Goal: Task Accomplishment & Management: Manage account settings

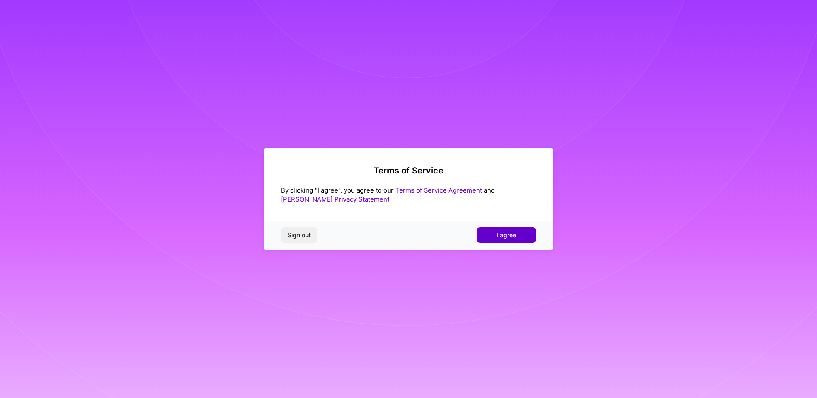
click at [519, 232] on button "I agree" at bounding box center [507, 235] width 60 height 15
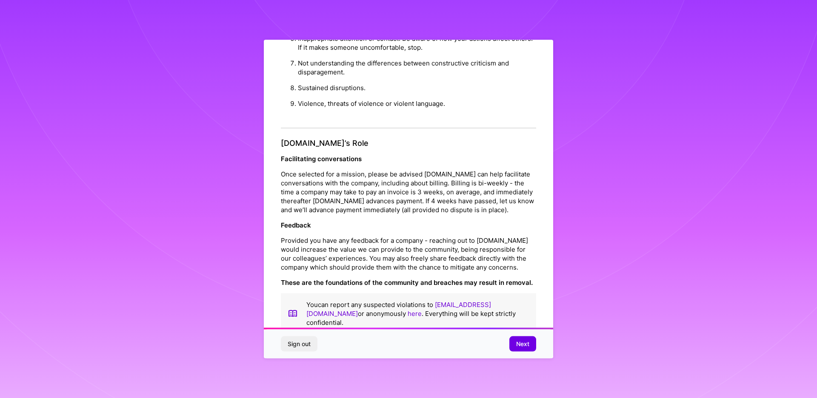
scroll to position [848, 0]
click at [528, 343] on span "Next" at bounding box center [522, 344] width 13 height 9
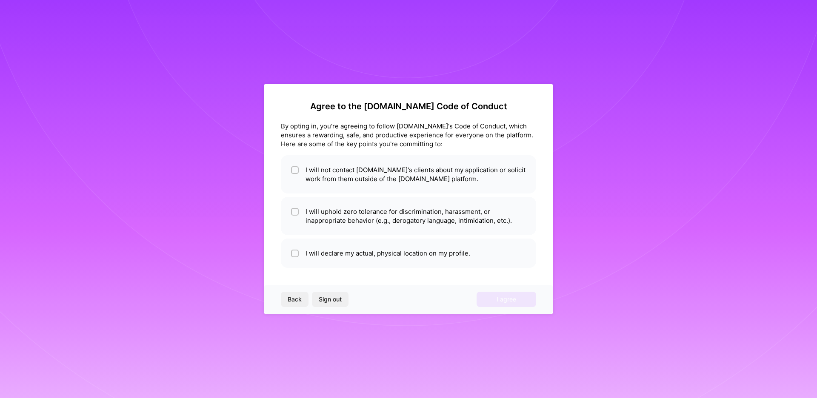
scroll to position [0, 0]
click at [293, 167] on div at bounding box center [295, 170] width 8 height 8
checkbox input "true"
click at [294, 211] on input "checkbox" at bounding box center [296, 212] width 6 height 6
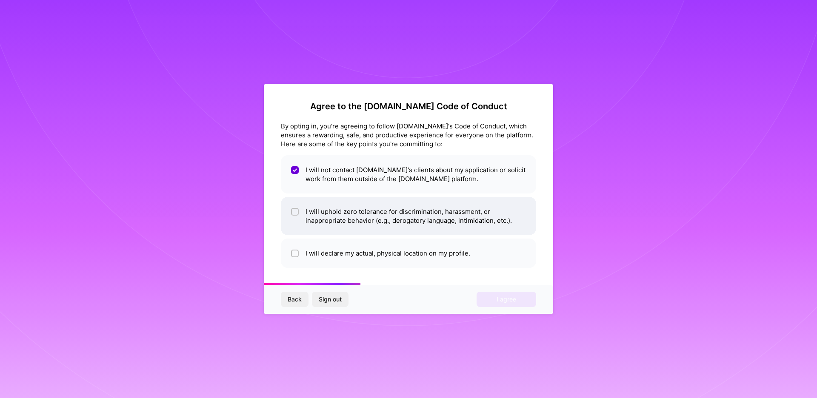
checkbox input "true"
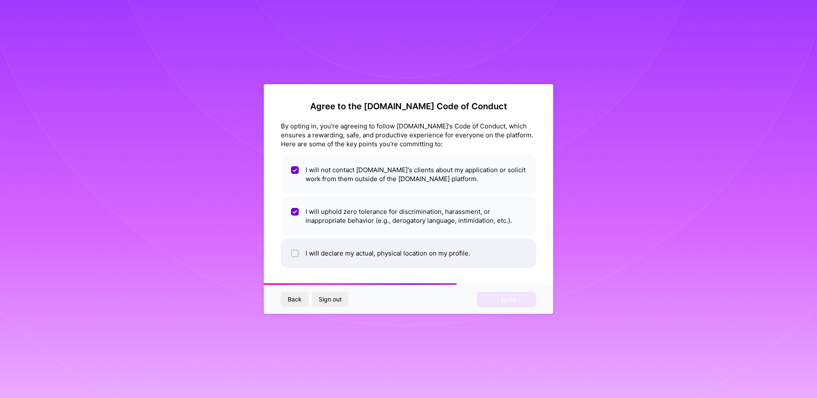
click at [295, 255] on input "checkbox" at bounding box center [296, 254] width 6 height 6
checkbox input "true"
click at [502, 299] on span "I agree" at bounding box center [507, 299] width 20 height 9
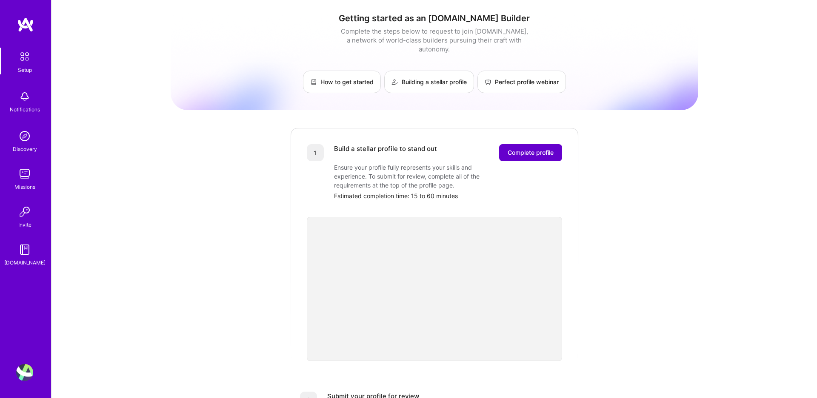
click at [536, 144] on button "Complete profile" at bounding box center [530, 152] width 63 height 17
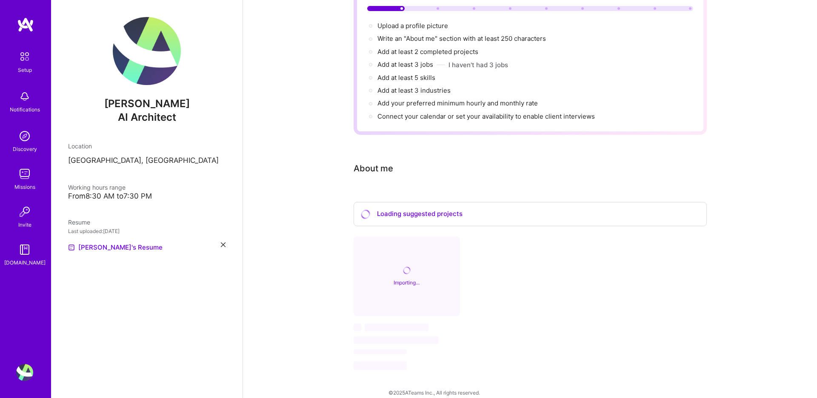
scroll to position [94, 0]
click at [19, 175] on img at bounding box center [24, 174] width 17 height 17
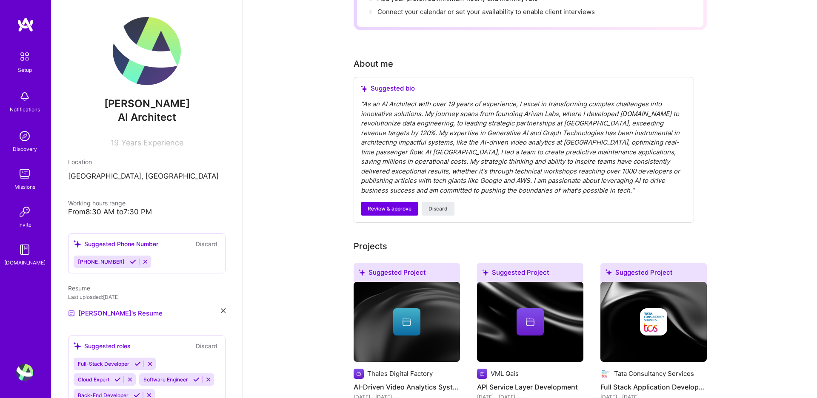
scroll to position [200, 0]
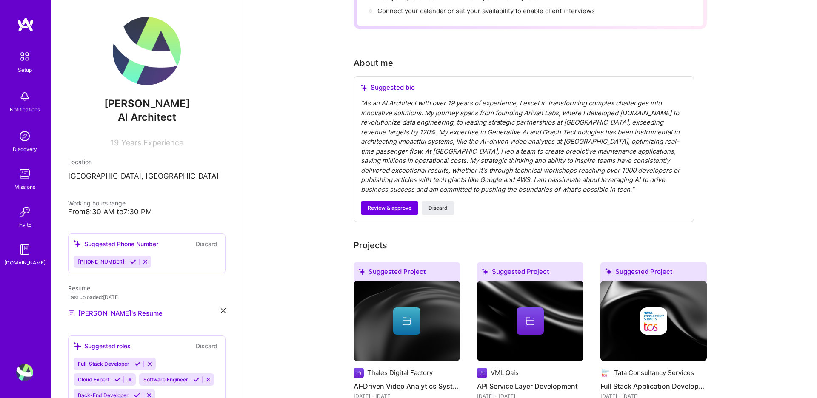
click at [579, 109] on div "" As an AI Architect with over 19 years of experience, I excel in transforming …" at bounding box center [524, 147] width 326 height 96
click at [383, 204] on span "Review & approve" at bounding box center [390, 208] width 44 height 8
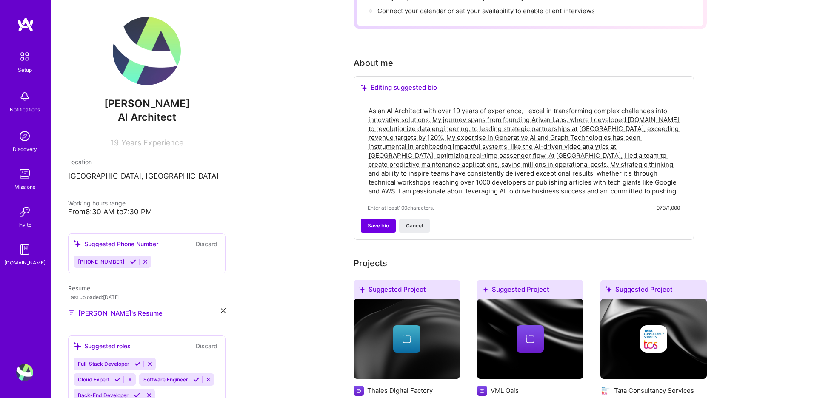
click at [538, 120] on textarea "As an AI Architect with over 19 years of experience, I excel in transforming co…" at bounding box center [524, 151] width 312 height 91
click at [526, 119] on textarea "As an AI Architect with over 19 years of experience, I excel in transforming co…" at bounding box center [524, 151] width 312 height 91
click at [597, 162] on textarea "As an AI Architect with over 19 years of experience, I excel in transforming co…" at bounding box center [524, 151] width 312 height 91
click at [566, 111] on textarea "As an AI Architect with over 19 years of experience, I excel in transforming co…" at bounding box center [524, 151] width 312 height 91
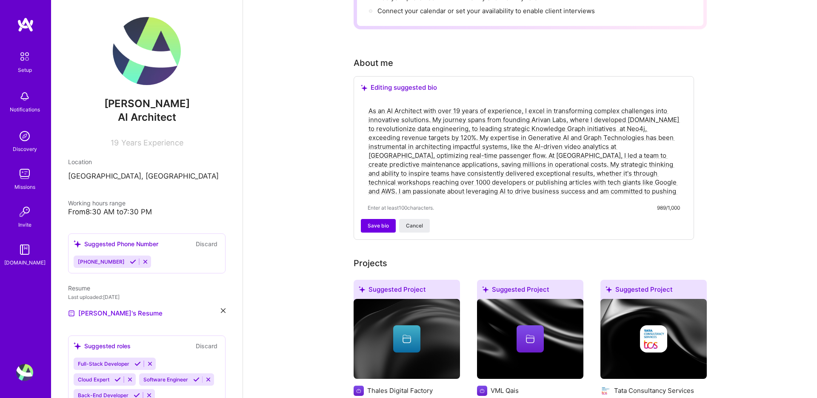
click at [530, 110] on textarea "As an AI Architect with over 19 years of experience, I excel in transforming co…" at bounding box center [524, 151] width 312 height 91
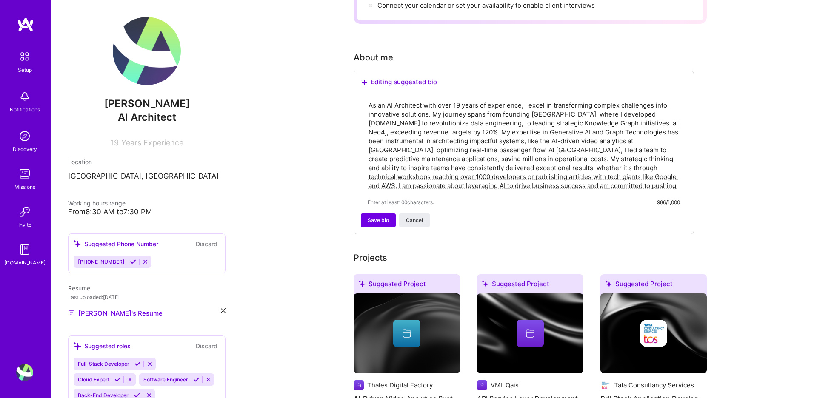
scroll to position [206, 0]
drag, startPoint x: 654, startPoint y: 110, endPoint x: 621, endPoint y: 102, distance: 34.1
click at [621, 102] on textarea "As an AI Architect with over 19 years of experience, I excel in transforming co…" at bounding box center [524, 145] width 312 height 91
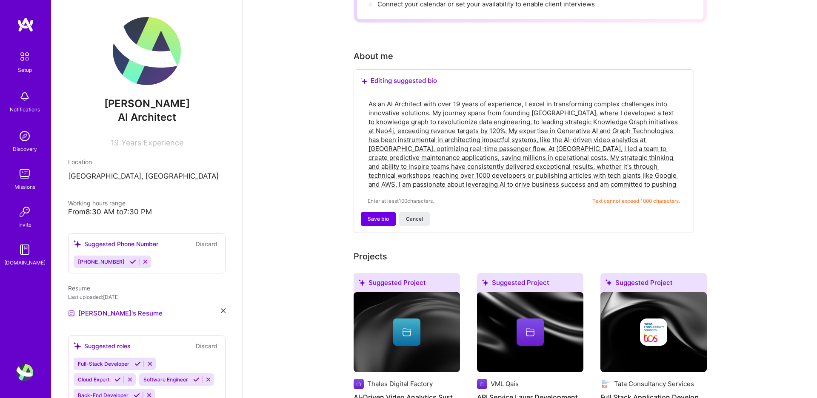
click at [389, 111] on textarea "As an AI Architect with over 19 years of experience, I excel in transforming co…" at bounding box center [524, 144] width 312 height 91
click at [666, 101] on textarea "As an AI Architect with over 19 years of experience, I excel in transforming co…" at bounding box center [524, 144] width 312 height 91
click at [650, 101] on textarea "As an AI Architect with over 19 years of experience, I excel in transforming co…" at bounding box center [524, 144] width 312 height 91
type textarea "As an AI Architect with over 19 years of experience, I excel in transforming co…"
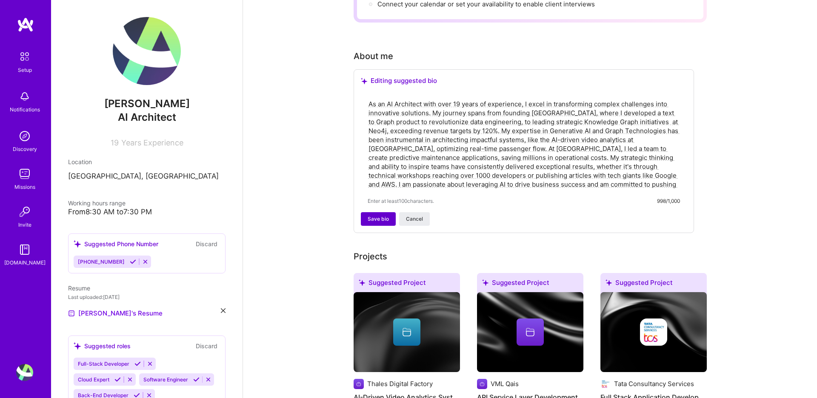
click at [371, 215] on span "Save bio" at bounding box center [378, 219] width 21 height 8
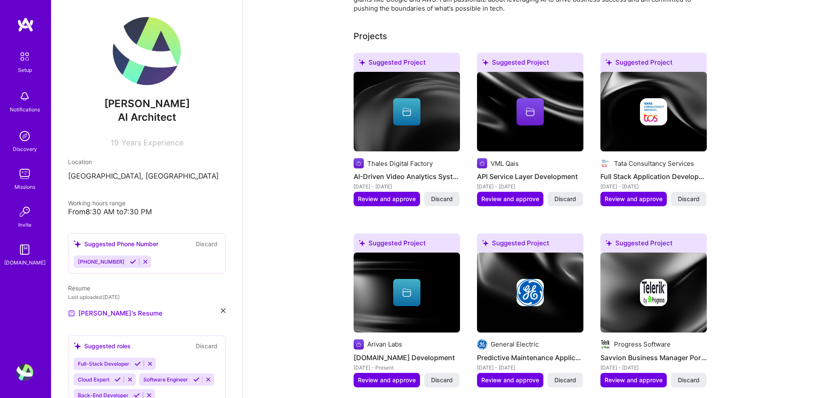
scroll to position [342, 0]
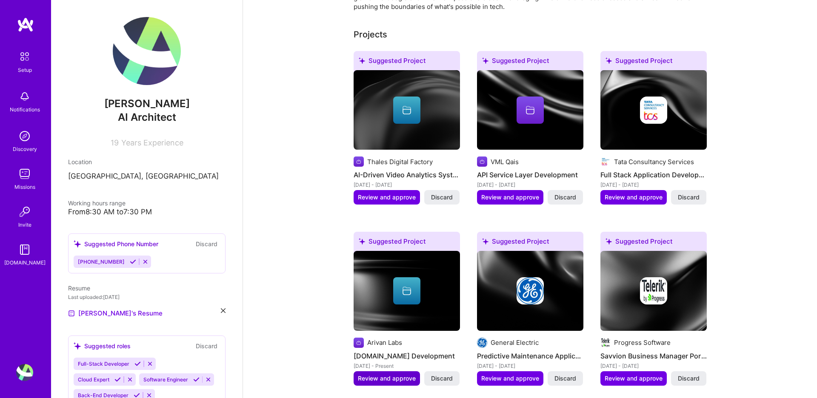
click at [389, 375] on span "Review and approve" at bounding box center [387, 379] width 58 height 9
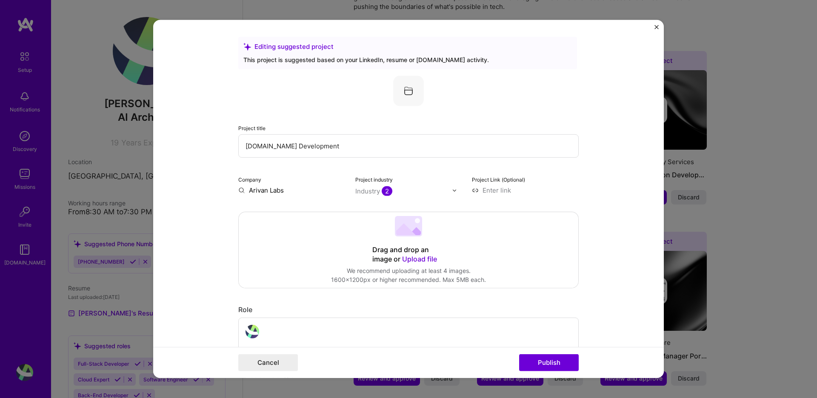
click at [273, 192] on input "Arivan Labs" at bounding box center [291, 190] width 107 height 9
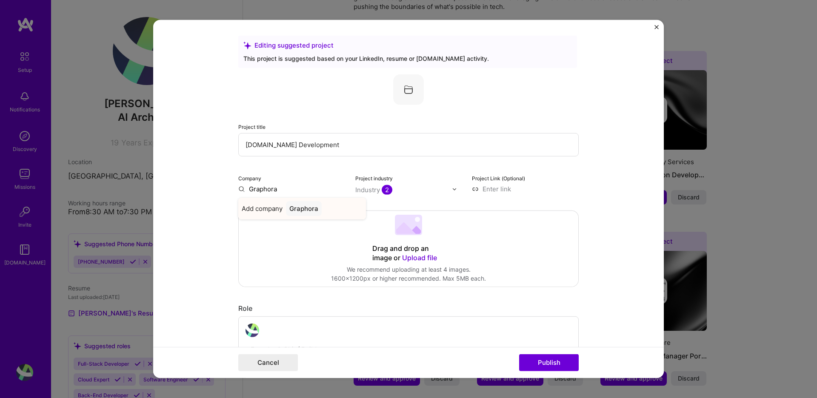
type input "Graphora"
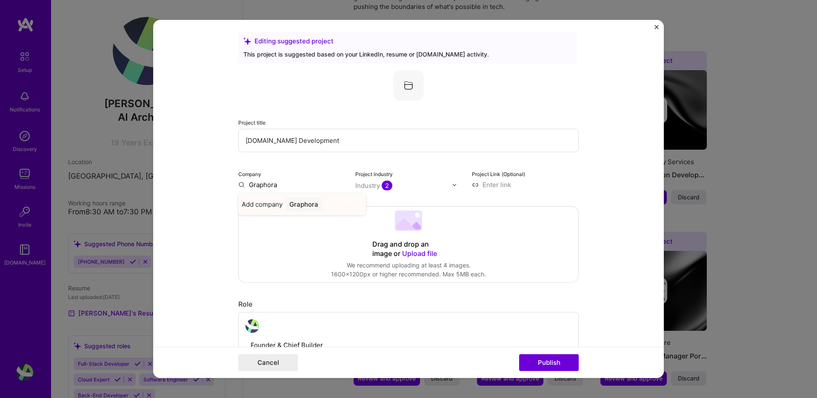
click at [306, 211] on div "Graphora" at bounding box center [304, 204] width 36 height 15
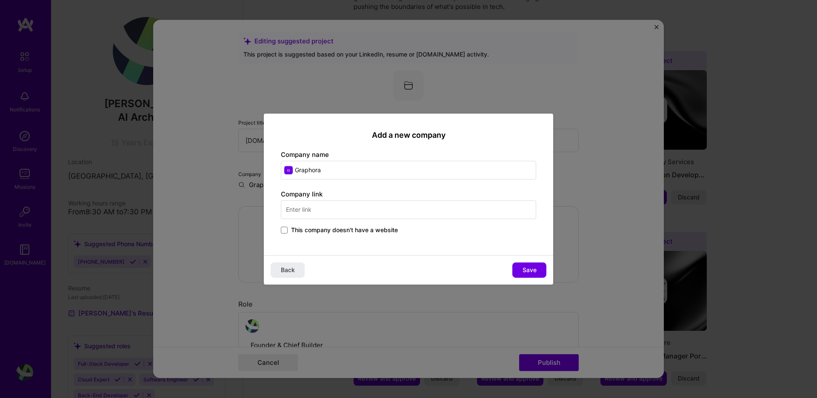
scroll to position [6, 0]
click at [328, 209] on input "text" at bounding box center [408, 209] width 255 height 19
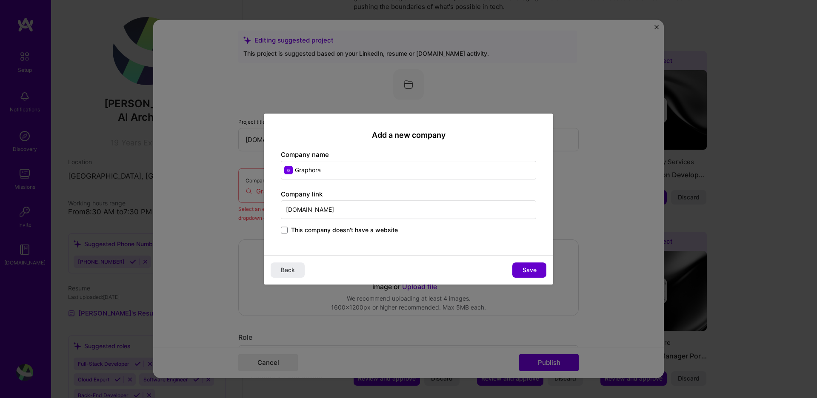
type input "graphora.io"
click at [527, 273] on span "Save" at bounding box center [530, 270] width 14 height 9
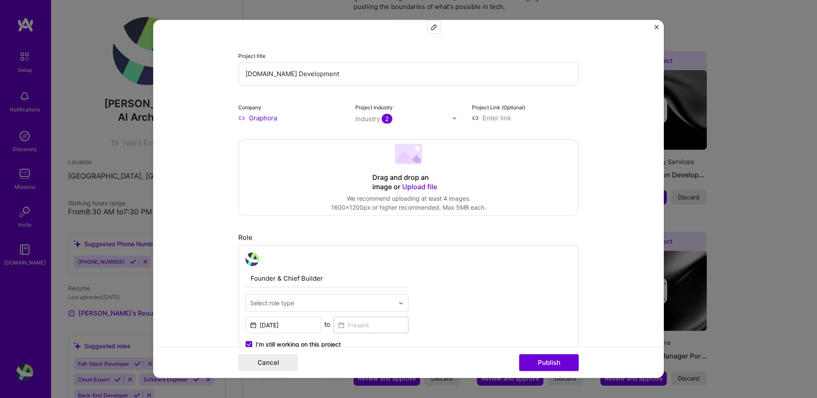
scroll to position [98, 0]
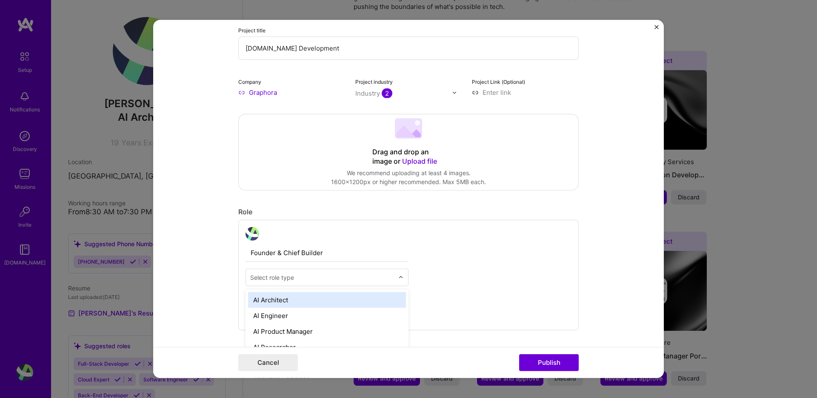
click at [396, 278] on div "Select role type" at bounding box center [322, 277] width 152 height 17
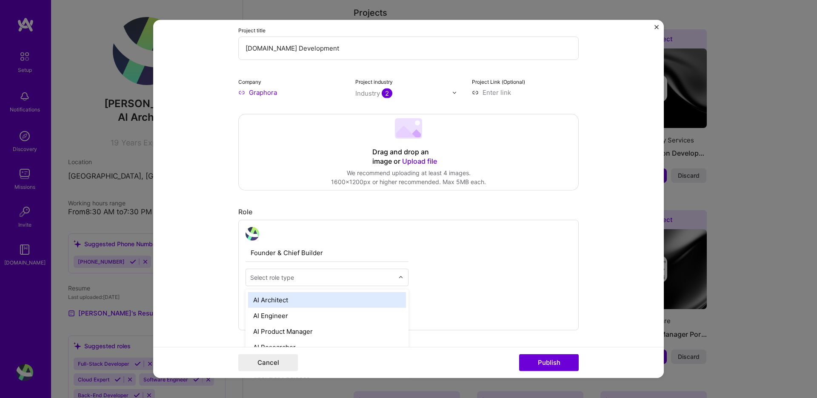
scroll to position [364, 0]
click at [323, 298] on div "AI Architect" at bounding box center [327, 300] width 158 height 16
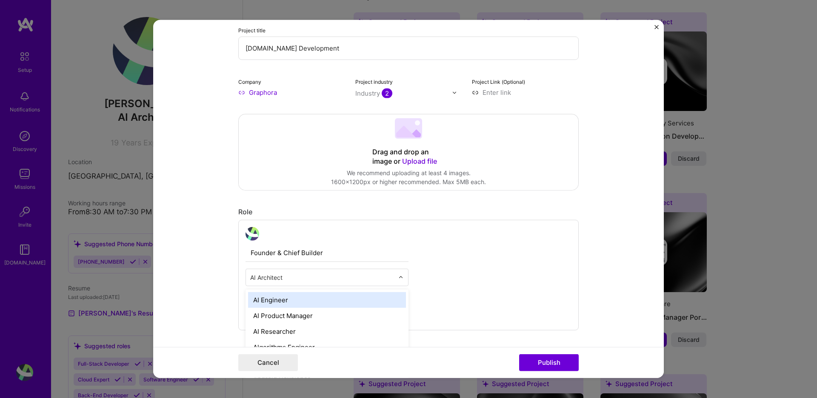
click at [387, 278] on input "text" at bounding box center [322, 277] width 144 height 9
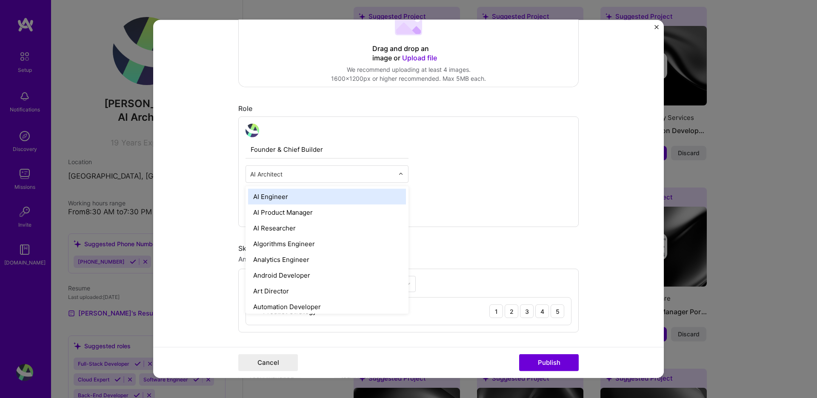
scroll to position [224, 0]
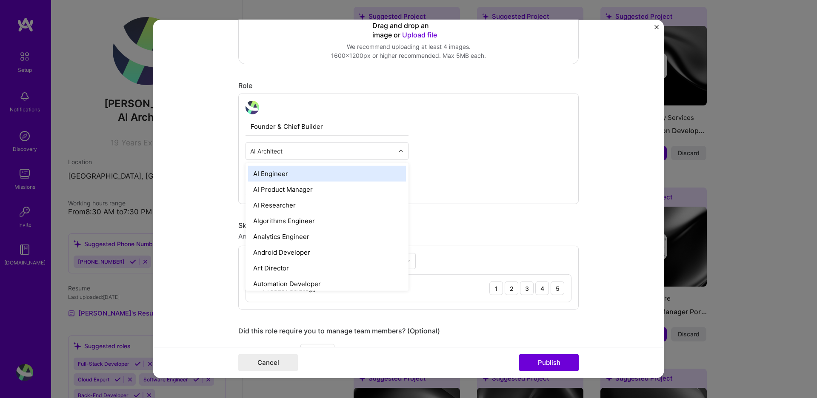
click at [334, 175] on div "AI Engineer" at bounding box center [327, 174] width 158 height 16
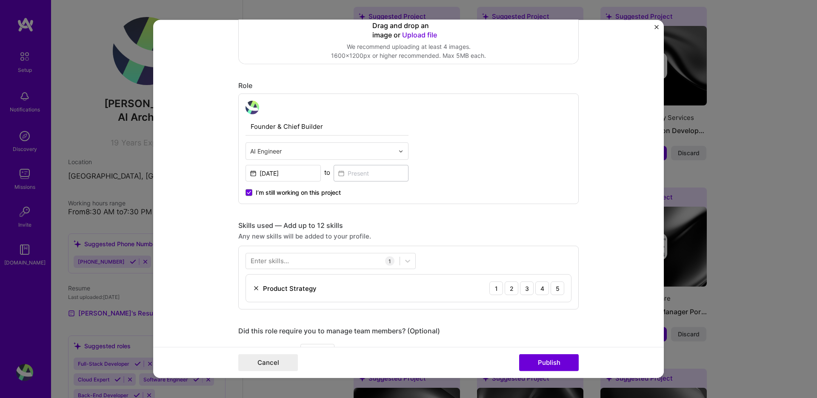
click at [394, 146] on div "AI Engineer" at bounding box center [322, 151] width 152 height 17
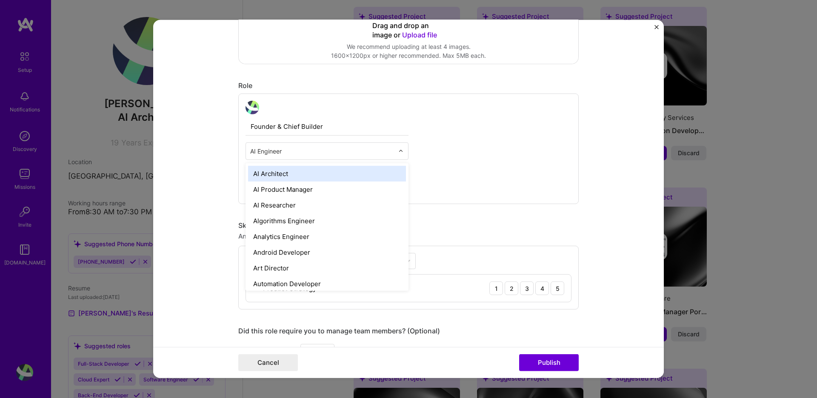
scroll to position [223, 0]
click at [306, 175] on div "AI Architect" at bounding box center [327, 175] width 158 height 16
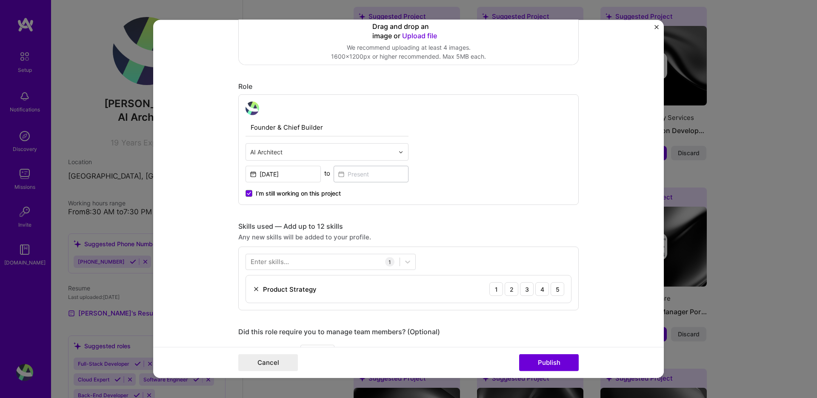
click at [415, 215] on div "Editing suggested project This project is suggested based on your LinkedIn, res…" at bounding box center [408, 284] width 340 height 941
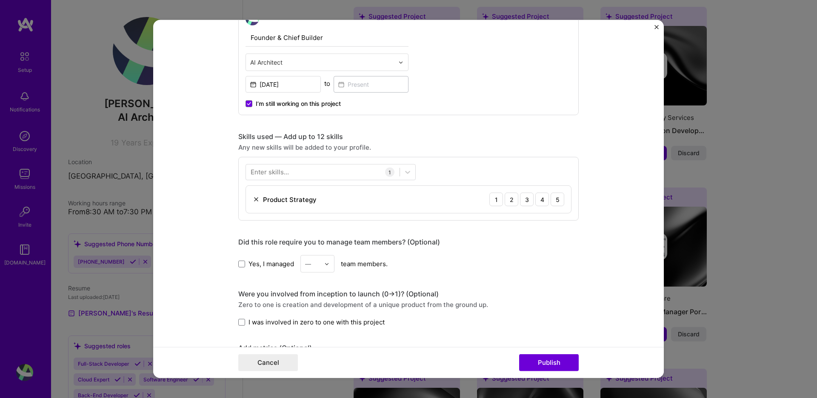
scroll to position [315, 0]
click at [286, 174] on div "Enter skills..." at bounding box center [270, 170] width 38 height 9
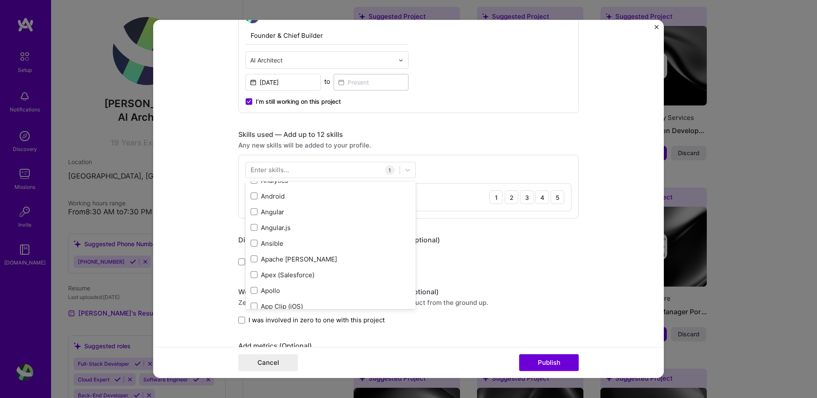
scroll to position [698, 0]
click at [272, 171] on div "Enter skills..." at bounding box center [270, 170] width 38 height 9
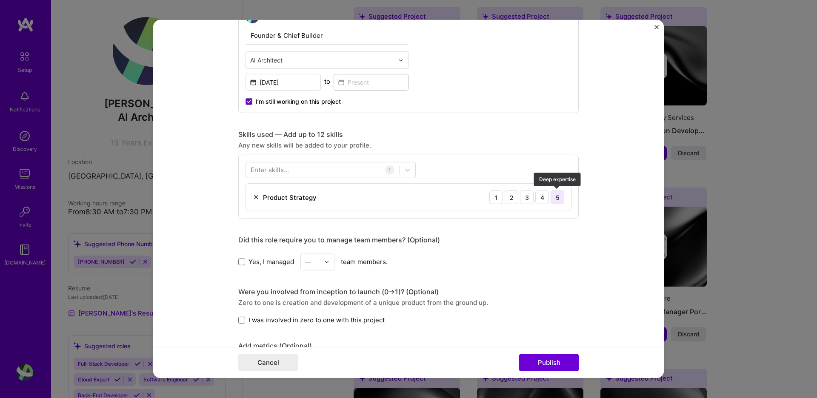
click at [561, 199] on div "5" at bounding box center [558, 198] width 14 height 14
click at [332, 172] on div at bounding box center [323, 170] width 154 height 14
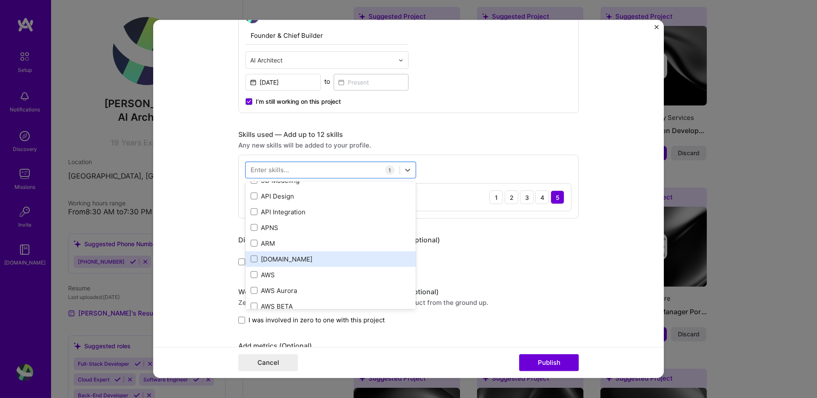
scroll to position [36, 0]
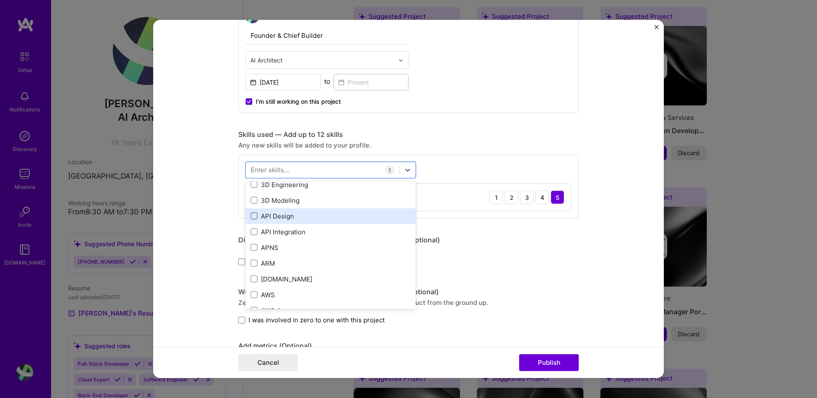
click at [252, 218] on span at bounding box center [254, 216] width 7 height 7
click at [0, 0] on input "checkbox" at bounding box center [0, 0] width 0 height 0
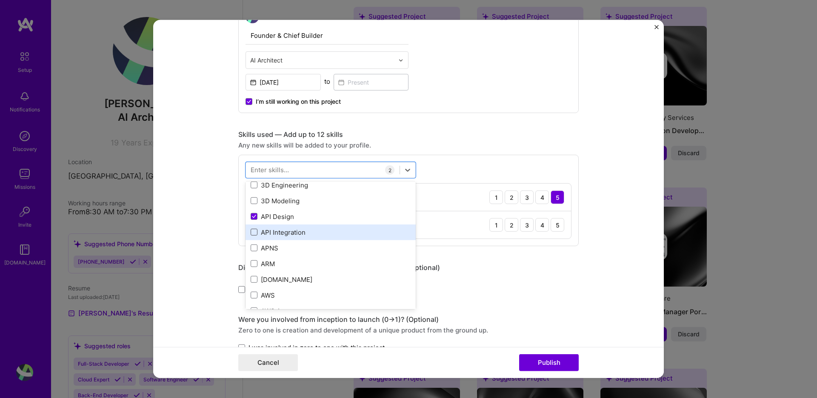
click at [253, 234] on span at bounding box center [254, 232] width 7 height 7
click at [0, 0] on input "checkbox" at bounding box center [0, 0] width 0 height 0
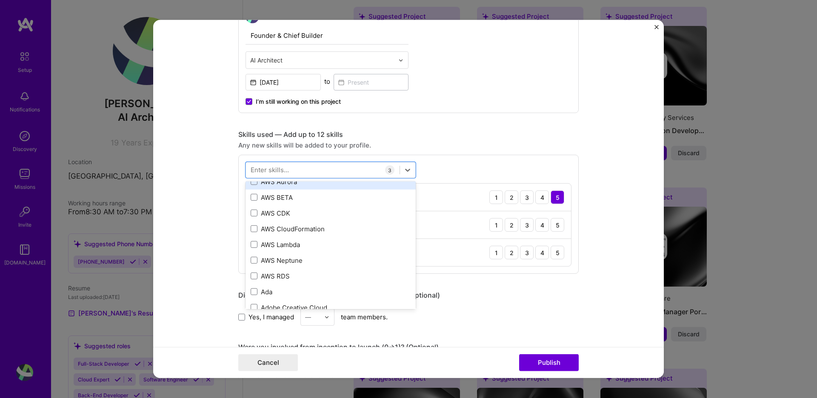
scroll to position [145, 0]
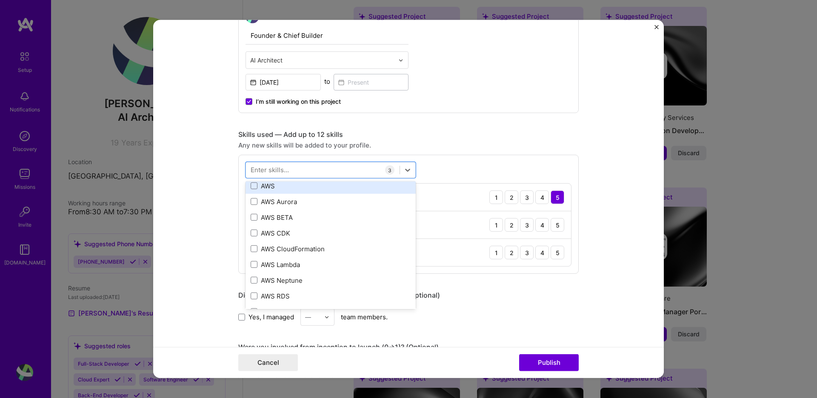
click at [256, 190] on div "AWS" at bounding box center [331, 186] width 160 height 9
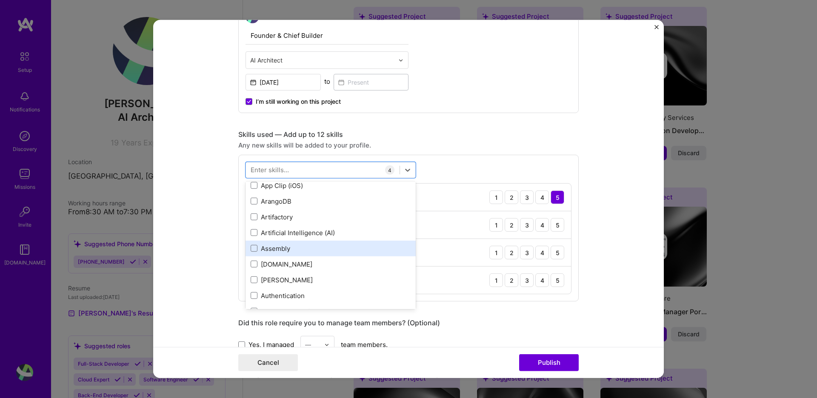
scroll to position [575, 0]
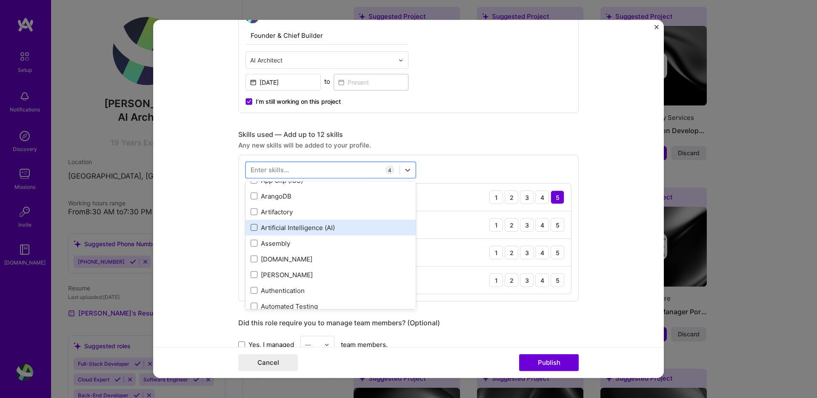
click at [256, 228] on span at bounding box center [254, 227] width 7 height 7
click at [0, 0] on input "checkbox" at bounding box center [0, 0] width 0 height 0
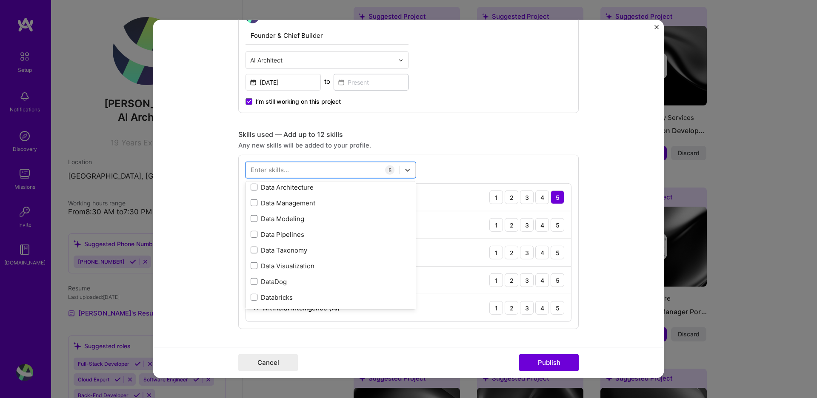
scroll to position [1373, 0]
click at [283, 185] on div "Data Architecture" at bounding box center [331, 185] width 160 height 9
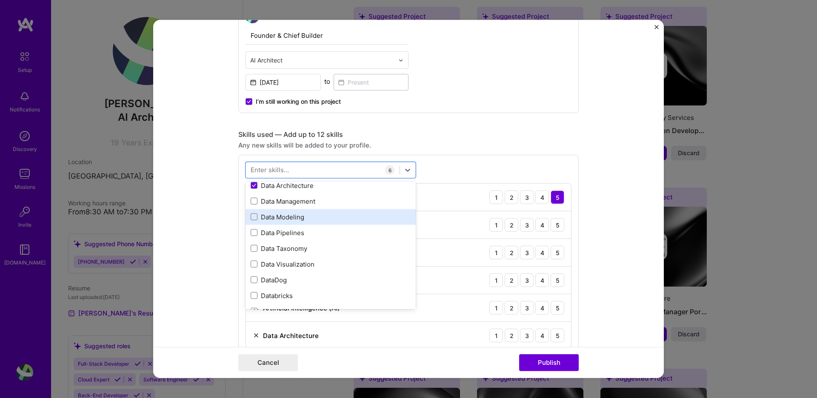
click at [275, 219] on div "Data Modeling" at bounding box center [331, 217] width 160 height 9
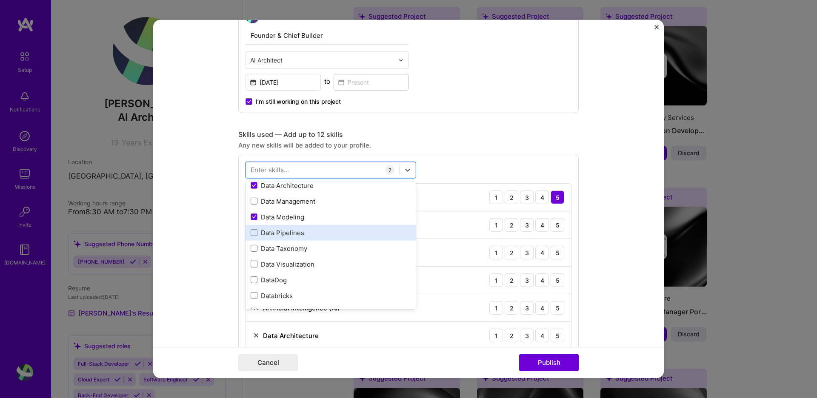
click at [273, 234] on div "Data Pipelines" at bounding box center [331, 233] width 160 height 9
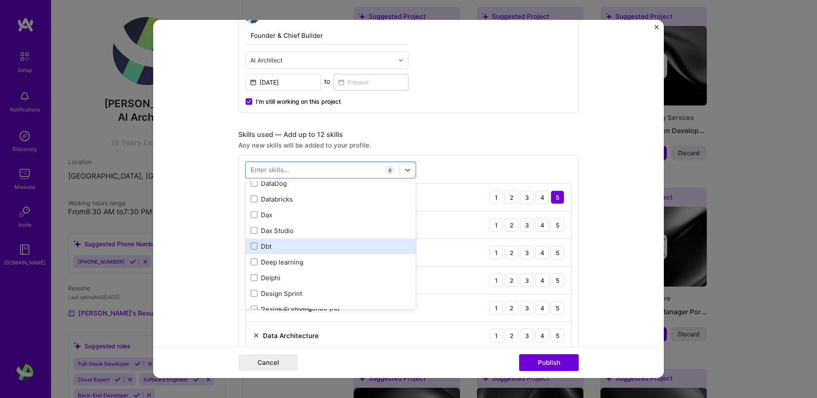
scroll to position [1439, 0]
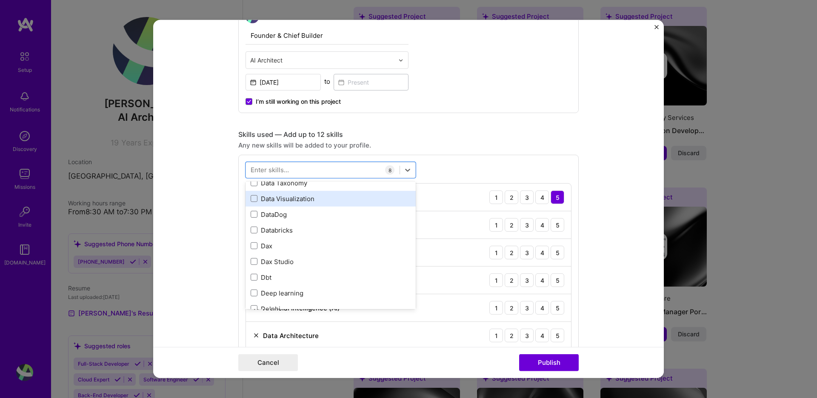
click at [295, 202] on div "Data Visualization" at bounding box center [331, 199] width 160 height 9
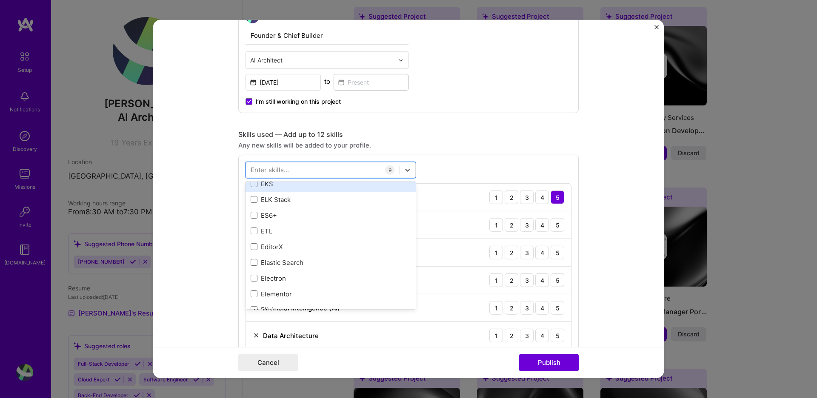
scroll to position [1738, 0]
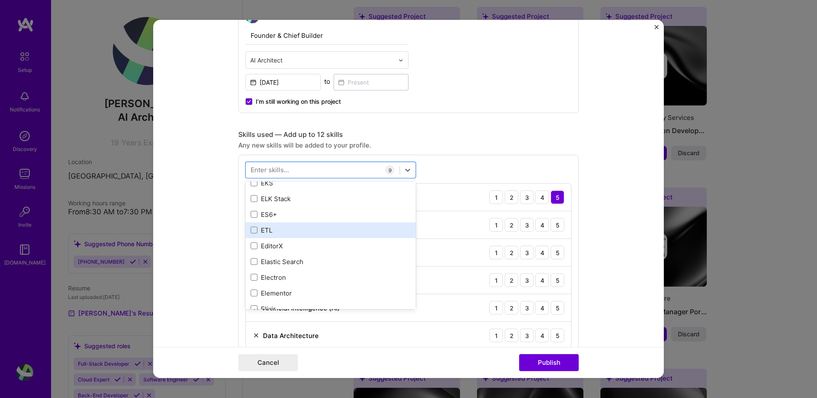
click at [259, 229] on div "ETL" at bounding box center [331, 230] width 160 height 9
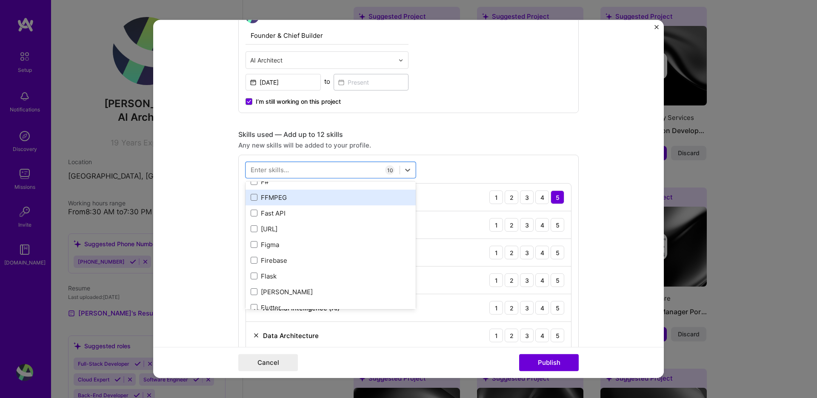
scroll to position [2021, 0]
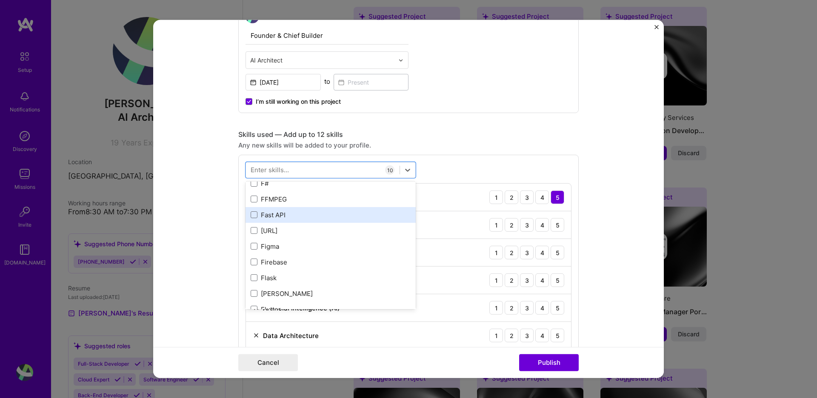
click at [279, 211] on div "Fast API" at bounding box center [331, 215] width 160 height 9
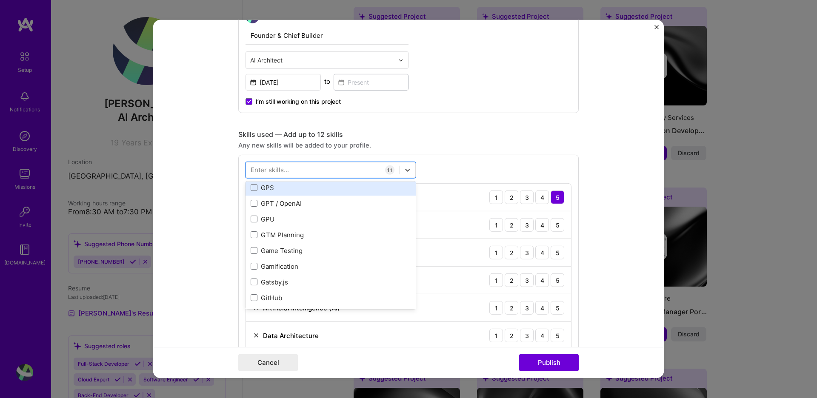
scroll to position [2191, 0]
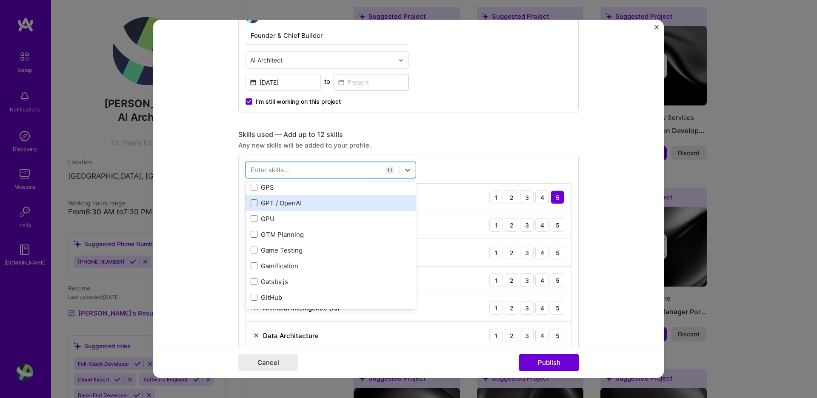
click at [252, 203] on span at bounding box center [254, 203] width 7 height 7
click at [0, 0] on input "checkbox" at bounding box center [0, 0] width 0 height 0
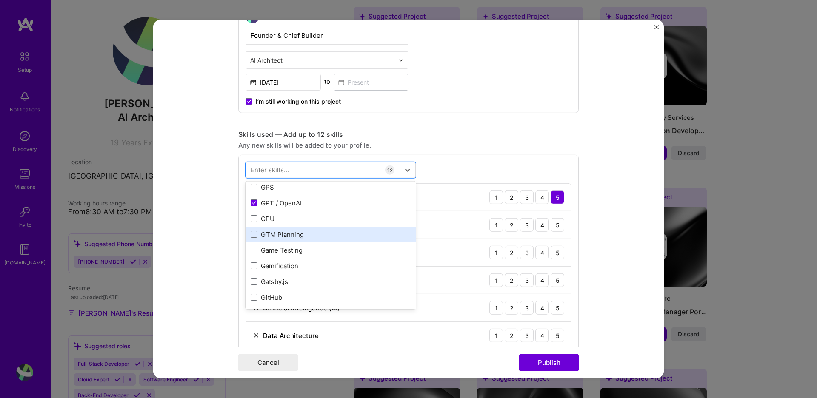
scroll to position [2197, 0]
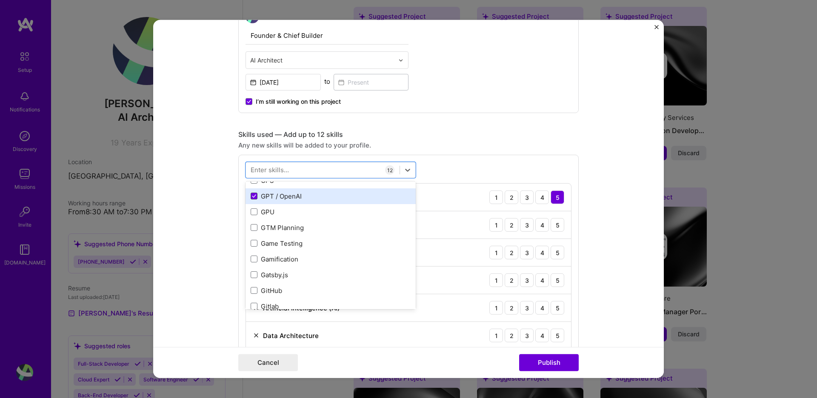
click at [253, 193] on span at bounding box center [254, 196] width 7 height 7
click at [0, 0] on input "checkbox" at bounding box center [0, 0] width 0 height 0
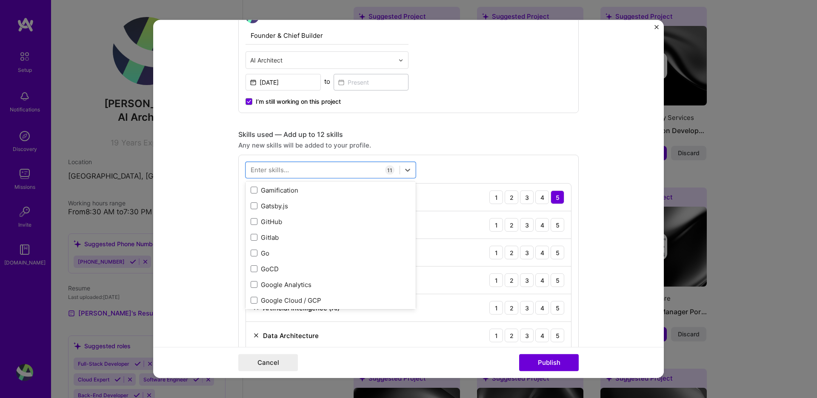
scroll to position [2267, 0]
click at [253, 222] on span at bounding box center [254, 221] width 7 height 7
click at [0, 0] on input "checkbox" at bounding box center [0, 0] width 0 height 0
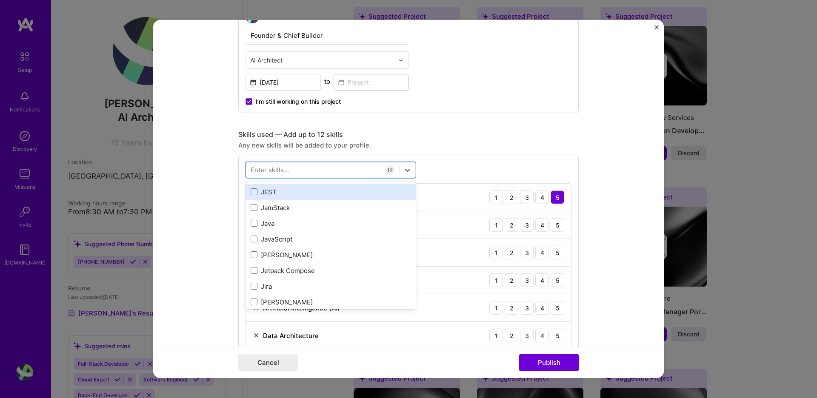
scroll to position [2706, 0]
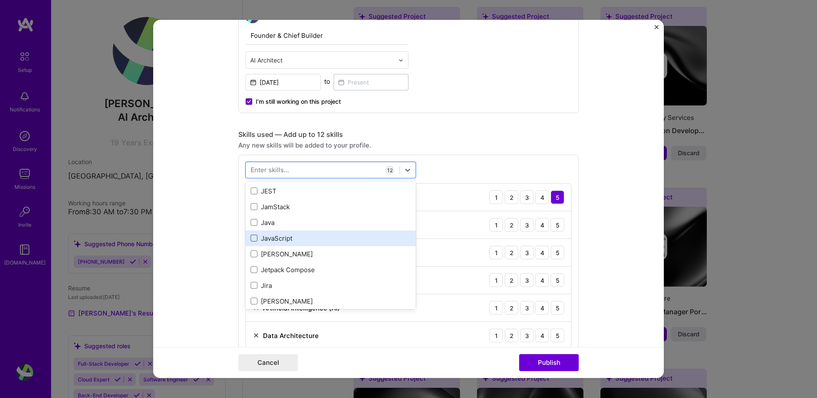
click at [254, 238] on span at bounding box center [254, 238] width 7 height 7
click at [0, 0] on input "checkbox" at bounding box center [0, 0] width 0 height 0
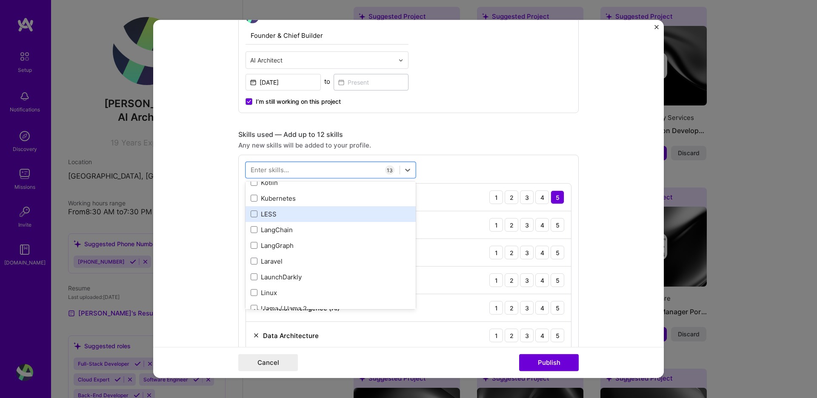
scroll to position [2873, 0]
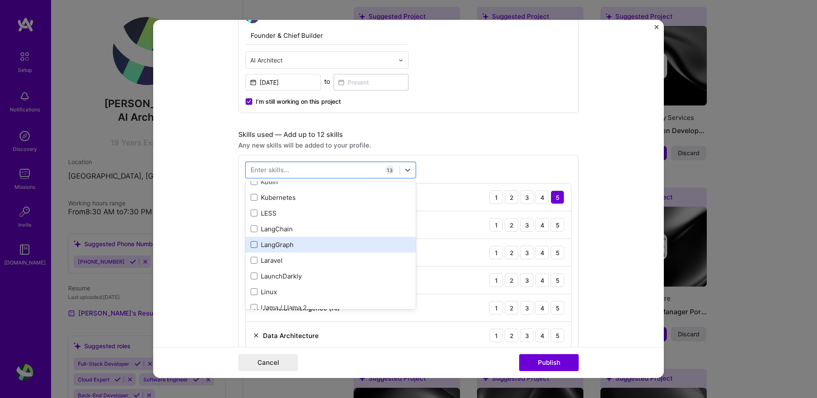
click at [252, 244] on span at bounding box center [254, 244] width 7 height 7
click at [0, 0] on input "checkbox" at bounding box center [0, 0] width 0 height 0
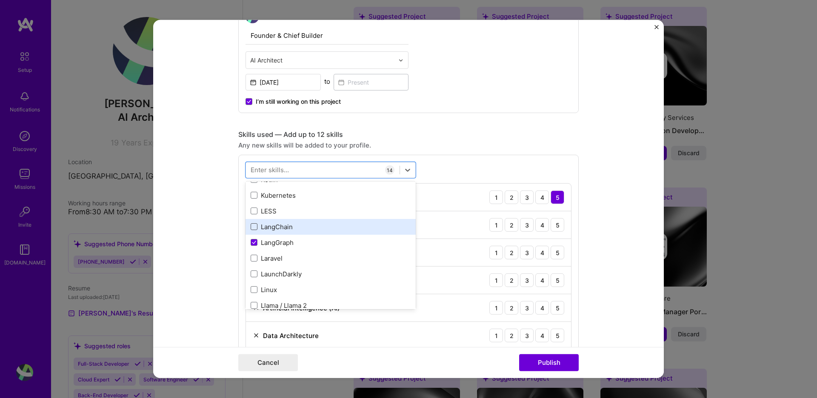
click at [253, 226] on span at bounding box center [254, 226] width 7 height 7
click at [0, 0] on input "checkbox" at bounding box center [0, 0] width 0 height 0
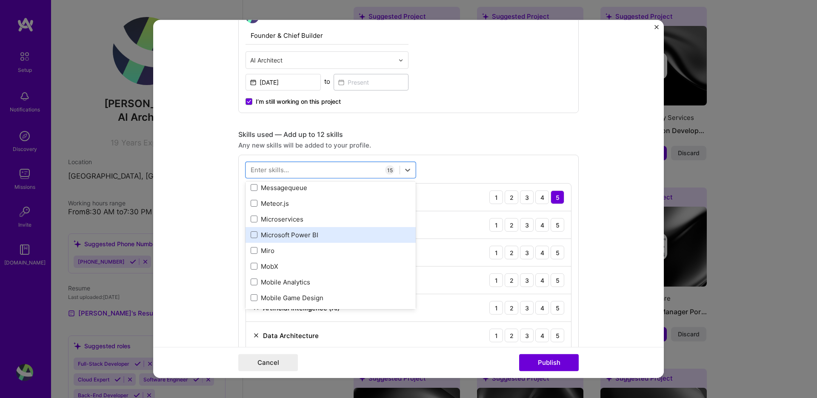
scroll to position [3216, 0]
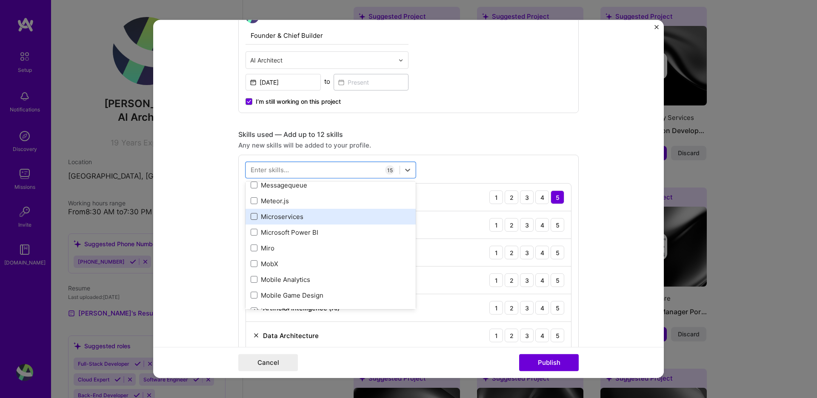
click at [255, 216] on span at bounding box center [254, 216] width 7 height 7
click at [0, 0] on input "checkbox" at bounding box center [0, 0] width 0 height 0
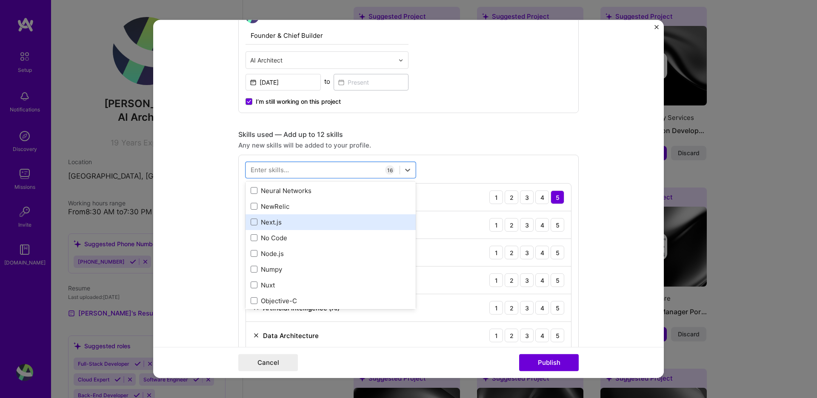
scroll to position [3448, 0]
click at [255, 222] on span at bounding box center [254, 221] width 7 height 7
click at [0, 0] on input "checkbox" at bounding box center [0, 0] width 0 height 0
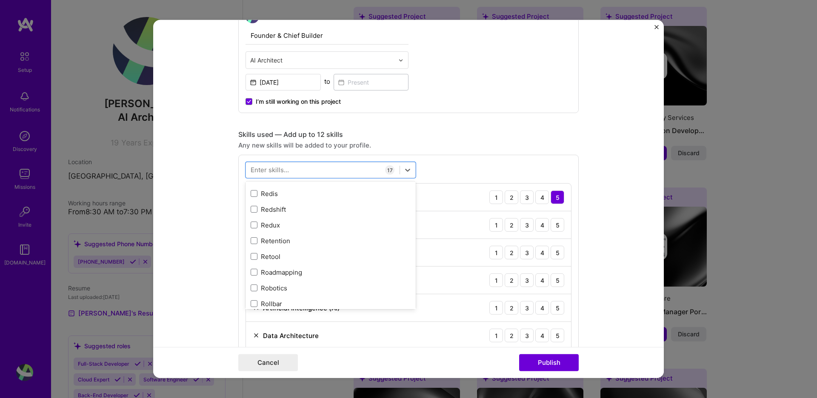
scroll to position [4263, 0]
click at [257, 191] on span at bounding box center [254, 193] width 7 height 7
click at [0, 0] on input "checkbox" at bounding box center [0, 0] width 0 height 0
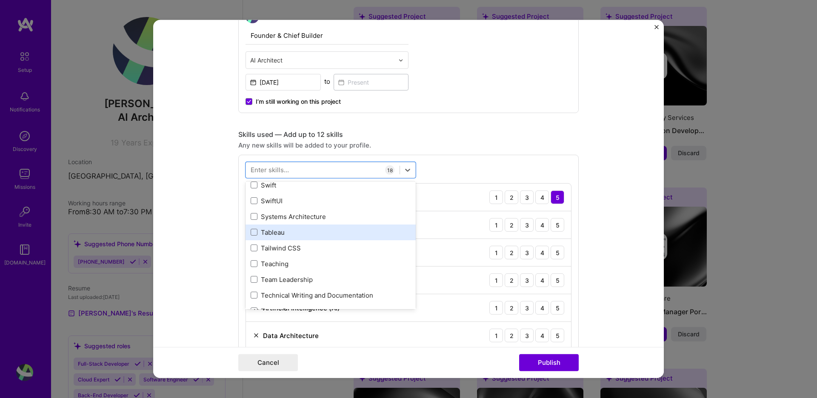
scroll to position [5107, 0]
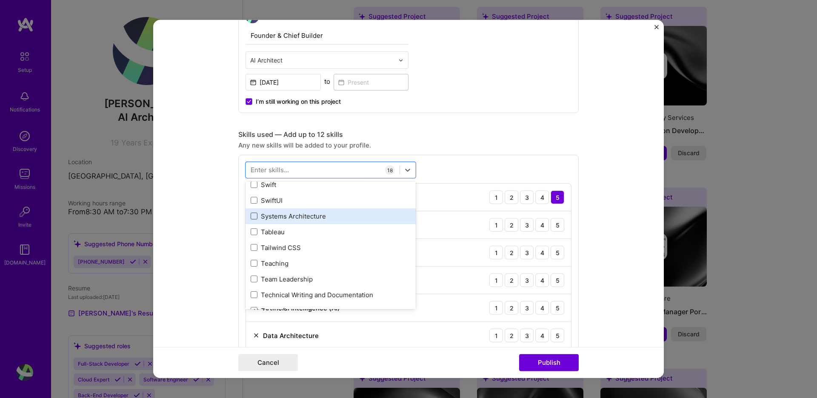
click at [252, 216] on span at bounding box center [254, 216] width 7 height 7
click at [0, 0] on input "checkbox" at bounding box center [0, 0] width 0 height 0
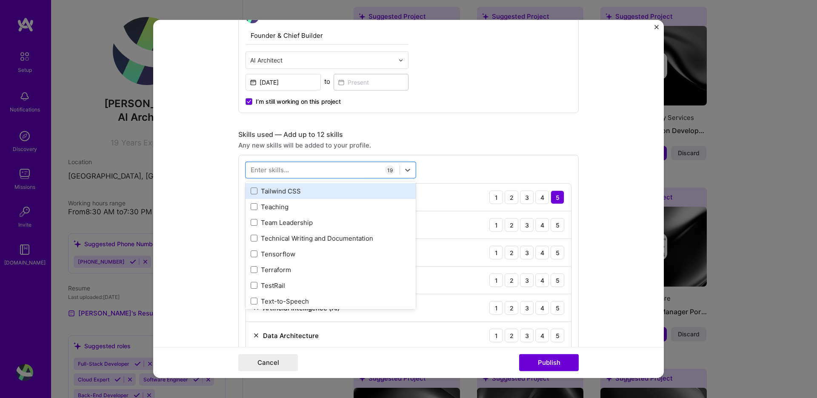
scroll to position [5167, 0]
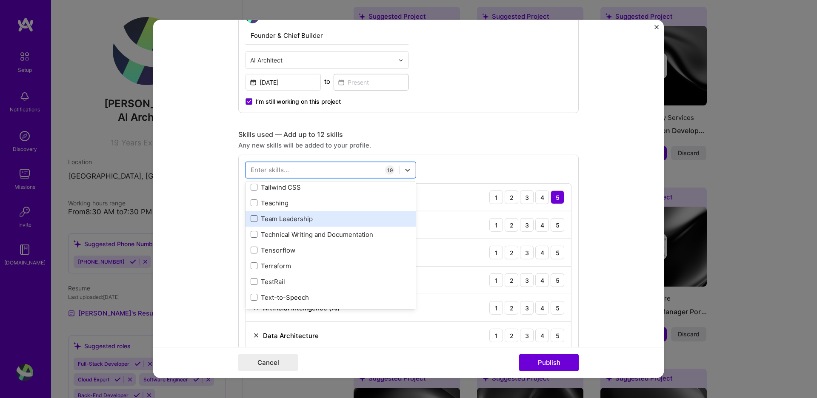
click at [254, 218] on span at bounding box center [254, 218] width 7 height 7
click at [0, 0] on input "checkbox" at bounding box center [0, 0] width 0 height 0
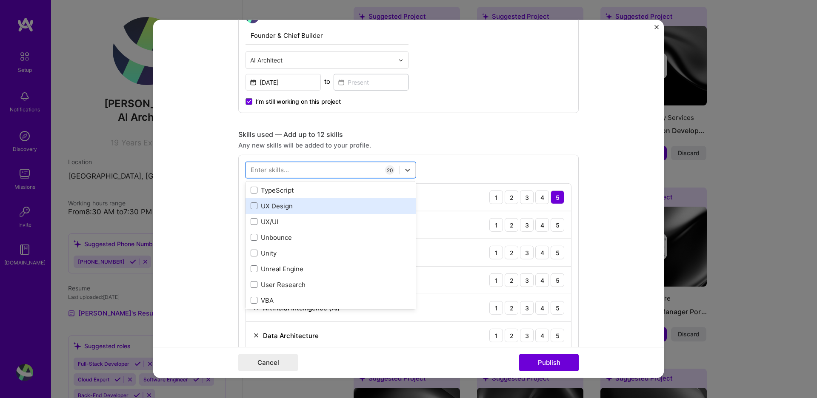
scroll to position [5380, 0]
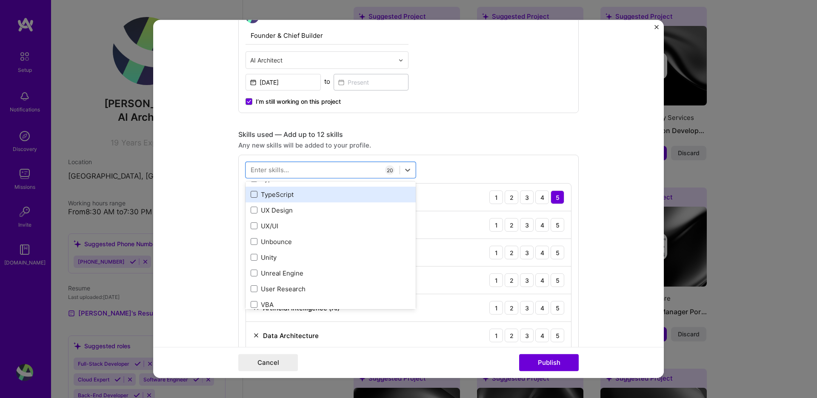
click at [256, 195] on span at bounding box center [254, 194] width 7 height 7
click at [0, 0] on input "checkbox" at bounding box center [0, 0] width 0 height 0
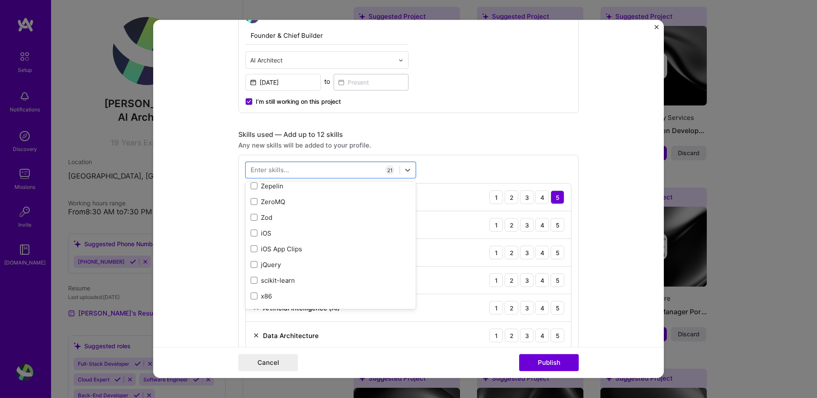
scroll to position [5845, 0]
click at [497, 131] on div "Skills used — Add up to 12 skills" at bounding box center [408, 134] width 340 height 9
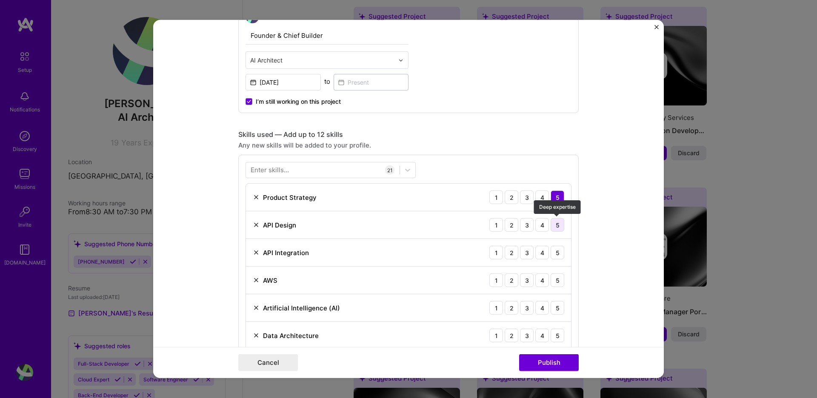
click at [555, 226] on div "5" at bounding box center [558, 225] width 14 height 14
click at [558, 257] on div "5" at bounding box center [558, 253] width 14 height 14
click at [547, 281] on div "4" at bounding box center [542, 281] width 14 height 14
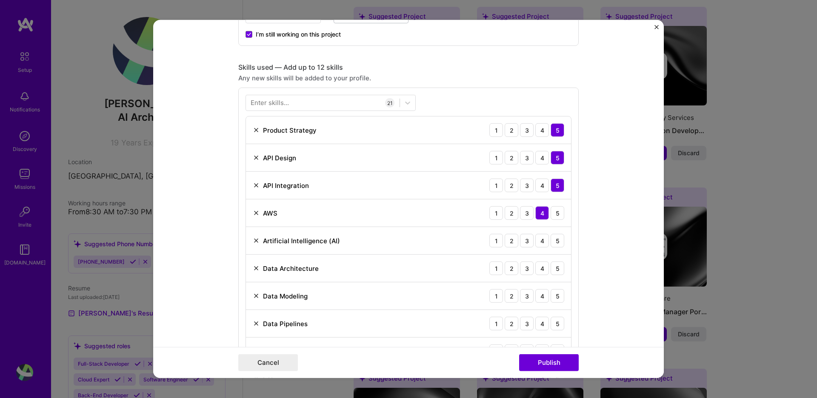
scroll to position [383, 0]
click at [561, 237] on div "5" at bounding box center [558, 240] width 14 height 14
click at [554, 270] on div "5" at bounding box center [558, 268] width 14 height 14
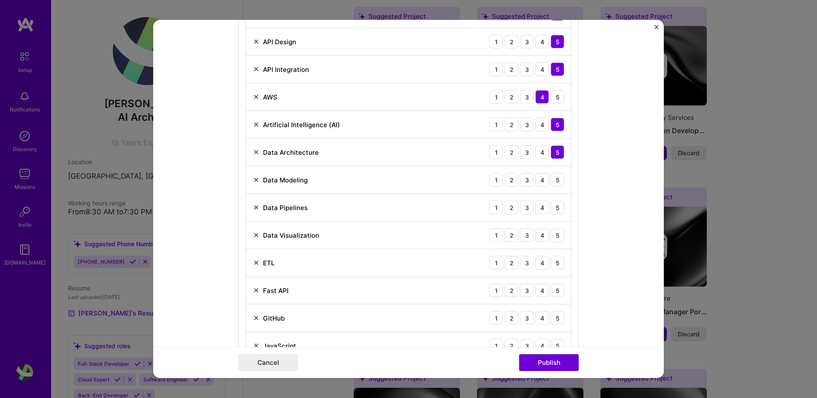
scroll to position [501, 0]
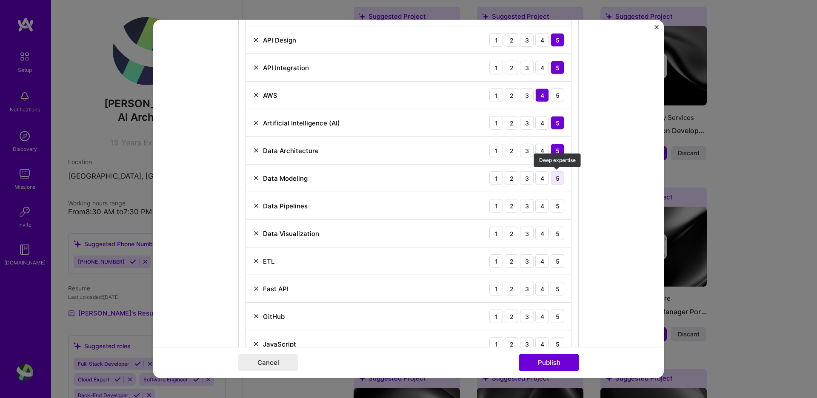
click at [560, 180] on div "5" at bounding box center [558, 179] width 14 height 14
click at [560, 206] on div "5" at bounding box center [558, 206] width 14 height 14
click at [554, 234] on div "5" at bounding box center [558, 234] width 14 height 14
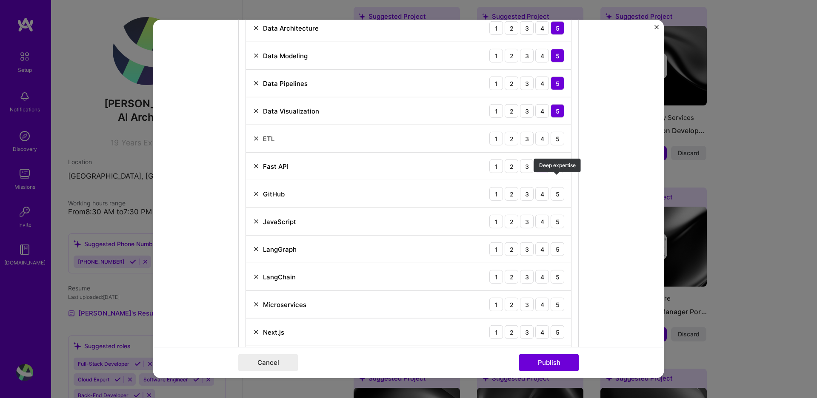
scroll to position [627, 0]
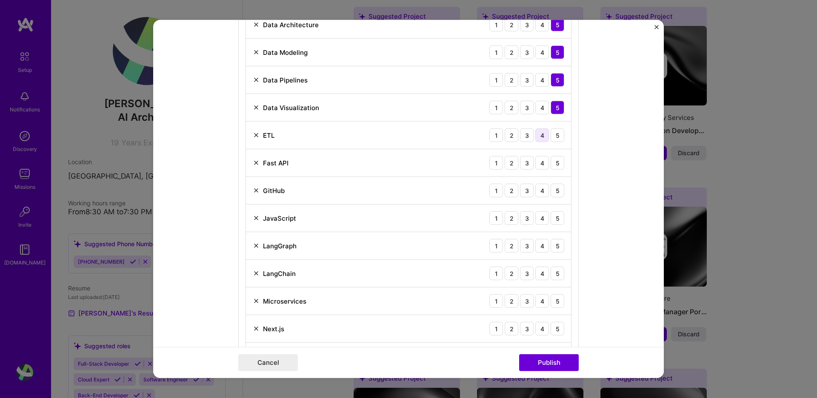
click at [543, 136] on div "4" at bounding box center [542, 136] width 14 height 14
click at [544, 163] on div "4" at bounding box center [542, 163] width 14 height 14
click at [542, 191] on div "4" at bounding box center [542, 191] width 14 height 14
click at [538, 218] on div "4" at bounding box center [542, 219] width 14 height 14
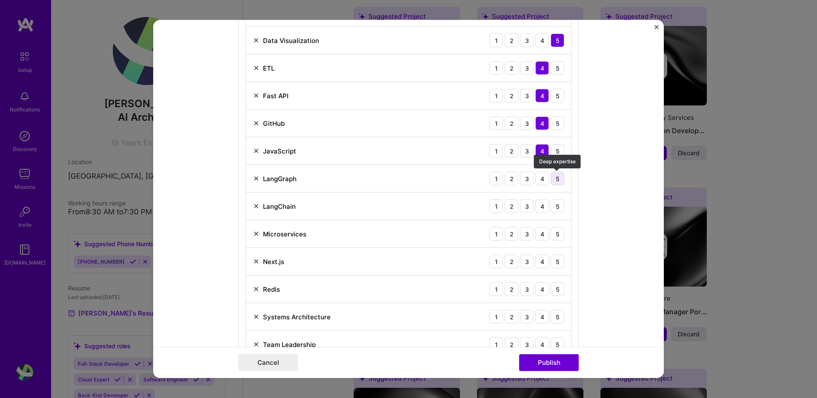
click at [556, 183] on div "5" at bounding box center [558, 179] width 14 height 14
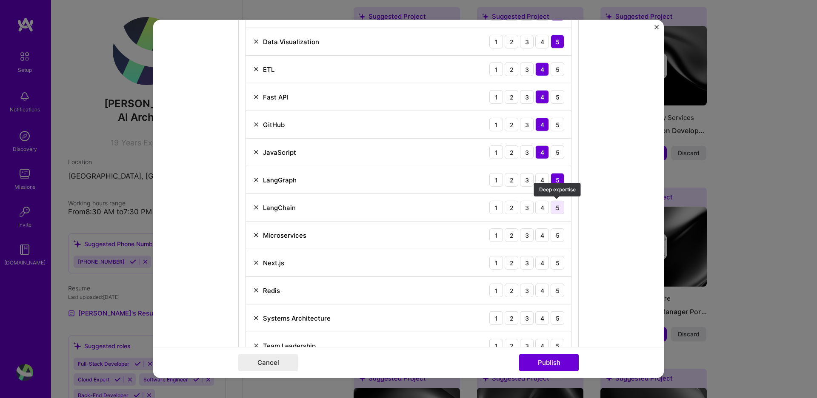
click at [558, 208] on div "5" at bounding box center [558, 208] width 14 height 14
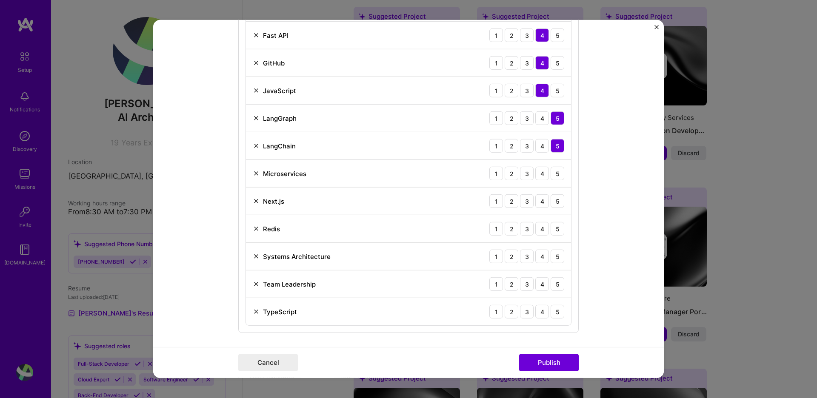
scroll to position [755, 0]
click at [555, 174] on div "5" at bounding box center [558, 173] width 14 height 14
click at [526, 199] on div "3" at bounding box center [527, 200] width 14 height 14
click at [542, 228] on div "4" at bounding box center [542, 228] width 14 height 14
click at [553, 254] on div "5" at bounding box center [558, 256] width 14 height 14
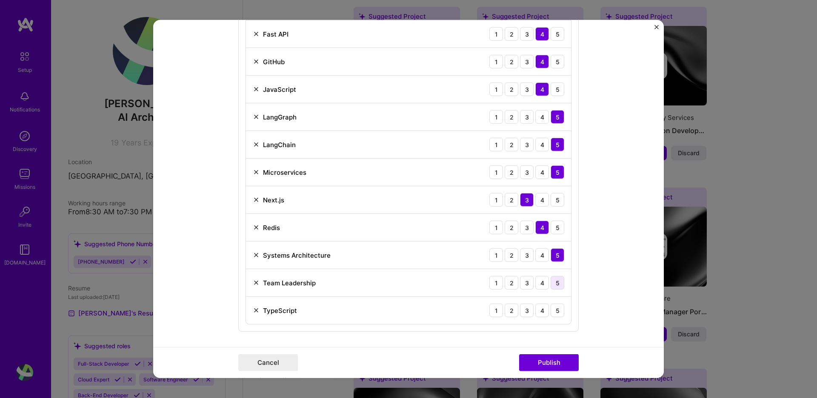
click at [555, 283] on div "5" at bounding box center [558, 283] width 14 height 14
click at [557, 312] on div "5" at bounding box center [558, 311] width 14 height 14
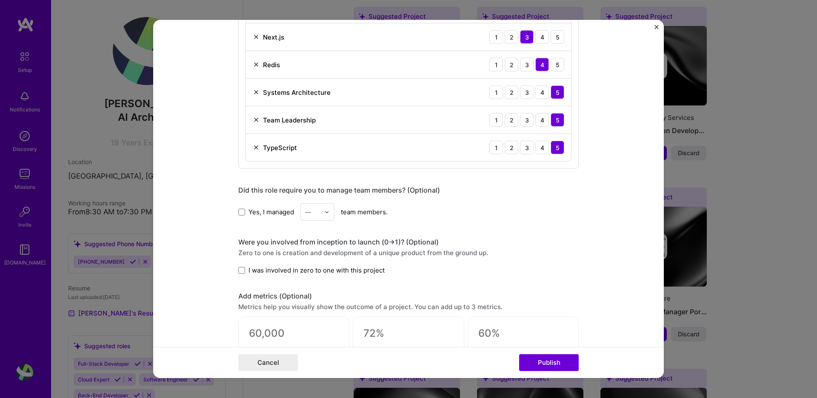
scroll to position [919, 0]
click at [238, 211] on form "Editing suggested project This project is suggested based on your LinkedIn, res…" at bounding box center [408, 199] width 511 height 358
click at [243, 214] on span at bounding box center [241, 211] width 7 height 7
click at [0, 0] on input "Yes, I managed" at bounding box center [0, 0] width 0 height 0
click at [326, 215] on div at bounding box center [329, 211] width 10 height 17
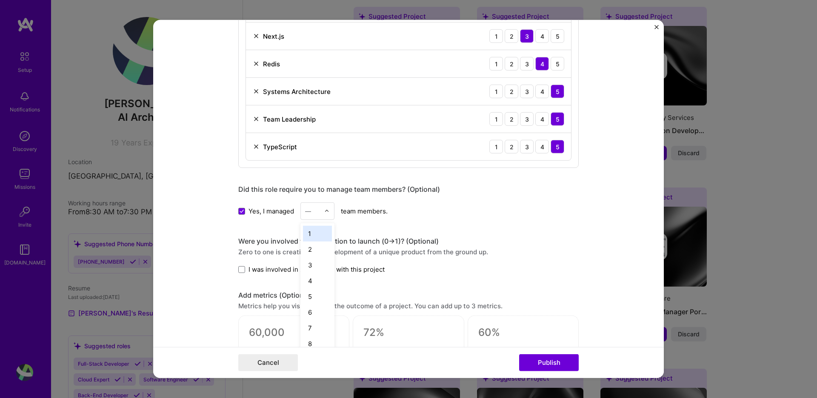
click at [315, 232] on div "1" at bounding box center [317, 234] width 29 height 16
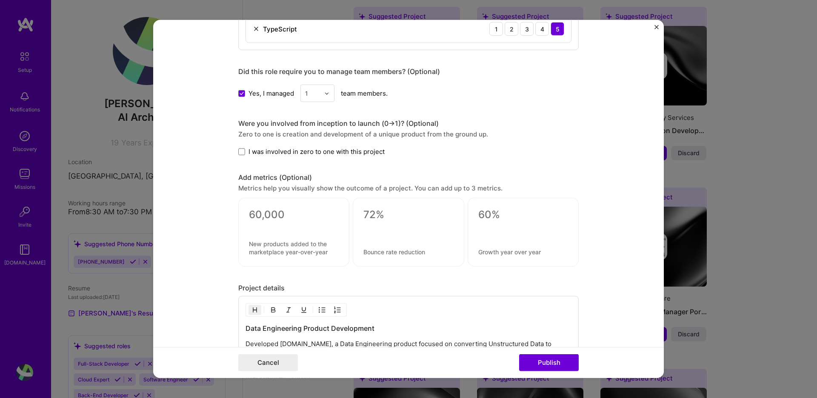
scroll to position [1039, 0]
click at [242, 148] on span at bounding box center [241, 149] width 7 height 7
click at [0, 0] on input "I was involved in zero to one with this project" at bounding box center [0, 0] width 0 height 0
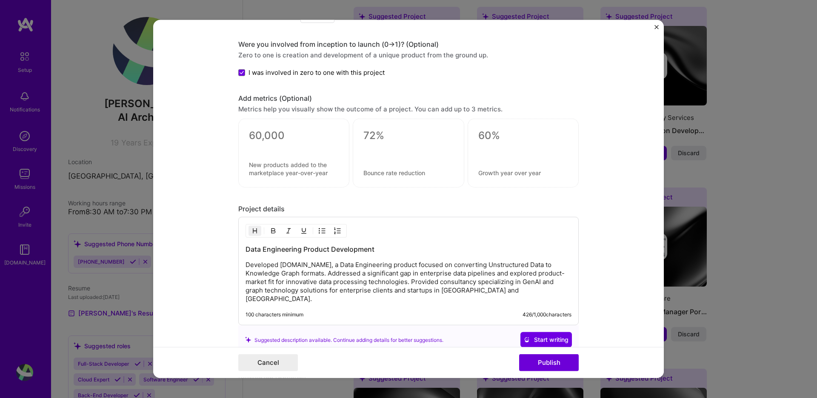
scroll to position [1118, 0]
click at [299, 135] on textarea at bounding box center [294, 134] width 90 height 13
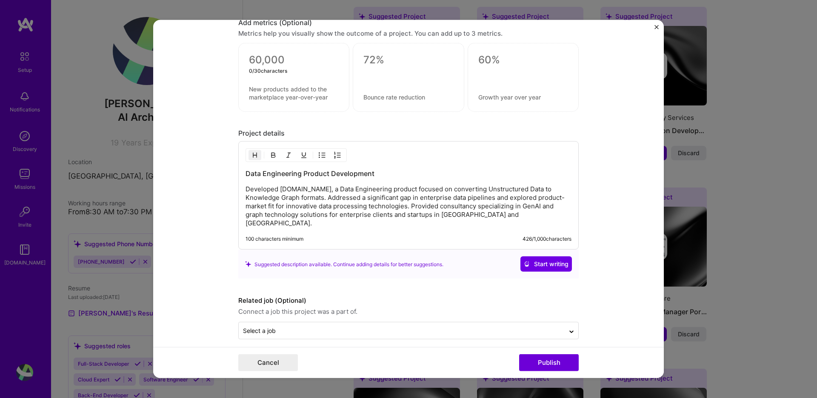
scroll to position [1192, 0]
click at [413, 327] on input "text" at bounding box center [402, 331] width 318 height 9
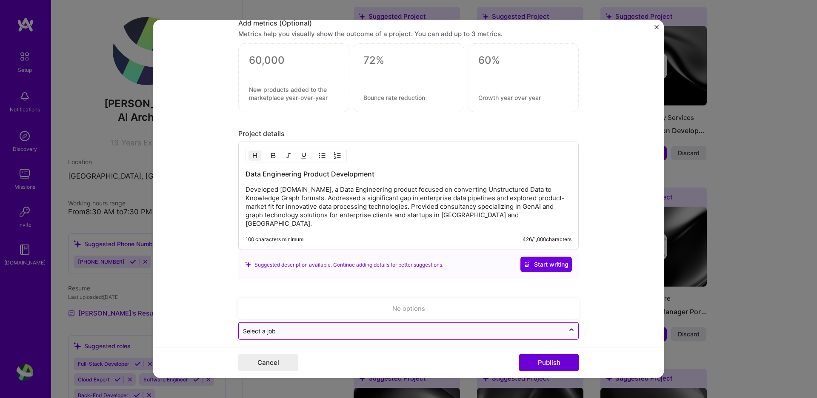
click at [376, 327] on input "text" at bounding box center [402, 331] width 318 height 9
click at [555, 363] on button "Publish" at bounding box center [549, 363] width 60 height 17
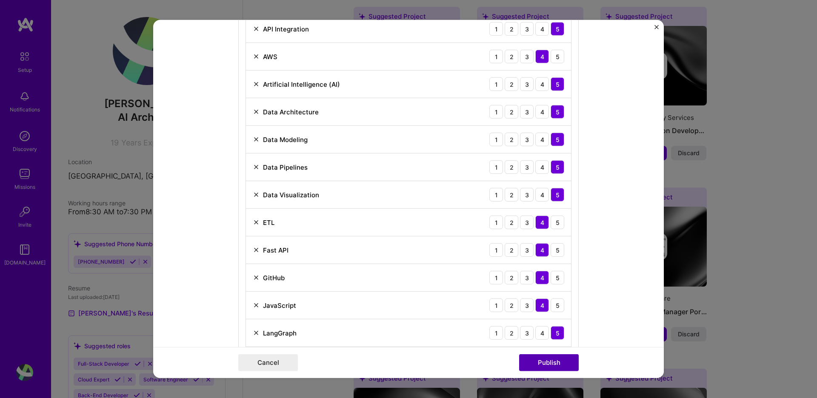
scroll to position [426, 0]
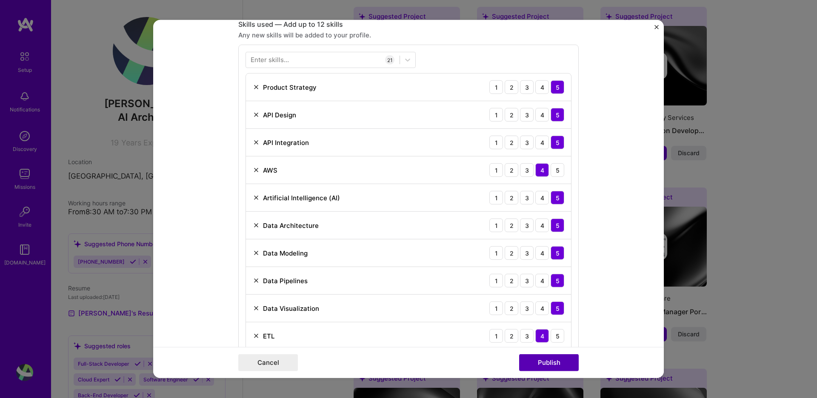
click at [557, 367] on button "Publish" at bounding box center [549, 363] width 60 height 17
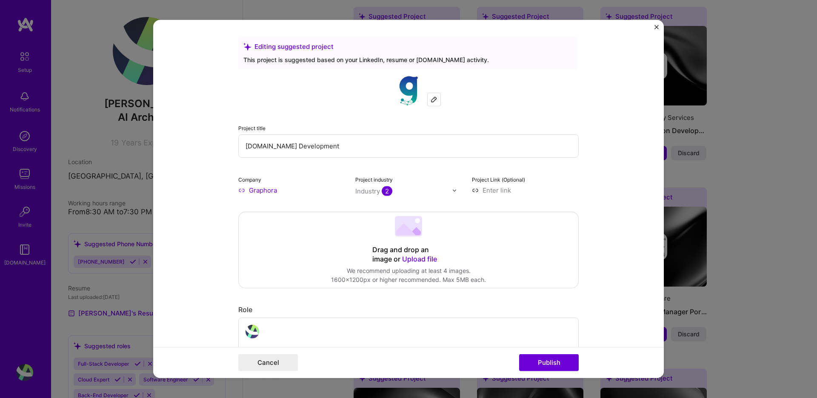
scroll to position [0, 0]
click at [418, 257] on span "Upload file" at bounding box center [419, 259] width 35 height 9
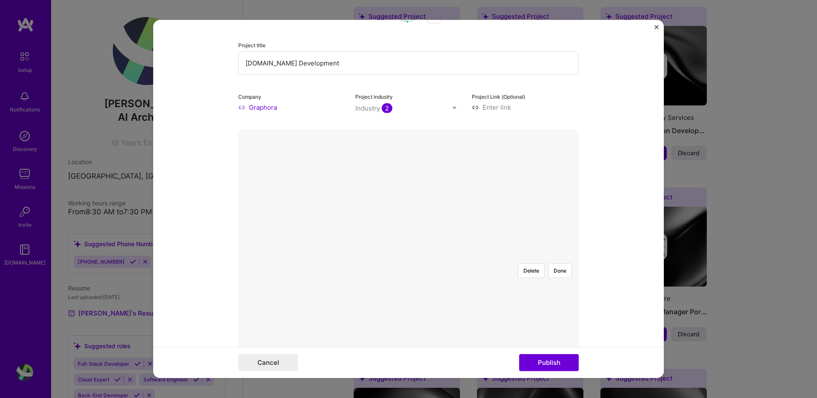
scroll to position [105, 0]
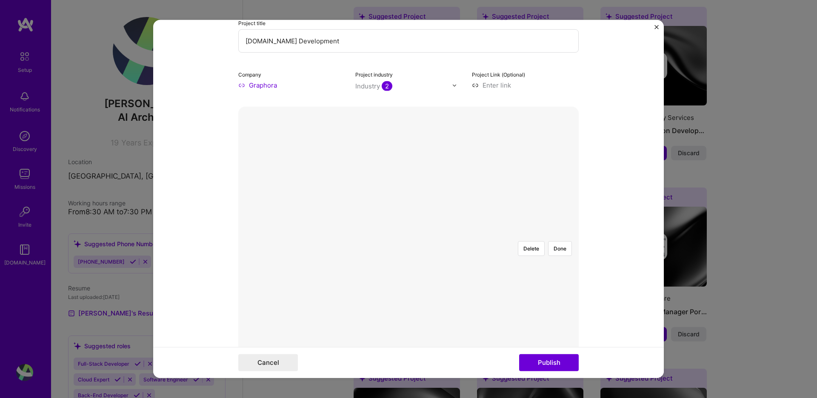
click at [427, 235] on div "Delete Done" at bounding box center [408, 235] width 340 height 0
click at [414, 265] on div at bounding box center [427, 278] width 36 height 27
click at [409, 236] on div at bounding box center [409, 236] width 0 height 0
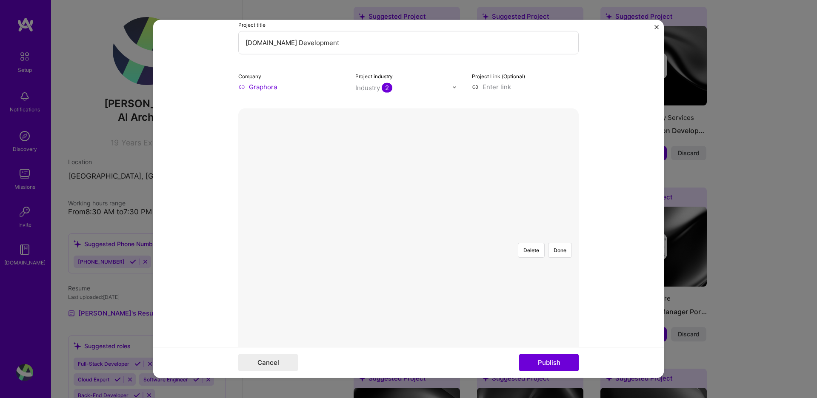
click at [540, 243] on button "Delete" at bounding box center [531, 250] width 27 height 15
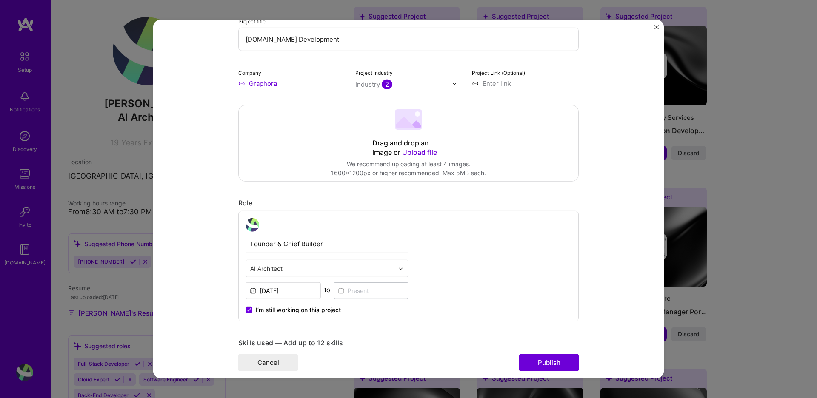
scroll to position [108, 0]
click at [424, 152] on span "Upload file" at bounding box center [419, 151] width 35 height 9
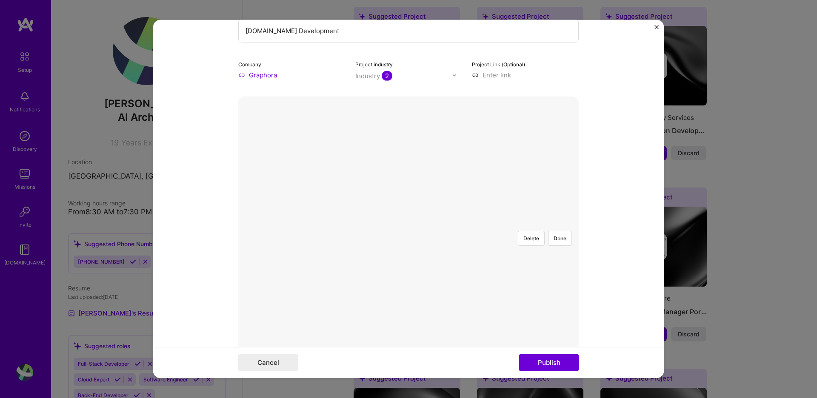
scroll to position [170, 0]
click at [562, 176] on button "Done" at bounding box center [560, 183] width 24 height 15
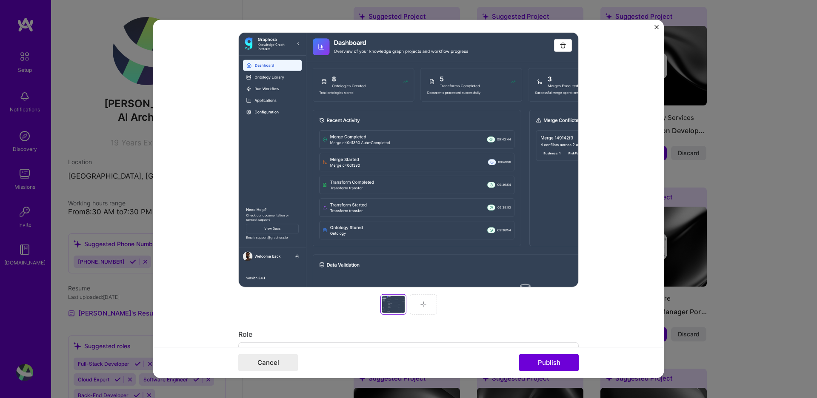
click at [429, 303] on div at bounding box center [423, 305] width 27 height 20
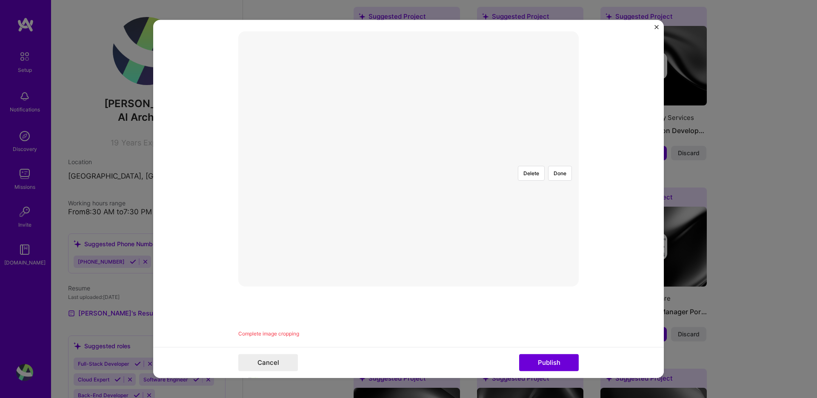
click at [552, 180] on div at bounding box center [627, 245] width 228 height 172
click at [556, 166] on button "Done" at bounding box center [560, 173] width 24 height 15
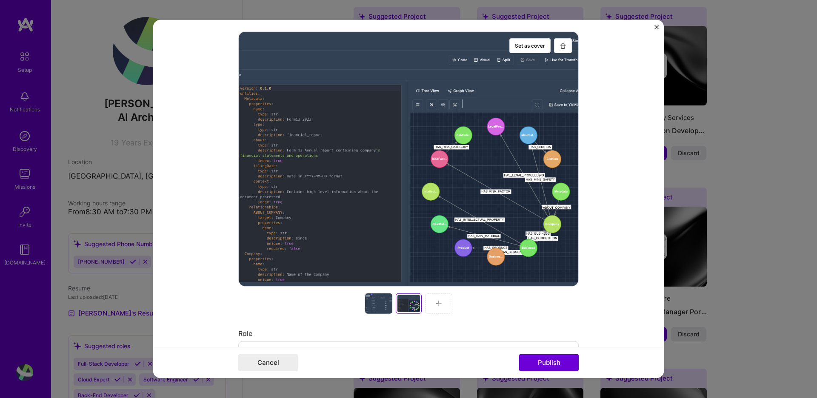
click at [424, 303] on div at bounding box center [408, 304] width 340 height 20
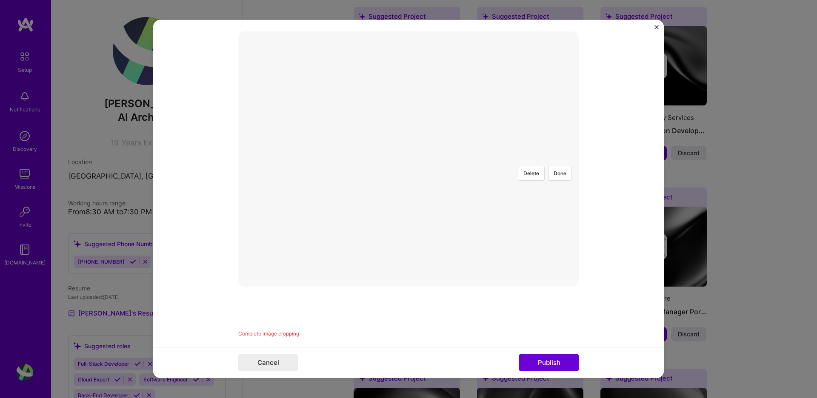
click at [421, 180] on div at bounding box center [534, 244] width 226 height 170
click at [559, 360] on button "Publish" at bounding box center [549, 363] width 60 height 17
click at [555, 154] on button "Done" at bounding box center [560, 161] width 24 height 15
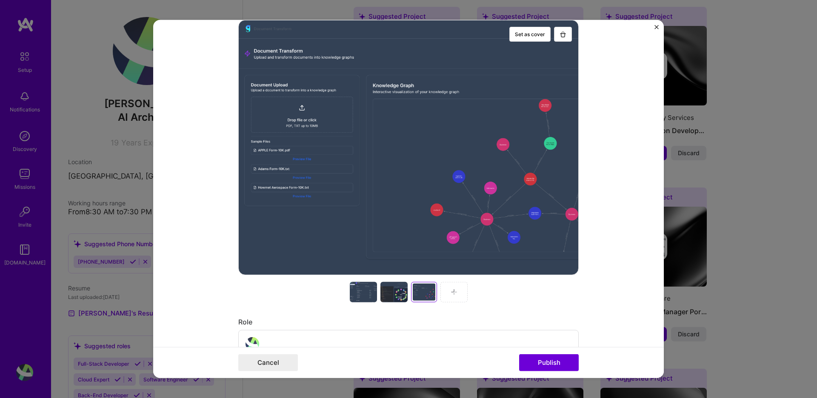
click at [455, 290] on img at bounding box center [454, 292] width 7 height 7
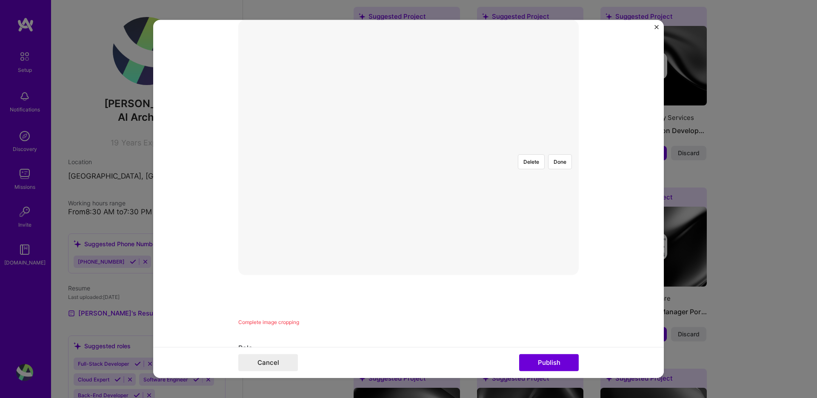
click at [477, 177] on div at bounding box center [578, 224] width 203 height 152
click at [560, 154] on button "Done" at bounding box center [560, 161] width 24 height 15
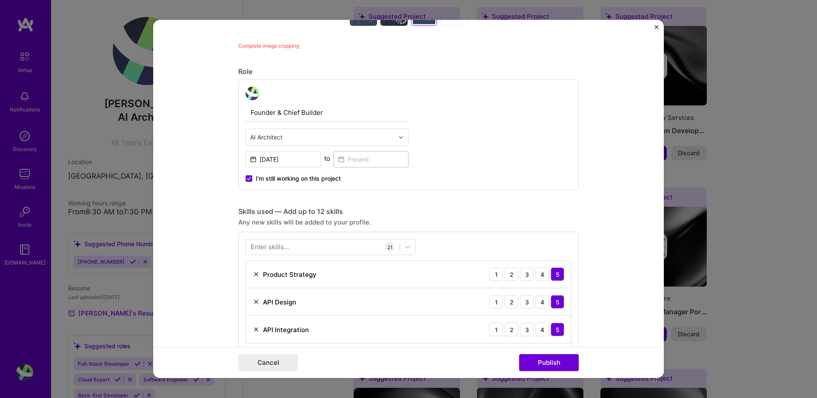
scroll to position [478, 0]
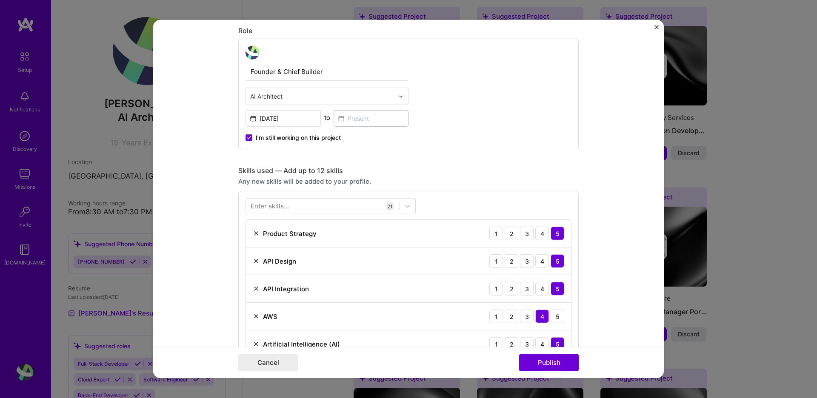
click at [248, 141] on label "I’m still working on this project" at bounding box center [293, 138] width 95 height 9
click at [0, 0] on input "I’m still working on this project" at bounding box center [0, 0] width 0 height 0
click at [253, 139] on label "I’m still working on this project" at bounding box center [293, 140] width 95 height 9
click at [0, 0] on input "I’m still working on this project" at bounding box center [0, 0] width 0 height 0
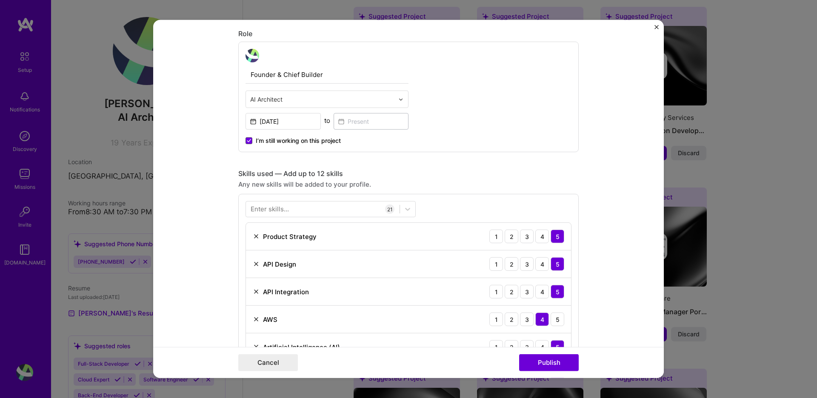
scroll to position [480, 0]
click at [246, 139] on span at bounding box center [249, 141] width 7 height 7
click at [0, 0] on input "I’m still working on this project" at bounding box center [0, 0] width 0 height 0
click at [246, 139] on span at bounding box center [249, 141] width 7 height 7
click at [0, 0] on input "I’m still working on this project" at bounding box center [0, 0] width 0 height 0
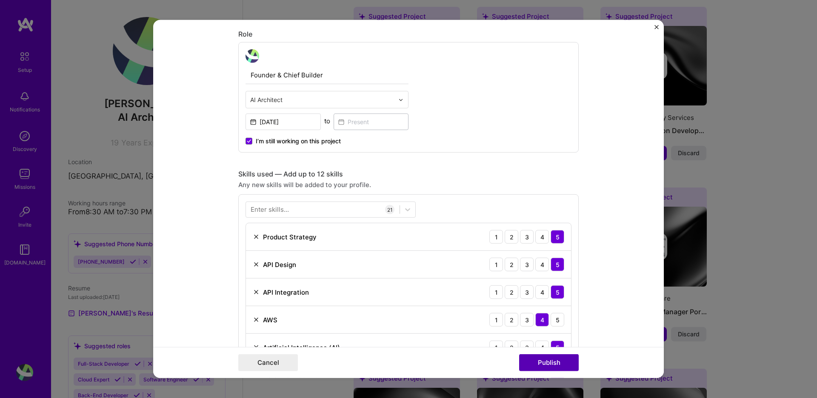
click at [568, 363] on button "Publish" at bounding box center [549, 363] width 60 height 17
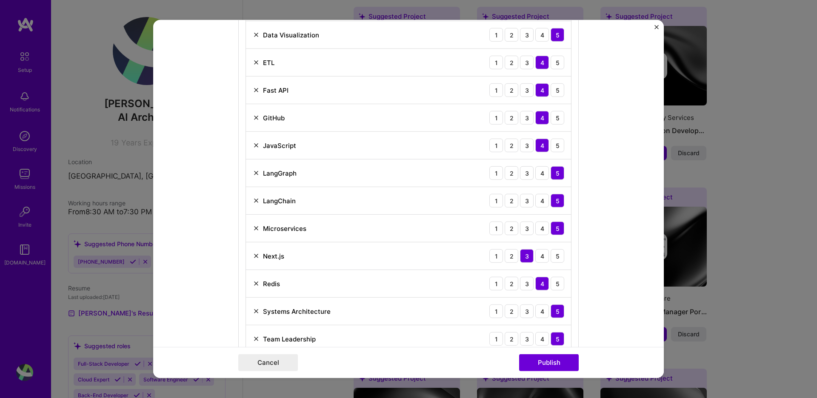
scroll to position [898, 0]
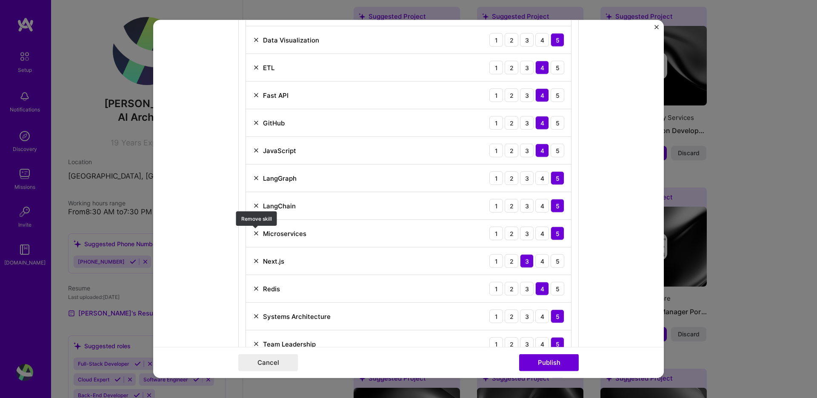
click at [255, 235] on img at bounding box center [256, 233] width 7 height 7
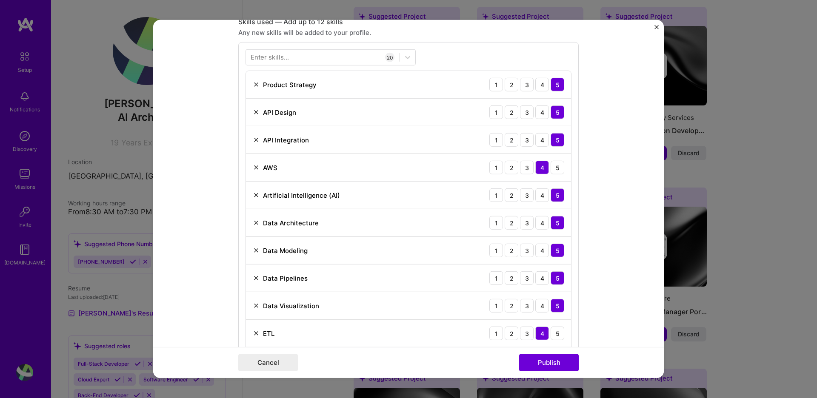
scroll to position [647, 0]
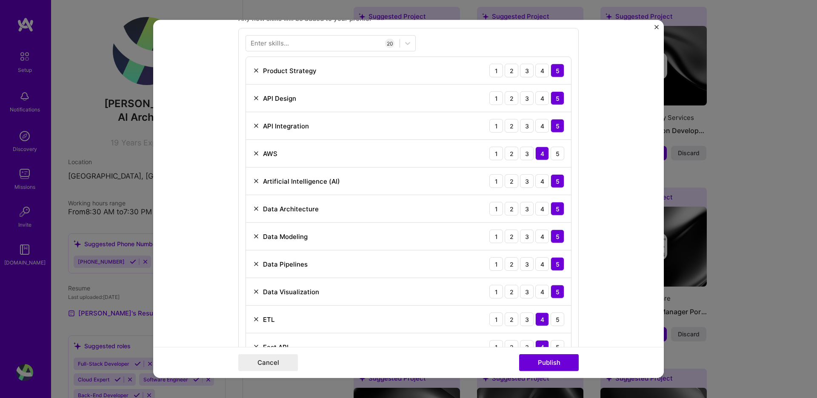
click at [258, 123] on img at bounding box center [256, 126] width 7 height 7
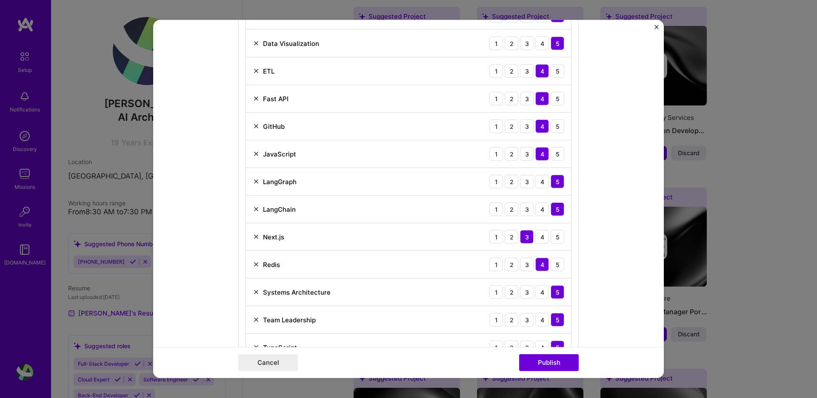
scroll to position [868, 0]
click at [258, 154] on img at bounding box center [256, 153] width 7 height 7
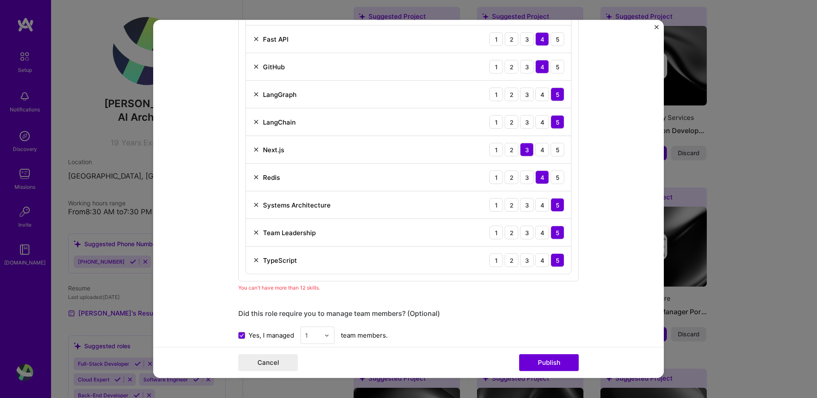
scroll to position [930, 0]
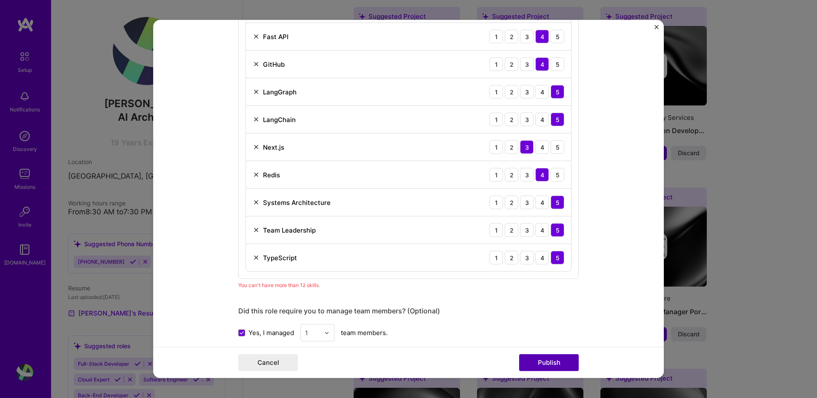
click at [566, 361] on button "Publish" at bounding box center [549, 363] width 60 height 17
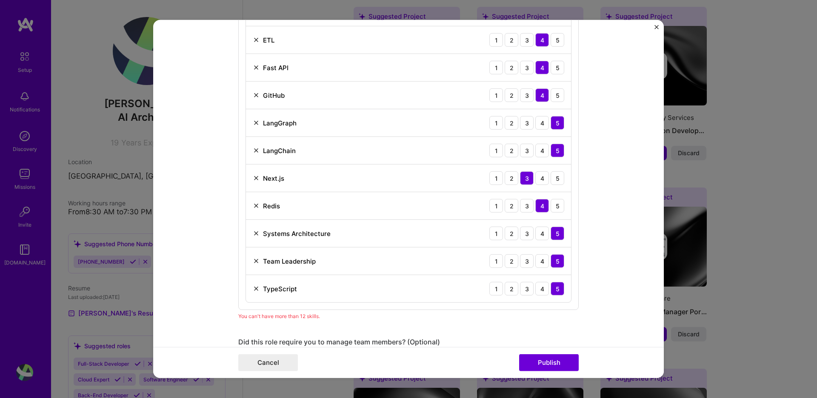
scroll to position [899, 0]
click at [257, 261] on img at bounding box center [256, 260] width 7 height 7
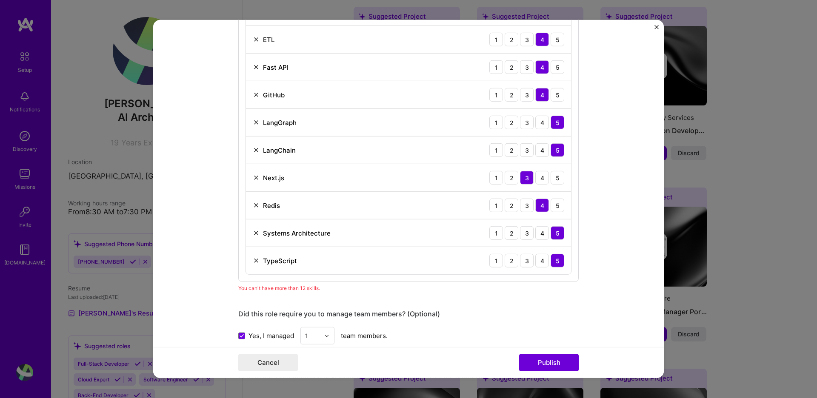
click at [255, 262] on img at bounding box center [256, 260] width 7 height 7
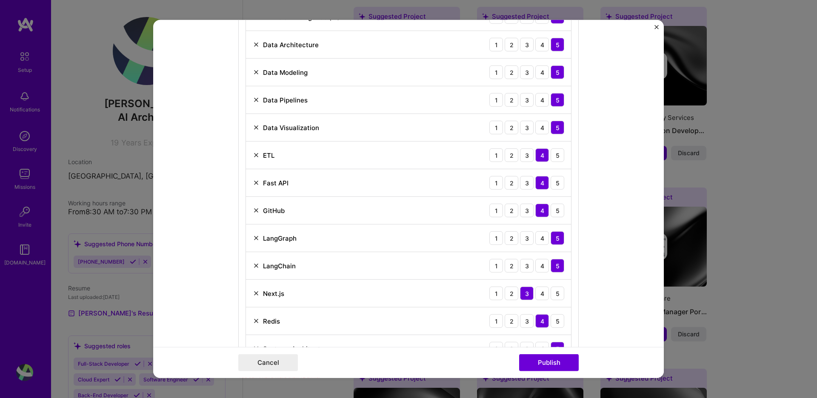
scroll to position [782, 0]
click at [259, 210] on img at bounding box center [256, 211] width 7 height 7
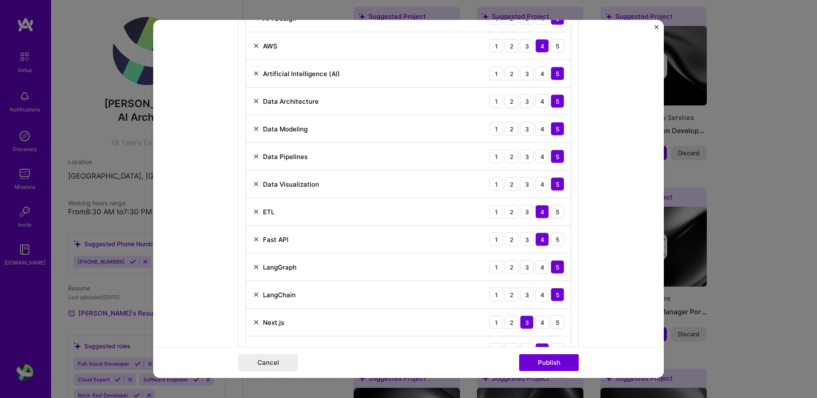
scroll to position [709, 0]
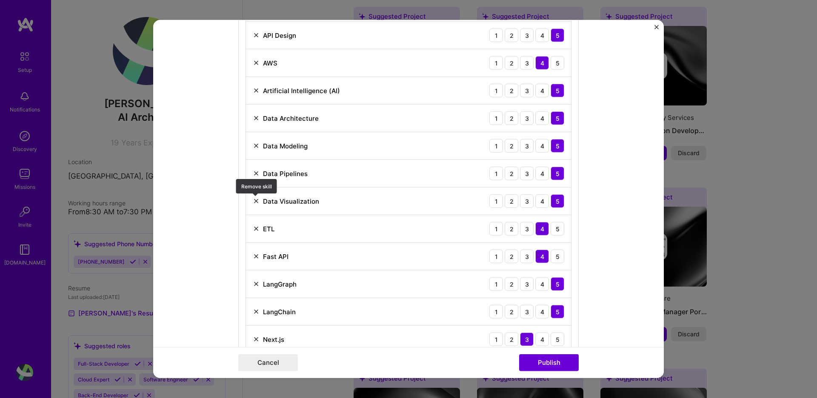
click at [257, 202] on img at bounding box center [256, 201] width 7 height 7
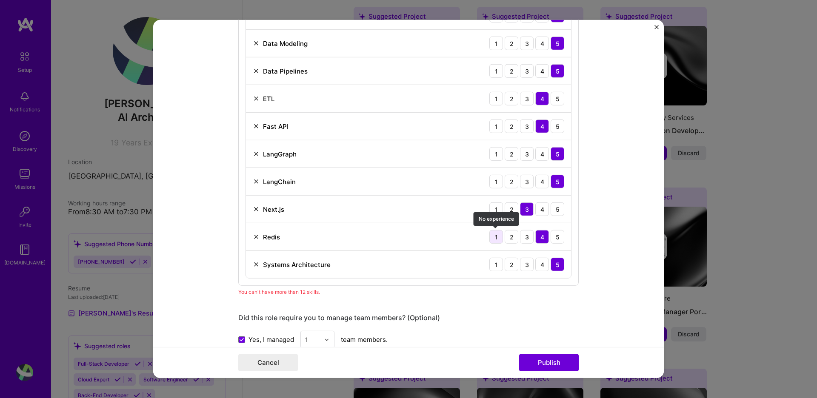
scroll to position [812, 0]
click at [555, 362] on button "Publish" at bounding box center [549, 363] width 60 height 17
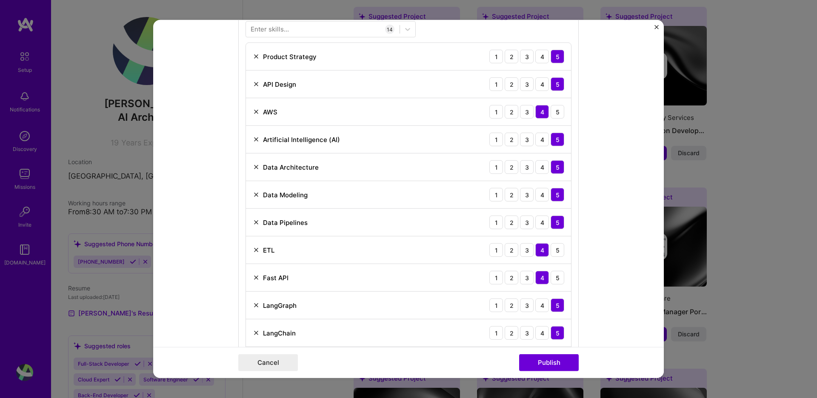
scroll to position [659, 0]
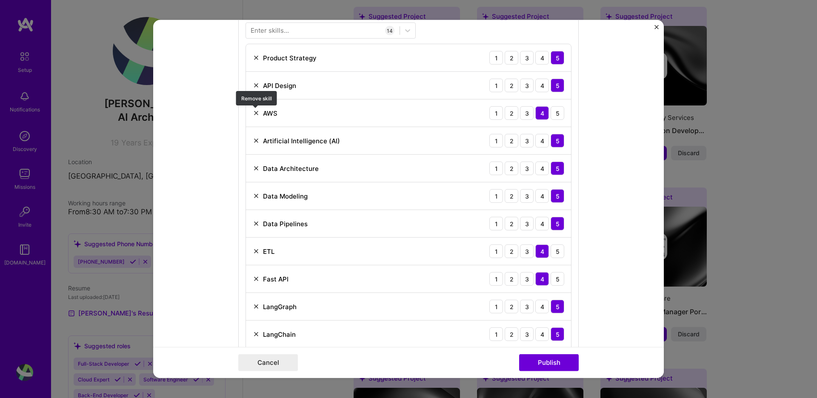
click at [256, 113] on img at bounding box center [256, 113] width 7 height 7
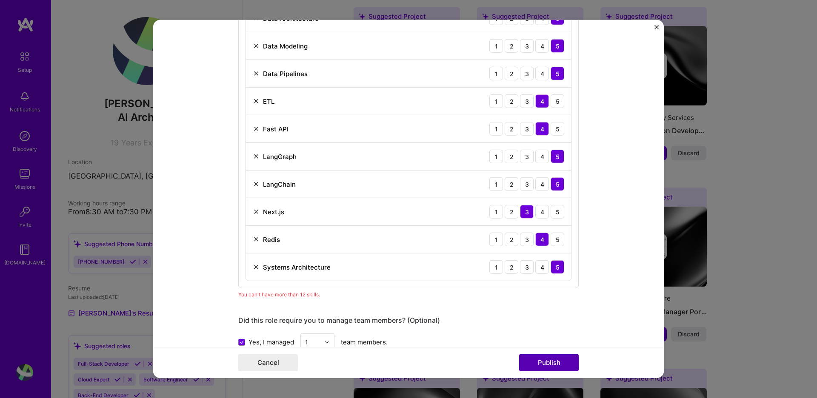
scroll to position [789, 0]
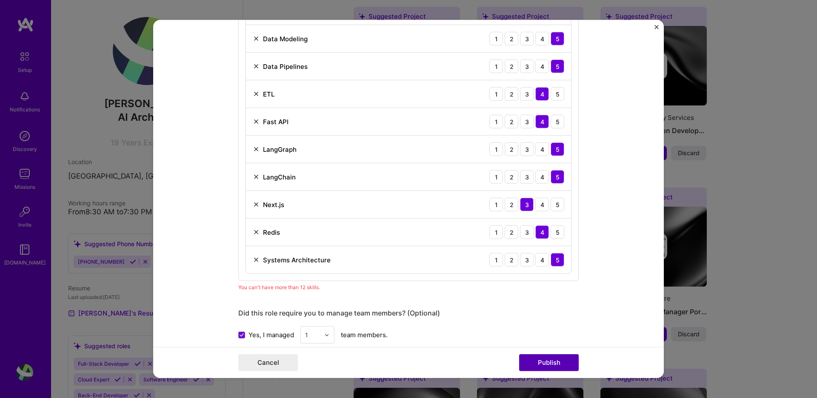
click at [558, 363] on button "Publish" at bounding box center [549, 363] width 60 height 17
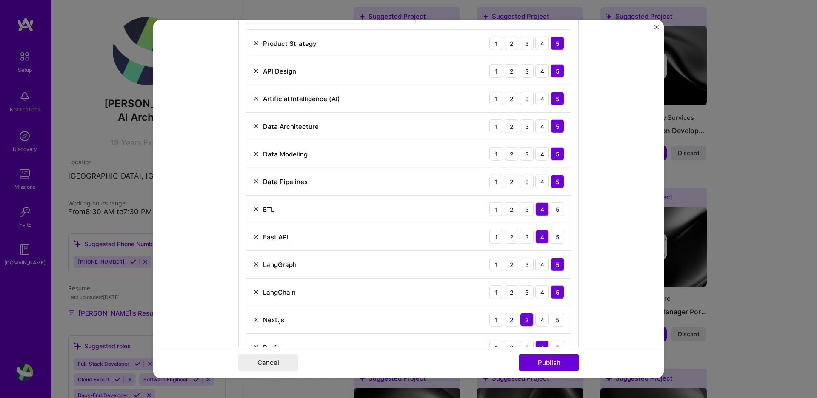
scroll to position [704, 0]
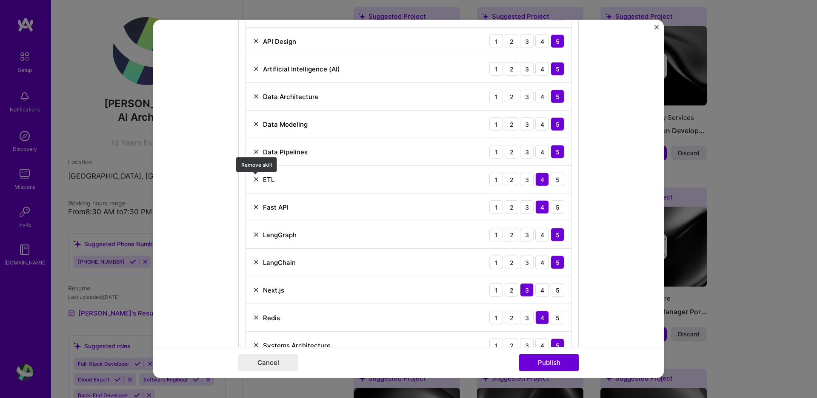
click at [255, 179] on img at bounding box center [256, 179] width 7 height 7
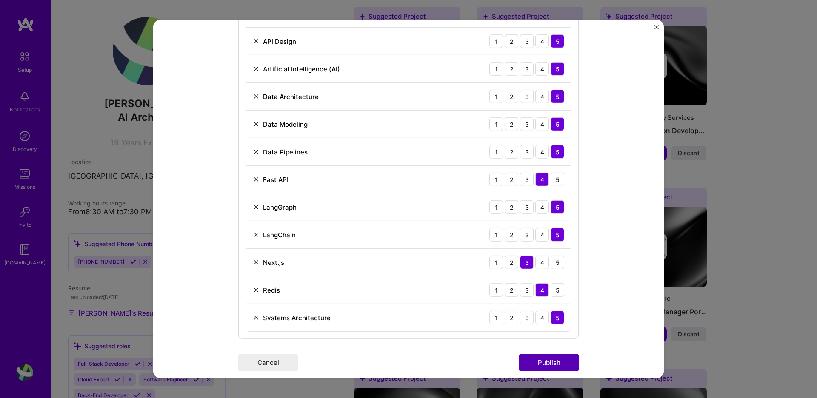
click at [553, 363] on button "Publish" at bounding box center [549, 363] width 60 height 17
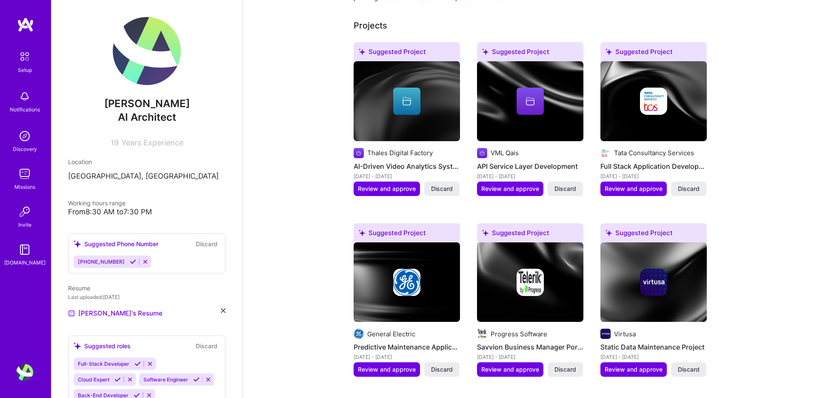
scroll to position [338, 0]
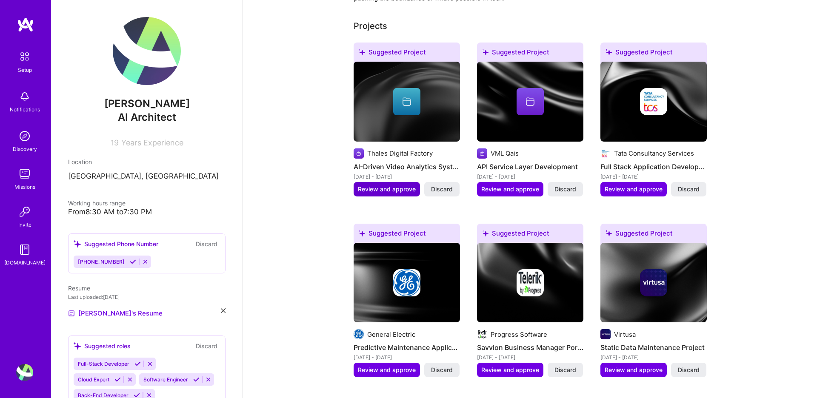
click at [398, 185] on span "Review and approve" at bounding box center [387, 189] width 58 height 9
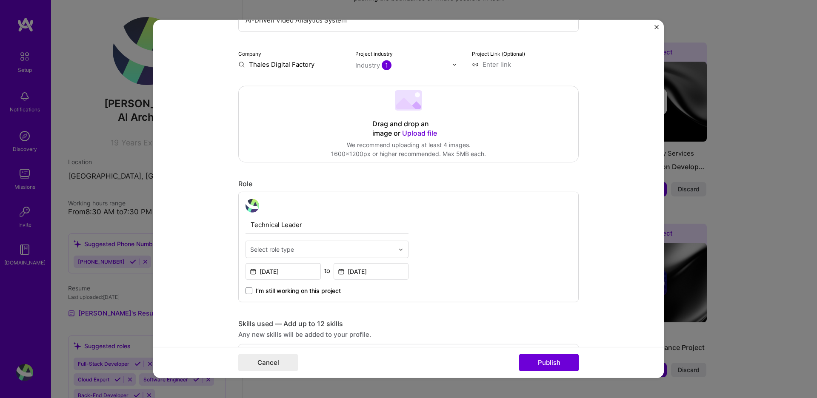
scroll to position [122, 0]
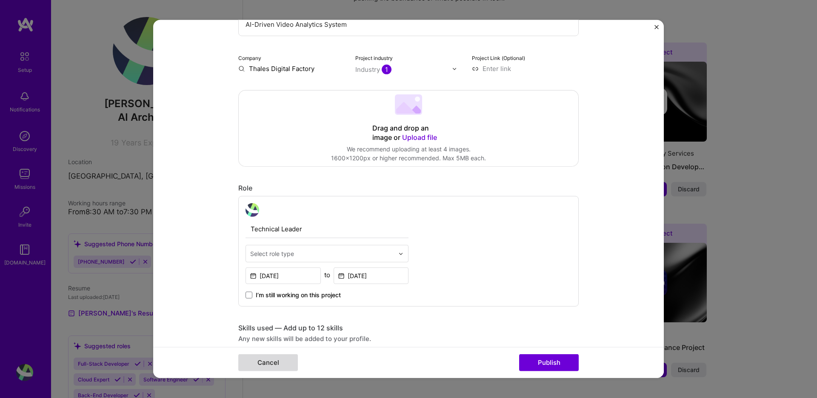
click at [284, 363] on button "Cancel" at bounding box center [268, 363] width 60 height 17
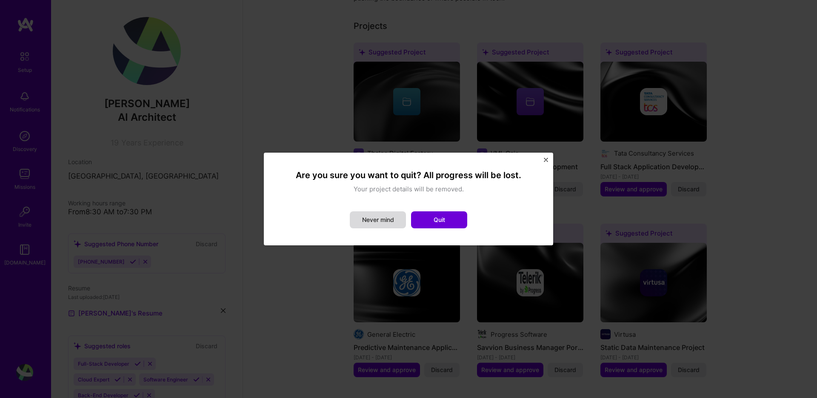
click at [383, 220] on button "Never mind" at bounding box center [378, 220] width 56 height 17
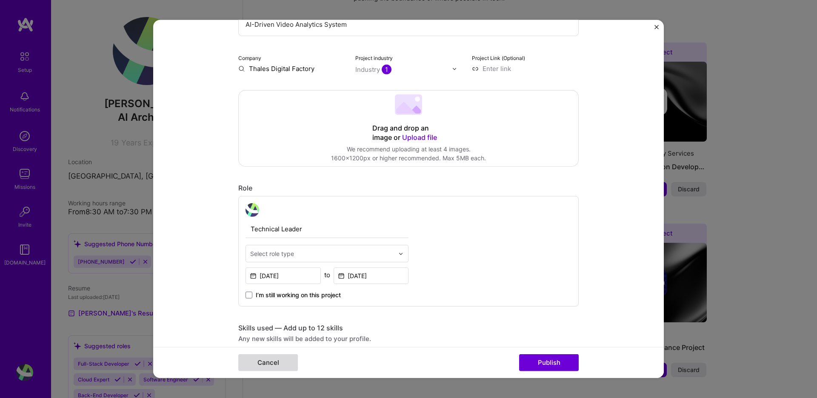
click at [268, 365] on button "Cancel" at bounding box center [268, 363] width 60 height 17
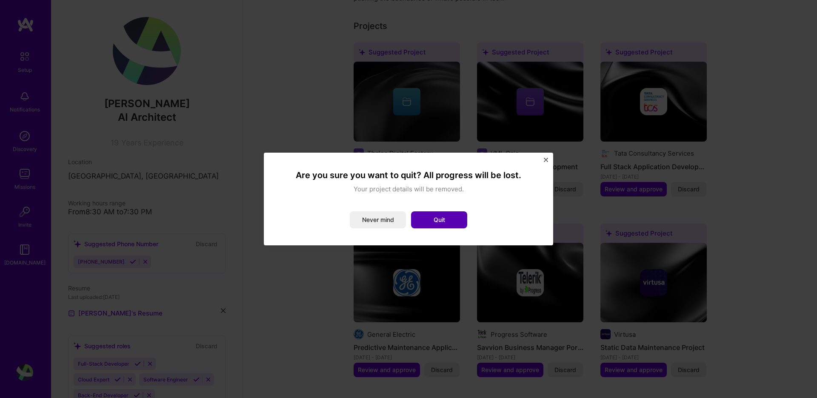
click at [444, 213] on button "Quit" at bounding box center [439, 220] width 56 height 17
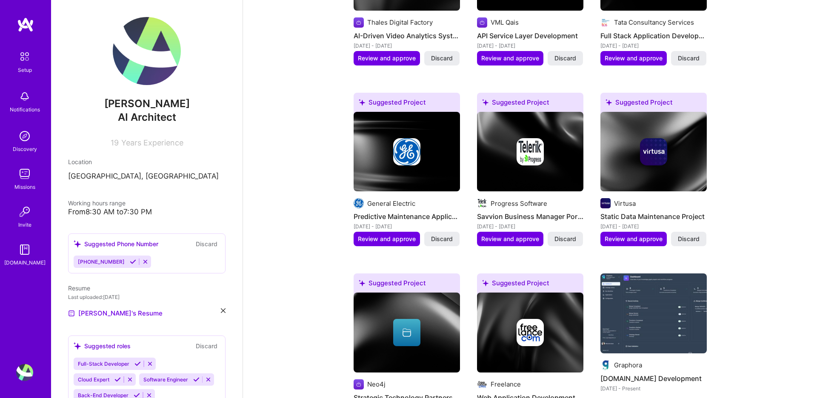
scroll to position [515, 0]
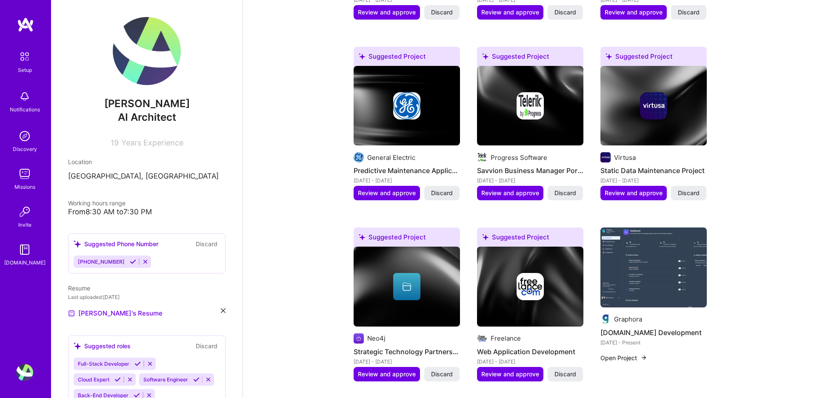
click at [630, 354] on button "Open Project" at bounding box center [624, 358] width 47 height 9
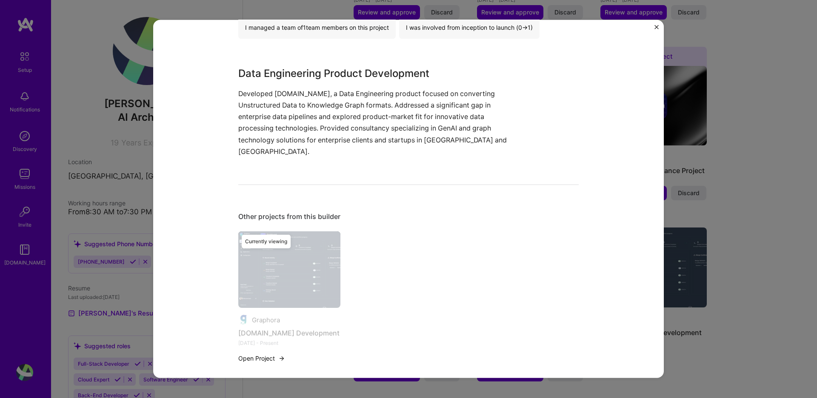
scroll to position [590, 0]
click at [254, 355] on button "Open Project" at bounding box center [261, 359] width 47 height 9
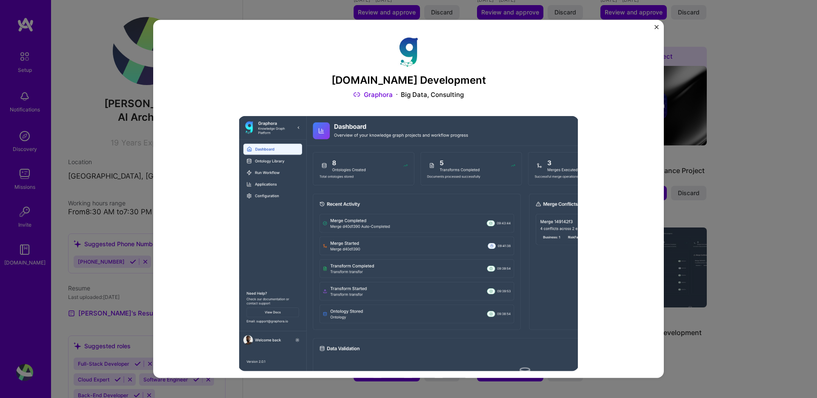
click at [432, 92] on div "Big Data, Consulting" at bounding box center [432, 94] width 63 height 9
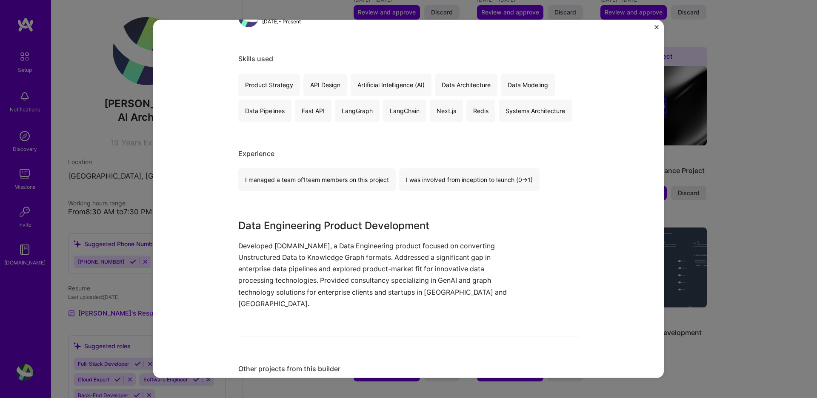
scroll to position [535, 0]
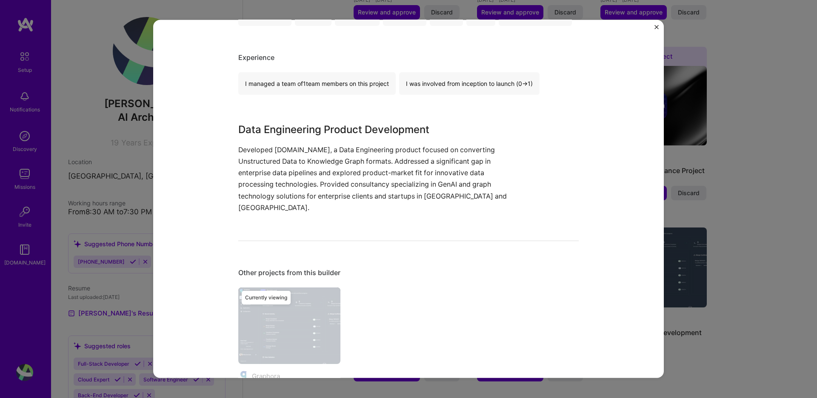
click at [655, 25] on img "Close" at bounding box center [657, 27] width 4 height 4
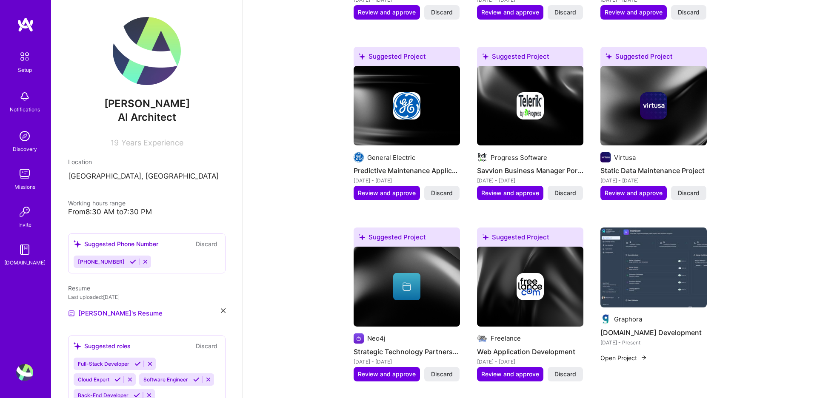
click at [687, 228] on img at bounding box center [654, 268] width 106 height 80
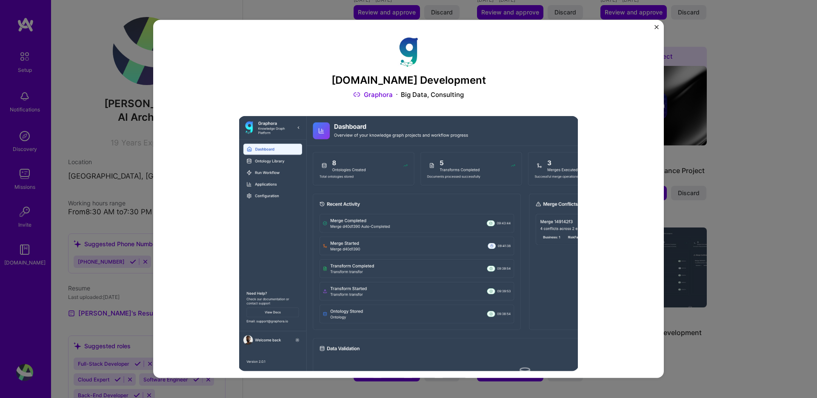
click at [655, 30] on button "Close" at bounding box center [657, 29] width 4 height 9
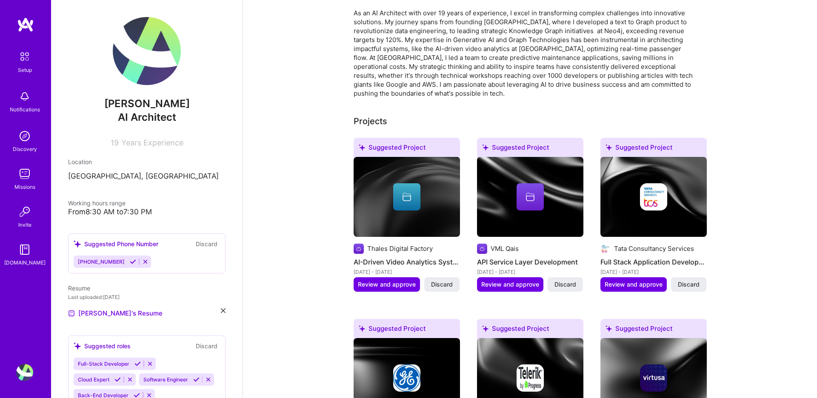
scroll to position [242, 0]
click at [398, 280] on span "Review and approve" at bounding box center [387, 284] width 58 height 9
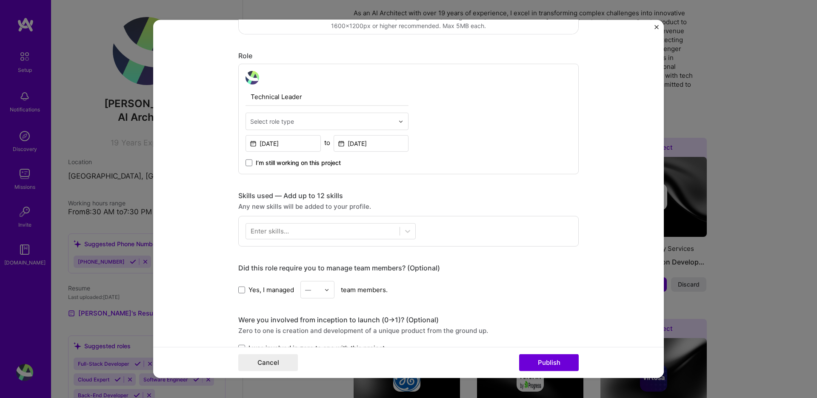
scroll to position [259, 0]
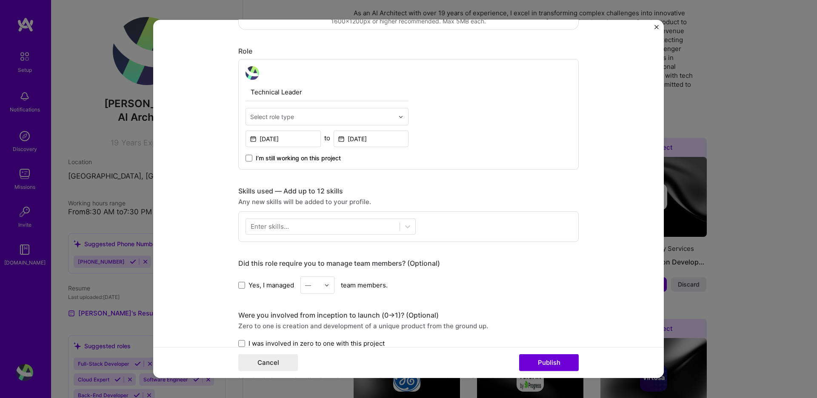
click at [350, 114] on input "text" at bounding box center [322, 116] width 144 height 9
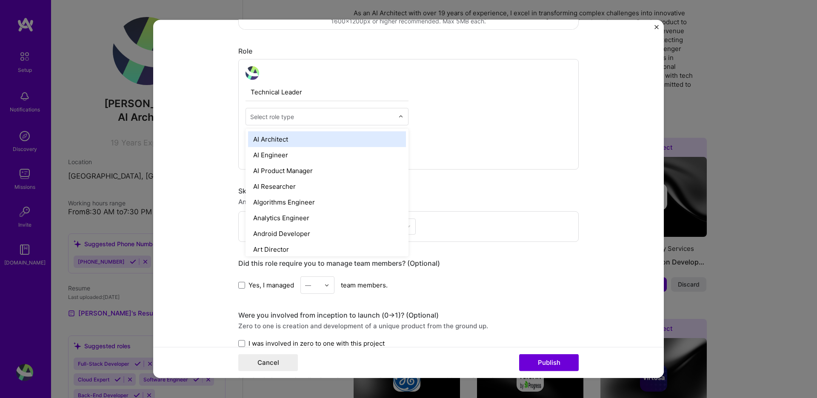
click at [298, 140] on div "AI Architect" at bounding box center [327, 140] width 158 height 16
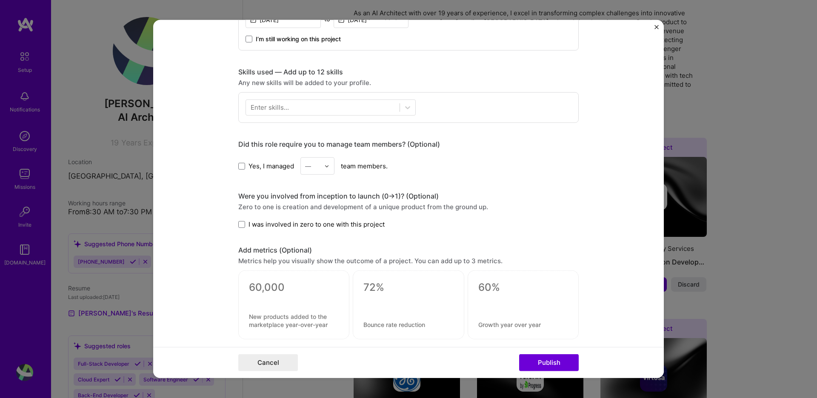
scroll to position [378, 0]
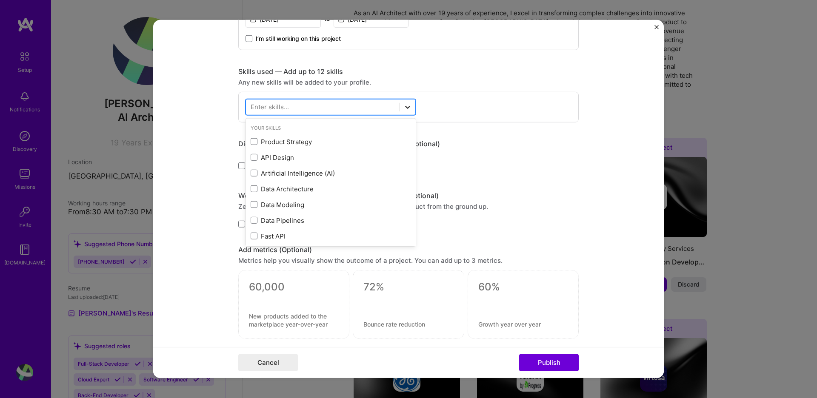
click at [406, 107] on icon at bounding box center [407, 107] width 5 height 3
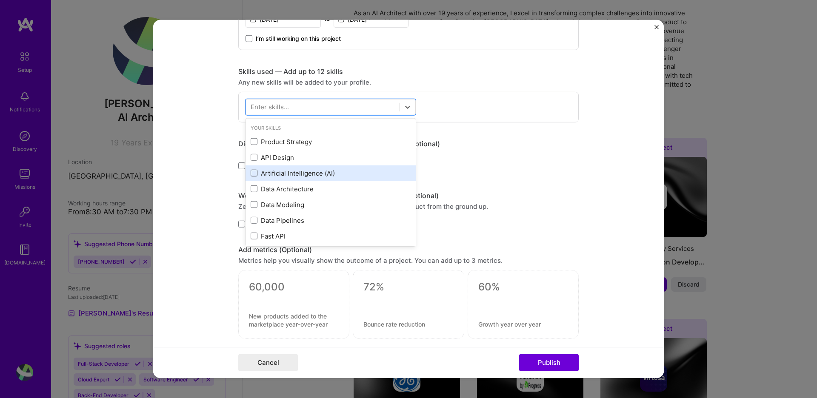
click at [252, 173] on span at bounding box center [254, 173] width 7 height 7
click at [0, 0] on input "checkbox" at bounding box center [0, 0] width 0 height 0
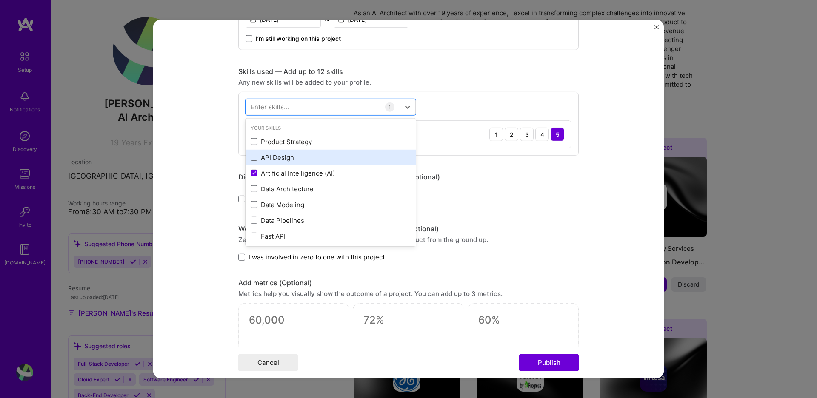
click at [254, 157] on span at bounding box center [254, 157] width 7 height 7
click at [0, 0] on input "checkbox" at bounding box center [0, 0] width 0 height 0
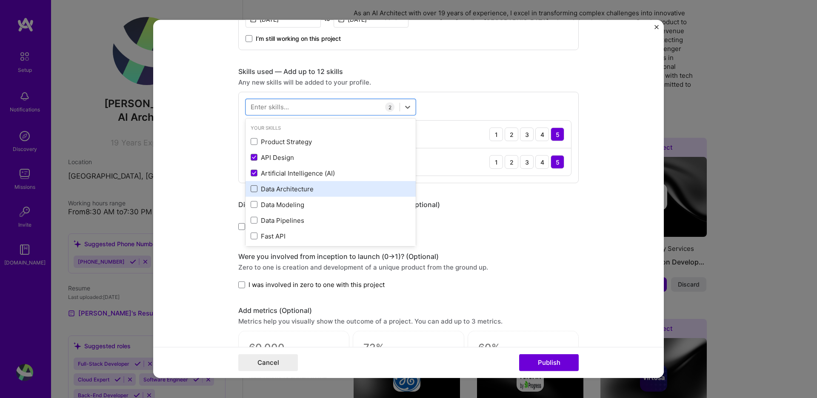
click at [255, 191] on span at bounding box center [254, 189] width 7 height 7
click at [0, 0] on input "checkbox" at bounding box center [0, 0] width 0 height 0
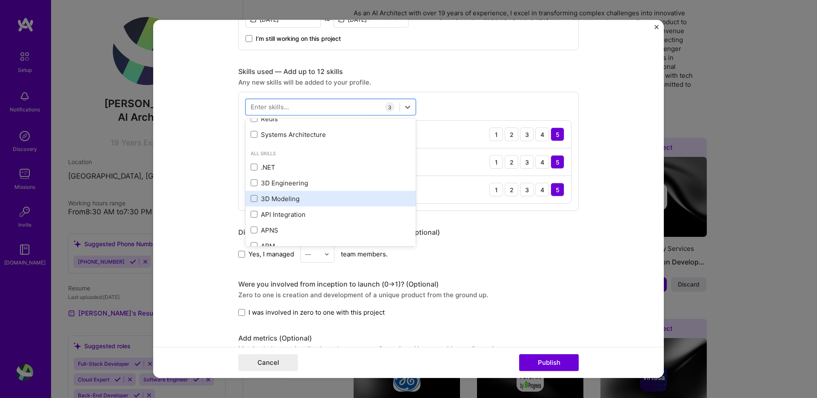
scroll to position [179, 0]
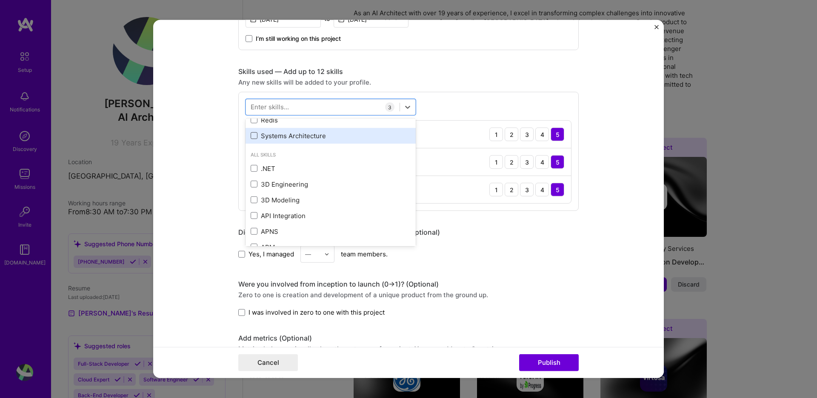
click at [254, 136] on span at bounding box center [254, 135] width 7 height 7
click at [0, 0] on input "checkbox" at bounding box center [0, 0] width 0 height 0
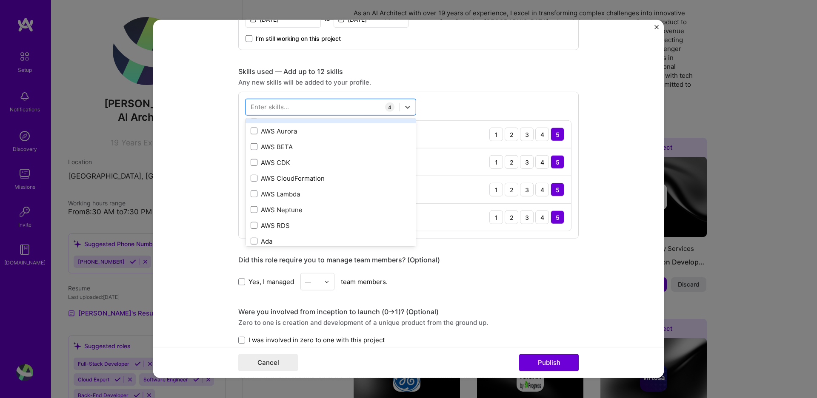
scroll to position [343, 0]
click at [461, 257] on div "Did this role require you to manage team members? (Optional)" at bounding box center [408, 260] width 340 height 9
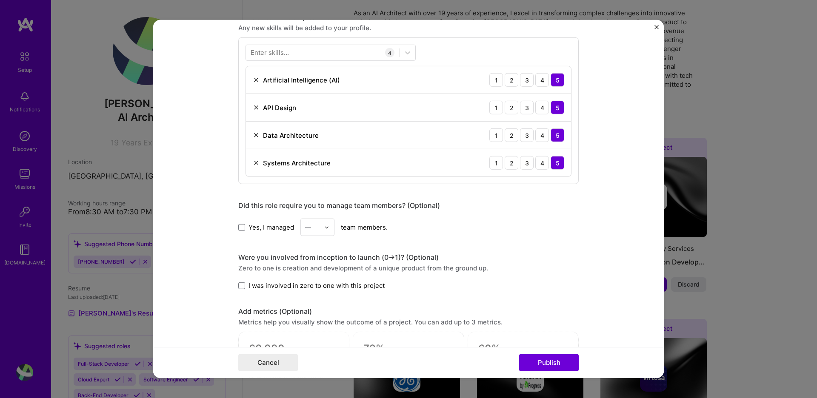
scroll to position [443, 0]
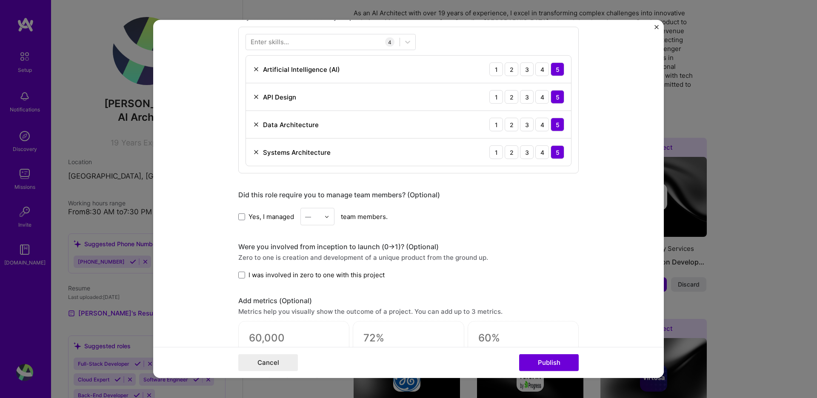
click at [245, 216] on span at bounding box center [241, 216] width 7 height 7
click at [0, 0] on input "Yes, I managed" at bounding box center [0, 0] width 0 height 0
click at [324, 219] on div "—" at bounding box center [317, 216] width 34 height 17
click at [316, 325] on div "6" at bounding box center [317, 318] width 29 height 16
click at [526, 224] on div "Yes, I managed option 6, selected. Select is focused ,type to refine list, pres…" at bounding box center [408, 216] width 340 height 17
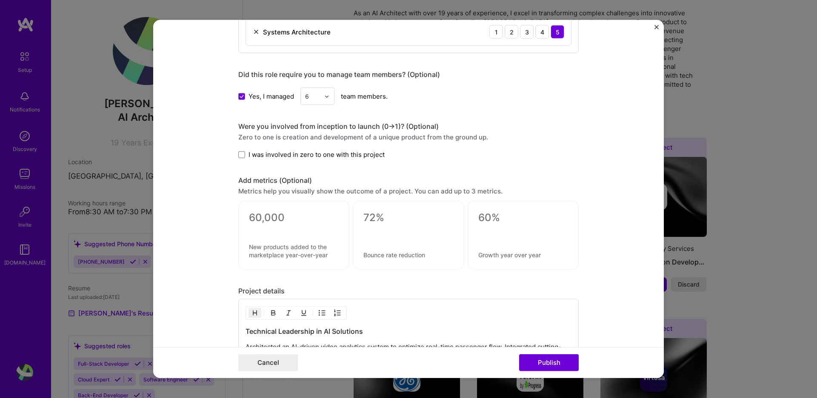
scroll to position [565, 0]
click at [237, 154] on form "Editing suggested project This project is suggested based on your LinkedIn, res…" at bounding box center [408, 199] width 511 height 358
click at [242, 153] on span at bounding box center [241, 153] width 7 height 7
click at [0, 0] on input "I was involved in zero to one with this project" at bounding box center [0, 0] width 0 height 0
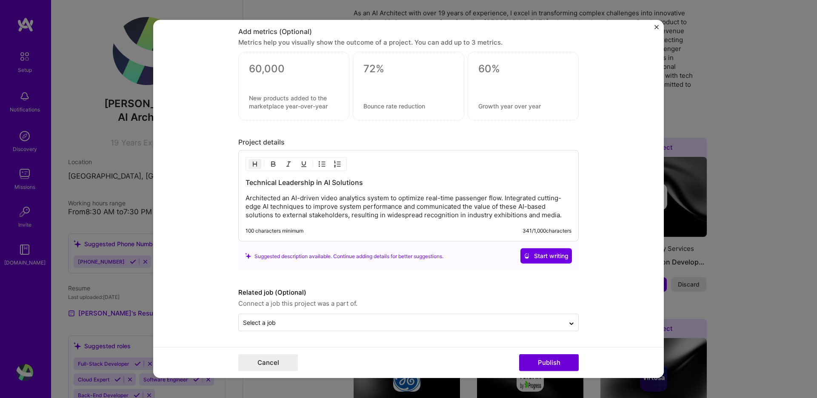
scroll to position [713, 0]
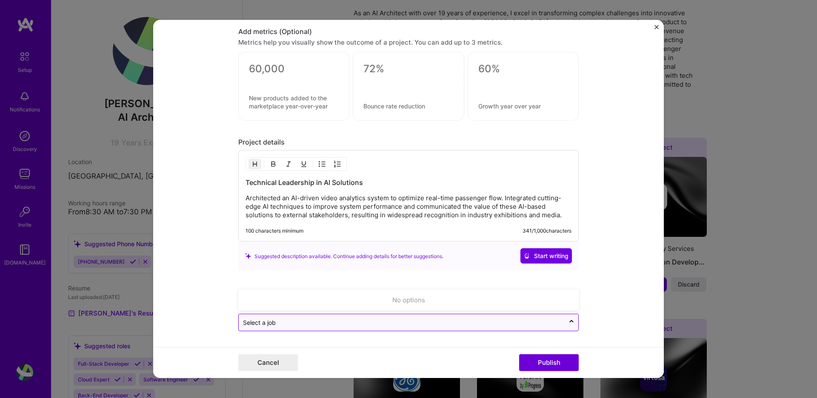
click at [547, 323] on input "text" at bounding box center [402, 322] width 318 height 9
click at [548, 323] on input "text" at bounding box center [402, 322] width 318 height 9
click at [554, 361] on button "Publish" at bounding box center [549, 363] width 60 height 17
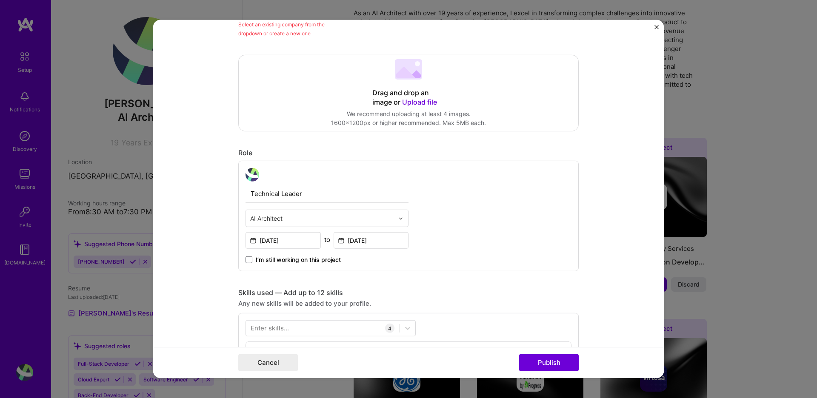
scroll to position [56, 0]
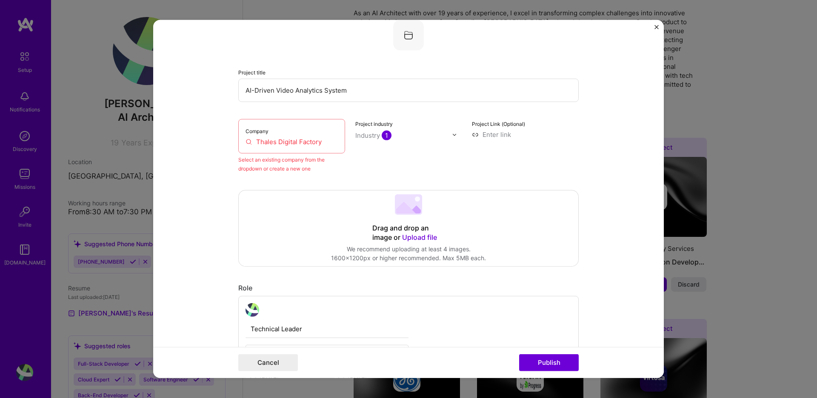
click at [282, 134] on div "Company Thales Digital Factory" at bounding box center [291, 136] width 107 height 34
click at [287, 142] on input "Thales Digital Factory" at bounding box center [292, 141] width 92 height 9
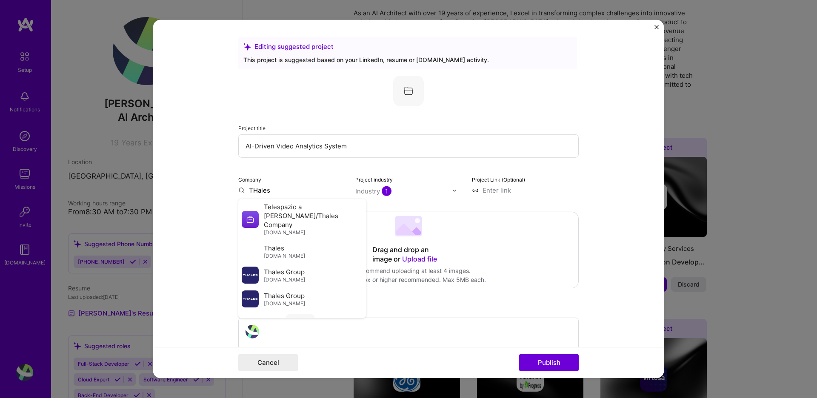
scroll to position [0, 0]
click at [297, 252] on span "thalesgroup.com" at bounding box center [284, 255] width 41 height 7
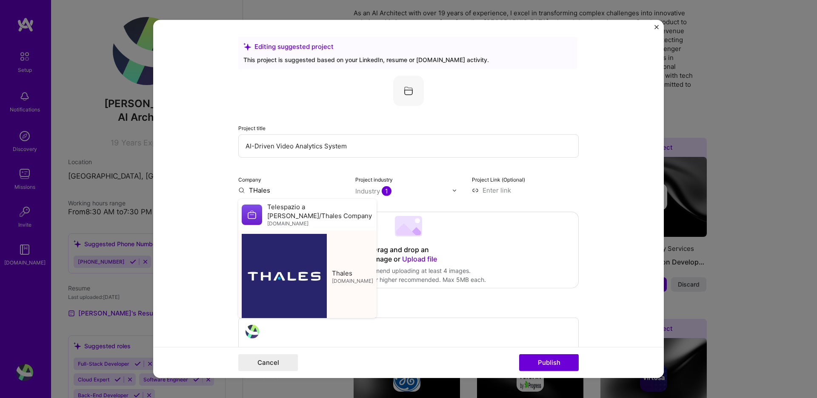
type input "Thales"
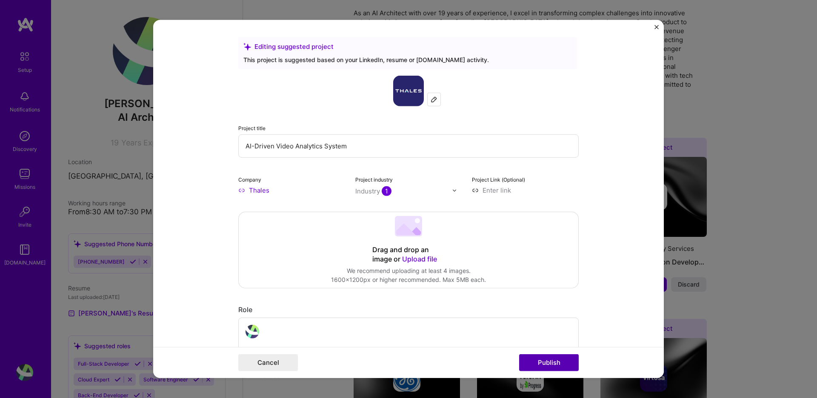
click at [540, 364] on button "Publish" at bounding box center [549, 363] width 60 height 17
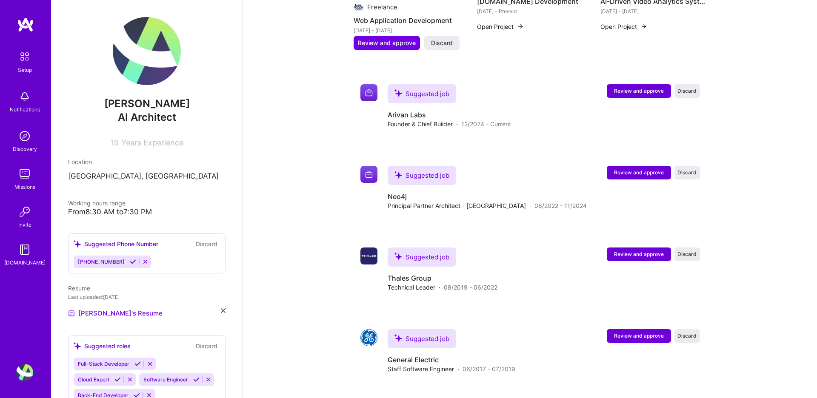
scroll to position [833, 0]
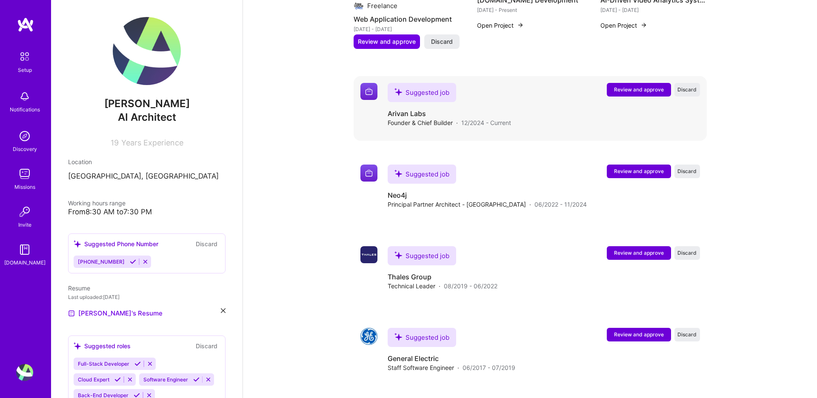
click at [627, 86] on span "Review and approve" at bounding box center [639, 89] width 50 height 7
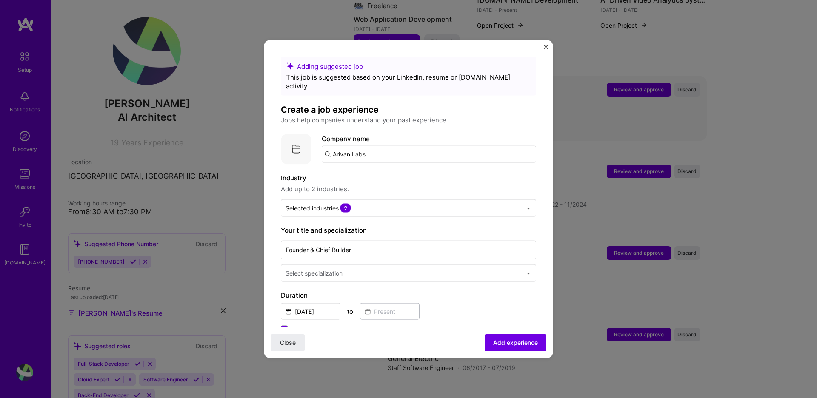
scroll to position [834, 0]
click at [363, 150] on input "Arivan Labs" at bounding box center [429, 154] width 215 height 17
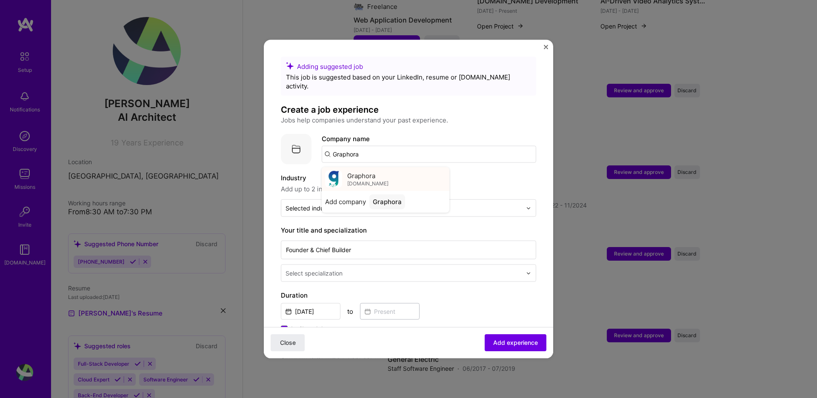
type input "Graphora"
click at [374, 171] on span "Graphora" at bounding box center [361, 175] width 28 height 9
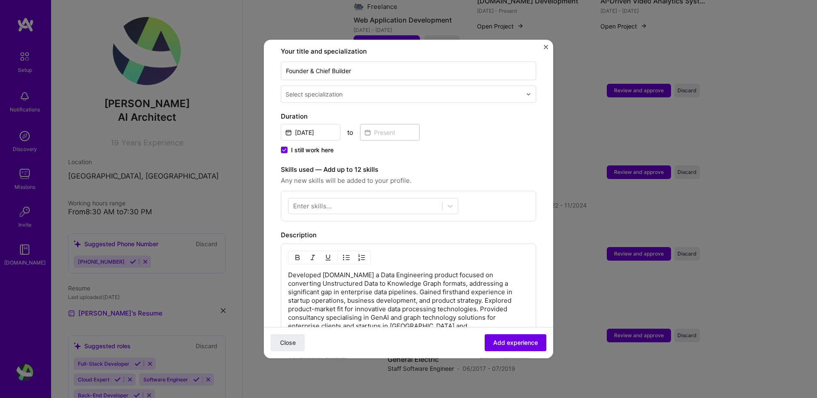
scroll to position [181, 0]
click at [511, 341] on span "Add experience" at bounding box center [515, 343] width 45 height 9
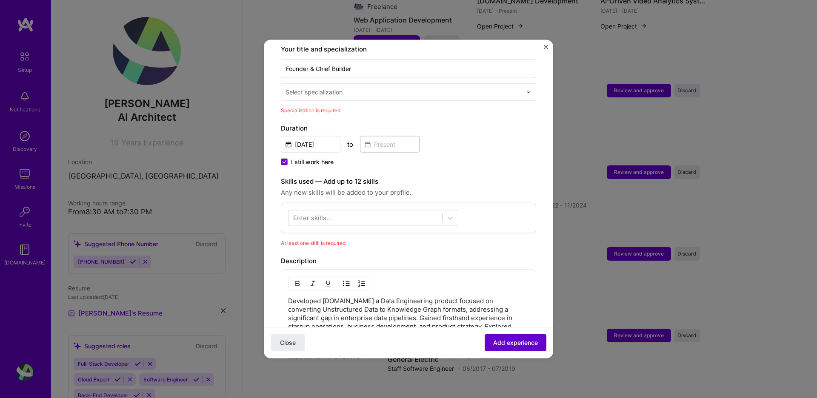
scroll to position [177, 0]
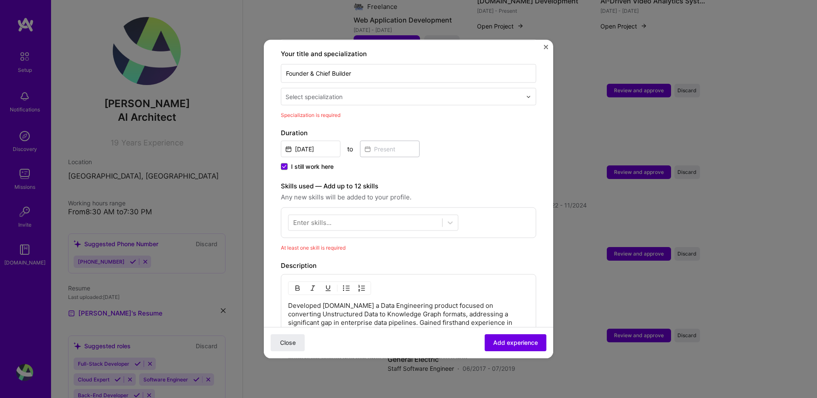
click at [307, 92] on div "Select specialization" at bounding box center [314, 96] width 57 height 9
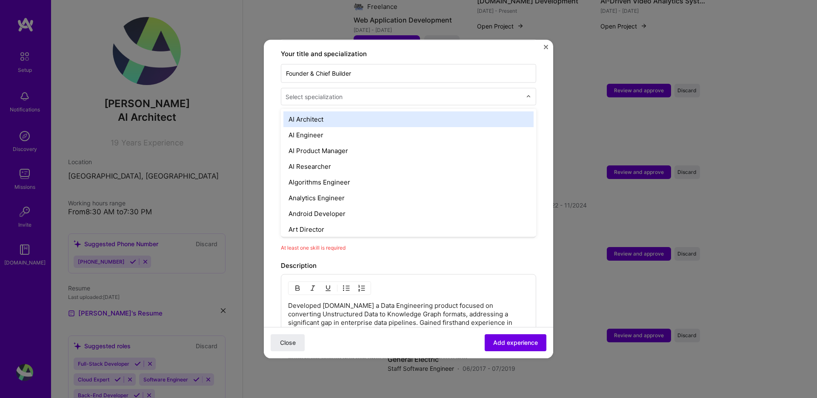
click at [308, 112] on div "AI Architect" at bounding box center [408, 120] width 250 height 16
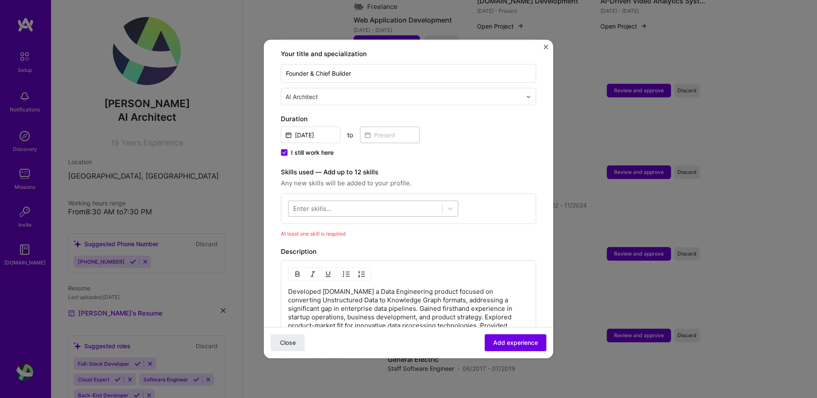
click at [332, 202] on div at bounding box center [366, 209] width 154 height 14
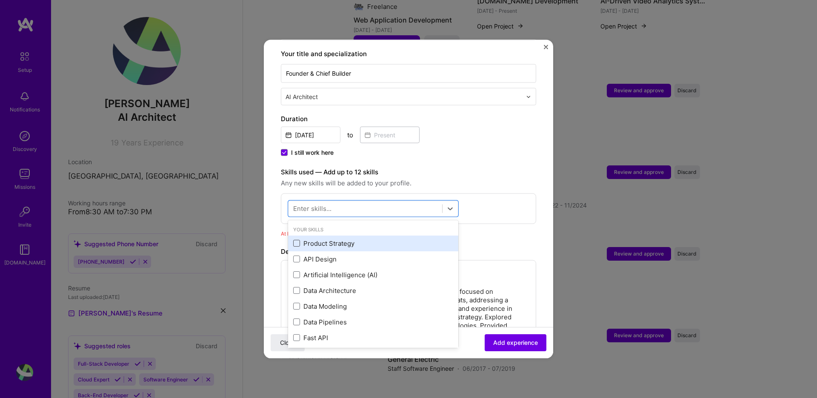
click at [295, 240] on span at bounding box center [296, 243] width 7 height 7
click at [0, 0] on input "checkbox" at bounding box center [0, 0] width 0 height 0
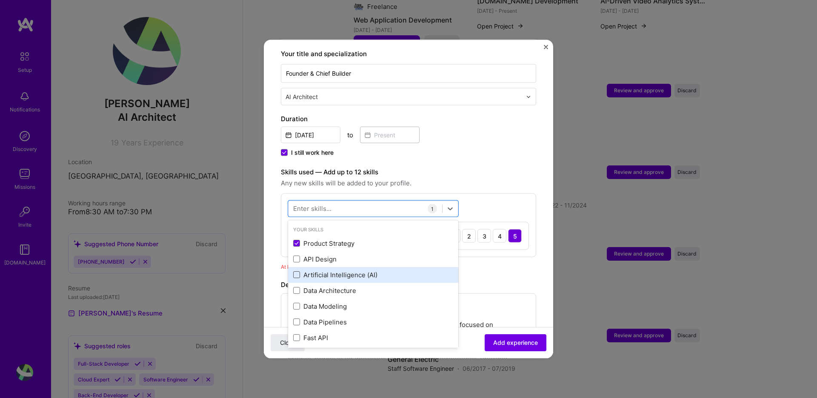
click at [296, 272] on span at bounding box center [296, 275] width 7 height 7
click at [0, 0] on input "checkbox" at bounding box center [0, 0] width 0 height 0
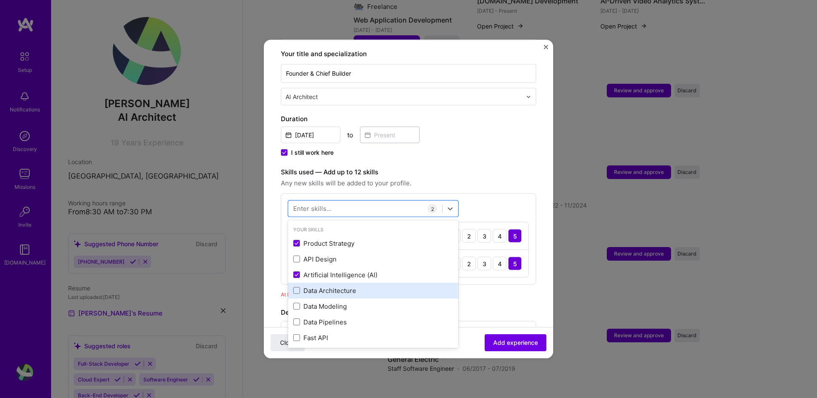
click at [292, 283] on div "Data Architecture" at bounding box center [373, 291] width 170 height 16
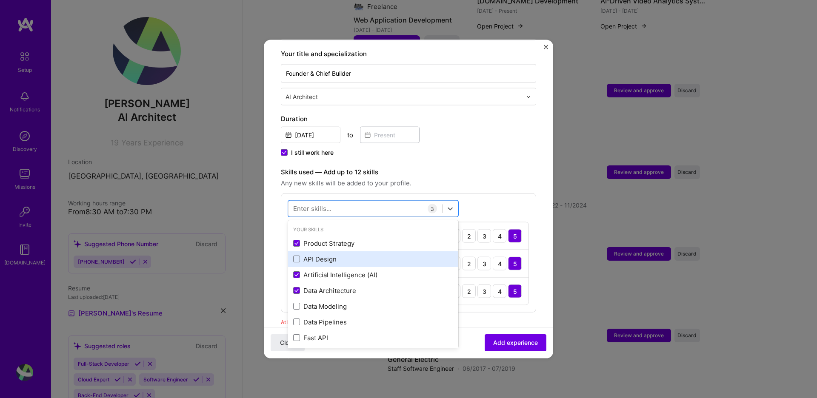
click at [297, 256] on span at bounding box center [296, 259] width 7 height 7
click at [0, 0] on input "checkbox" at bounding box center [0, 0] width 0 height 0
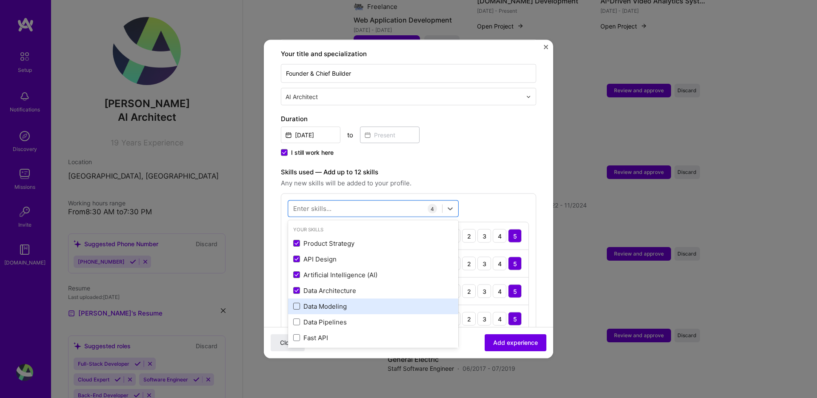
click at [298, 303] on span at bounding box center [296, 306] width 7 height 7
click at [0, 0] on input "checkbox" at bounding box center [0, 0] width 0 height 0
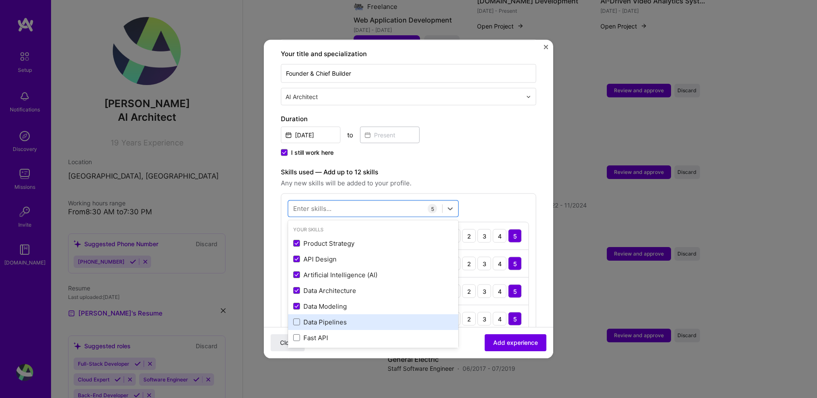
drag, startPoint x: 296, startPoint y: 313, endPoint x: 298, endPoint y: 319, distance: 6.7
click at [297, 319] on span at bounding box center [296, 322] width 7 height 7
click at [0, 0] on input "checkbox" at bounding box center [0, 0] width 0 height 0
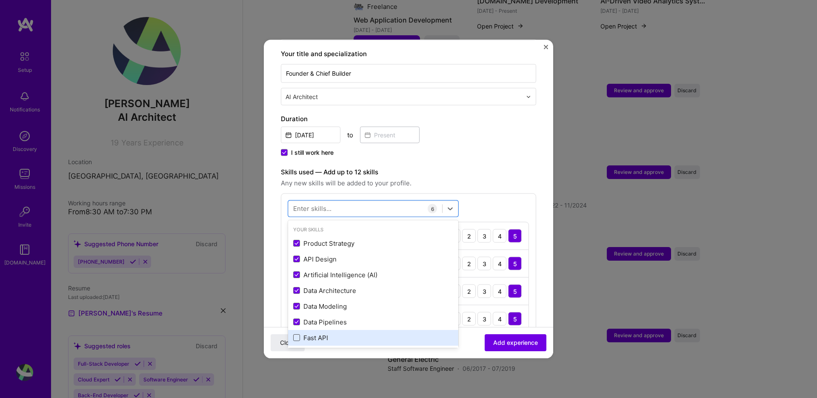
click at [298, 335] on span at bounding box center [296, 338] width 7 height 7
click at [0, 0] on input "checkbox" at bounding box center [0, 0] width 0 height 0
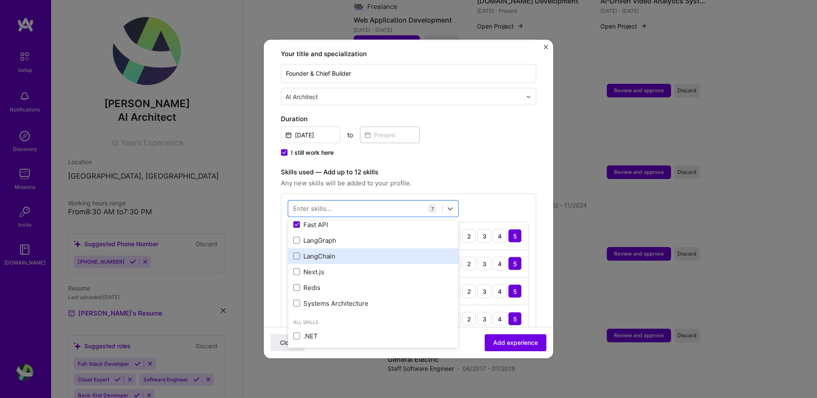
scroll to position [112, 0]
click at [298, 238] on span at bounding box center [296, 241] width 7 height 7
click at [0, 0] on input "checkbox" at bounding box center [0, 0] width 0 height 0
drag, startPoint x: 298, startPoint y: 248, endPoint x: 298, endPoint y: 252, distance: 4.7
click at [298, 254] on span at bounding box center [296, 257] width 7 height 7
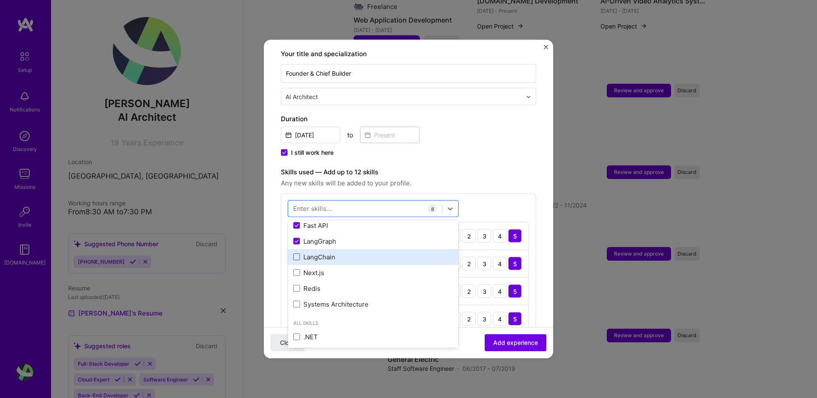
click at [0, 0] on input "checkbox" at bounding box center [0, 0] width 0 height 0
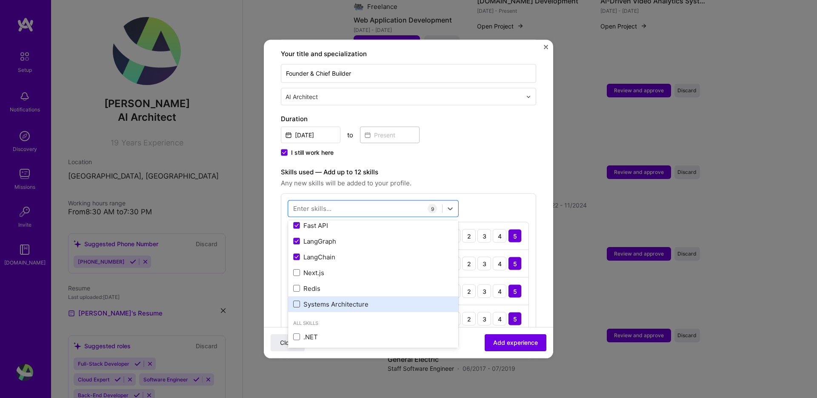
click at [300, 301] on span at bounding box center [296, 304] width 7 height 7
click at [0, 0] on input "checkbox" at bounding box center [0, 0] width 0 height 0
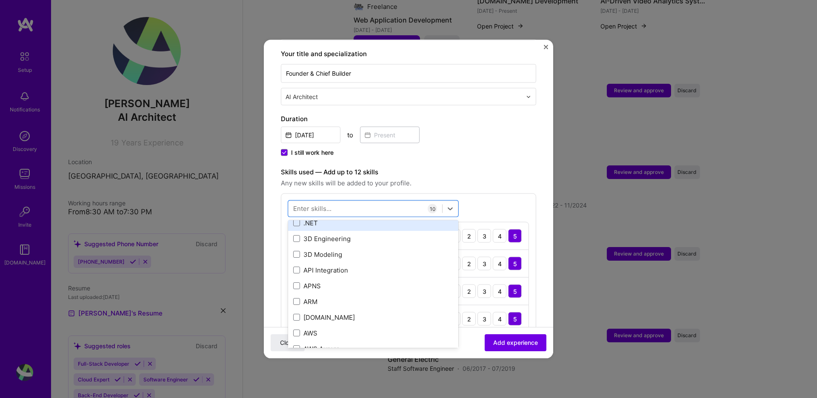
scroll to position [230, 0]
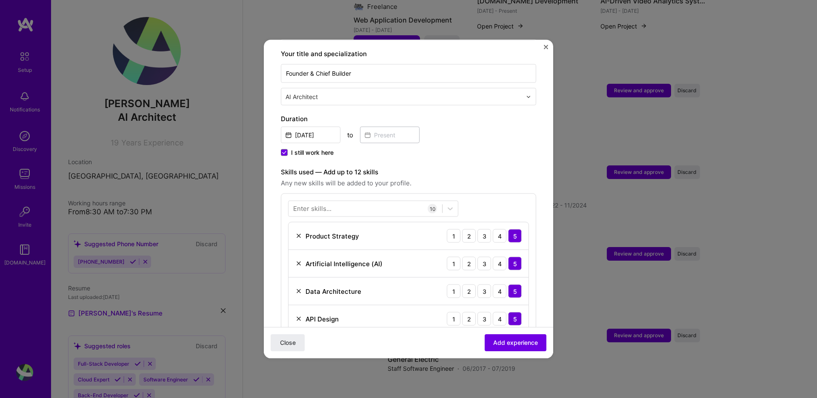
click at [499, 178] on span "Any new skills will be added to your profile." at bounding box center [408, 183] width 255 height 10
click at [514, 341] on span "Add experience" at bounding box center [515, 343] width 45 height 9
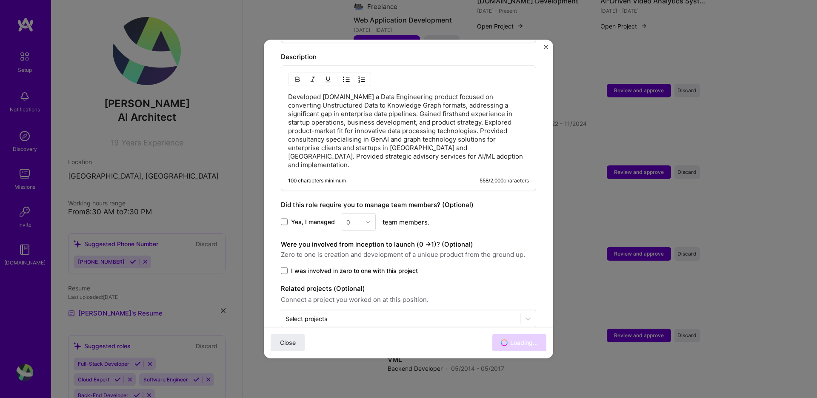
scroll to position [639, 0]
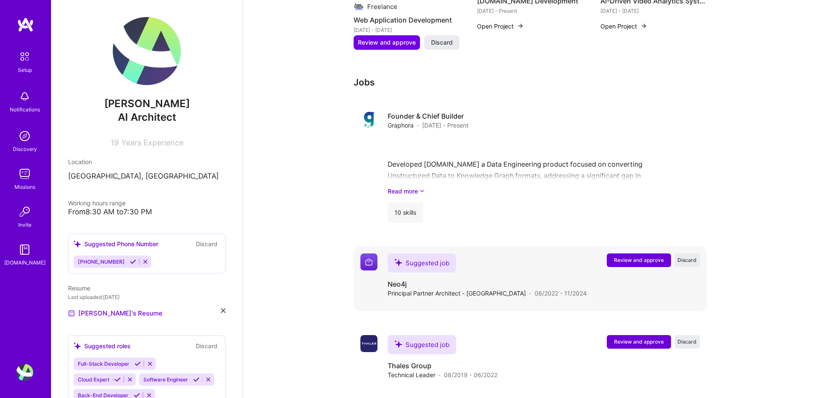
click at [643, 257] on span "Review and approve" at bounding box center [639, 260] width 50 height 7
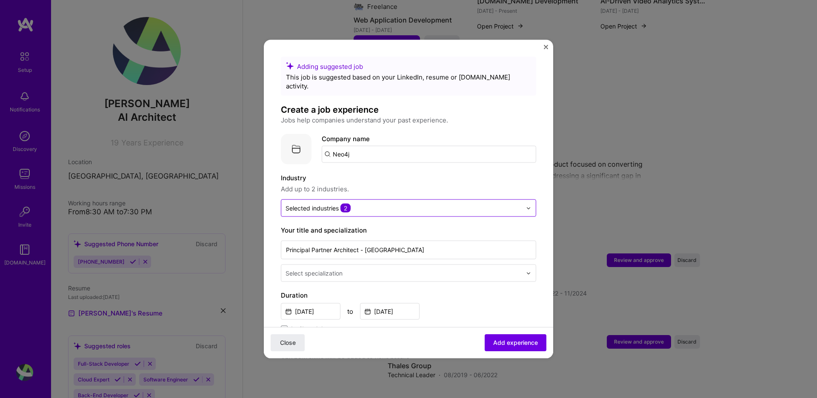
click at [356, 204] on input "text" at bounding box center [404, 208] width 236 height 9
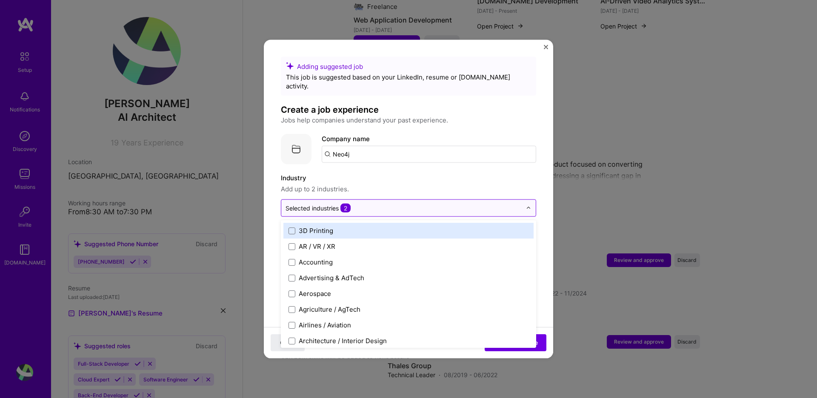
click at [356, 204] on input "text" at bounding box center [404, 208] width 236 height 9
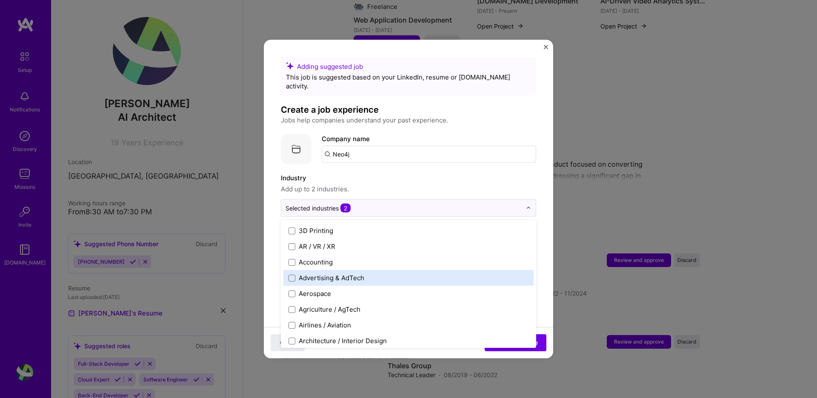
scroll to position [111, 0]
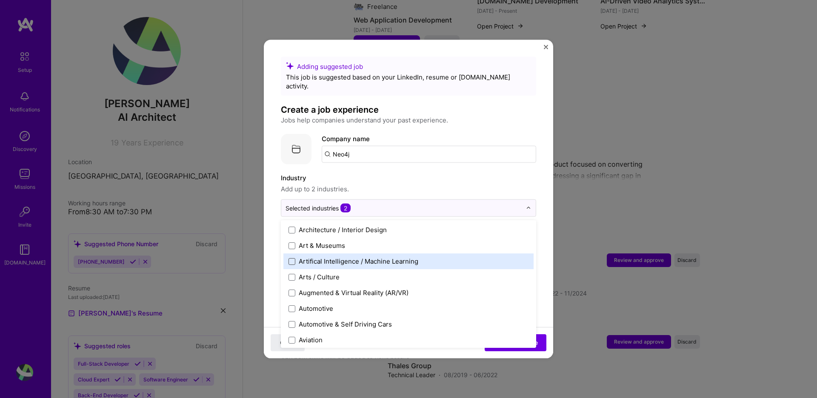
click at [295, 258] on span at bounding box center [292, 261] width 7 height 7
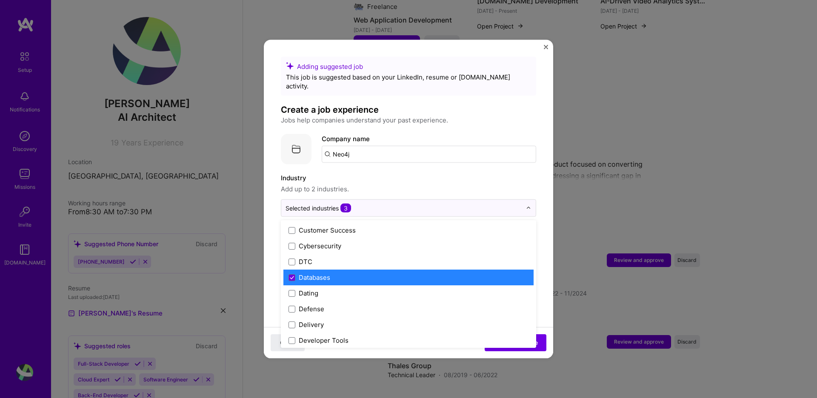
scroll to position [700, 0]
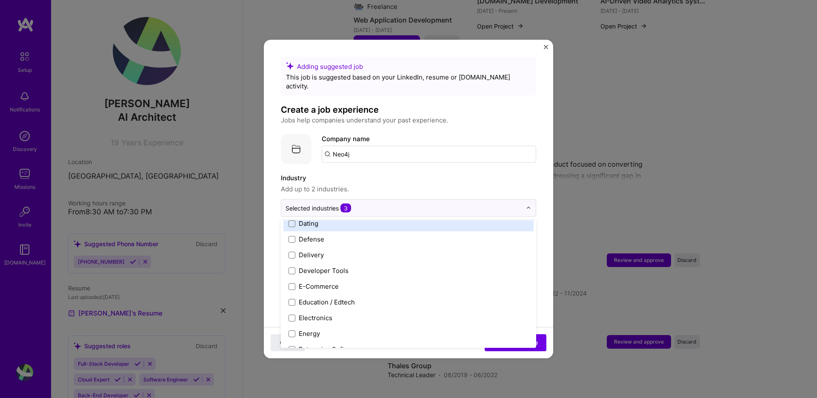
click at [444, 174] on label "Industry" at bounding box center [408, 178] width 255 height 10
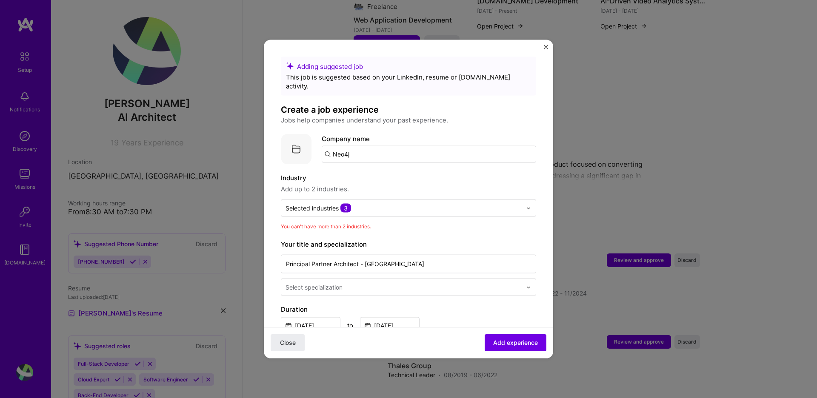
click at [360, 146] on input "Neo4j" at bounding box center [429, 154] width 215 height 17
type input "Neo4j"
click at [387, 171] on div "Neo4j" at bounding box center [381, 178] width 25 height 15
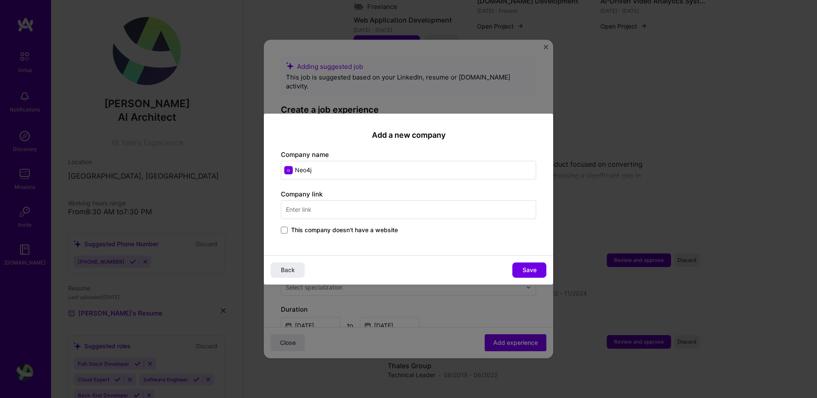
click at [374, 212] on input "text" at bounding box center [408, 209] width 255 height 19
type input "neo4j.com"
click at [524, 274] on span "Save" at bounding box center [530, 270] width 14 height 9
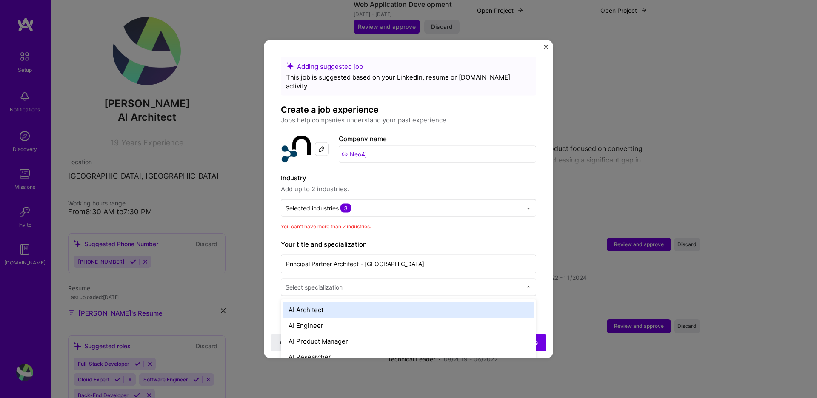
click at [528, 285] on img at bounding box center [528, 287] width 5 height 5
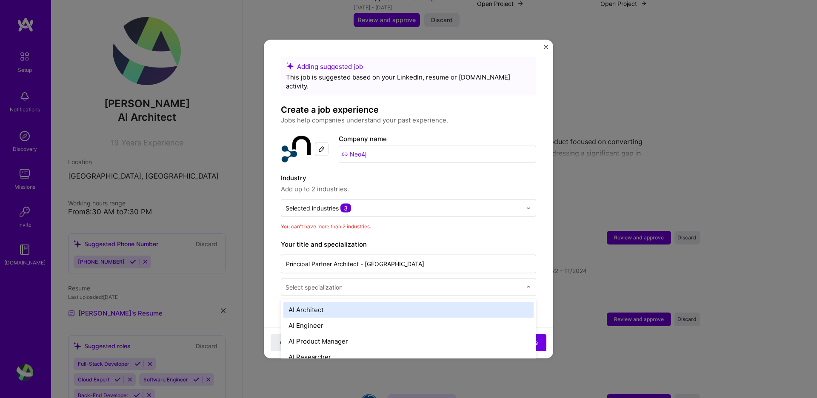
scroll to position [857, 0]
click at [319, 306] on div "AI Architect" at bounding box center [408, 310] width 250 height 16
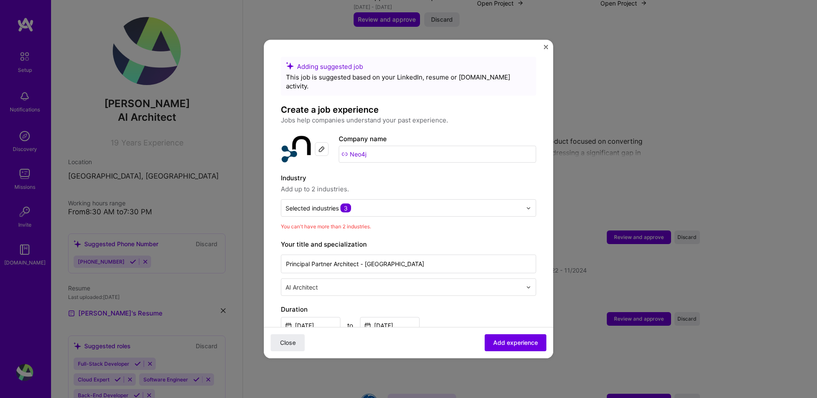
click at [439, 305] on label "Duration" at bounding box center [408, 310] width 255 height 10
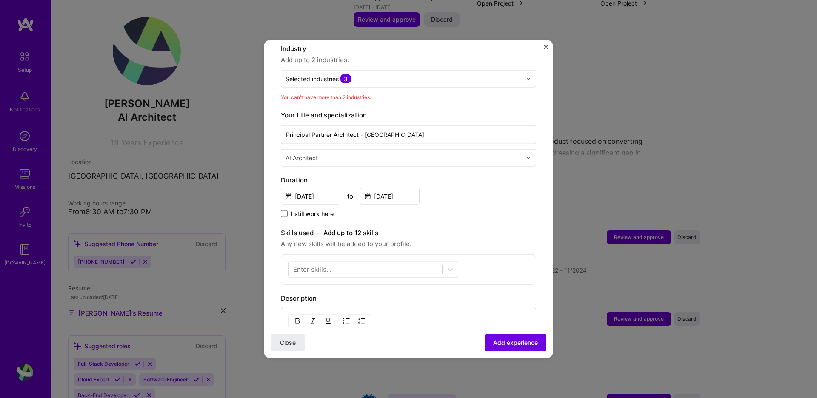
scroll to position [133, 0]
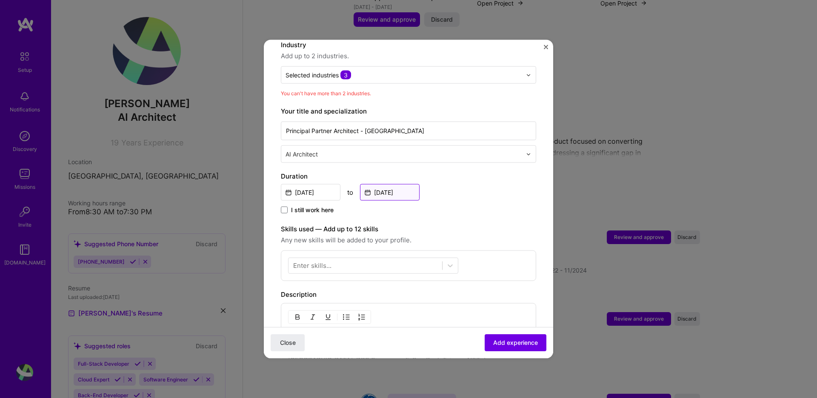
click at [380, 187] on input "Nov, 2024" at bounding box center [390, 192] width 60 height 17
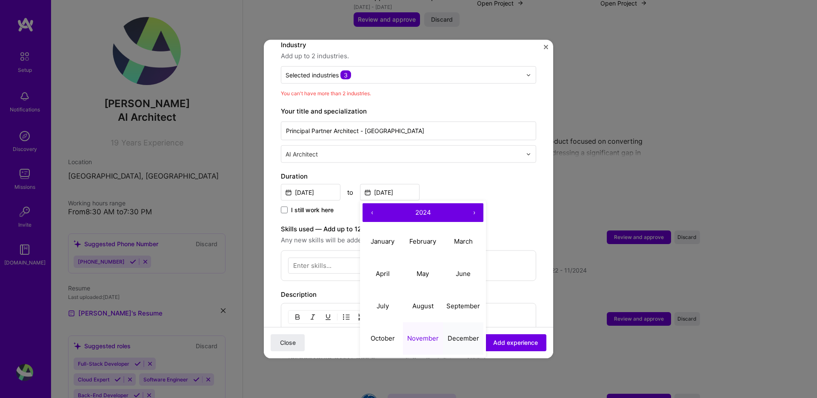
click at [462, 323] on button "December" at bounding box center [463, 338] width 40 height 32
type input "Dec, 2024"
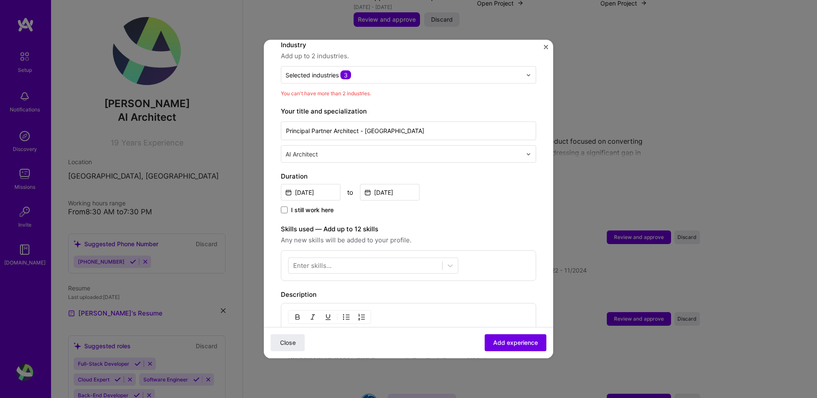
click at [487, 212] on div "Adding suggested job This job is suggested based on your LinkedIn, resume or A.…" at bounding box center [408, 262] width 255 height 676
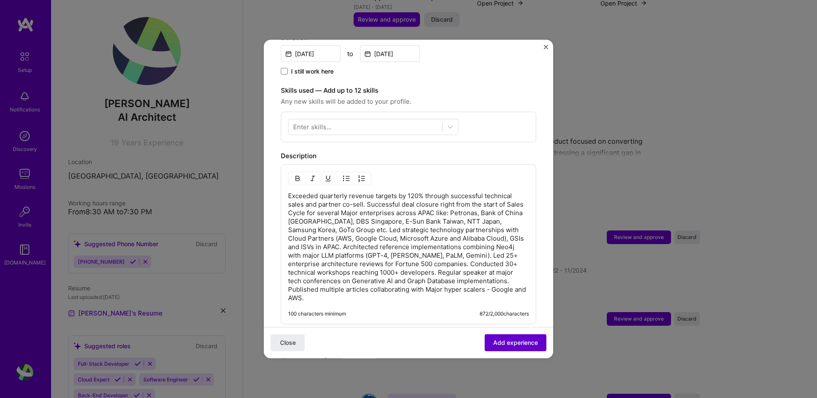
click at [507, 345] on span "Add experience" at bounding box center [515, 343] width 45 height 9
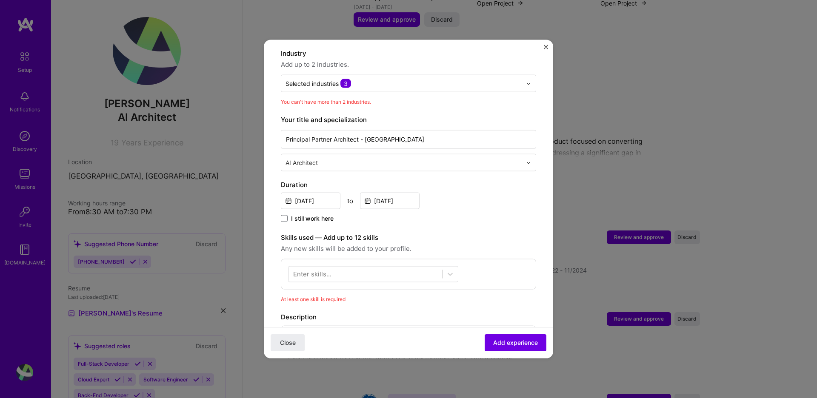
scroll to position [124, 0]
click at [363, 268] on div at bounding box center [366, 275] width 154 height 14
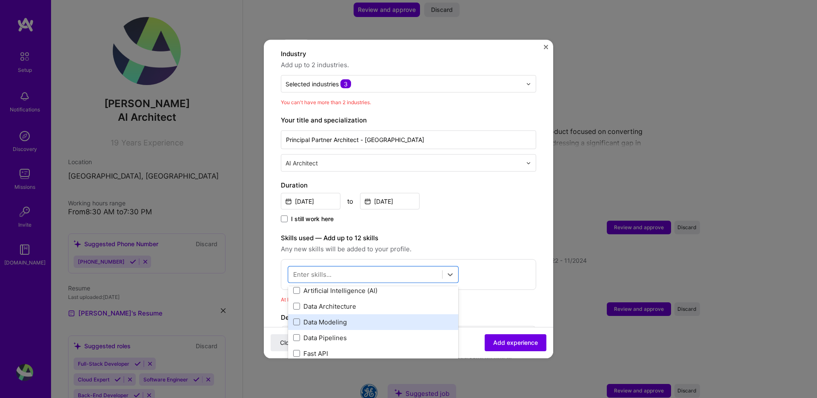
scroll to position [51, 0]
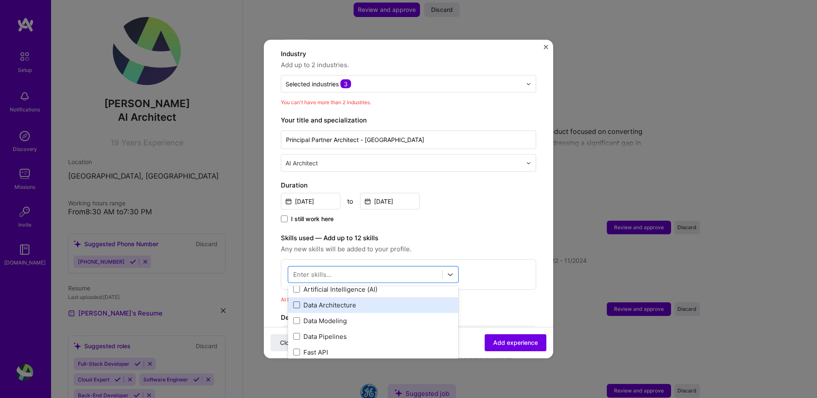
click at [296, 302] on span at bounding box center [296, 305] width 7 height 7
click at [0, 0] on input "checkbox" at bounding box center [0, 0] width 0 height 0
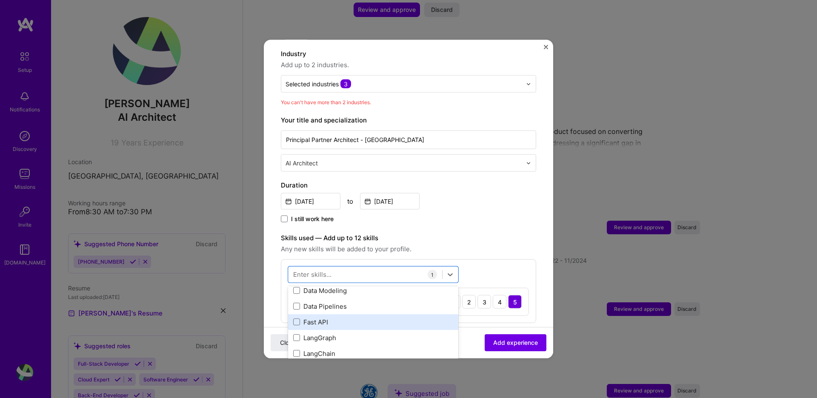
scroll to position [84, 0]
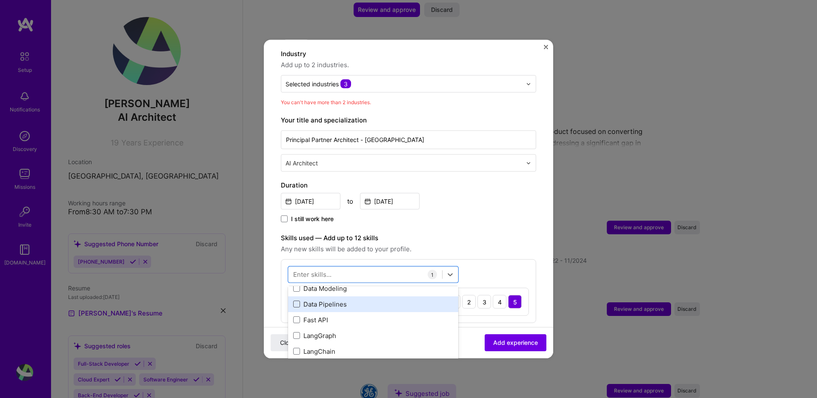
click at [298, 301] on span at bounding box center [296, 304] width 7 height 7
click at [0, 0] on input "checkbox" at bounding box center [0, 0] width 0 height 0
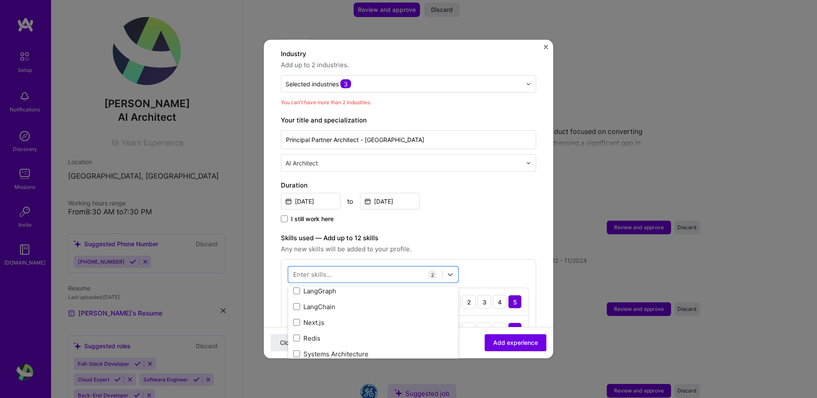
scroll to position [129, 0]
click at [320, 349] on div "Systems Architecture" at bounding box center [373, 353] width 160 height 9
click at [493, 270] on div "option Systems Architecture, selected. option .NET focused, 0 of 2. 378 results…" at bounding box center [408, 319] width 255 height 119
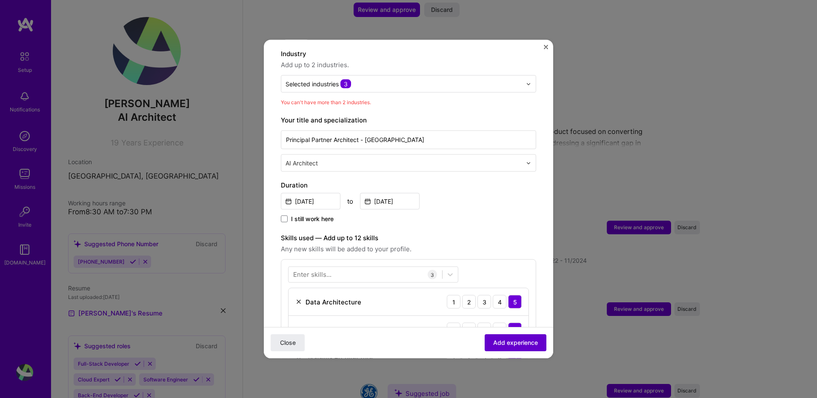
click at [519, 341] on span "Add experience" at bounding box center [515, 343] width 45 height 9
click at [358, 80] on input "text" at bounding box center [404, 84] width 236 height 9
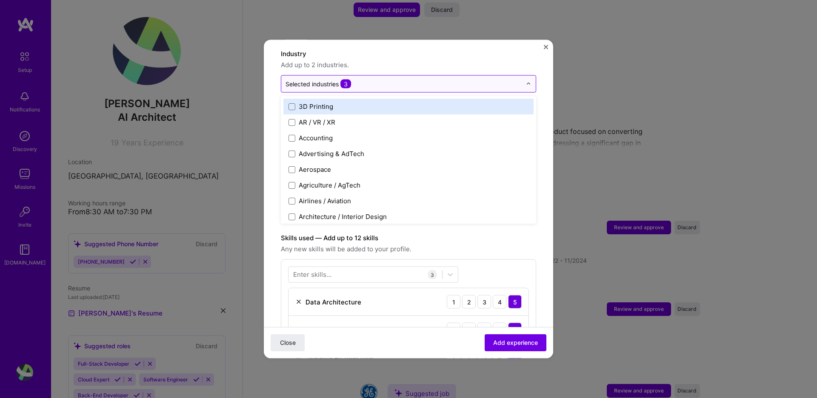
click at [398, 80] on input "text" at bounding box center [404, 84] width 236 height 9
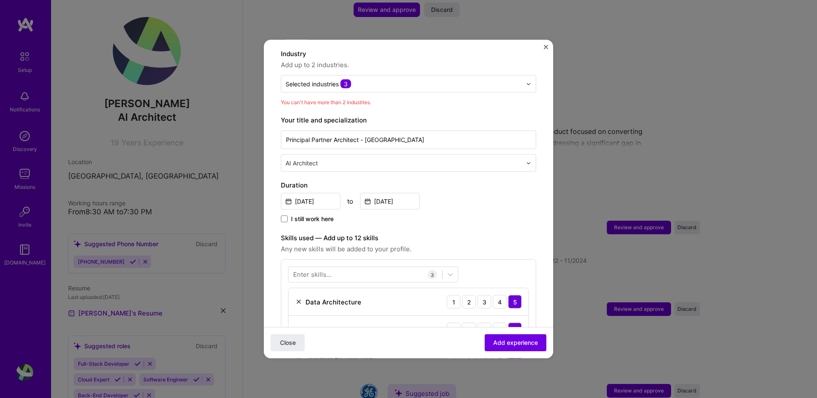
click at [495, 233] on label "Skills used — Add up to 12 skills" at bounding box center [408, 238] width 255 height 10
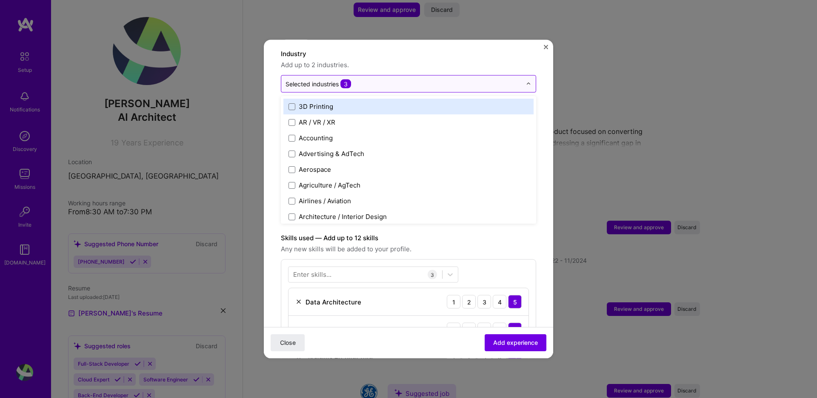
click at [359, 80] on input "text" at bounding box center [404, 84] width 236 height 9
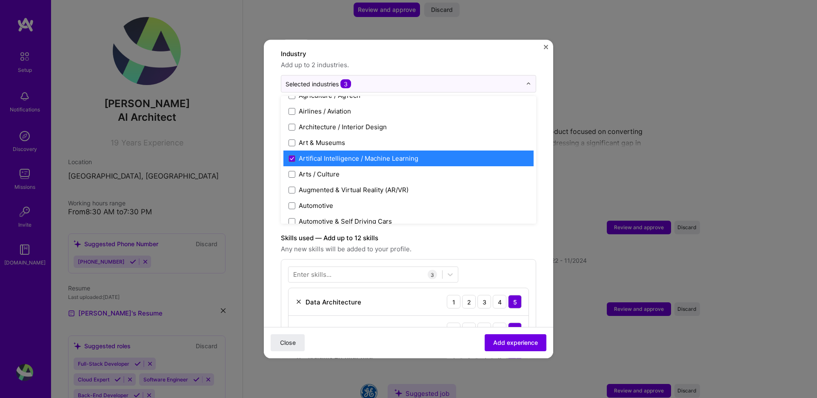
scroll to position [91, 0]
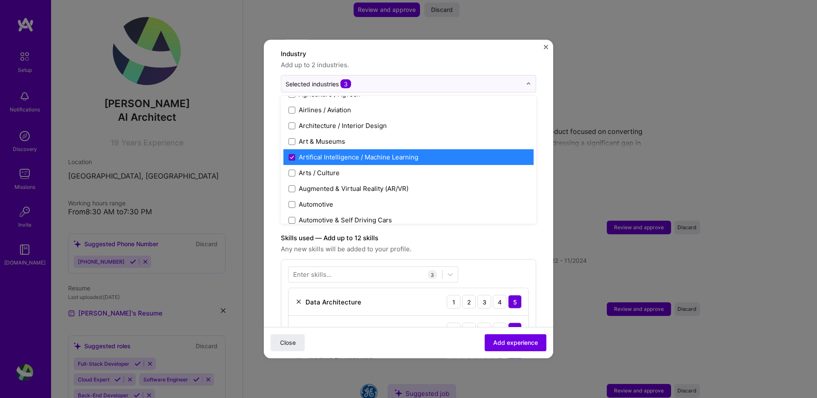
click at [292, 156] on icon at bounding box center [291, 157] width 3 height 3
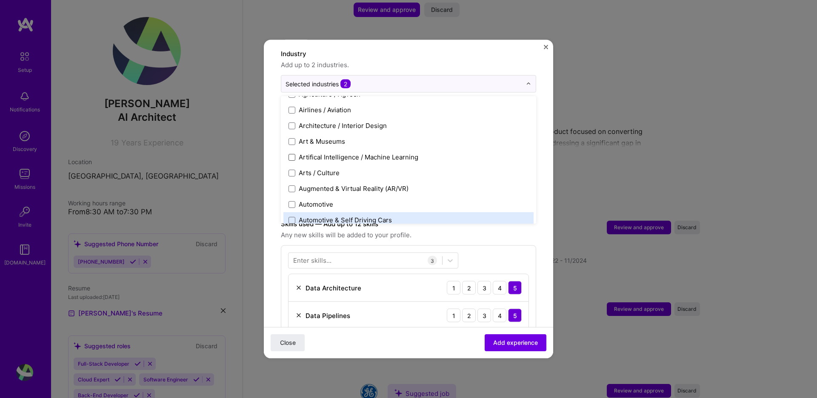
click at [482, 230] on span "Any new skills will be added to your profile." at bounding box center [408, 235] width 255 height 10
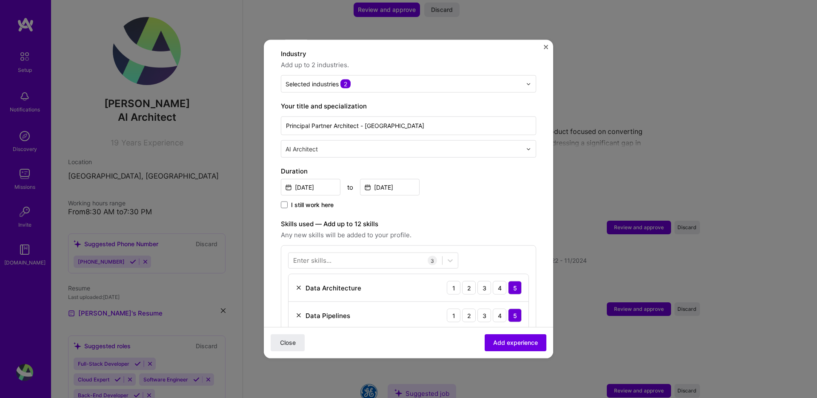
click at [509, 353] on div "Close Add experience" at bounding box center [408, 342] width 289 height 31
click at [509, 346] on span "Add experience" at bounding box center [515, 343] width 45 height 9
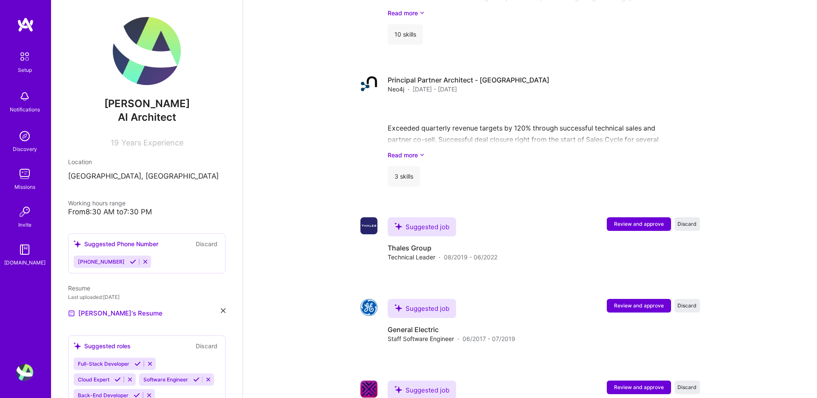
scroll to position [1077, 0]
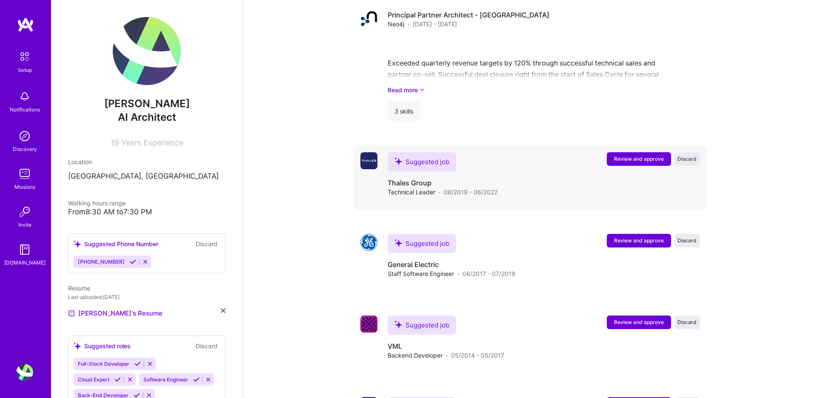
click at [640, 146] on div "Suggested job Review and approve Discard Suggested job Thales Group Technical L…" at bounding box center [530, 178] width 353 height 65
click at [640, 155] on span "Review and approve" at bounding box center [639, 158] width 50 height 7
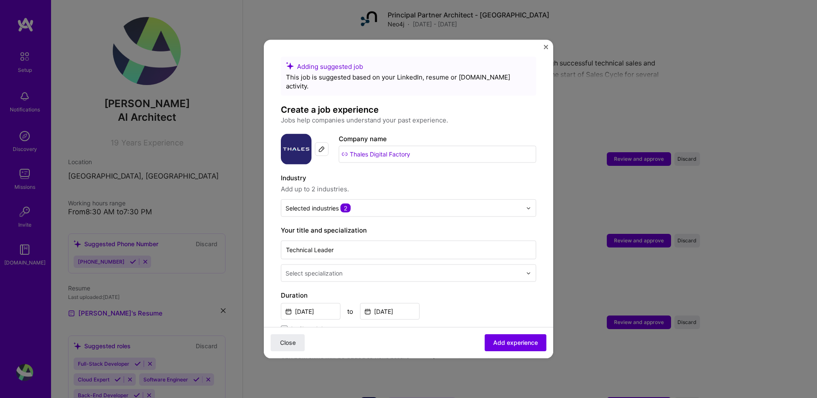
click at [326, 269] on div "Select specialization" at bounding box center [314, 273] width 57 height 9
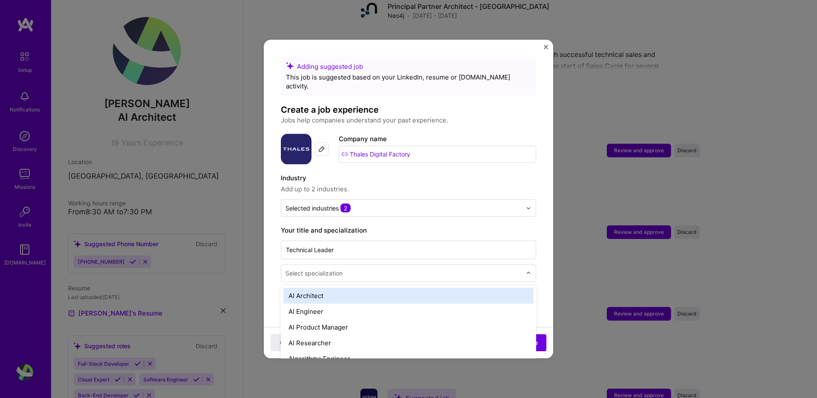
scroll to position [1086, 0]
click at [322, 289] on div "AI Architect" at bounding box center [408, 296] width 250 height 16
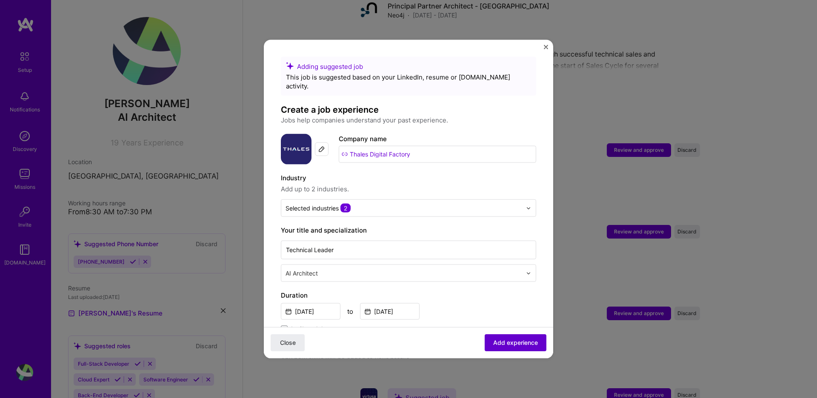
click at [509, 343] on span "Add experience" at bounding box center [515, 343] width 45 height 9
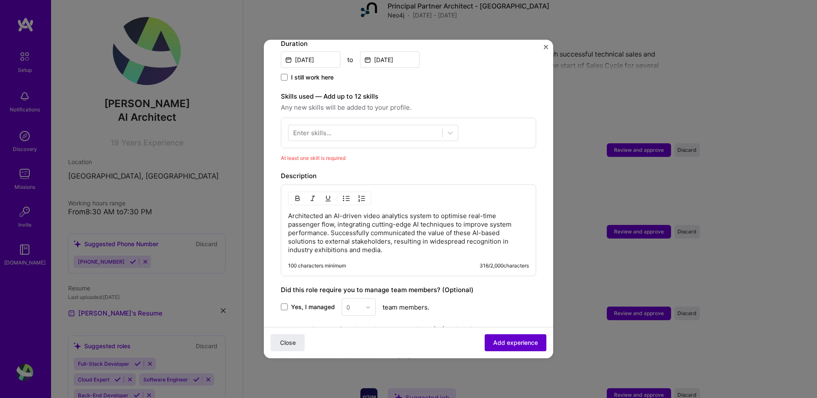
scroll to position [295, 0]
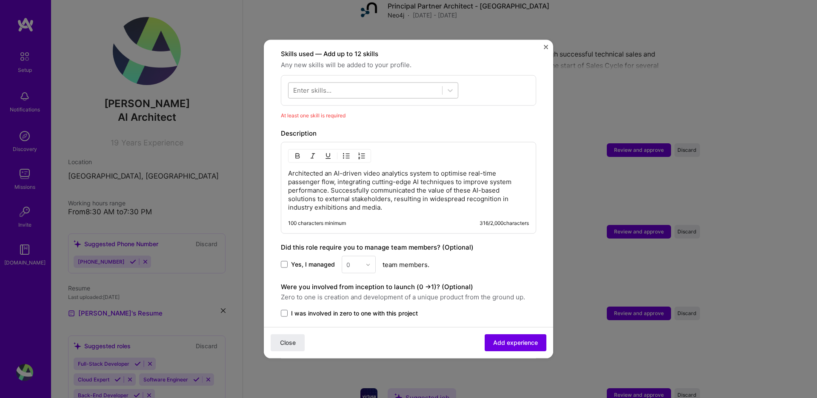
click at [345, 83] on div at bounding box center [366, 90] width 154 height 14
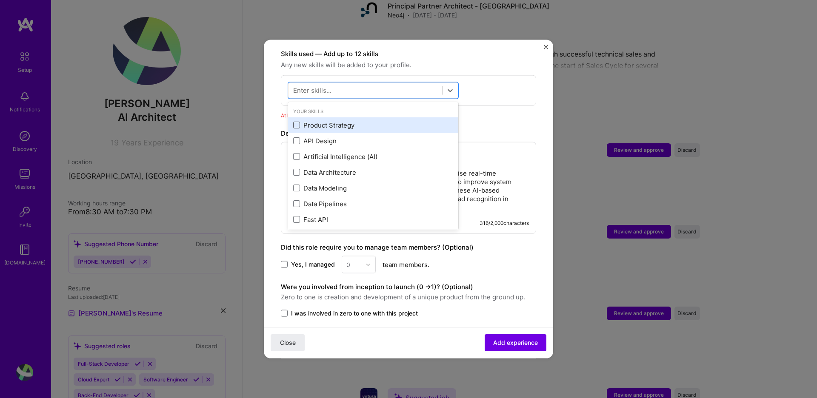
click at [297, 122] on span at bounding box center [296, 125] width 7 height 7
click at [0, 0] on input "checkbox" at bounding box center [0, 0] width 0 height 0
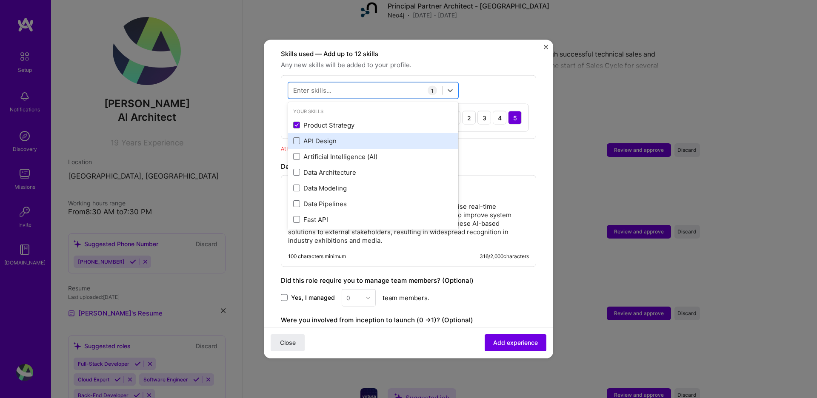
click at [293, 137] on div "API Design" at bounding box center [373, 141] width 170 height 16
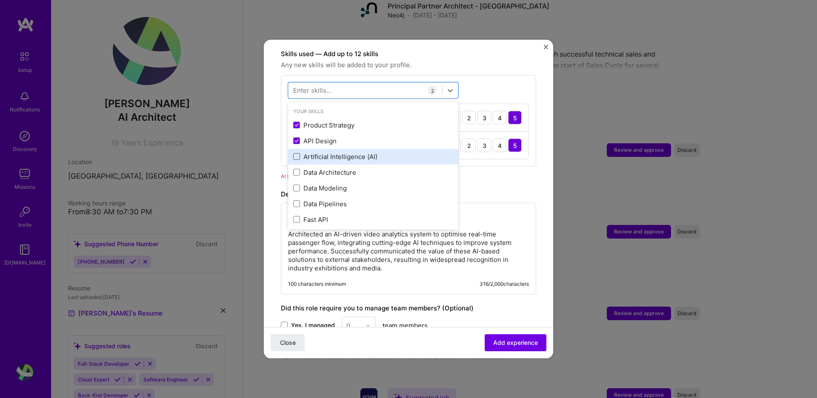
click at [298, 153] on span at bounding box center [296, 156] width 7 height 7
click at [0, 0] on input "checkbox" at bounding box center [0, 0] width 0 height 0
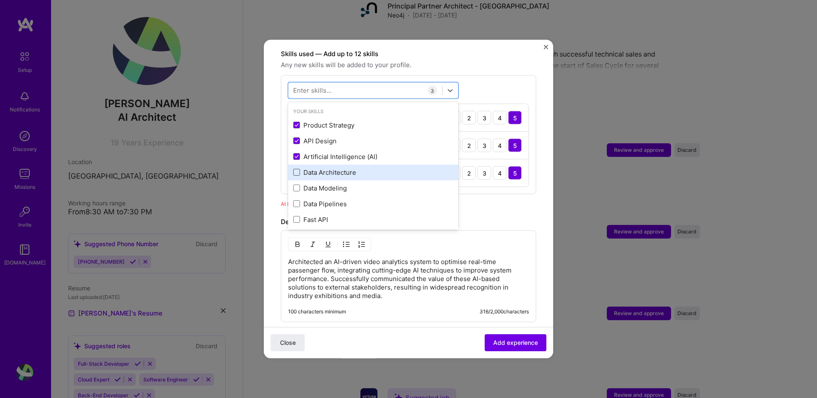
click at [295, 169] on span at bounding box center [296, 172] width 7 height 7
click at [0, 0] on input "checkbox" at bounding box center [0, 0] width 0 height 0
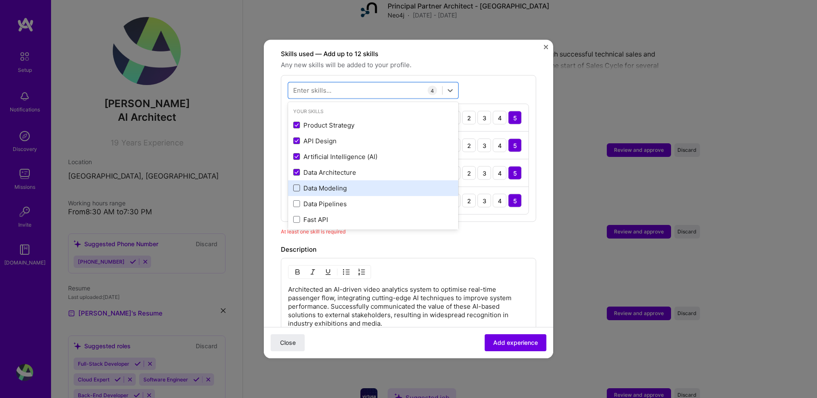
click at [296, 185] on span at bounding box center [296, 188] width 7 height 7
click at [0, 0] on input "checkbox" at bounding box center [0, 0] width 0 height 0
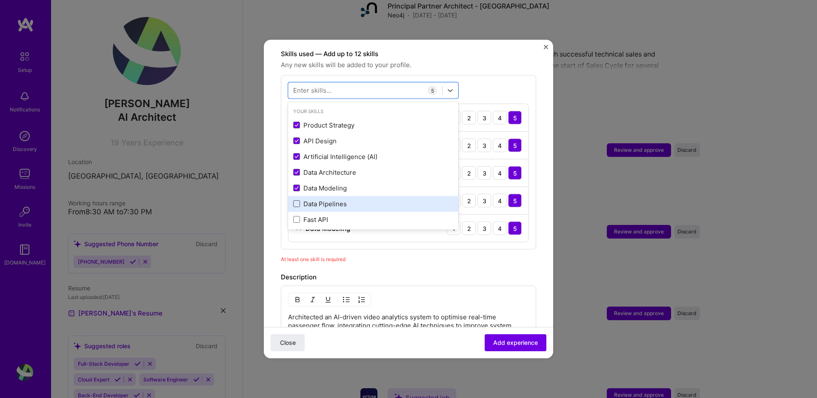
click at [298, 200] on span at bounding box center [296, 203] width 7 height 7
click at [0, 0] on input "checkbox" at bounding box center [0, 0] width 0 height 0
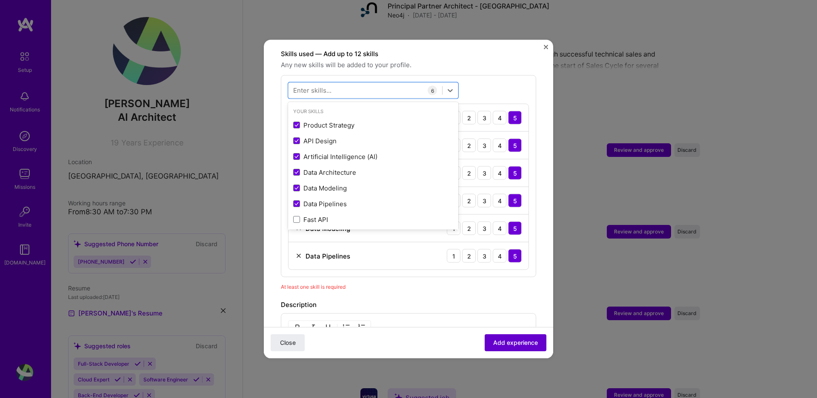
click at [524, 345] on span "Add experience" at bounding box center [515, 343] width 45 height 9
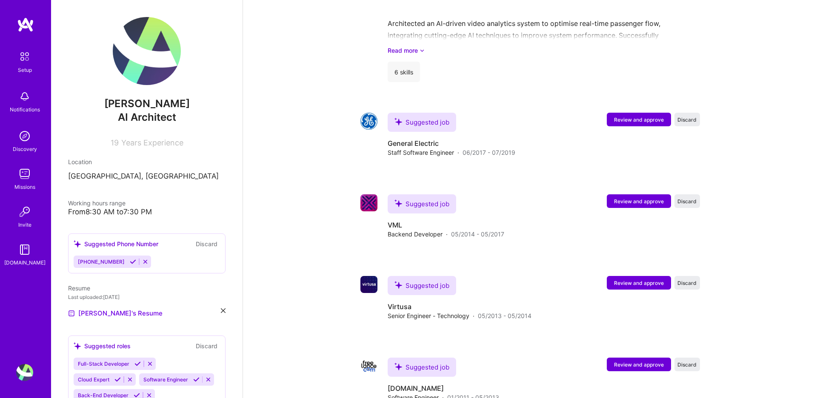
scroll to position [1245, 0]
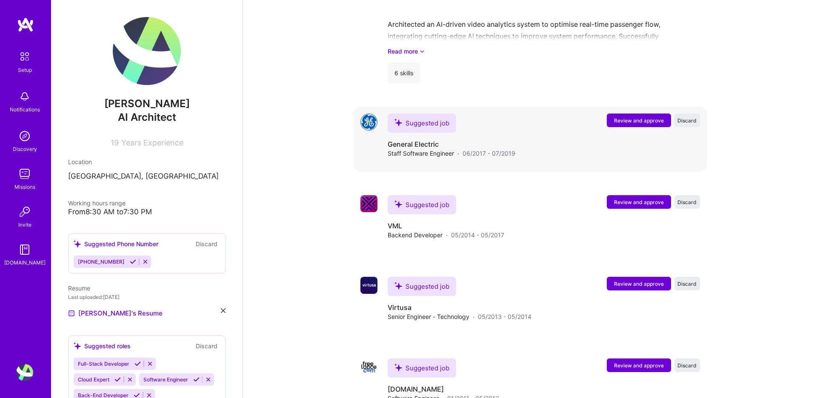
click at [636, 117] on span "Review and approve" at bounding box center [639, 120] width 50 height 7
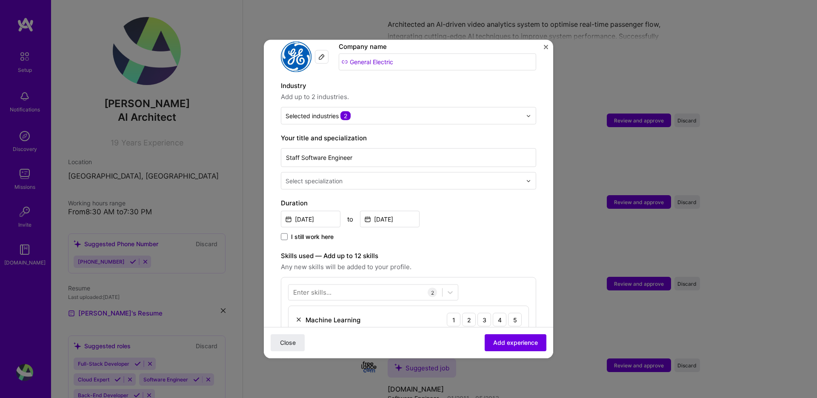
scroll to position [94, 0]
click at [338, 175] on div at bounding box center [405, 179] width 238 height 11
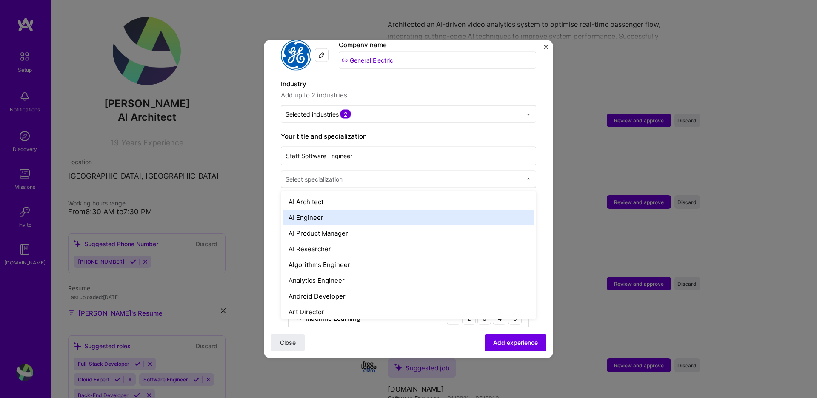
click at [318, 210] on div "AI Engineer" at bounding box center [408, 218] width 250 height 16
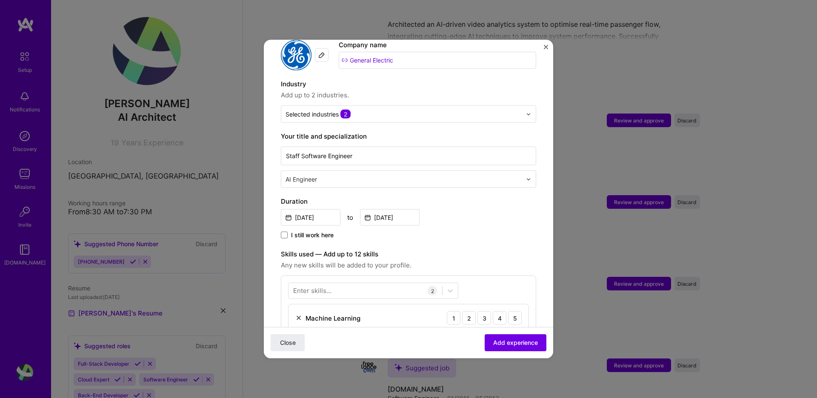
click at [487, 231] on div "I still work here" at bounding box center [408, 236] width 255 height 10
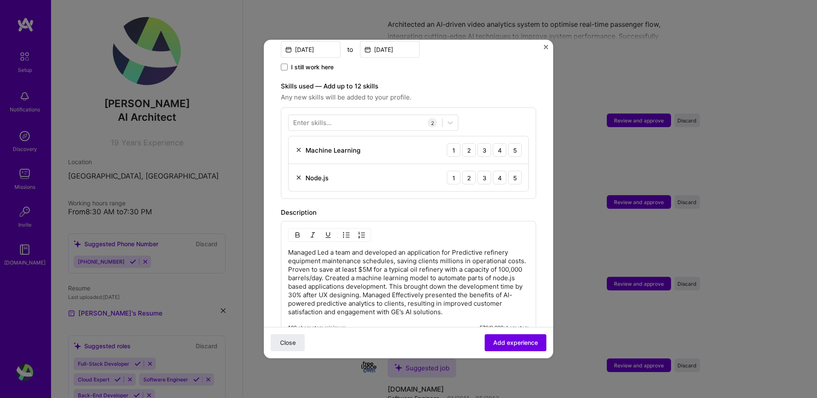
scroll to position [294, 0]
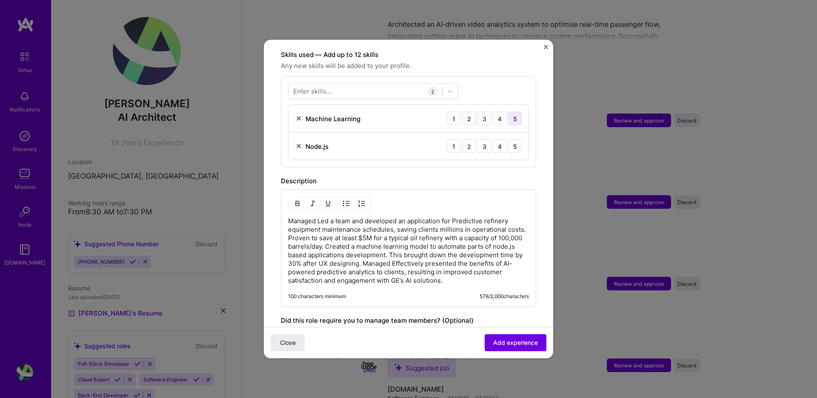
click at [515, 112] on div "5" at bounding box center [515, 119] width 14 height 14
click at [512, 140] on div "5" at bounding box center [515, 147] width 14 height 14
click at [524, 341] on span "Add experience" at bounding box center [515, 343] width 45 height 9
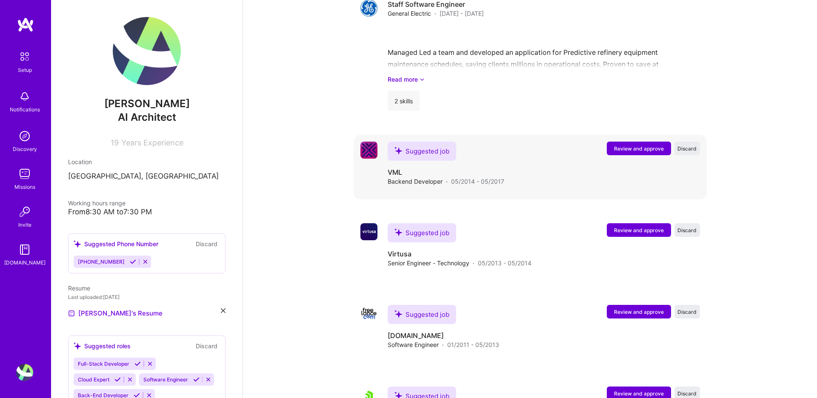
scroll to position [1368, 0]
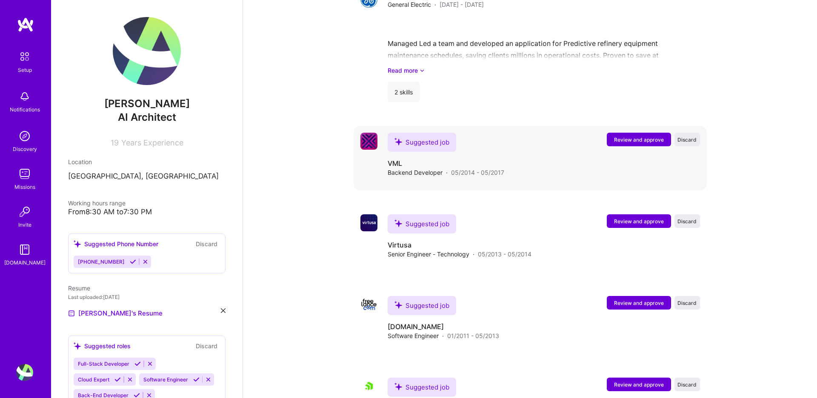
click at [618, 136] on span "Review and approve" at bounding box center [639, 139] width 50 height 7
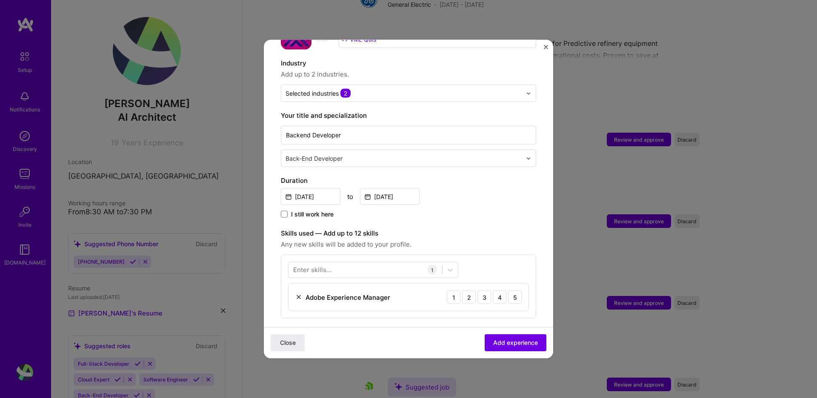
scroll to position [115, 0]
click at [483, 210] on div "I still work here" at bounding box center [408, 215] width 255 height 10
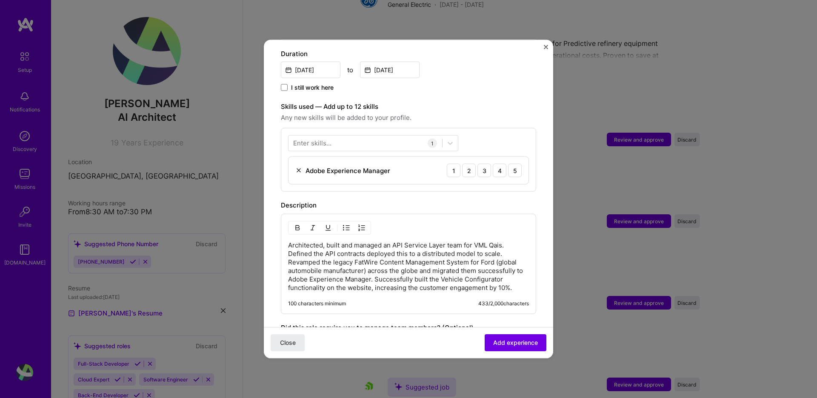
scroll to position [242, 0]
click at [516, 168] on div "5" at bounding box center [515, 171] width 14 height 14
click at [512, 348] on button "Add experience" at bounding box center [516, 343] width 62 height 17
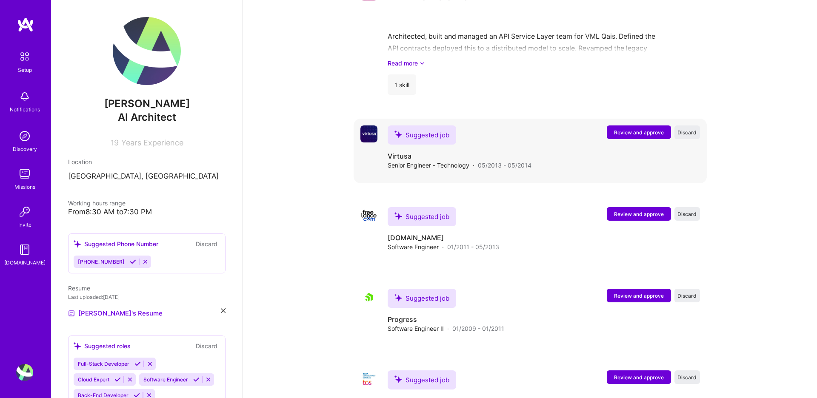
scroll to position [1518, 0]
click at [641, 129] on span "Review and approve" at bounding box center [639, 132] width 50 height 7
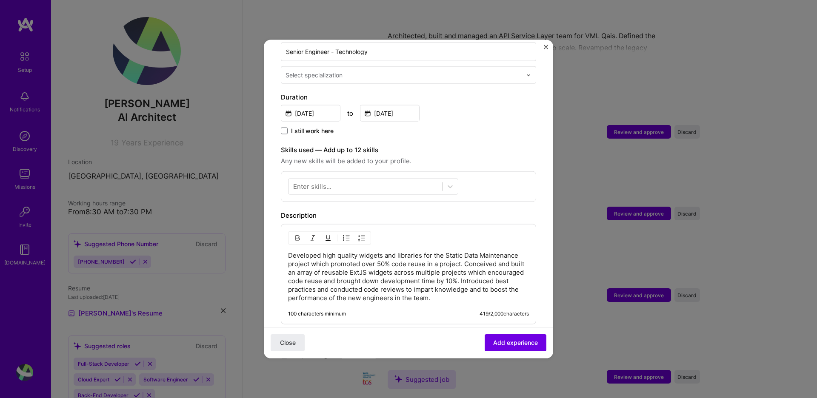
scroll to position [199, 0]
click at [448, 182] on icon at bounding box center [450, 186] width 9 height 9
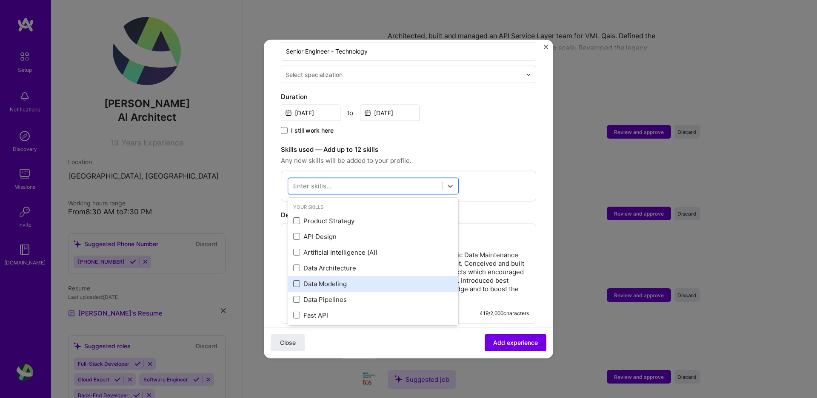
click at [297, 280] on span at bounding box center [296, 283] width 7 height 7
click at [0, 0] on input "checkbox" at bounding box center [0, 0] width 0 height 0
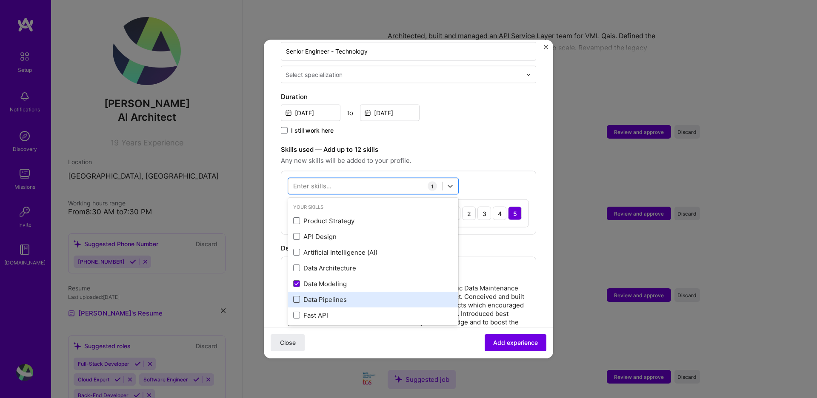
click at [295, 296] on span at bounding box center [296, 299] width 7 height 7
click at [0, 0] on input "checkbox" at bounding box center [0, 0] width 0 height 0
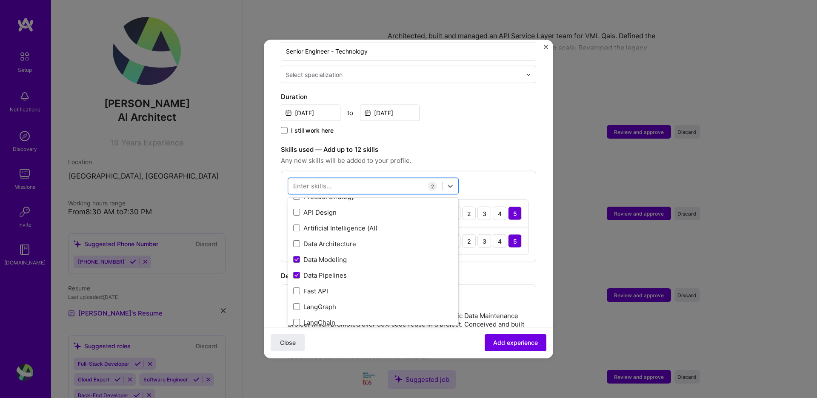
scroll to position [23, 0]
click at [297, 211] on span at bounding box center [296, 214] width 7 height 7
click at [0, 0] on input "checkbox" at bounding box center [0, 0] width 0 height 0
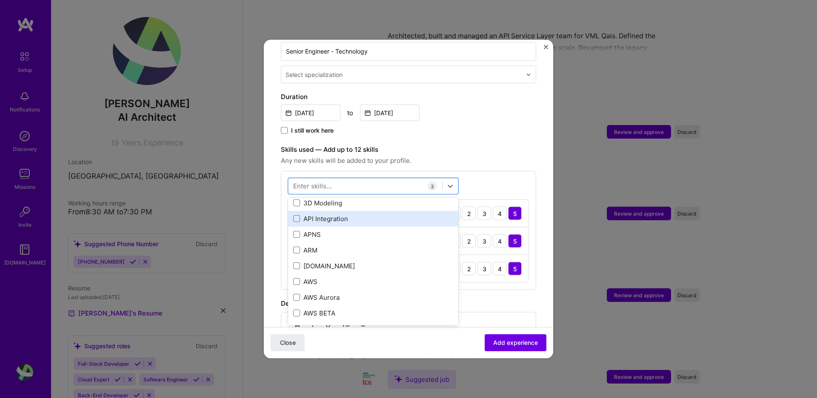
scroll to position [304, 0]
click at [333, 212] on div "API Integration" at bounding box center [373, 216] width 160 height 9
click at [520, 177] on div "option API Integration, selected. option 3D Modeling focused, 0 of 2. 378 resul…" at bounding box center [408, 244] width 255 height 147
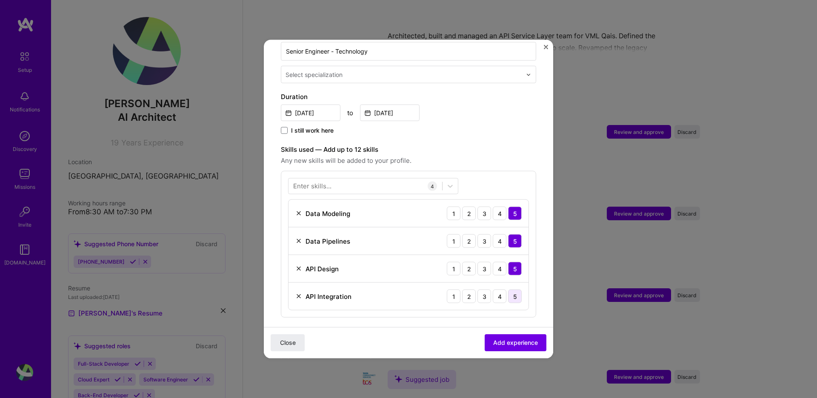
click at [511, 290] on div "5" at bounding box center [515, 297] width 14 height 14
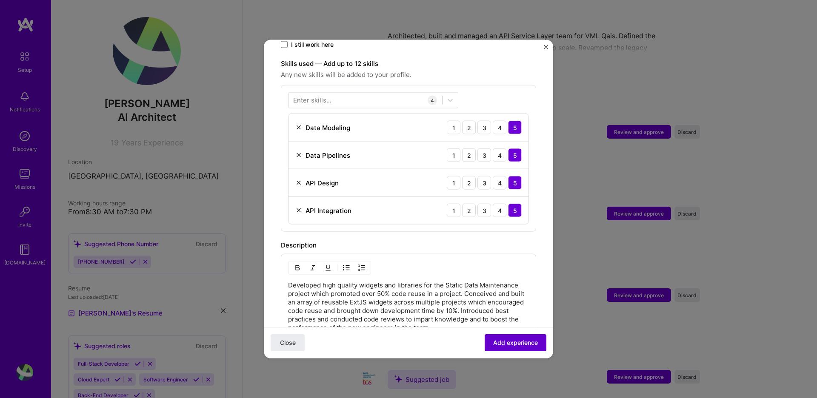
click at [535, 338] on button "Add experience" at bounding box center [516, 343] width 62 height 17
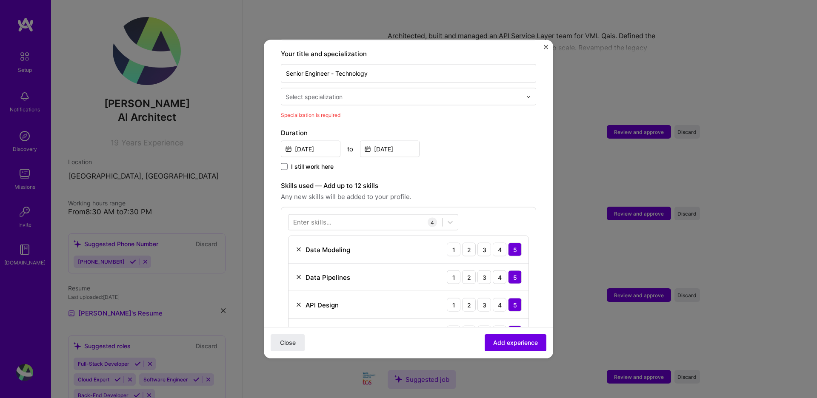
scroll to position [177, 0]
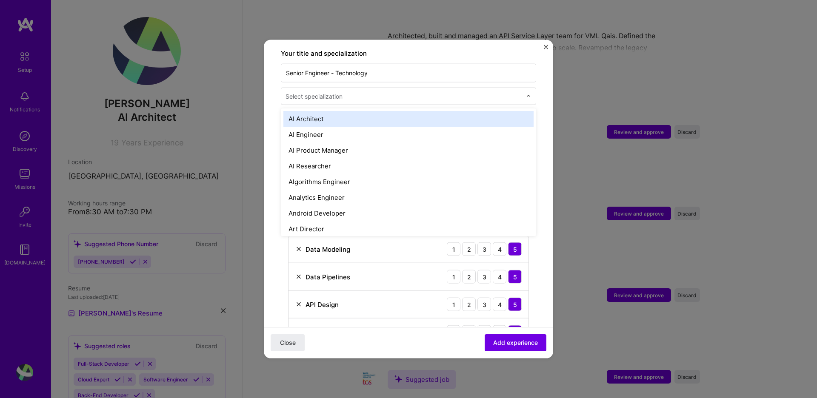
click at [346, 92] on input "text" at bounding box center [405, 96] width 238 height 9
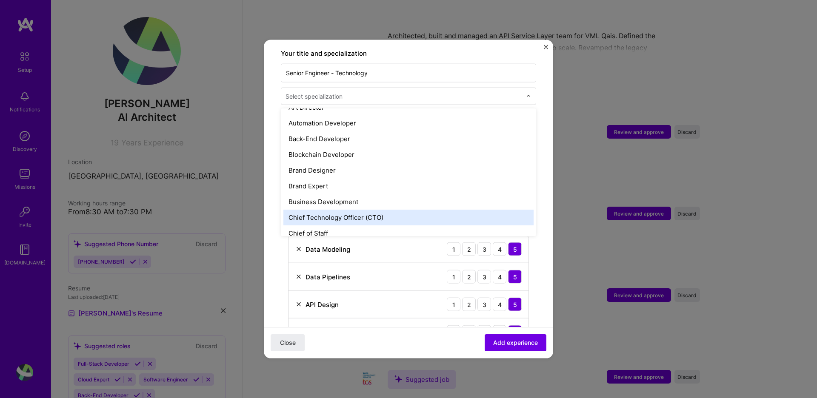
scroll to position [90, 0]
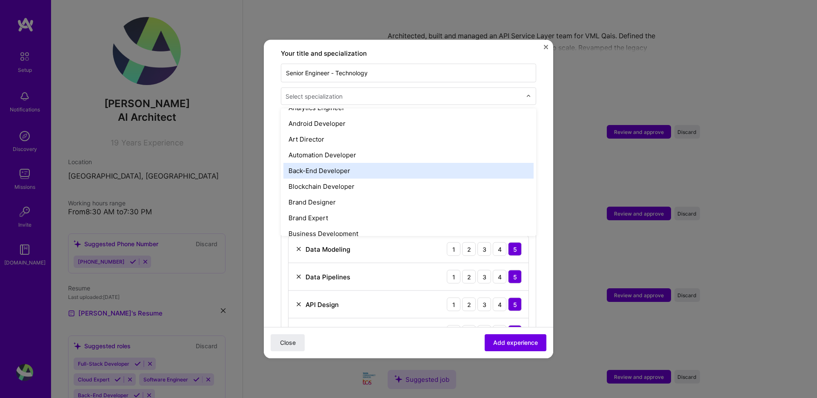
click at [333, 163] on div "Back-End Developer" at bounding box center [408, 171] width 250 height 16
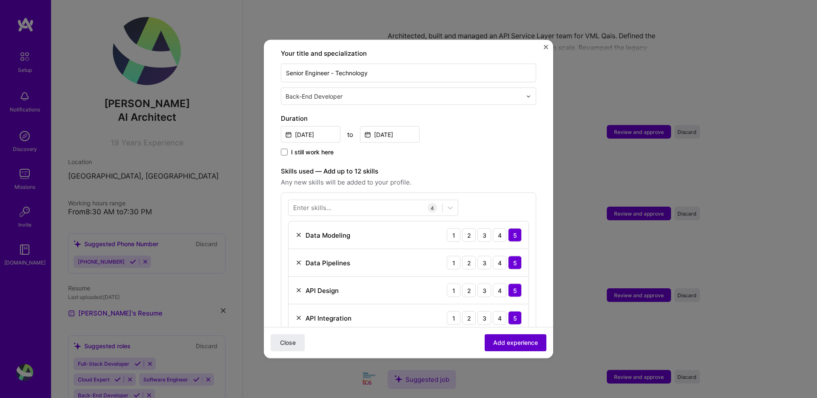
click at [523, 342] on span "Add experience" at bounding box center [515, 343] width 45 height 9
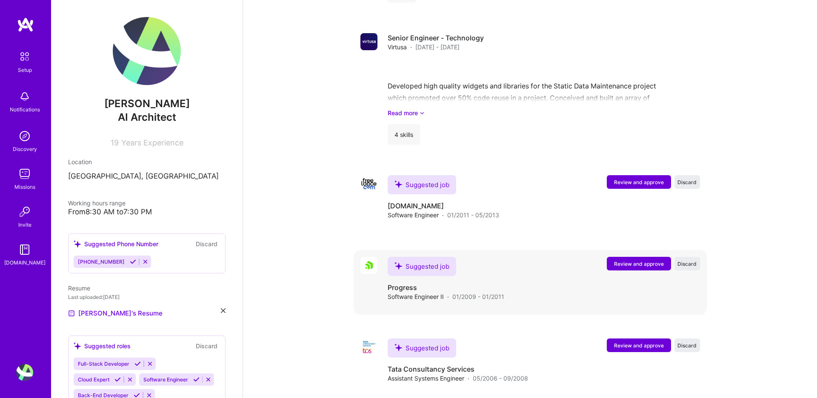
scroll to position [1609, 0]
click at [647, 176] on button "Review and approve" at bounding box center [639, 183] width 64 height 14
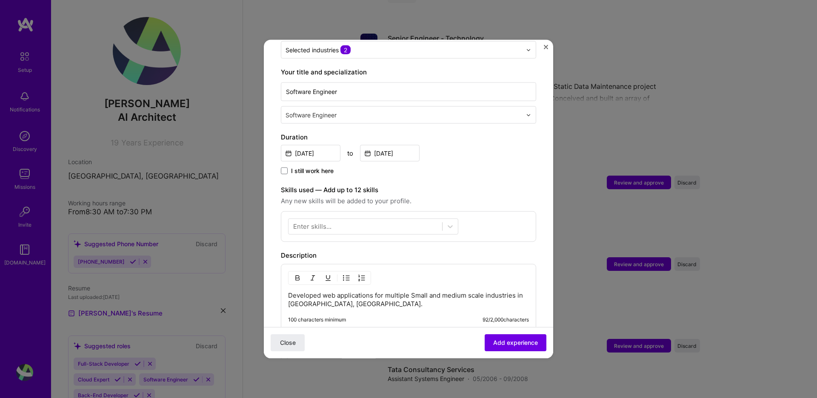
scroll to position [157, 0]
click at [397, 220] on div at bounding box center [366, 227] width 154 height 14
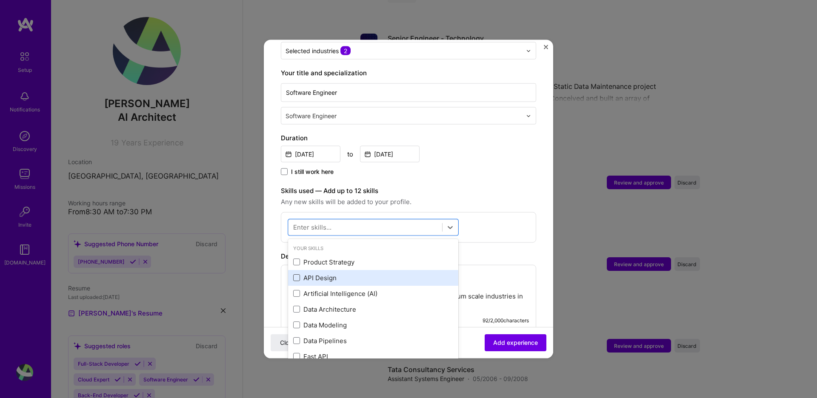
click at [295, 275] on span at bounding box center [296, 278] width 7 height 7
click at [0, 0] on input "checkbox" at bounding box center [0, 0] width 0 height 0
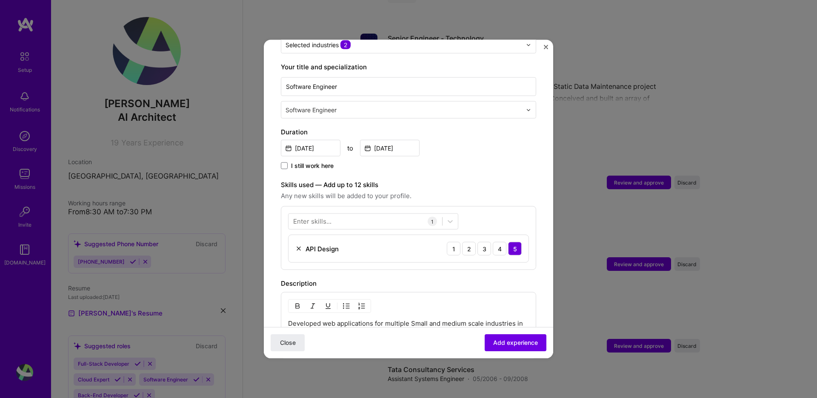
click at [523, 206] on div "Enter skills... 1 API Design 1 2 3 4 5" at bounding box center [408, 238] width 255 height 64
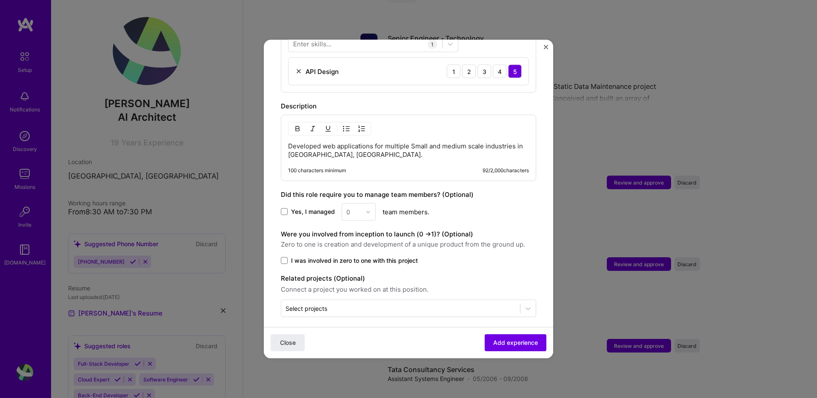
scroll to position [339, 0]
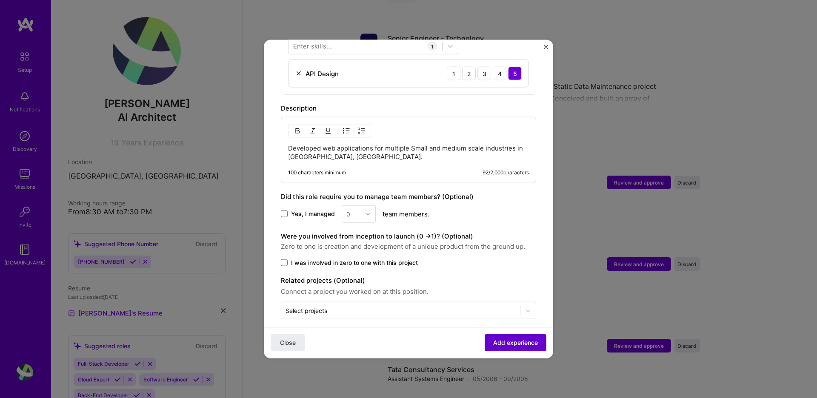
click at [505, 339] on span "Add experience" at bounding box center [515, 343] width 45 height 9
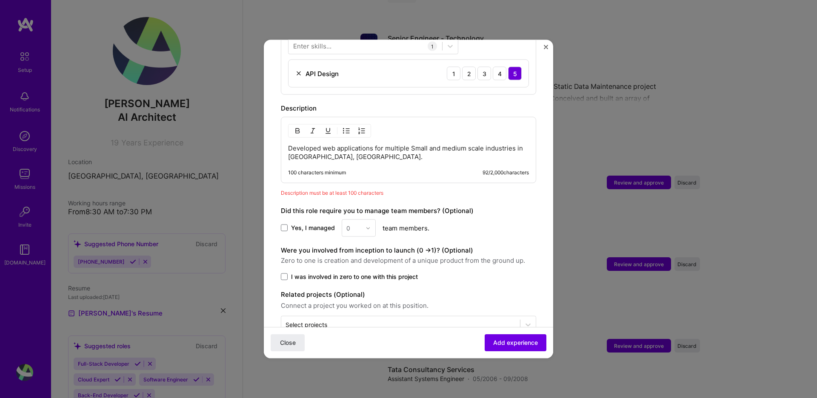
click at [350, 150] on p "Developed web applications for multiple Small and medium scale industries in Ch…" at bounding box center [408, 152] width 241 height 17
click at [487, 144] on p "Developed web applications for multiple Small and medium scale industries in Ch…" at bounding box center [408, 152] width 241 height 17
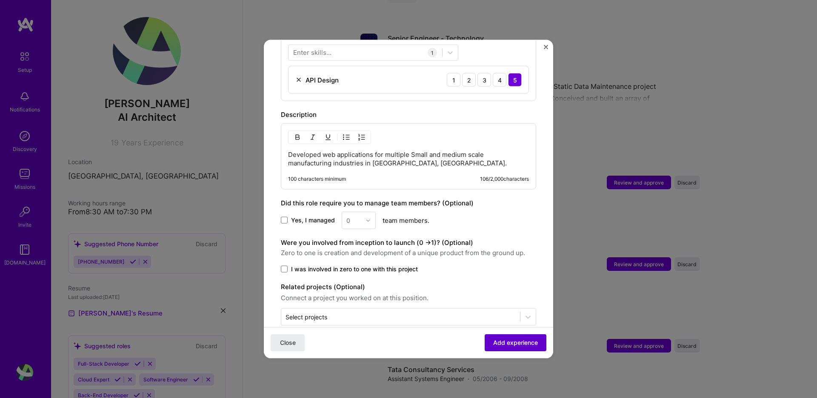
click at [513, 340] on span "Add experience" at bounding box center [515, 343] width 45 height 9
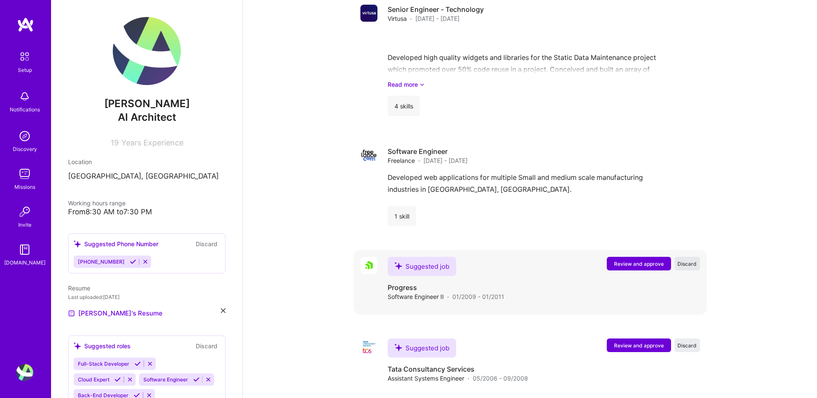
scroll to position [1638, 0]
click at [659, 261] on span "Review and approve" at bounding box center [639, 264] width 50 height 7
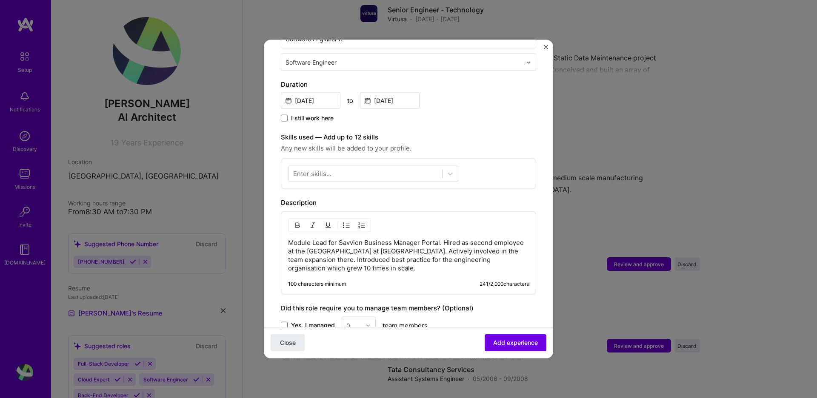
scroll to position [214, 0]
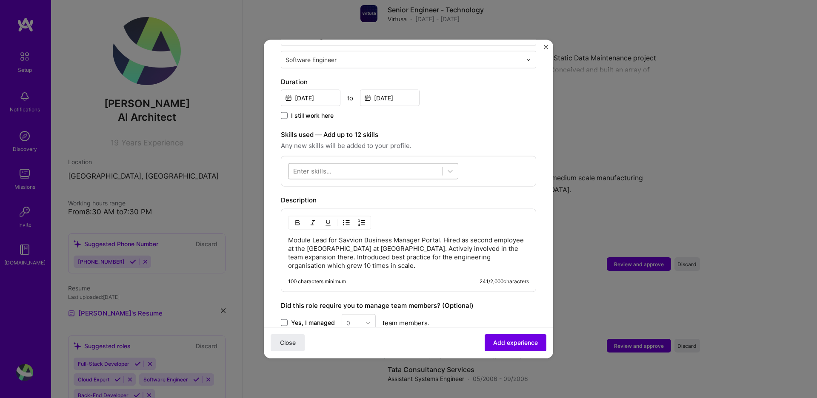
click at [417, 165] on div at bounding box center [366, 171] width 154 height 14
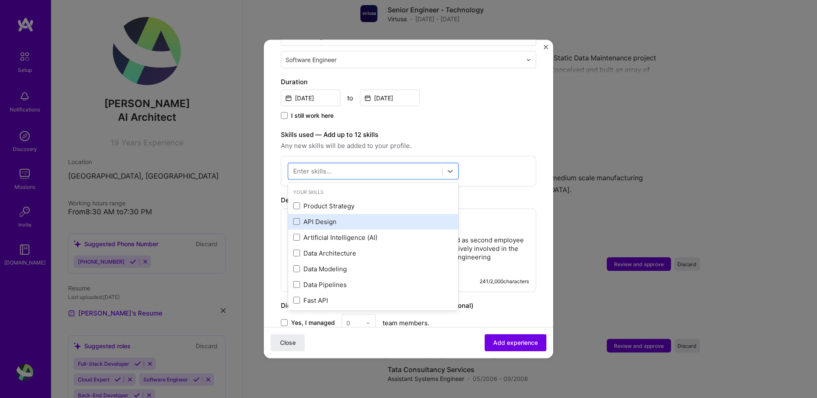
click at [315, 217] on div "API Design" at bounding box center [373, 221] width 160 height 9
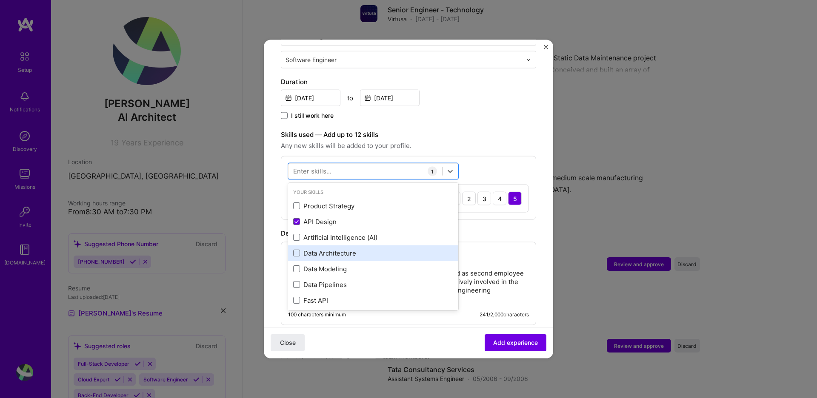
click at [322, 249] on div "Data Architecture" at bounding box center [373, 253] width 160 height 9
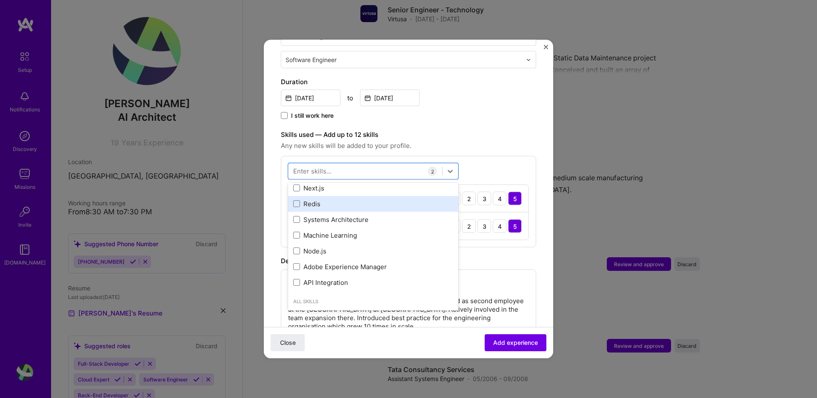
scroll to position [161, 0]
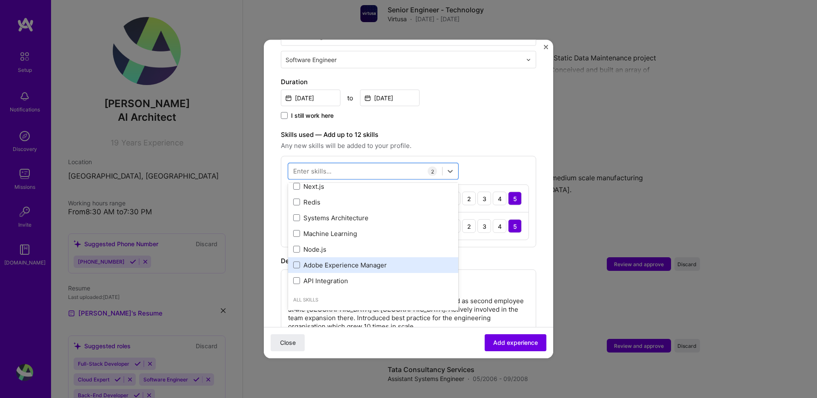
drag, startPoint x: 335, startPoint y: 266, endPoint x: 348, endPoint y: 249, distance: 21.9
click at [334, 273] on div "API Integration" at bounding box center [373, 281] width 170 height 16
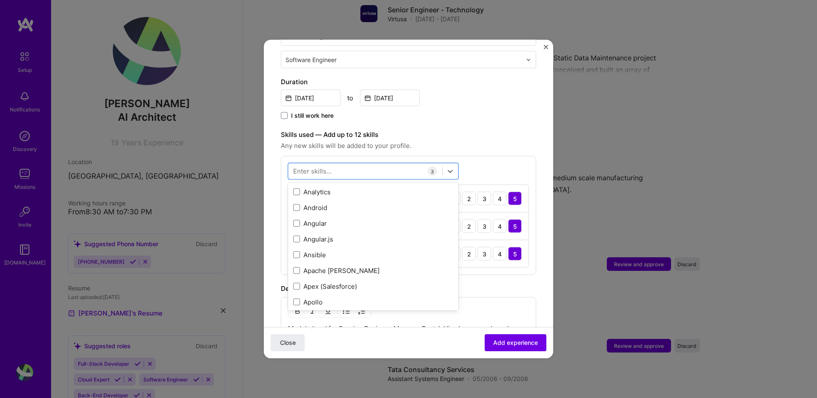
scroll to position [661, 0]
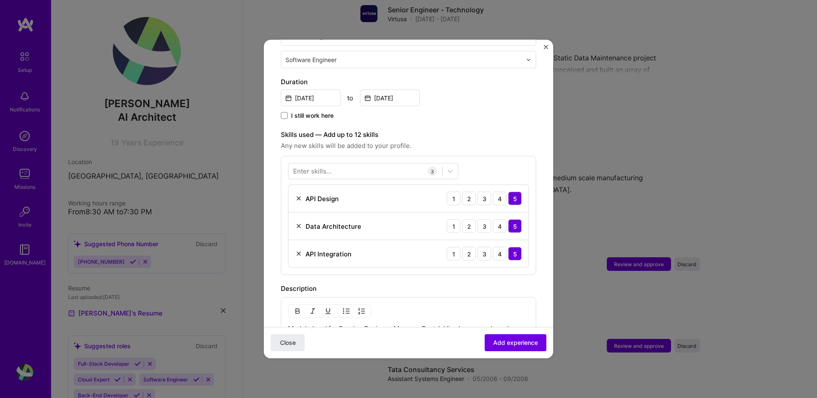
click at [529, 265] on div "Enter skills... 3 API Design 1 2 3 4 5 Data Architecture 1 2 3 4 5 API Integrat…" at bounding box center [408, 215] width 255 height 119
click at [526, 345] on span "Add experience" at bounding box center [515, 343] width 45 height 9
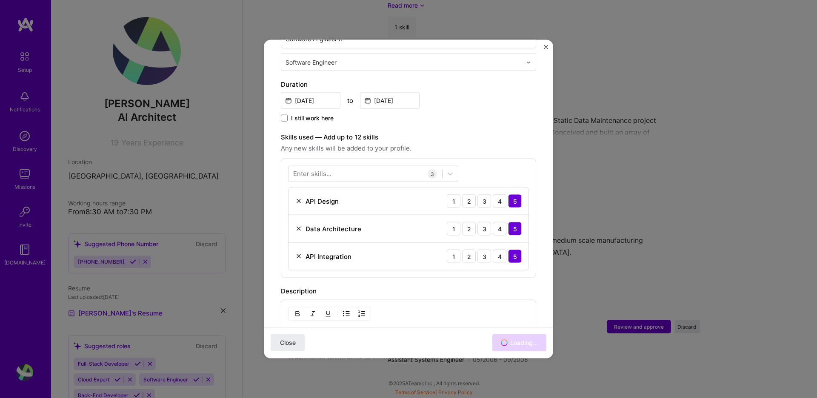
scroll to position [1556, 0]
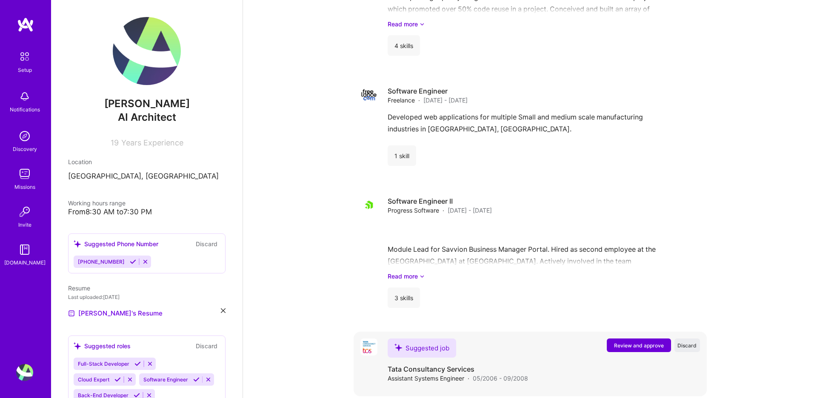
click at [631, 342] on span "Review and approve" at bounding box center [639, 345] width 50 height 7
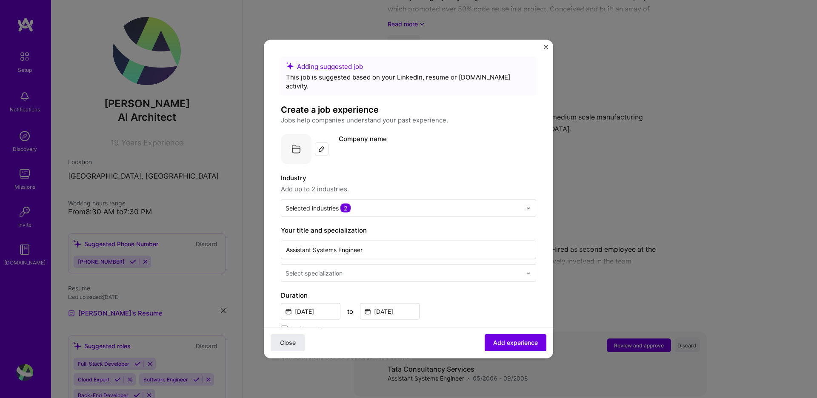
scroll to position [1698, 0]
click at [361, 270] on div "Select specialization" at bounding box center [403, 273] width 245 height 17
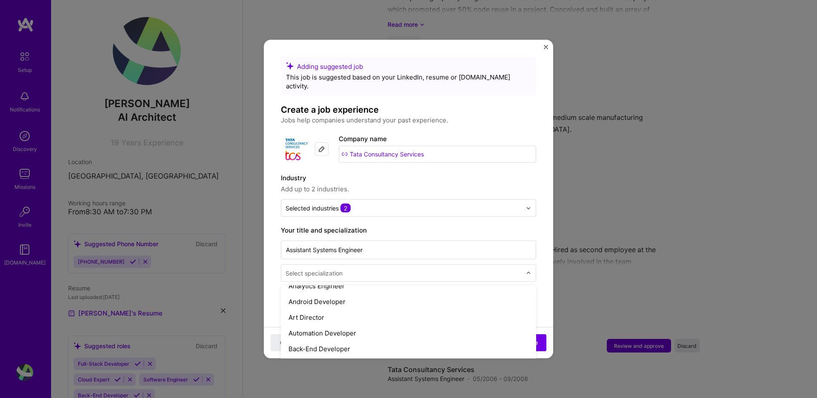
scroll to position [89, 0]
click at [344, 340] on div "Back-End Developer" at bounding box center [408, 348] width 250 height 16
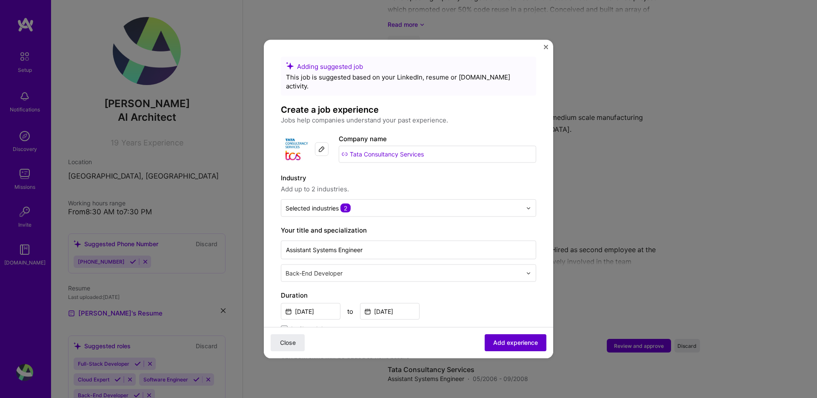
click at [512, 344] on span "Add experience" at bounding box center [515, 343] width 45 height 9
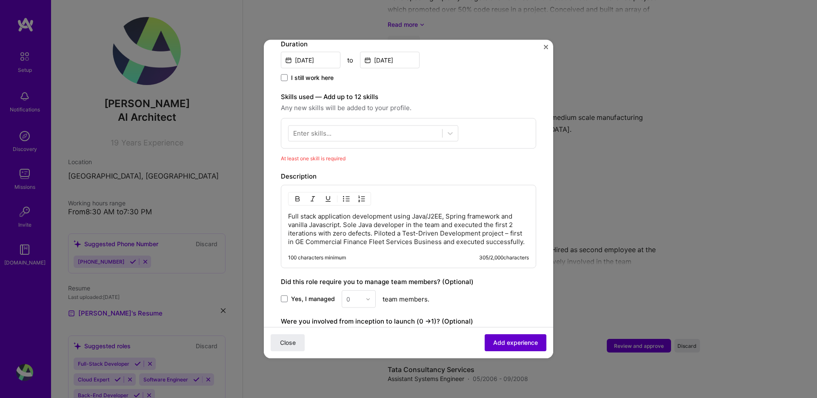
scroll to position [295, 0]
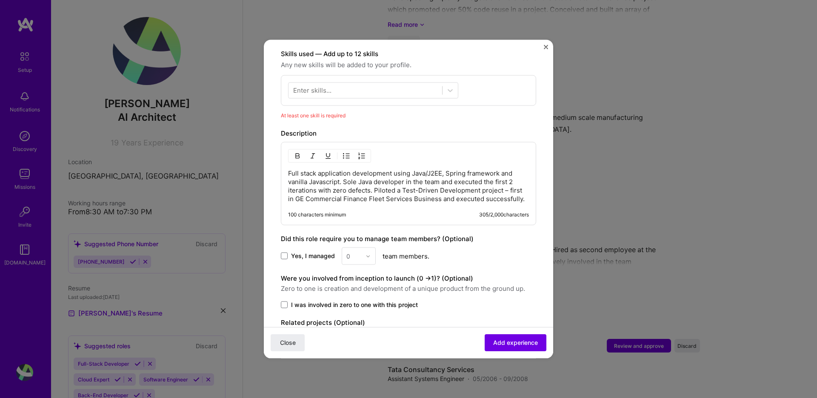
click at [358, 90] on div "Enter skills..." at bounding box center [408, 90] width 255 height 31
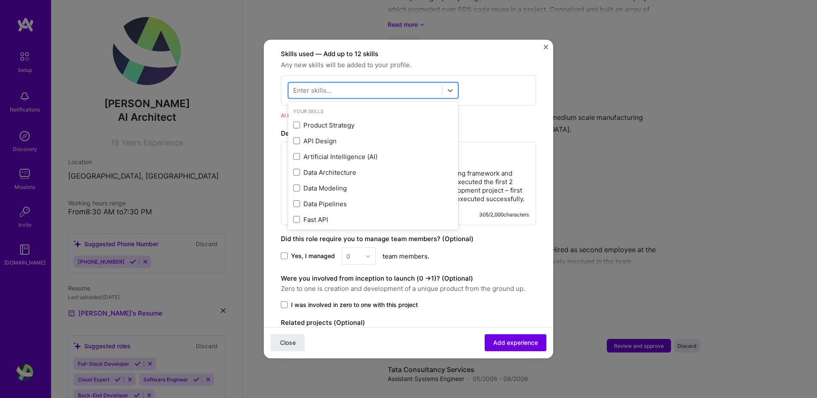
click at [361, 87] on div at bounding box center [366, 90] width 154 height 14
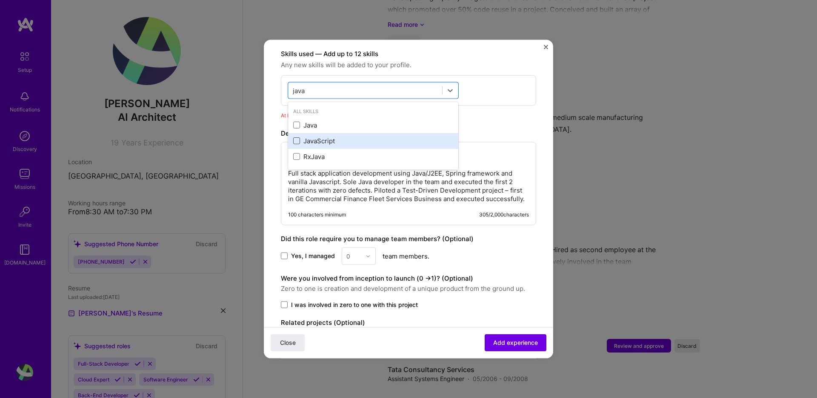
click at [296, 137] on span at bounding box center [296, 140] width 7 height 7
click at [0, 0] on input "checkbox" at bounding box center [0, 0] width 0 height 0
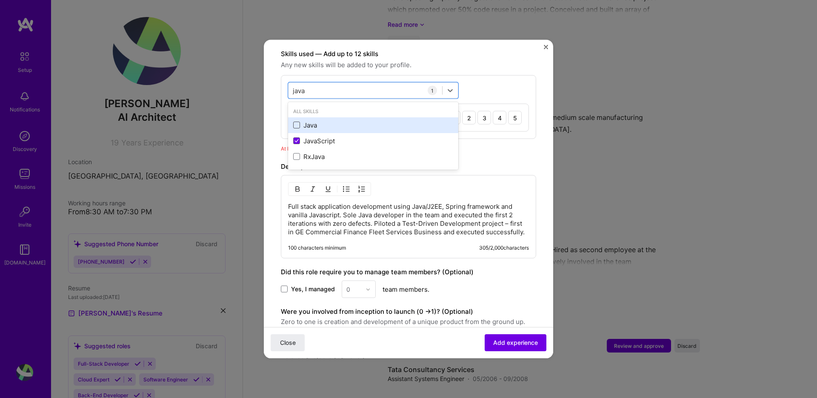
click at [294, 122] on span at bounding box center [296, 125] width 7 height 7
click at [0, 0] on input "checkbox" at bounding box center [0, 0] width 0 height 0
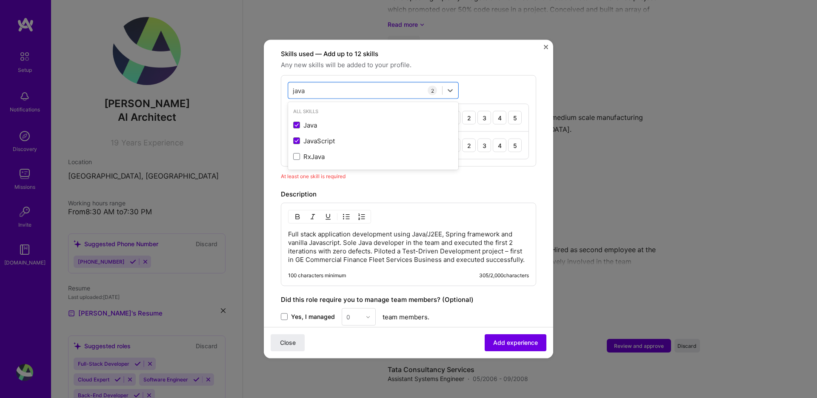
type input "java"
click at [449, 189] on div "Description" at bounding box center [408, 194] width 255 height 10
click at [517, 139] on div "5" at bounding box center [515, 146] width 14 height 14
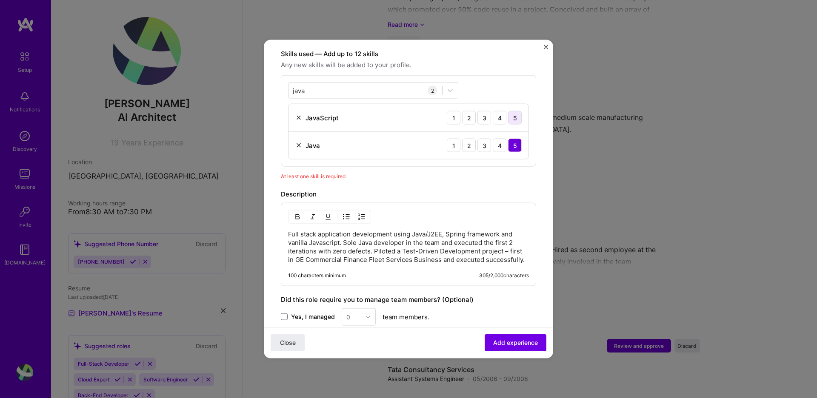
click at [518, 111] on div "5" at bounding box center [515, 118] width 14 height 14
click at [510, 340] on span "Add experience" at bounding box center [515, 343] width 45 height 9
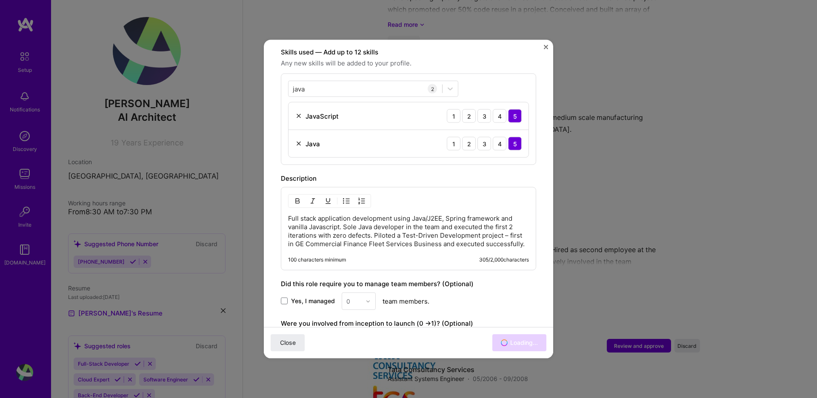
scroll to position [1616, 0]
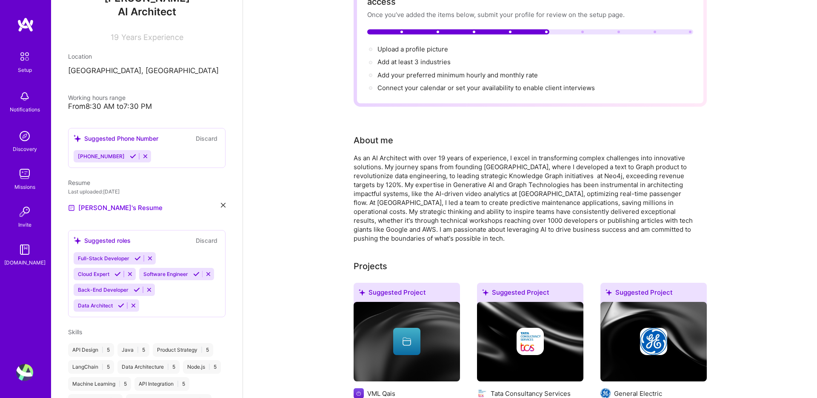
scroll to position [105, 0]
click at [127, 106] on div "From 8:30 AM to 7:30 PM" at bounding box center [146, 107] width 157 height 9
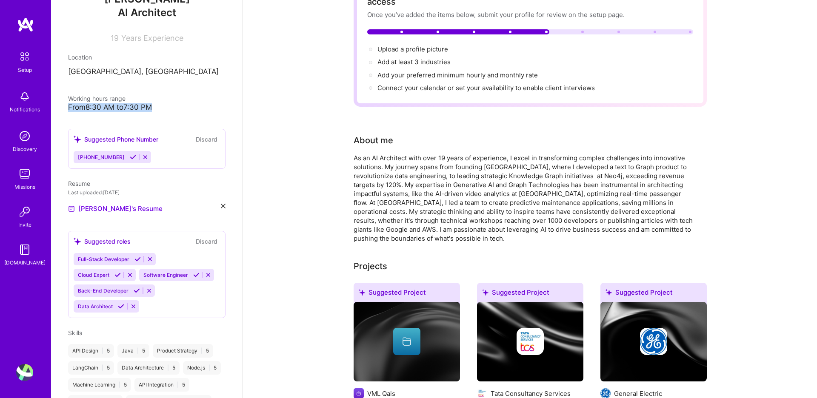
click at [127, 106] on div "From 8:30 AM to 7:30 PM" at bounding box center [146, 107] width 157 height 9
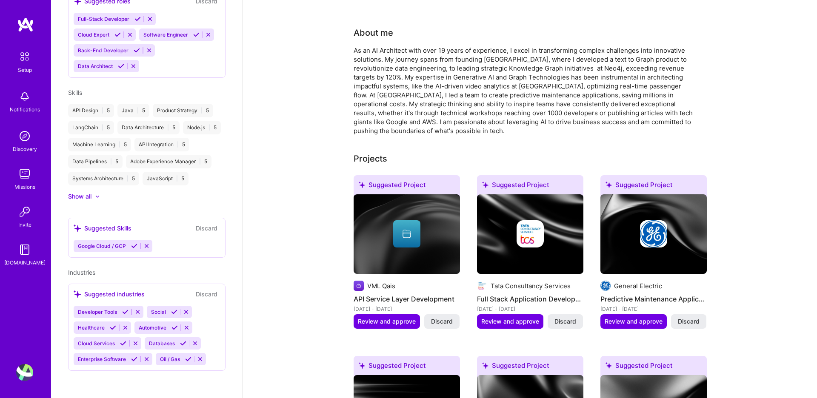
scroll to position [179, 0]
click at [140, 296] on div "Suggested industries" at bounding box center [109, 294] width 71 height 9
click at [113, 292] on div "Suggested industries" at bounding box center [109, 294] width 71 height 9
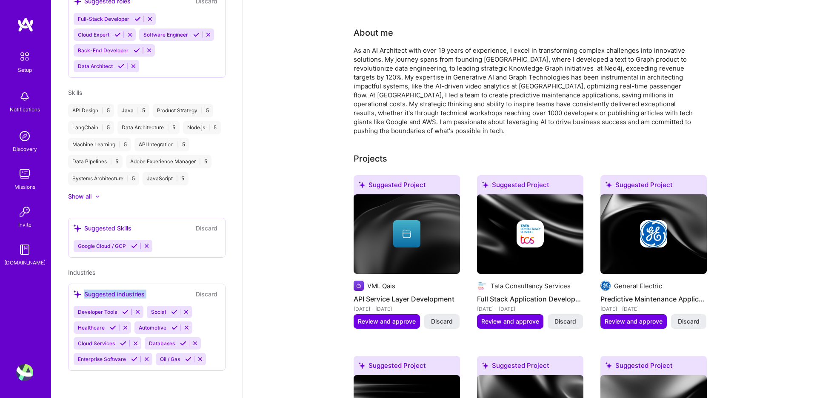
click at [113, 292] on div "Suggested industries" at bounding box center [109, 294] width 71 height 9
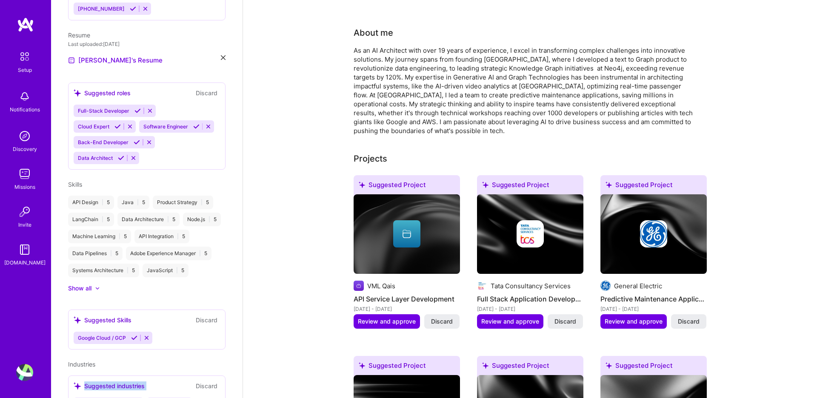
scroll to position [255, 0]
click at [190, 95] on div "Suggested roles Discard" at bounding box center [147, 92] width 146 height 10
click at [126, 93] on div "Suggested roles" at bounding box center [102, 91] width 57 height 9
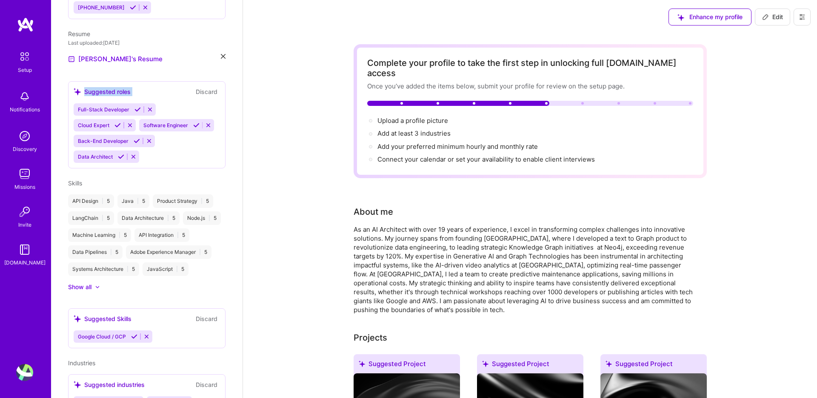
scroll to position [0, 0]
click at [728, 14] on div "Enhance my profile" at bounding box center [710, 17] width 83 height 17
click at [778, 7] on div "Enhance my profile Edit" at bounding box center [739, 17] width 155 height 34
click at [776, 15] on span "Edit" at bounding box center [772, 17] width 21 height 9
select select "US"
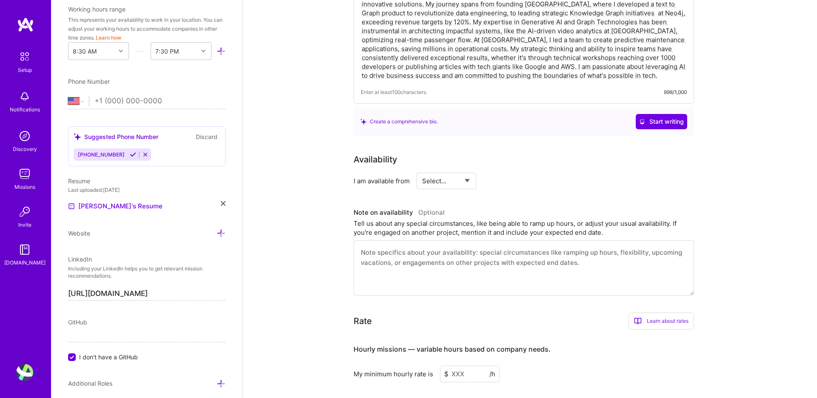
scroll to position [278, 0]
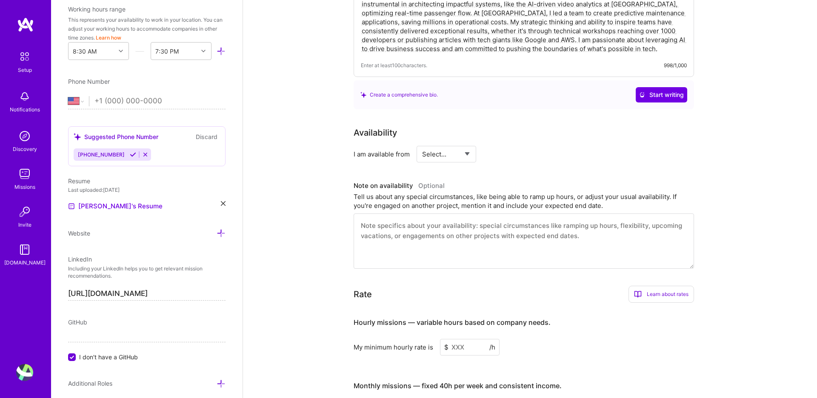
select select "Right Now"
click at [506, 146] on input at bounding box center [523, 154] width 51 height 17
type input "50"
click at [688, 146] on div "I am available from Select... Right Now Future Date Not Available for 50 h/week" at bounding box center [524, 154] width 340 height 17
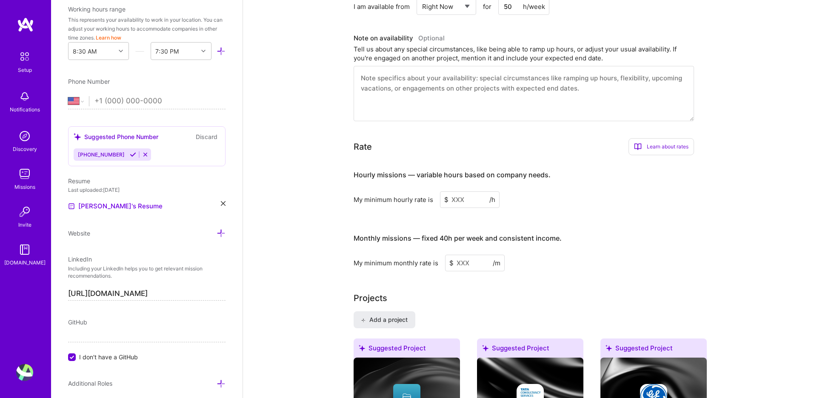
scroll to position [427, 0]
click at [668, 137] on div "Learn about rates" at bounding box center [662, 145] width 66 height 17
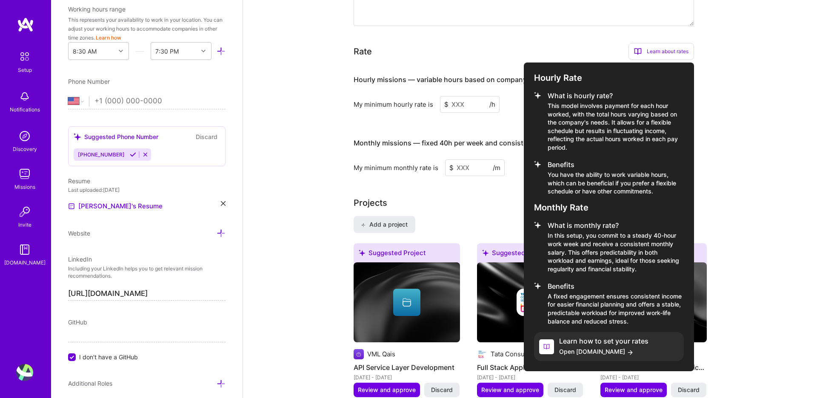
scroll to position [523, 0]
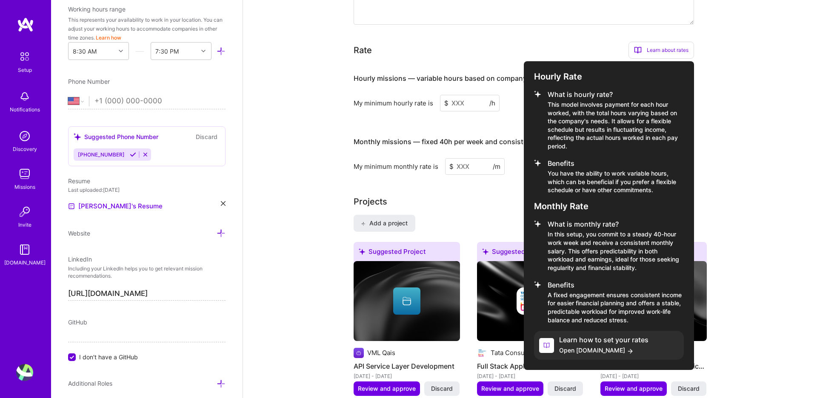
click at [744, 130] on div at bounding box center [408, 199] width 817 height 398
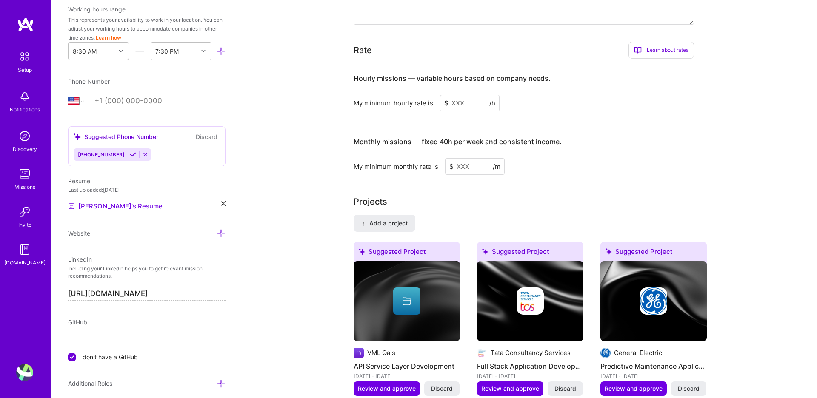
click at [472, 95] on input at bounding box center [470, 103] width 60 height 17
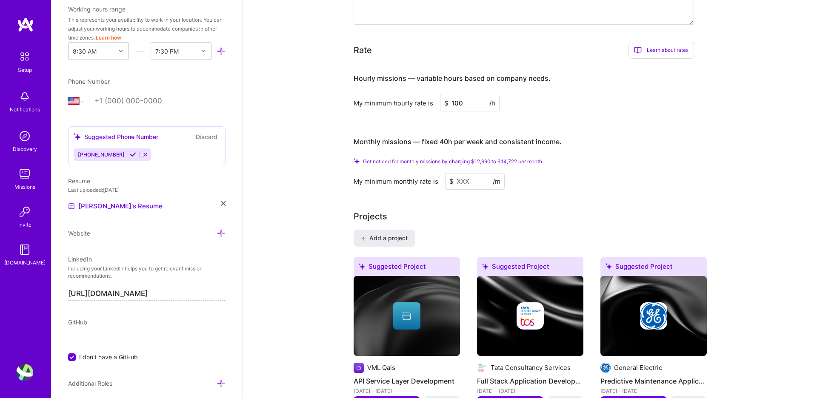
click at [680, 129] on h3 "Monthly missions — fixed 40h per week and consistent income." at bounding box center [524, 142] width 340 height 26
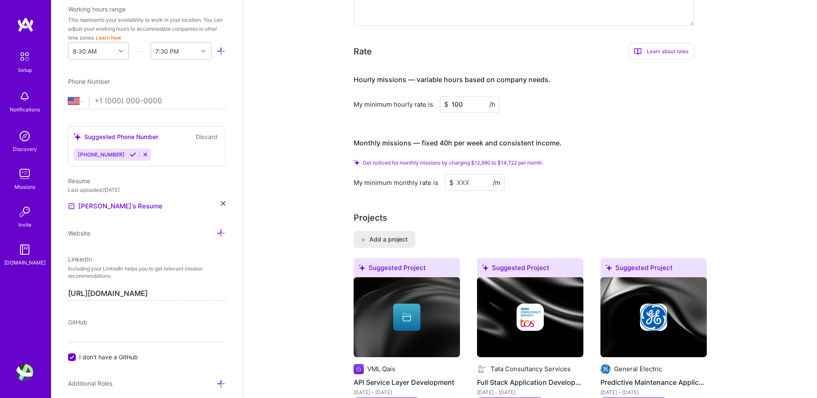
click at [459, 96] on input "100" at bounding box center [470, 104] width 60 height 17
type input "90"
click at [610, 130] on h3 "Monthly missions — fixed 40h per week and consistent income." at bounding box center [524, 143] width 340 height 26
click at [461, 175] on input at bounding box center [475, 183] width 60 height 17
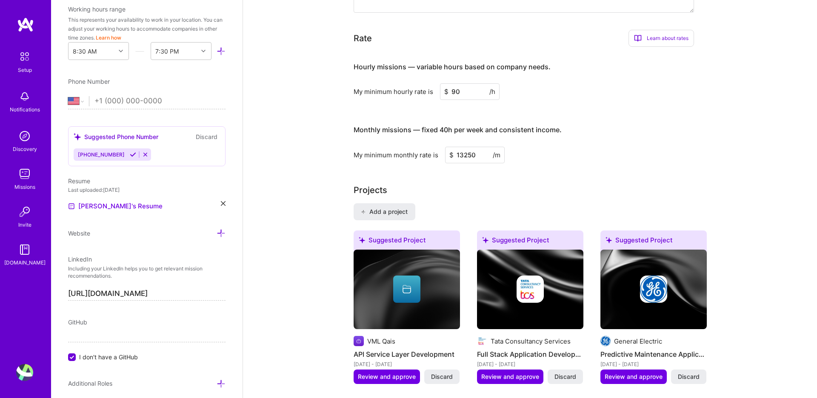
click at [692, 185] on div "Projects" at bounding box center [530, 190] width 353 height 13
drag, startPoint x: 475, startPoint y: 145, endPoint x: 456, endPoint y: 145, distance: 18.7
click at [456, 147] on input "13250" at bounding box center [475, 155] width 60 height 17
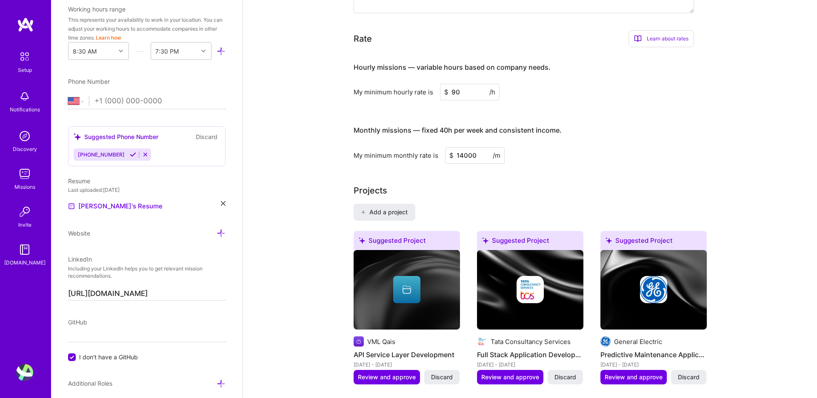
type input "14000"
click at [695, 184] on div "Projects" at bounding box center [530, 190] width 353 height 13
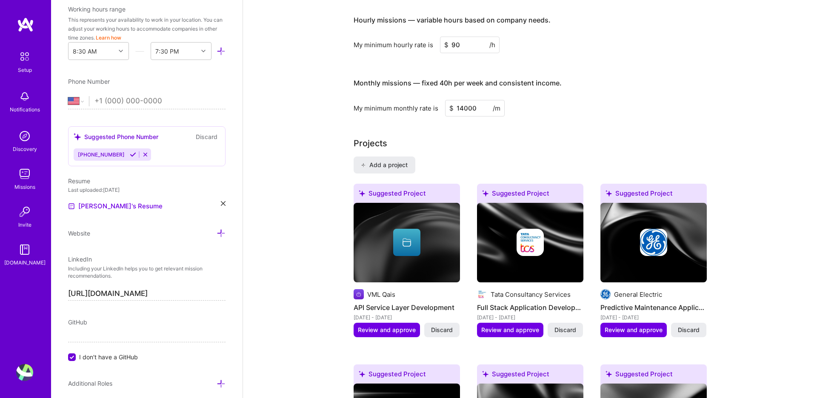
scroll to position [568, 0]
drag, startPoint x: 483, startPoint y: 99, endPoint x: 449, endPoint y: 99, distance: 34.1
click at [449, 100] on input "14000" at bounding box center [475, 108] width 60 height 17
click at [475, 100] on input "14000" at bounding box center [475, 108] width 60 height 17
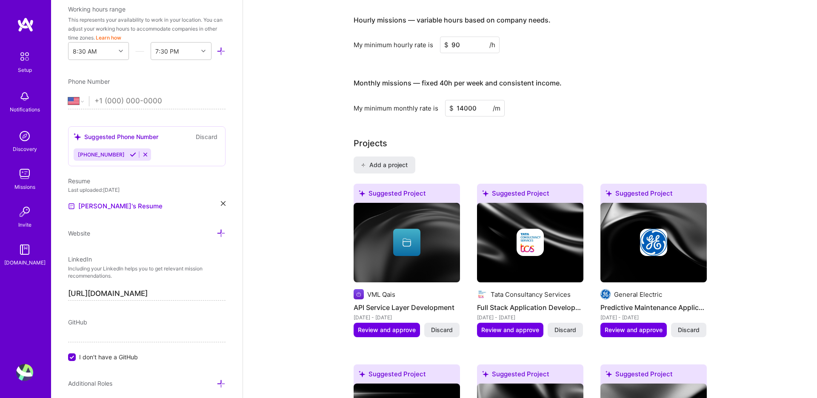
click at [475, 100] on input "14000" at bounding box center [475, 108] width 60 height 17
type input "13250"
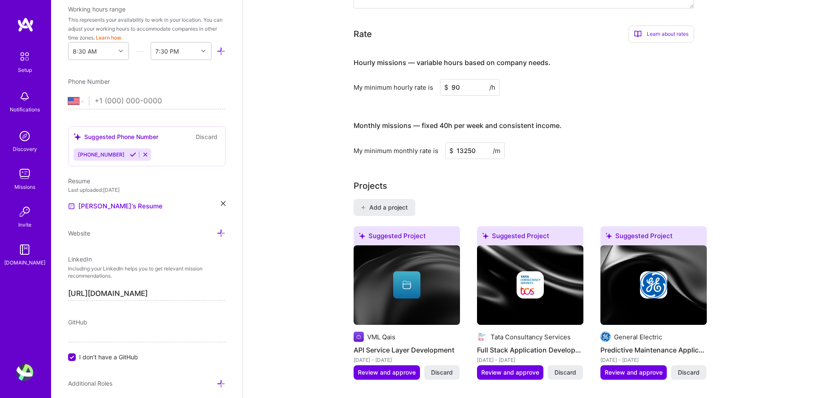
scroll to position [526, 0]
click at [453, 79] on input "90" at bounding box center [470, 87] width 60 height 17
type input "100"
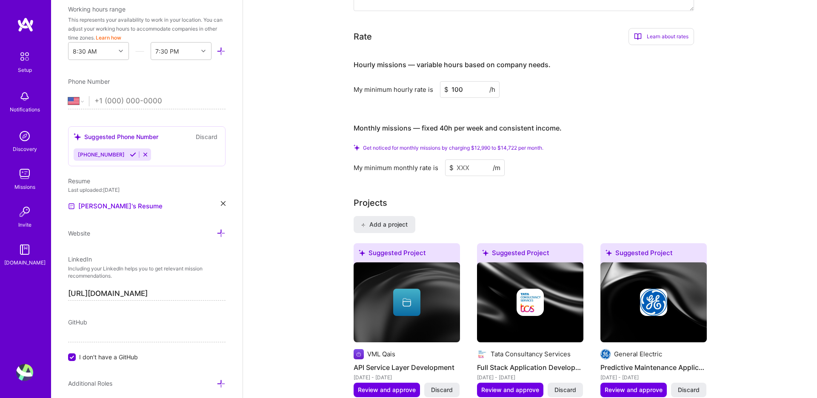
scroll to position [536, 0]
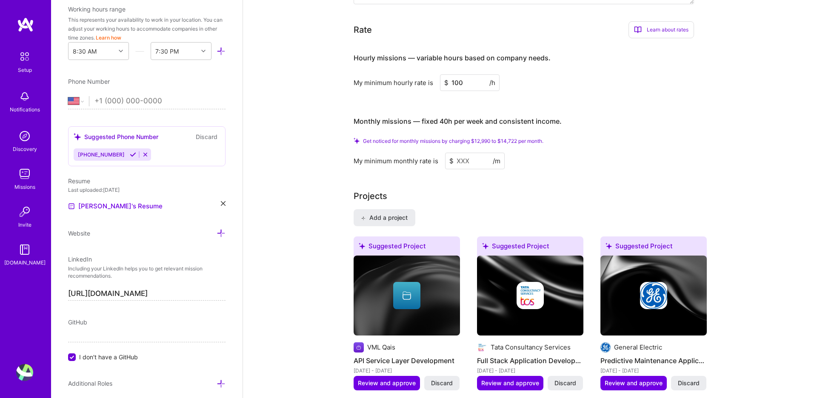
click at [460, 80] on input "100" at bounding box center [470, 82] width 60 height 17
click at [460, 80] on div "Hourly missions — variable hours based on company needs. My minimum hourly rate…" at bounding box center [524, 107] width 340 height 124
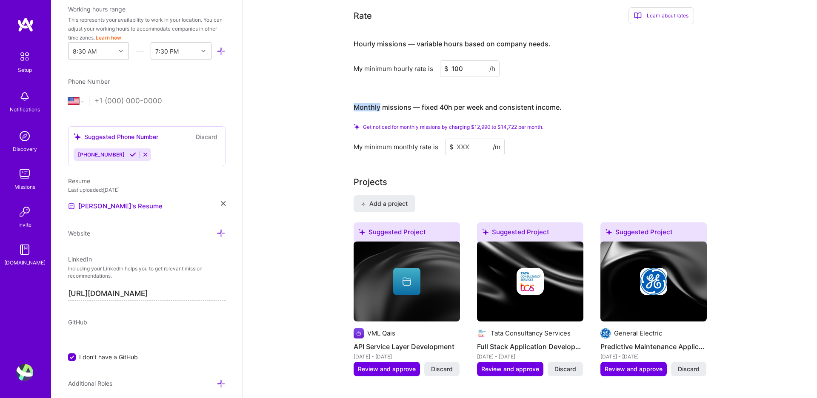
scroll to position [560, 0]
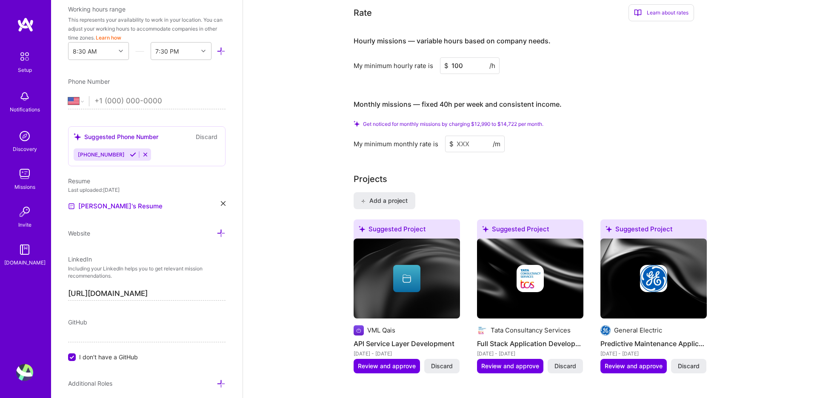
click at [471, 57] on input "100" at bounding box center [470, 65] width 60 height 17
type input "95"
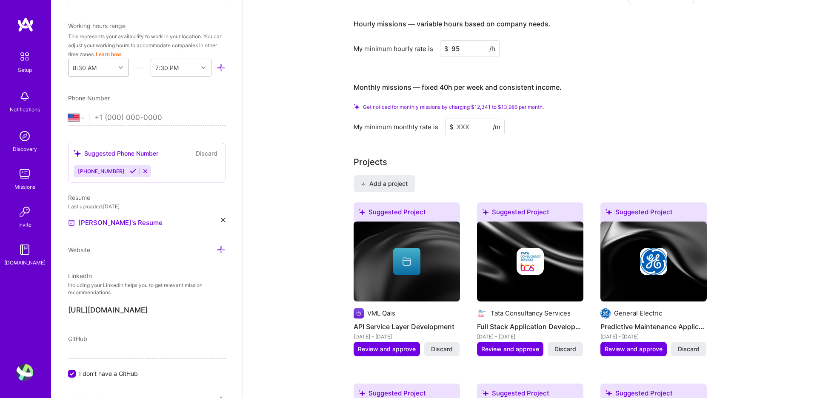
scroll to position [577, 0]
click at [117, 66] on div at bounding box center [121, 67] width 13 height 11
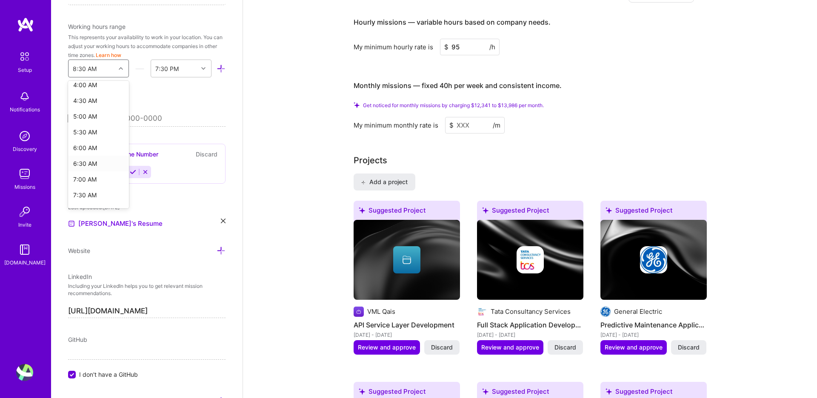
scroll to position [131, 0]
click at [89, 117] on div "5:00 AM" at bounding box center [98, 117] width 61 height 16
click at [200, 66] on div at bounding box center [204, 68] width 13 height 11
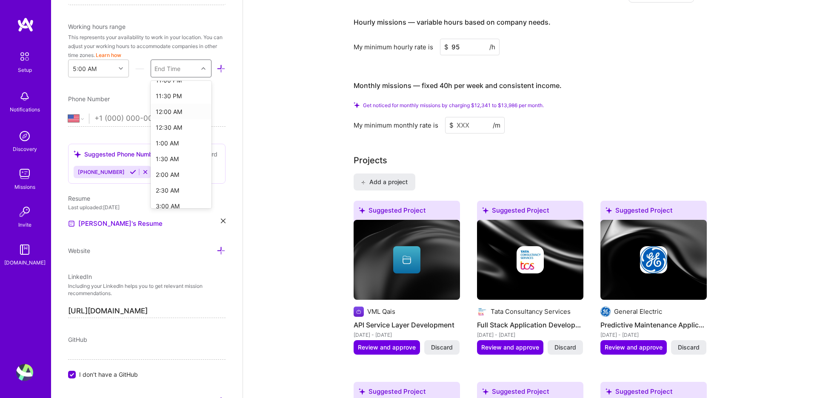
scroll to position [586, 0]
click at [170, 135] on div "1:00 AM" at bounding box center [181, 134] width 61 height 16
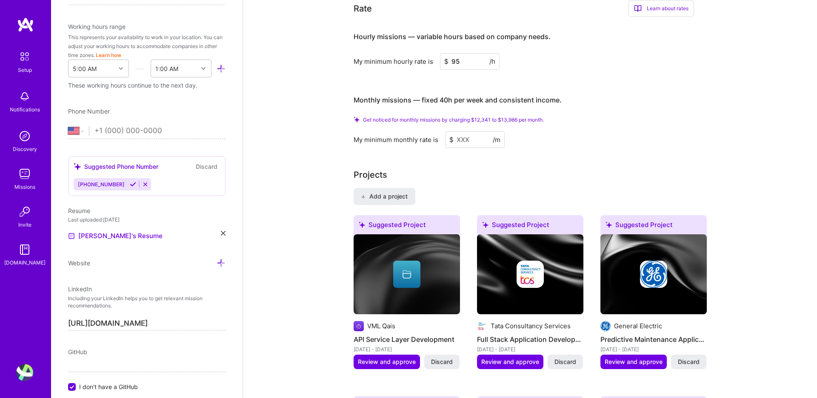
scroll to position [569, 0]
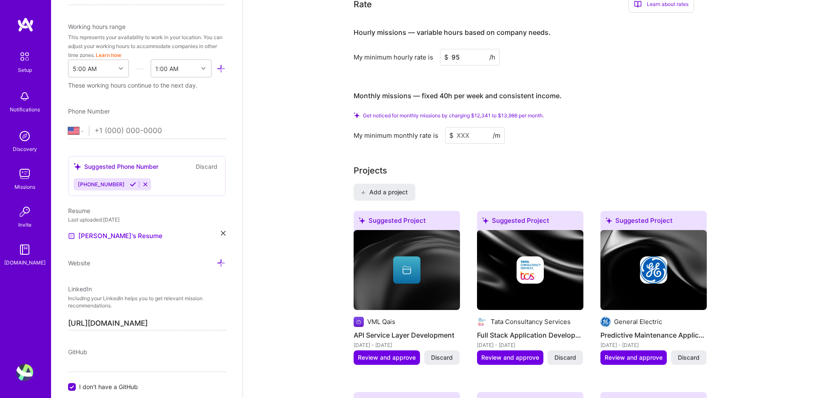
click at [469, 127] on input at bounding box center [475, 135] width 60 height 17
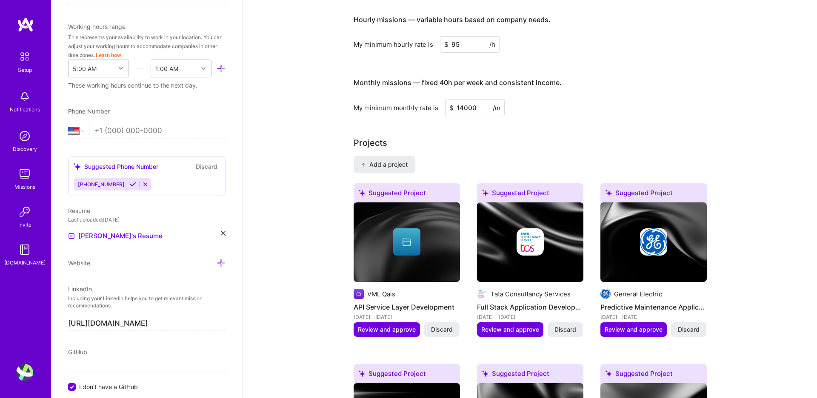
type input "14000"
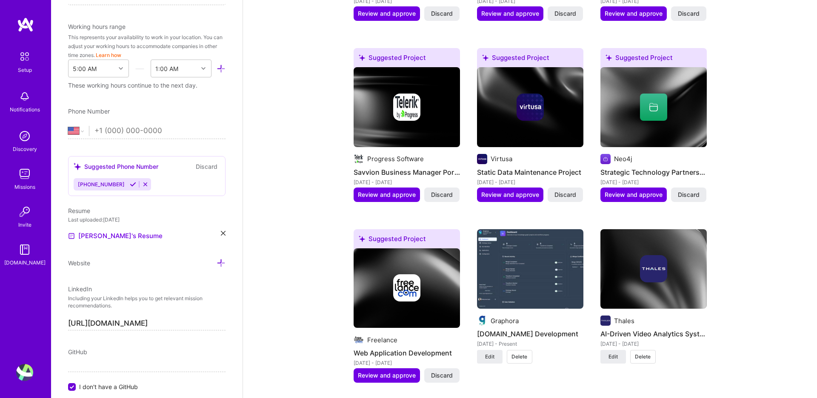
scroll to position [804, 0]
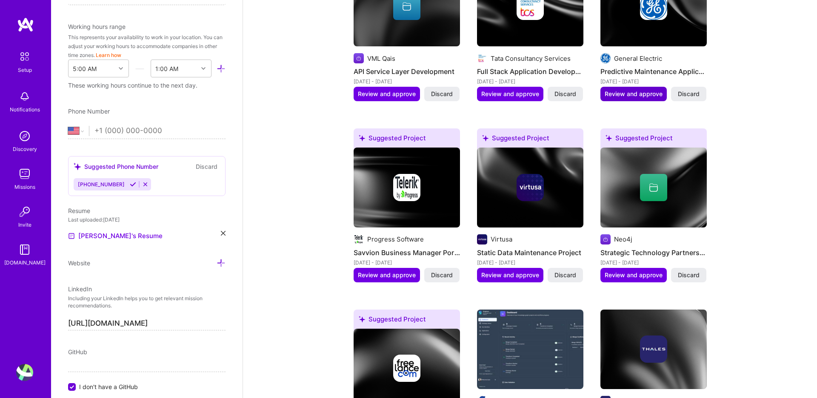
click at [613, 90] on span "Review and approve" at bounding box center [634, 94] width 58 height 9
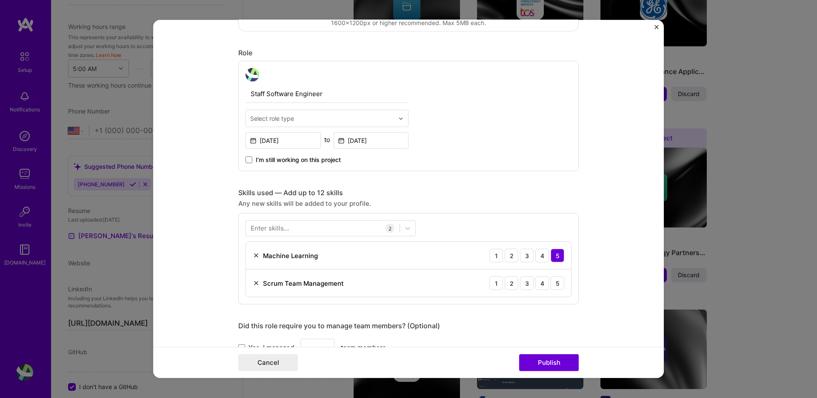
scroll to position [257, 0]
click at [398, 119] on div "Select role type" at bounding box center [322, 118] width 152 height 17
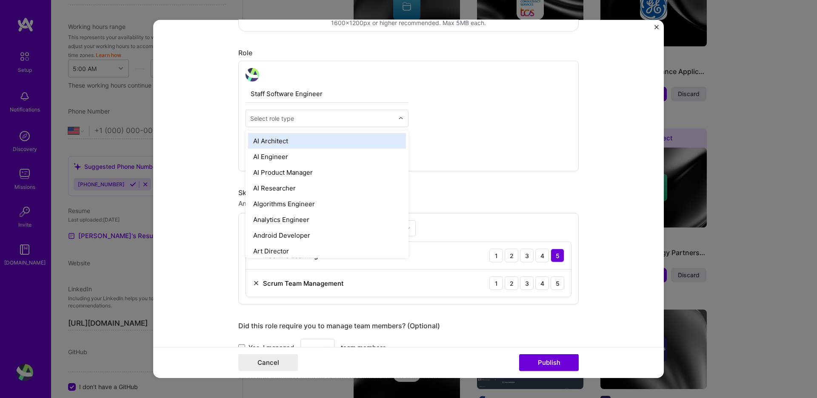
click at [311, 143] on div "AI Architect" at bounding box center [327, 141] width 158 height 16
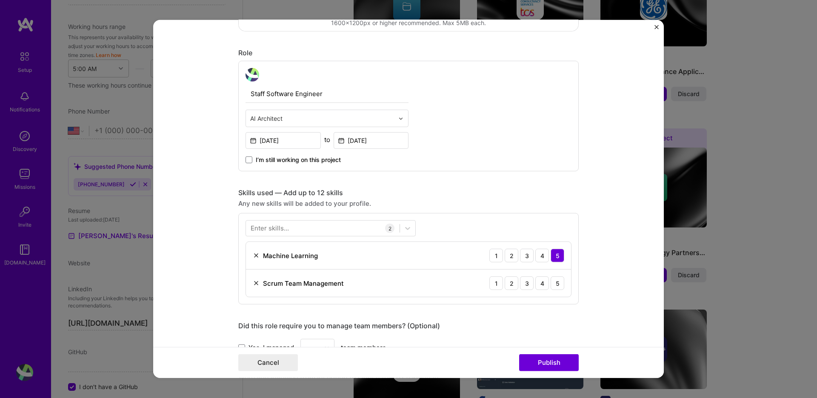
click at [323, 122] on input "text" at bounding box center [322, 118] width 144 height 9
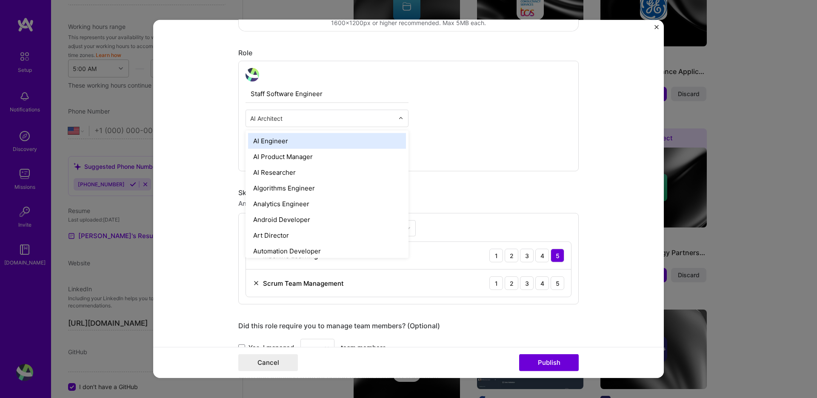
click at [283, 140] on div "AI Engineer" at bounding box center [327, 141] width 158 height 16
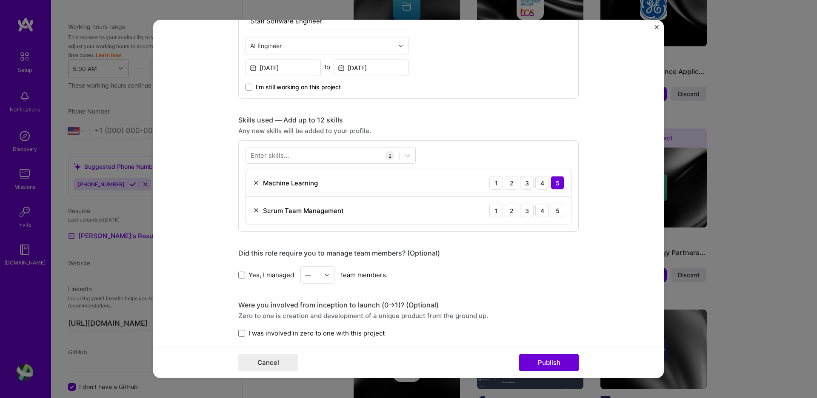
scroll to position [363, 0]
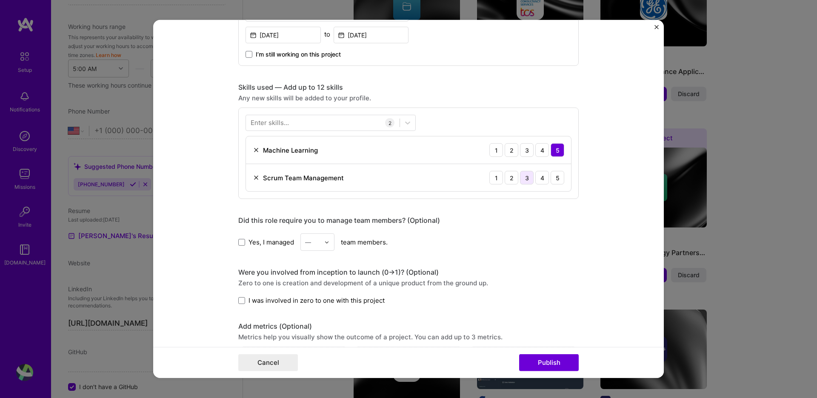
click at [531, 177] on div "3" at bounding box center [527, 178] width 14 height 14
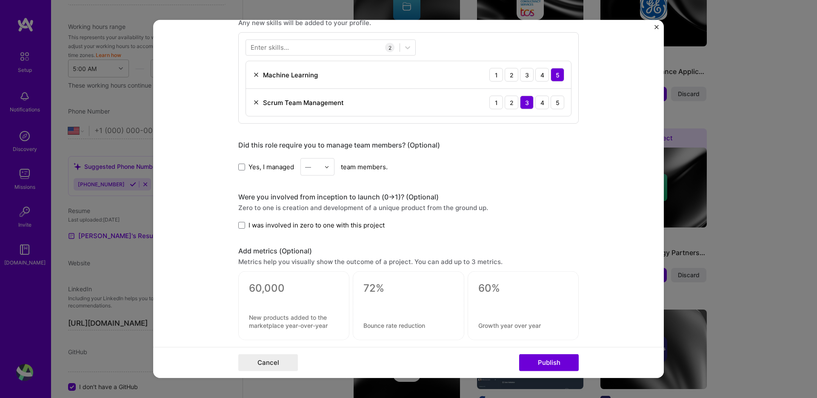
scroll to position [479, 0]
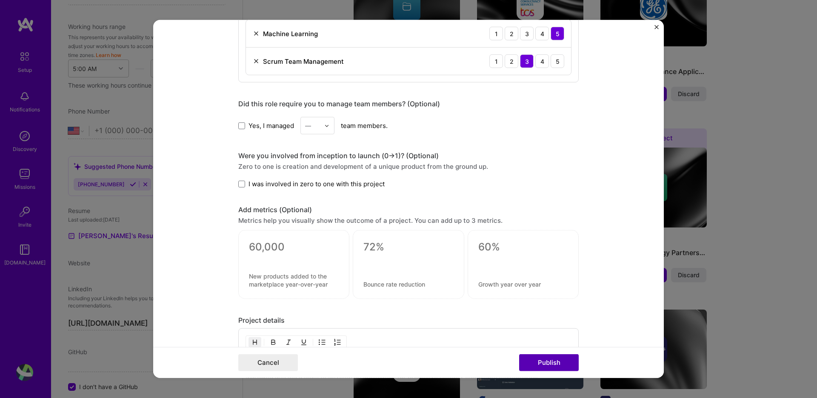
click at [537, 362] on button "Publish" at bounding box center [549, 363] width 60 height 17
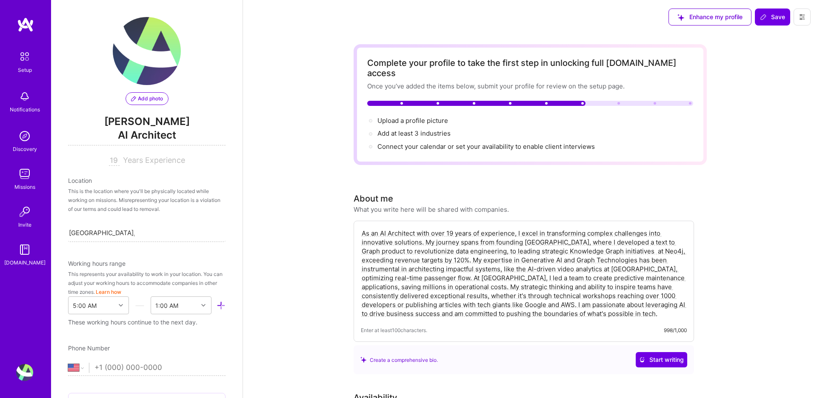
scroll to position [0, 0]
click at [140, 100] on span "Add photo" at bounding box center [147, 99] width 32 height 8
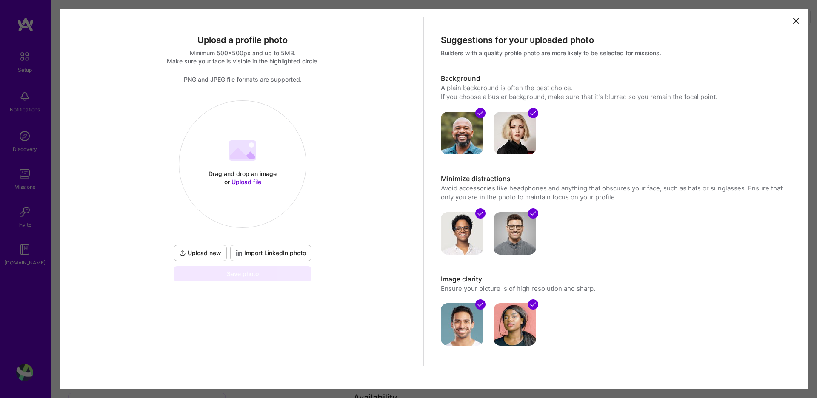
click at [250, 179] on span "Upload file" at bounding box center [247, 181] width 30 height 7
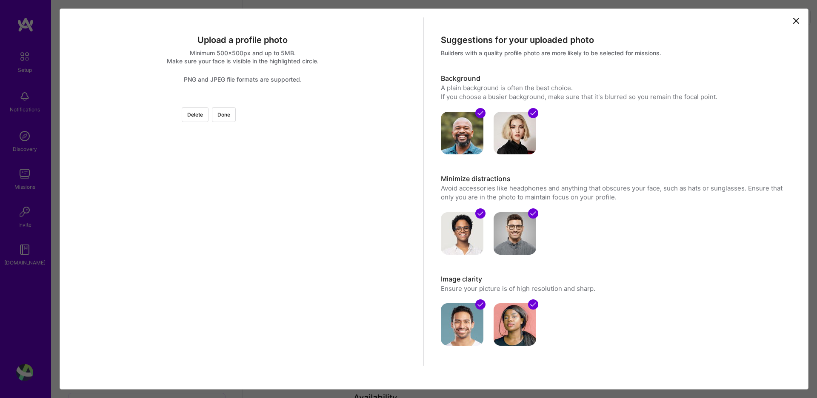
click at [243, 169] on div at bounding box center [370, 227] width 255 height 255
click at [236, 115] on button "Done" at bounding box center [224, 114] width 24 height 15
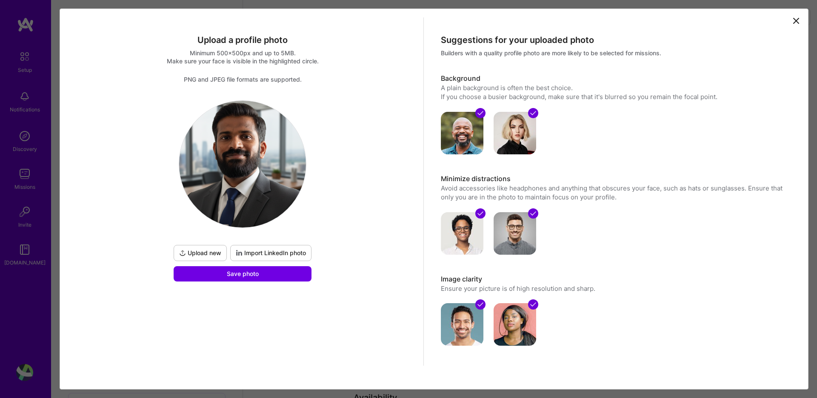
click at [274, 253] on span "Import LinkedIn photo" at bounding box center [271, 253] width 70 height 9
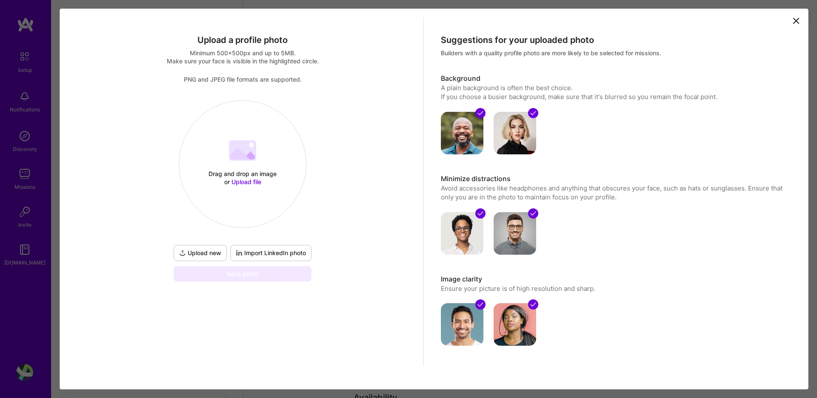
click at [244, 182] on span "Upload file" at bounding box center [247, 181] width 30 height 7
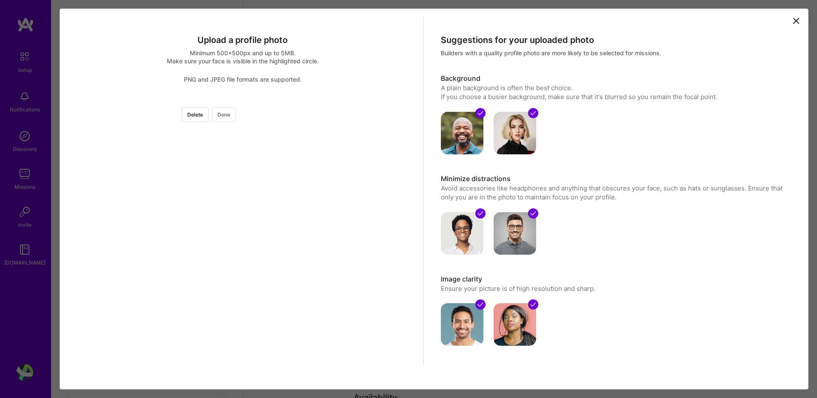
click at [236, 119] on button "Done" at bounding box center [224, 114] width 24 height 15
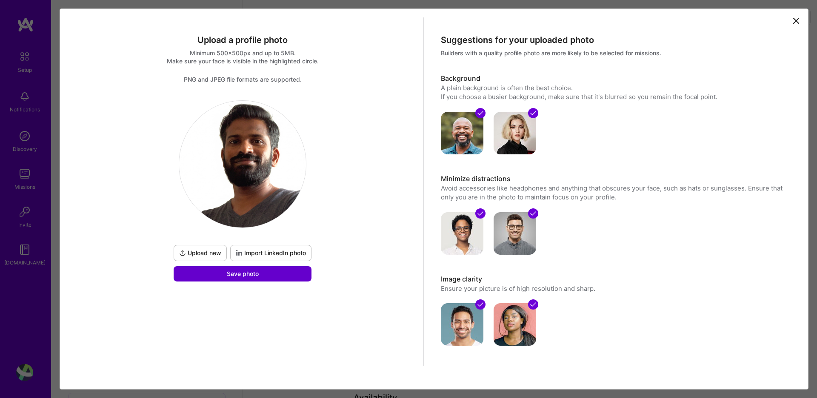
click at [245, 275] on span "Save photo" at bounding box center [243, 274] width 32 height 9
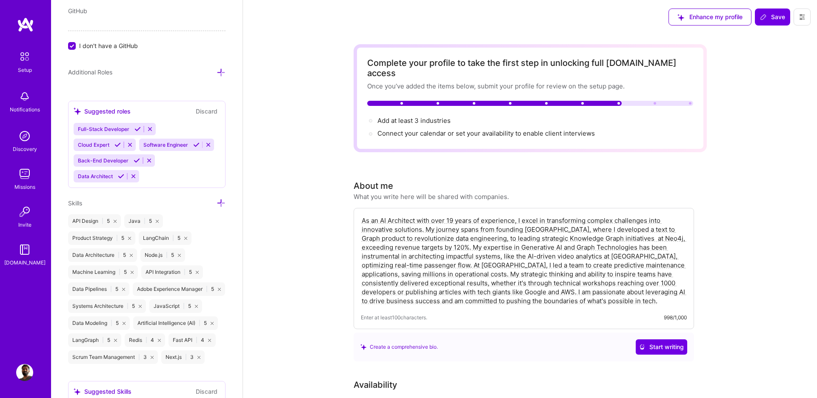
scroll to position [580, 0]
click at [145, 176] on div "Full-Stack Developer Cloud Expert Software Engineer Back-End Developer Data Arc…" at bounding box center [147, 152] width 146 height 60
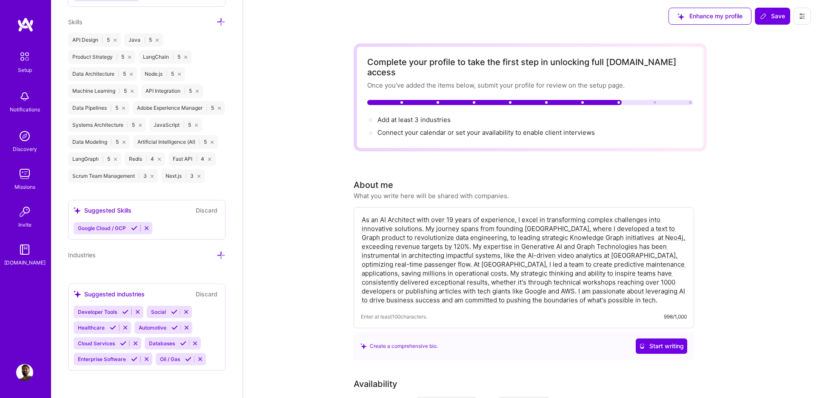
scroll to position [1, 0]
click at [220, 254] on icon at bounding box center [221, 255] width 9 height 9
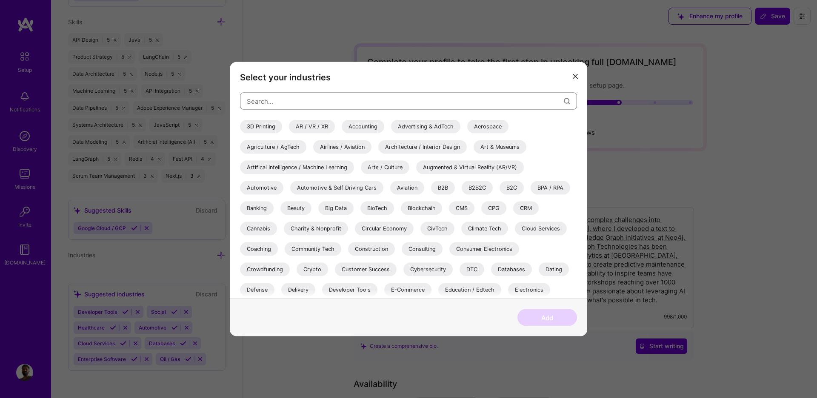
click at [283, 99] on input "modal" at bounding box center [405, 101] width 317 height 22
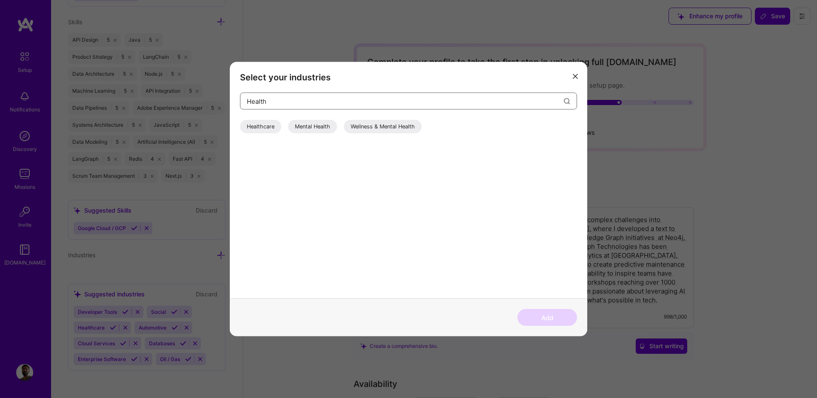
click at [256, 98] on input "Health" at bounding box center [405, 101] width 317 height 22
type input "Databases"
click at [262, 128] on div "Databases" at bounding box center [260, 127] width 41 height 14
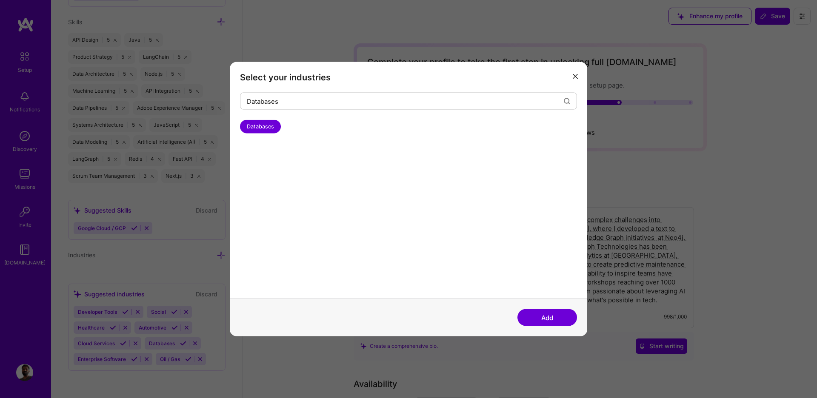
click at [557, 320] on button "Add" at bounding box center [548, 317] width 60 height 17
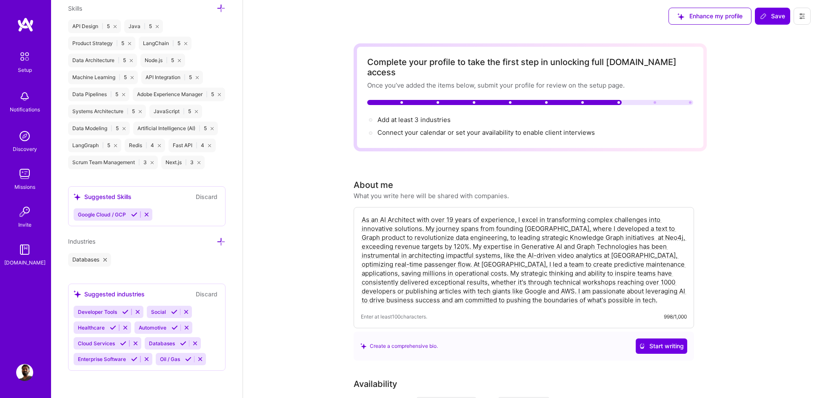
click at [106, 315] on span "Developer Tools" at bounding box center [97, 312] width 39 height 6
click at [164, 291] on div "Suggested industries Discard" at bounding box center [147, 294] width 146 height 10
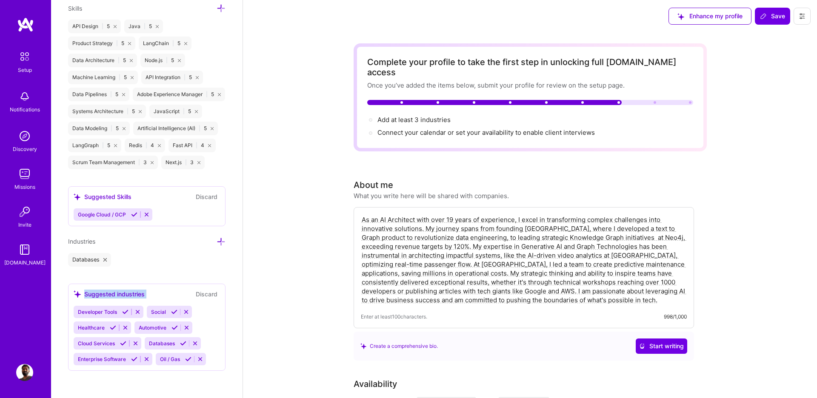
click at [112, 297] on div "Suggested industries" at bounding box center [109, 294] width 71 height 9
click at [131, 248] on div "Industries Databases" at bounding box center [146, 252] width 157 height 30
click at [219, 244] on icon at bounding box center [221, 241] width 9 height 9
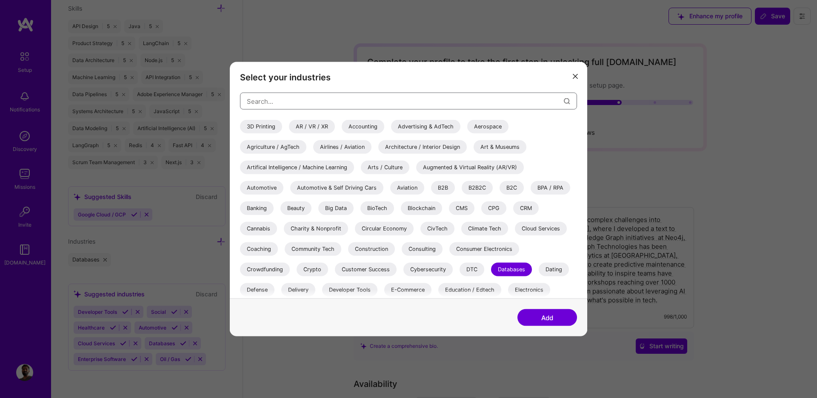
click at [266, 100] on input "modal" at bounding box center [405, 101] width 317 height 22
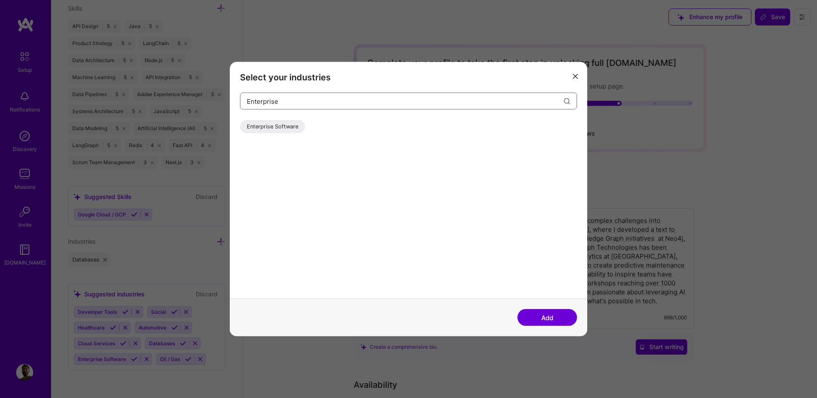
scroll to position [0, 0]
type input "Enterprise"
click at [264, 126] on div "Enterprise Software" at bounding box center [272, 127] width 65 height 14
click at [532, 318] on button "Add" at bounding box center [548, 317] width 60 height 17
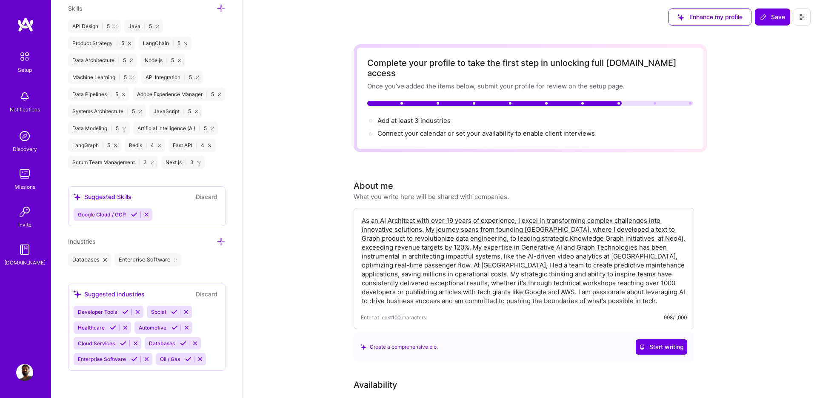
click at [223, 239] on icon at bounding box center [221, 241] width 9 height 9
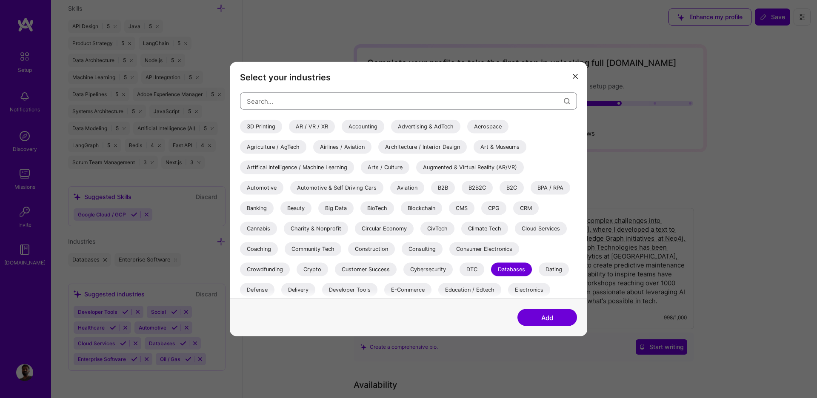
click at [290, 105] on input "modal" at bounding box center [405, 101] width 317 height 22
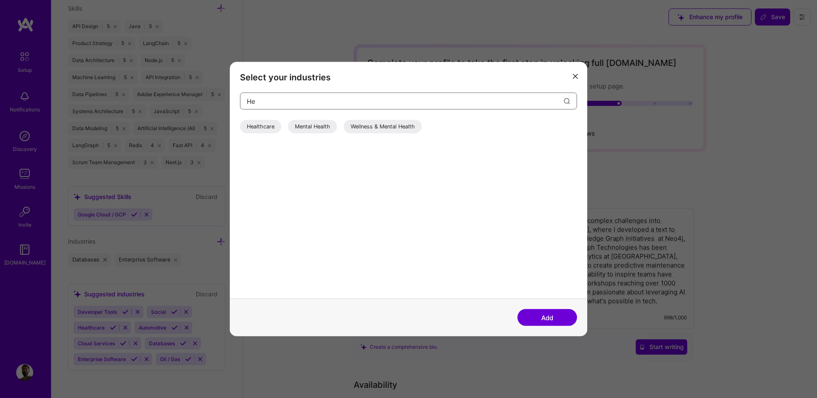
type input "H"
type input "Financ"
click at [283, 123] on div "Financial Services / Fintech" at bounding box center [282, 127] width 84 height 14
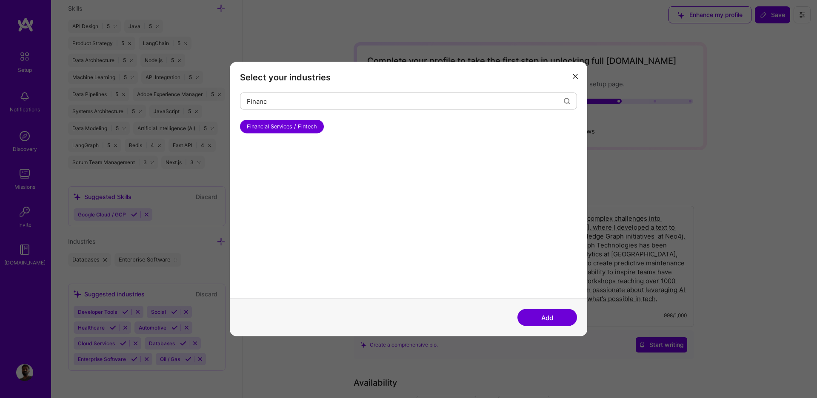
scroll to position [2, 0]
click at [559, 320] on button "Add" at bounding box center [548, 317] width 60 height 17
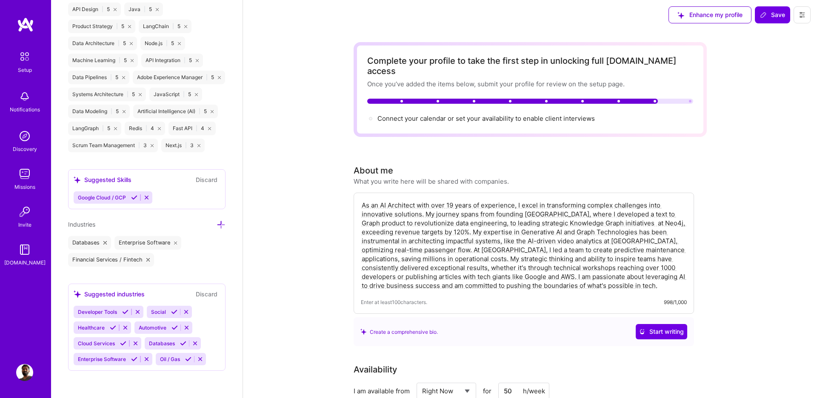
click at [224, 229] on icon at bounding box center [221, 224] width 9 height 9
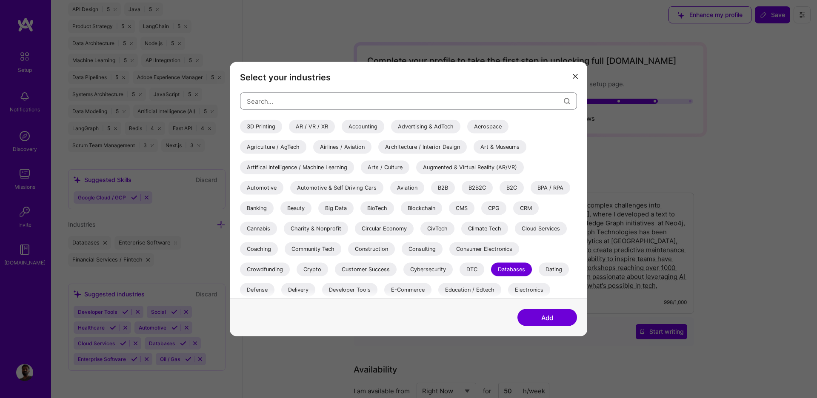
click at [270, 105] on input "modal" at bounding box center [405, 101] width 317 height 22
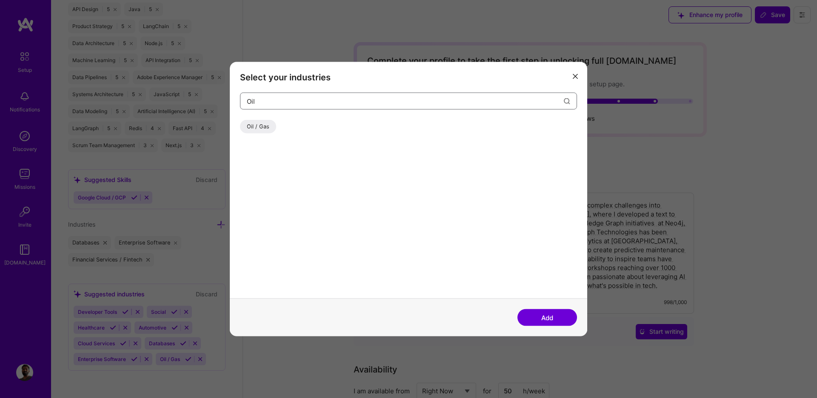
scroll to position [2, 0]
type input "Oil"
click at [263, 125] on div "Oil / Gas" at bounding box center [258, 127] width 36 height 14
click at [537, 311] on button "Add" at bounding box center [548, 317] width 60 height 17
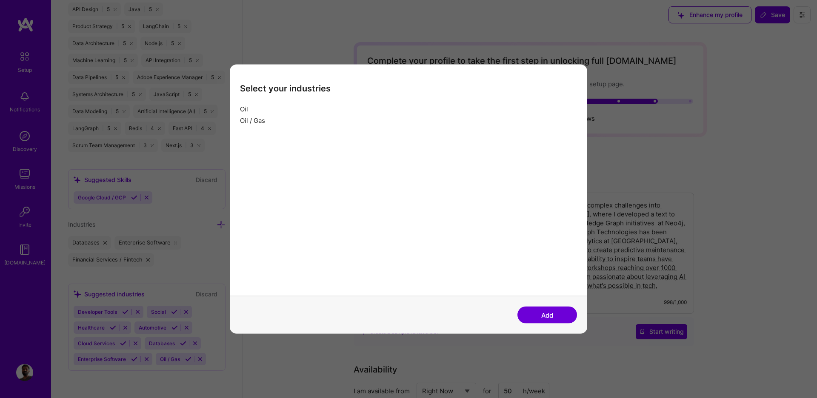
scroll to position [4, 0]
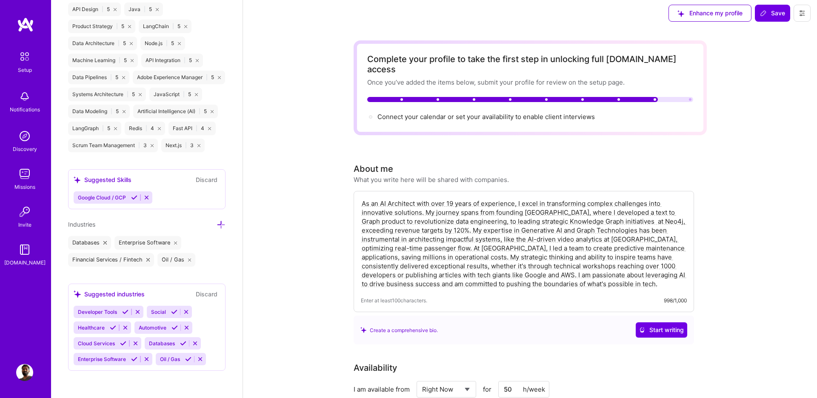
click at [223, 229] on icon at bounding box center [221, 224] width 9 height 9
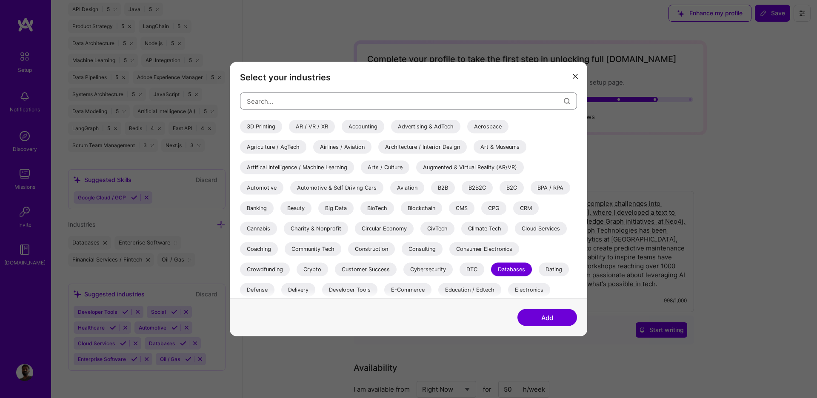
click at [288, 102] on input "modal" at bounding box center [405, 101] width 317 height 22
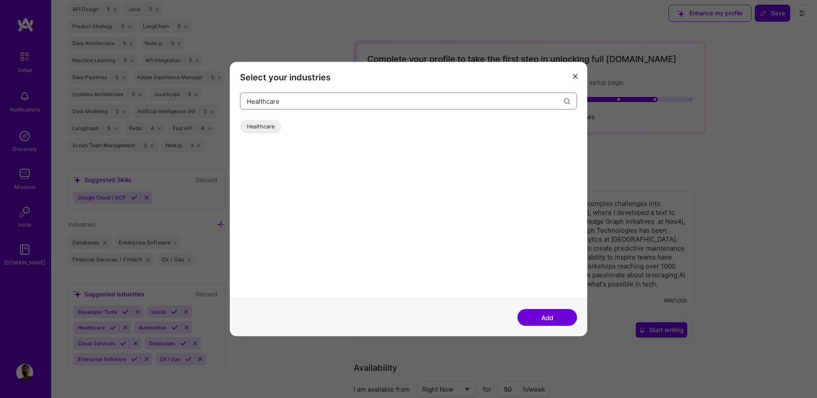
type input "Healthcare"
click at [270, 134] on div "Healthcare" at bounding box center [408, 128] width 337 height 17
click at [272, 129] on div "Healthcare" at bounding box center [260, 127] width 41 height 14
click at [547, 321] on button "Add" at bounding box center [548, 317] width 60 height 17
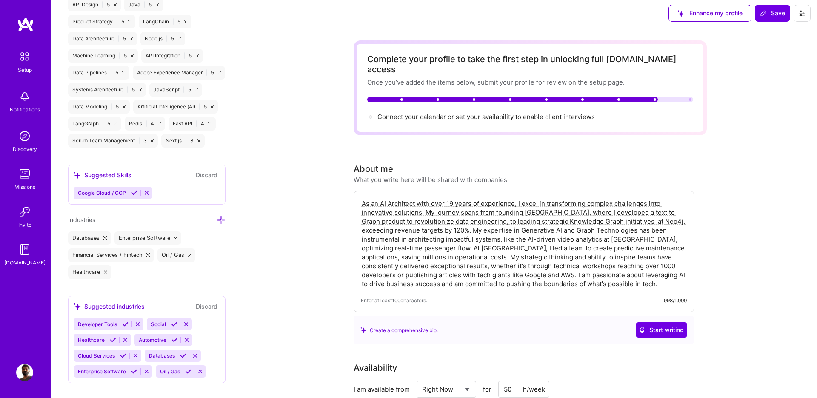
click at [221, 225] on icon at bounding box center [221, 220] width 9 height 9
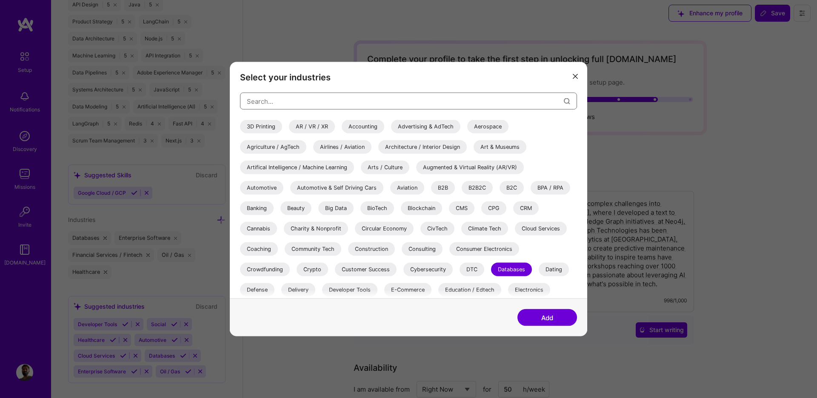
click at [281, 100] on input "modal" at bounding box center [405, 101] width 317 height 22
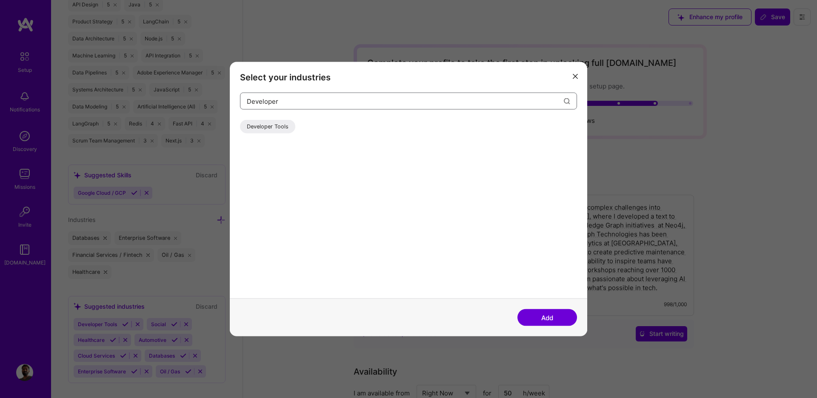
scroll to position [0, 0]
type input "Developer"
click at [283, 131] on div "Developer Tools" at bounding box center [267, 127] width 55 height 14
click at [559, 323] on button "Add" at bounding box center [548, 317] width 60 height 17
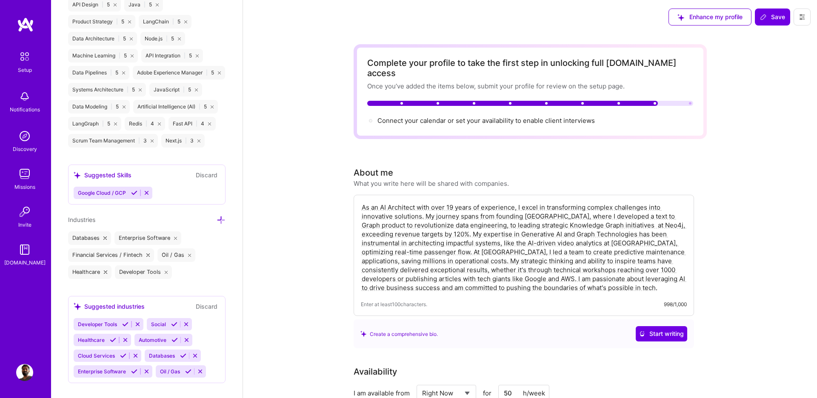
click at [162, 312] on div "Suggested industries Discard" at bounding box center [147, 307] width 146 height 10
click at [221, 225] on icon at bounding box center [221, 220] width 9 height 9
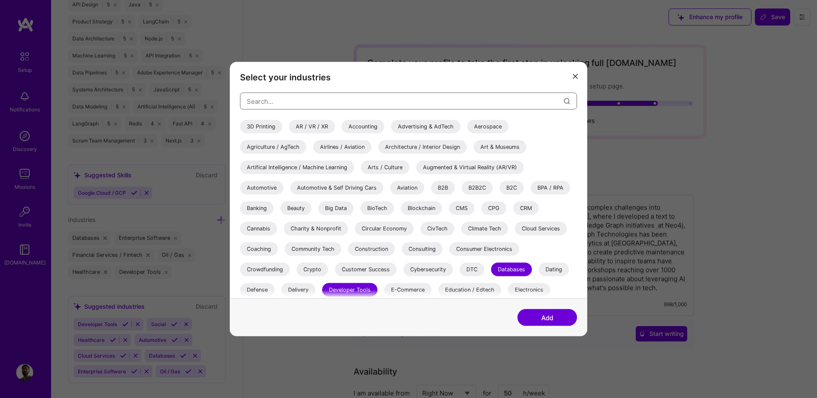
click at [300, 104] on input "modal" at bounding box center [405, 101] width 317 height 22
click at [343, 189] on div "Automotive & Self Driving Cars" at bounding box center [336, 188] width 93 height 14
click at [274, 186] on div "Automotive" at bounding box center [261, 188] width 43 height 14
click at [332, 185] on div "Automotive & Self Driving Cars" at bounding box center [336, 188] width 93 height 14
click at [327, 169] on div "Artifical Intelligence / Machine Learning" at bounding box center [297, 168] width 114 height 14
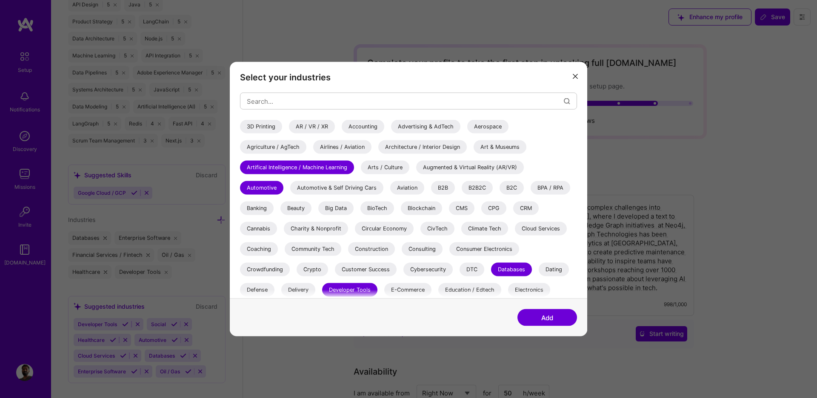
click at [269, 186] on div "Automotive" at bounding box center [261, 188] width 43 height 14
click at [271, 186] on div "Automotive" at bounding box center [261, 188] width 43 height 14
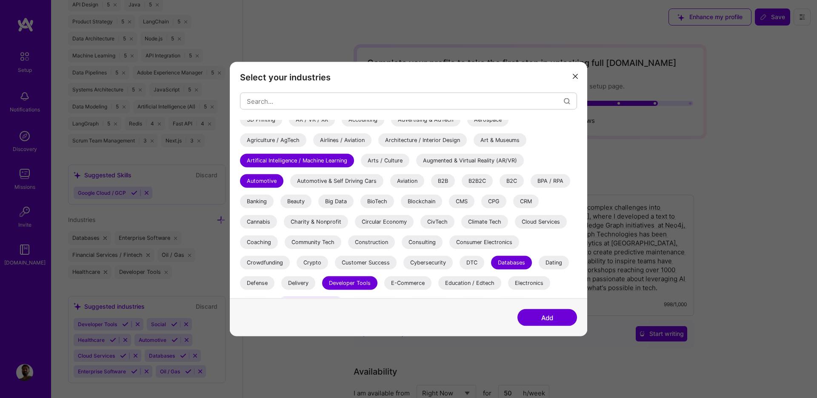
scroll to position [3, 0]
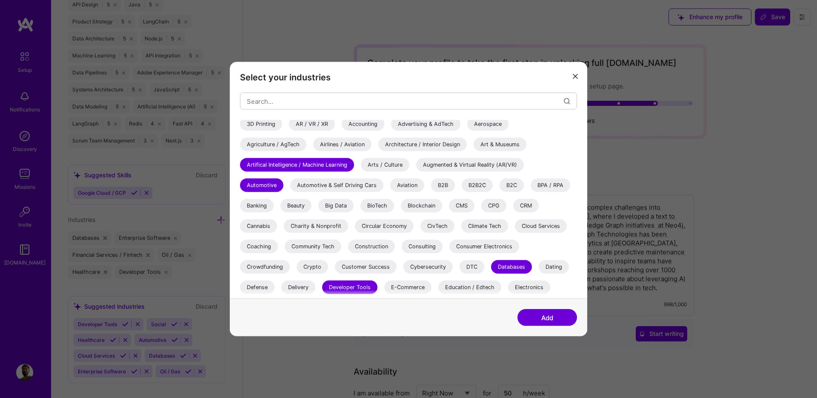
click at [493, 123] on div "Aerospace" at bounding box center [487, 124] width 41 height 14
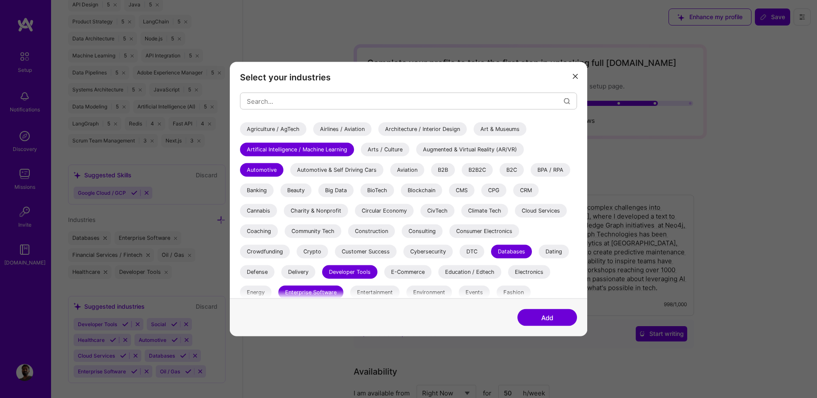
click at [358, 129] on div "Airlines / Aviation" at bounding box center [342, 130] width 58 height 14
click at [331, 188] on div "Big Data" at bounding box center [335, 191] width 35 height 14
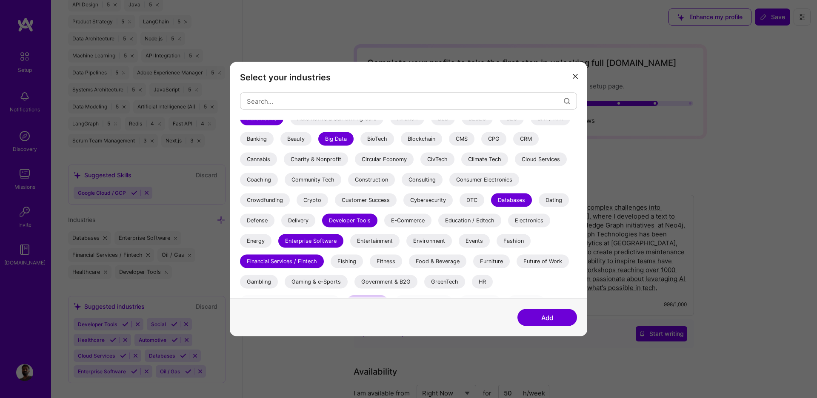
scroll to position [70, 0]
click at [425, 182] on div "Consulting" at bounding box center [422, 180] width 41 height 14
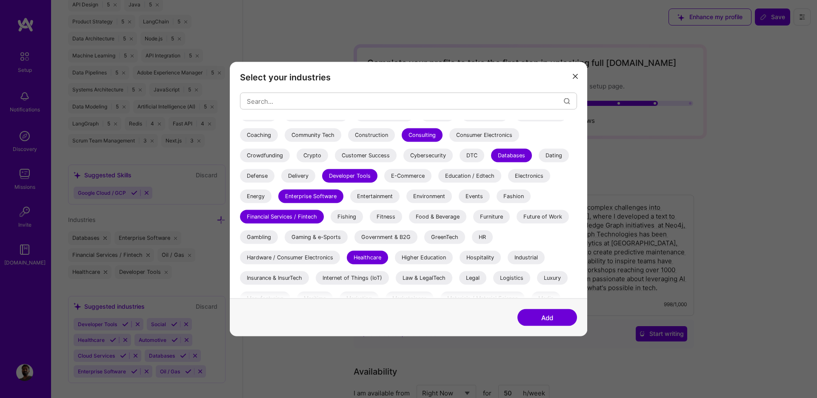
scroll to position [127, 0]
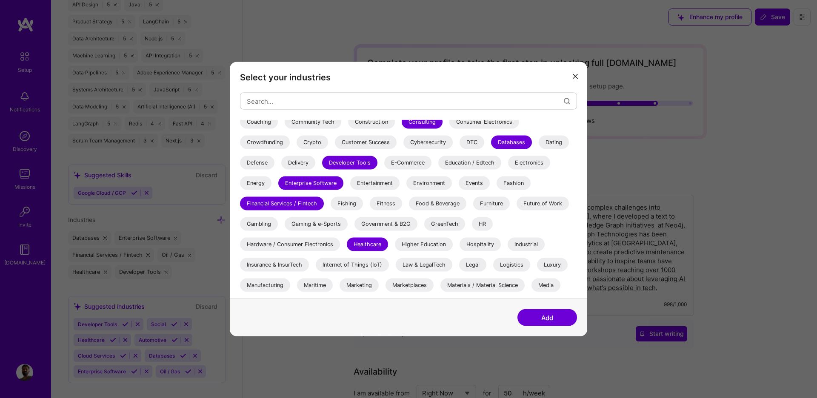
click at [257, 180] on div "Energy" at bounding box center [255, 184] width 31 height 14
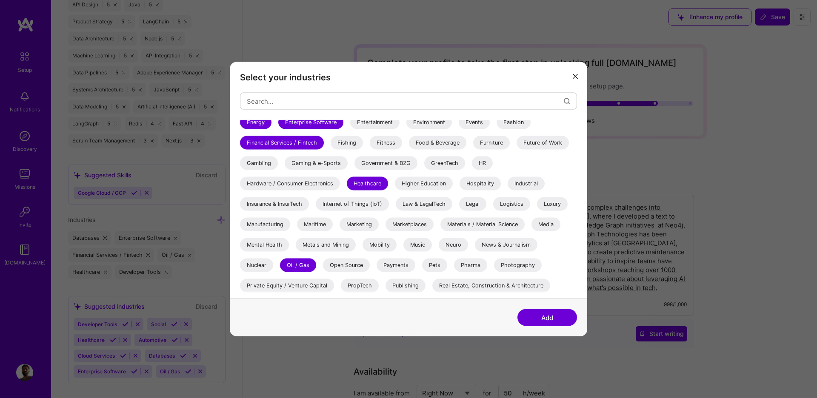
click at [522, 182] on div "Industrial" at bounding box center [526, 184] width 37 height 14
click at [272, 224] on div "Manufacturing" at bounding box center [265, 225] width 50 height 14
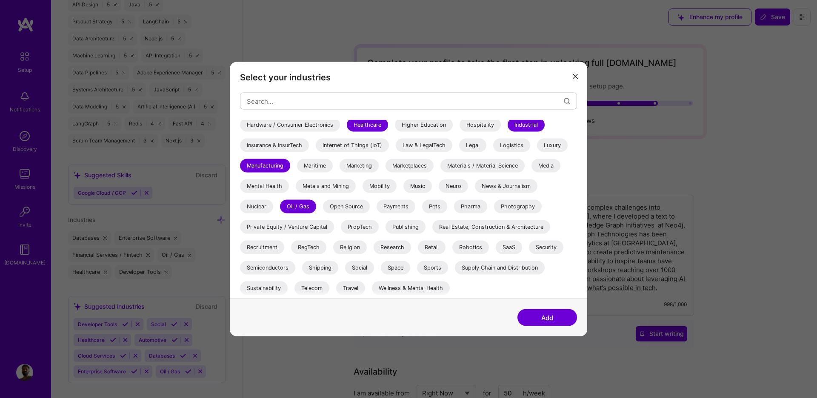
scroll to position [247, 0]
click at [397, 204] on div "Payments" at bounding box center [396, 207] width 39 height 14
click at [387, 207] on div "Payments" at bounding box center [396, 207] width 39 height 14
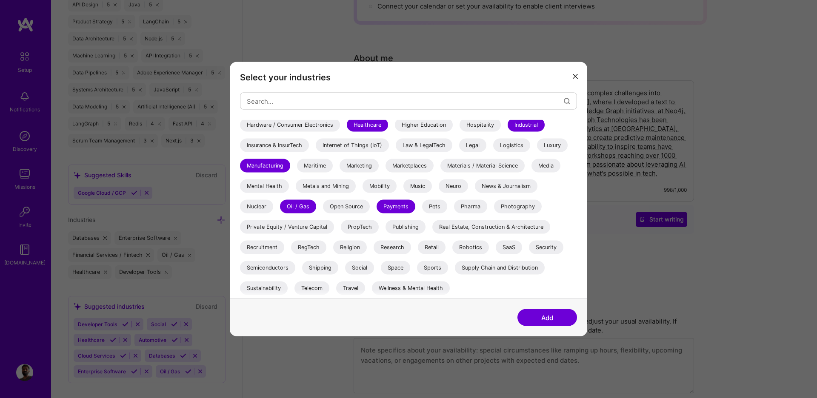
scroll to position [116, 0]
click at [397, 269] on div "Space" at bounding box center [395, 268] width 29 height 14
click at [489, 261] on div "Supply Chain and Distribution" at bounding box center [500, 268] width 90 height 14
click at [391, 267] on div "Space" at bounding box center [395, 268] width 29 height 14
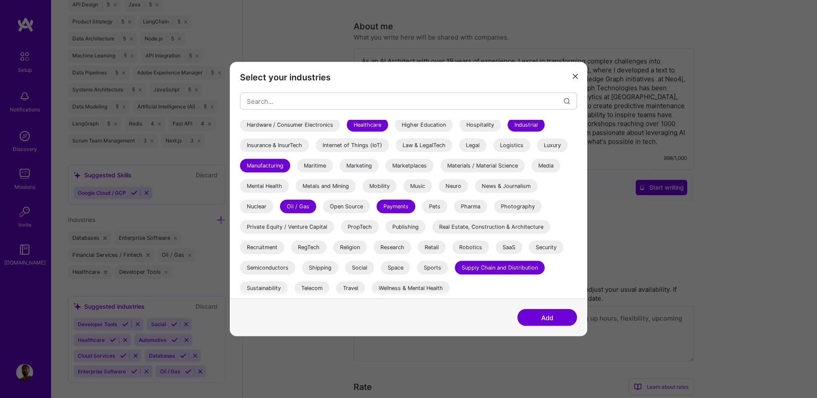
scroll to position [146, 0]
click at [352, 209] on div "Open Source" at bounding box center [346, 207] width 47 height 14
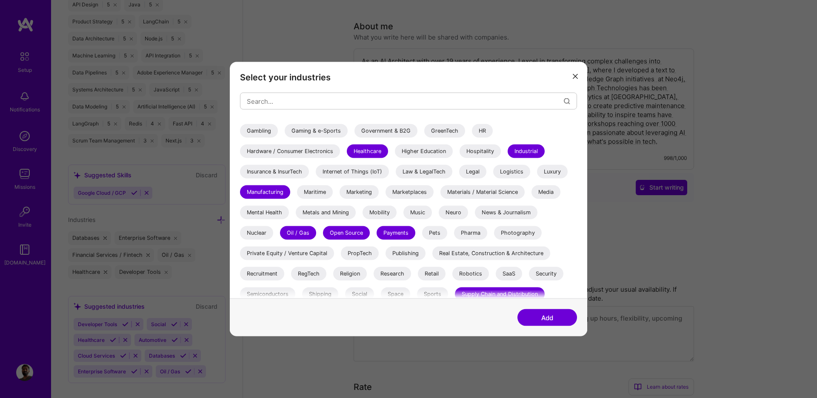
scroll to position [195, 0]
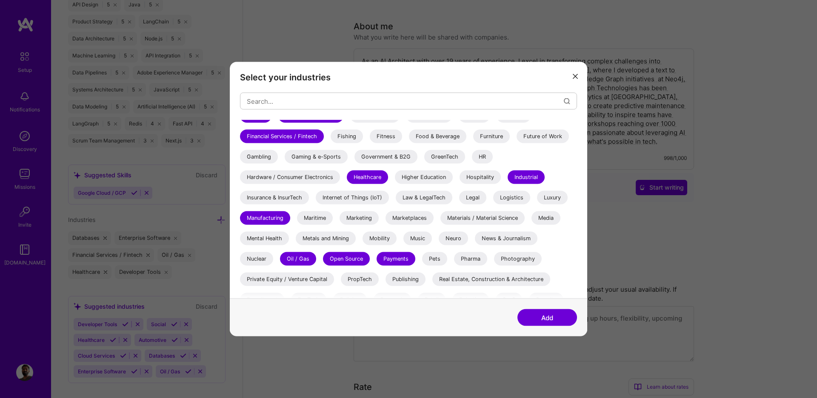
click at [518, 198] on div "Logistics" at bounding box center [511, 198] width 37 height 14
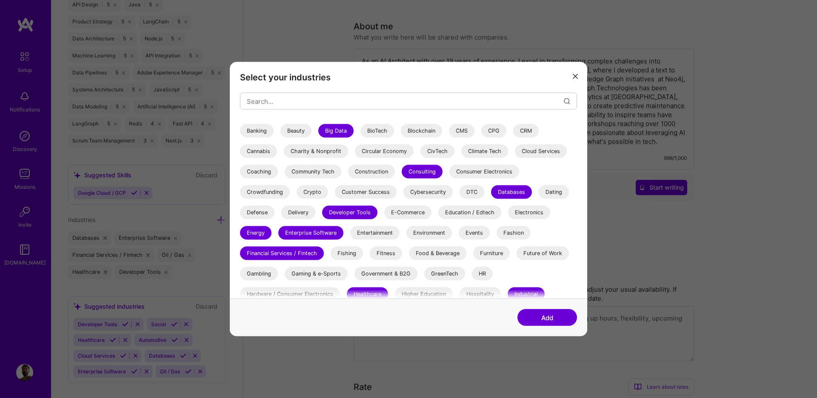
scroll to position [77, 0]
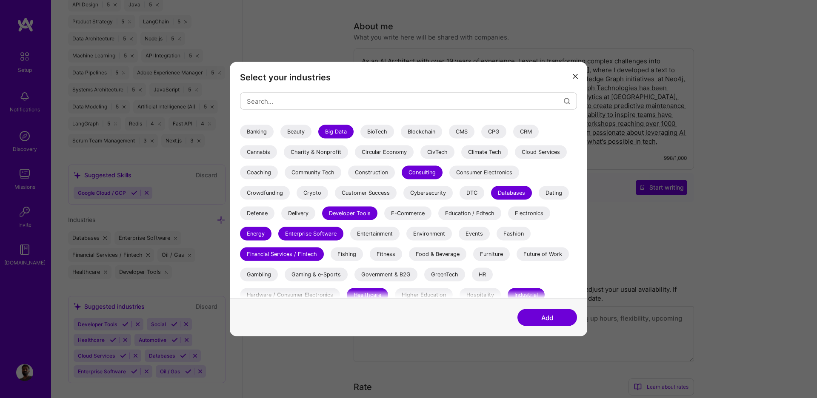
click at [257, 210] on div "Defense" at bounding box center [257, 214] width 34 height 14
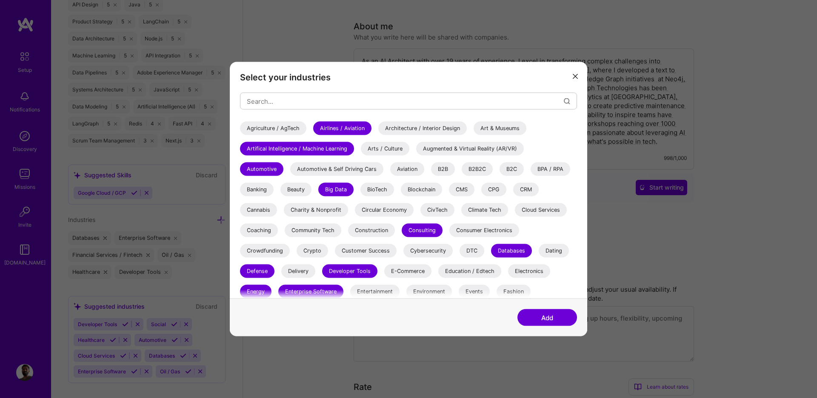
scroll to position [18, 0]
click at [447, 168] on div "B2B" at bounding box center [443, 170] width 24 height 14
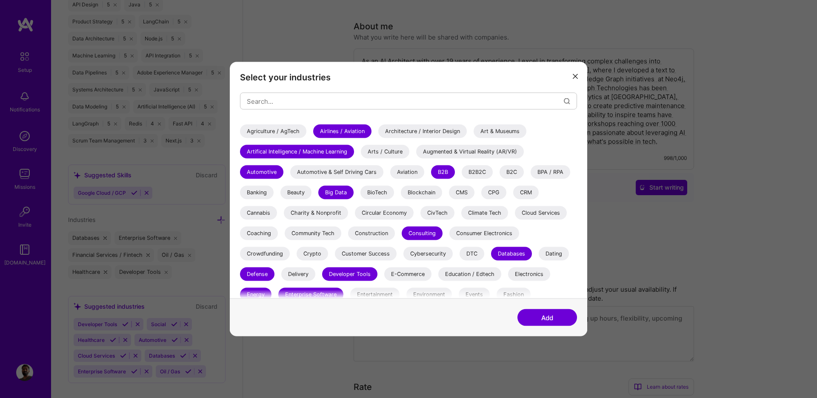
click at [257, 193] on div "Banking" at bounding box center [257, 193] width 34 height 14
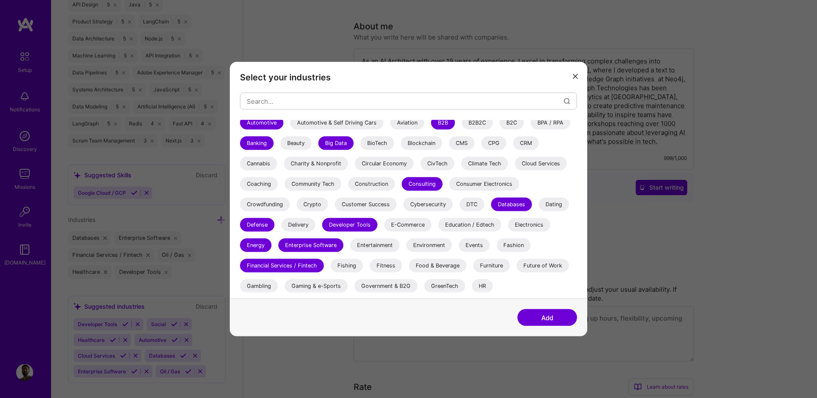
click at [534, 165] on div "Cloud Services" at bounding box center [541, 164] width 52 height 14
click at [420, 203] on div "Cybersecurity" at bounding box center [427, 205] width 49 height 14
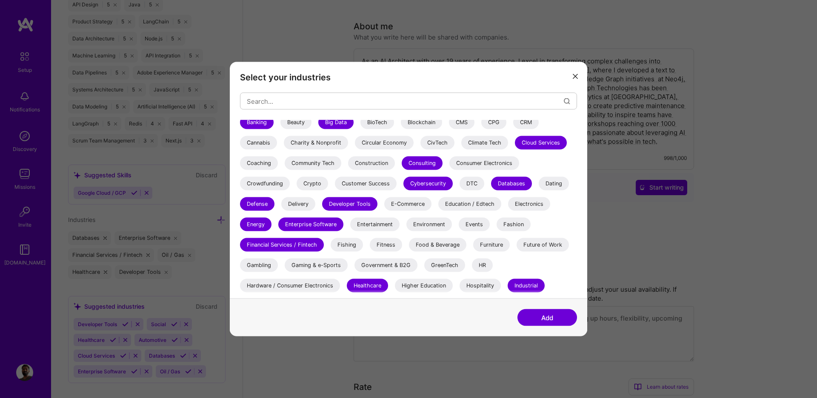
scroll to position [92, 0]
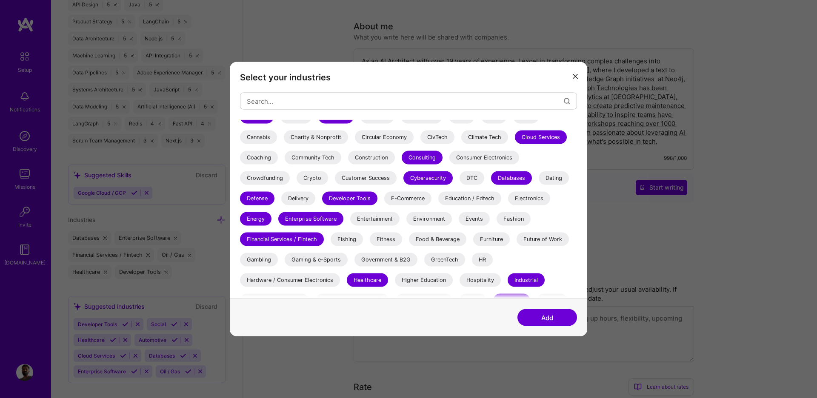
click at [554, 319] on button "Add" at bounding box center [548, 317] width 60 height 17
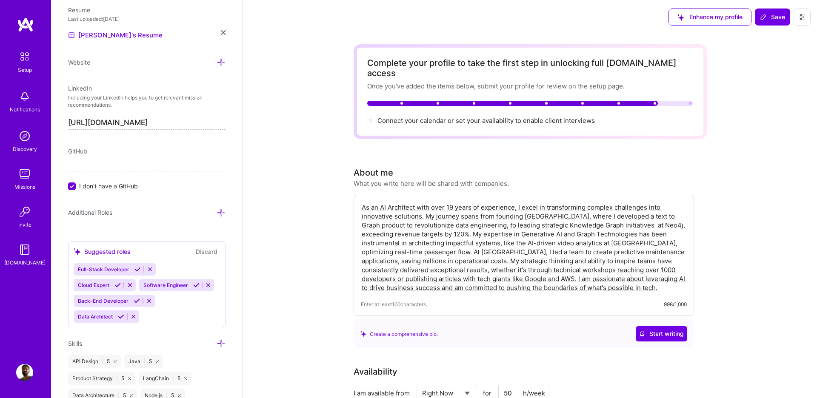
scroll to position [438, 0]
click at [83, 173] on div "GitHub I don't have a GitHub" at bounding box center [146, 169] width 157 height 44
click at [71, 184] on input "I don't have a GitHub" at bounding box center [73, 187] width 8 height 8
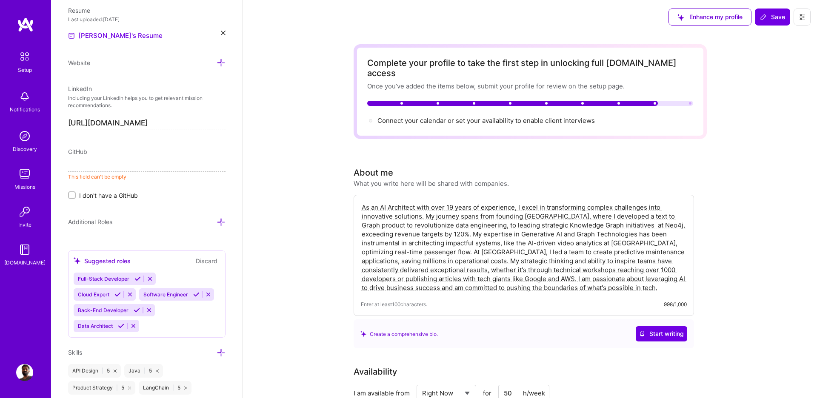
click at [80, 173] on div "GitHub This field can't be empty I don't have a GitHub" at bounding box center [146, 173] width 157 height 53
click at [81, 169] on input at bounding box center [146, 163] width 157 height 14
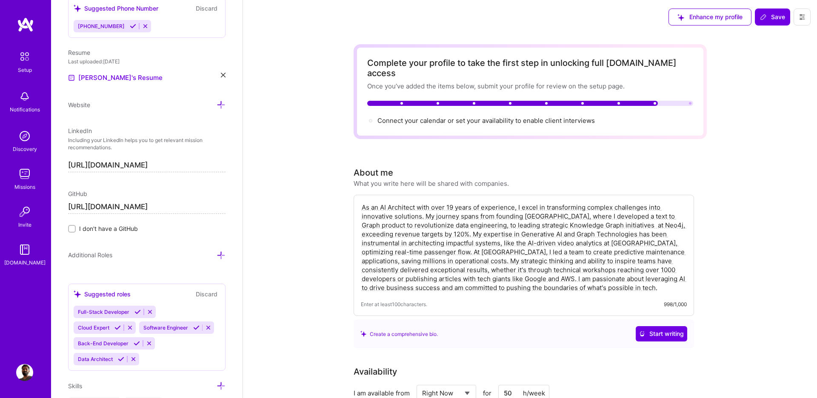
scroll to position [395, 0]
type input "[URL][DOMAIN_NAME]"
click at [220, 106] on icon at bounding box center [221, 105] width 9 height 9
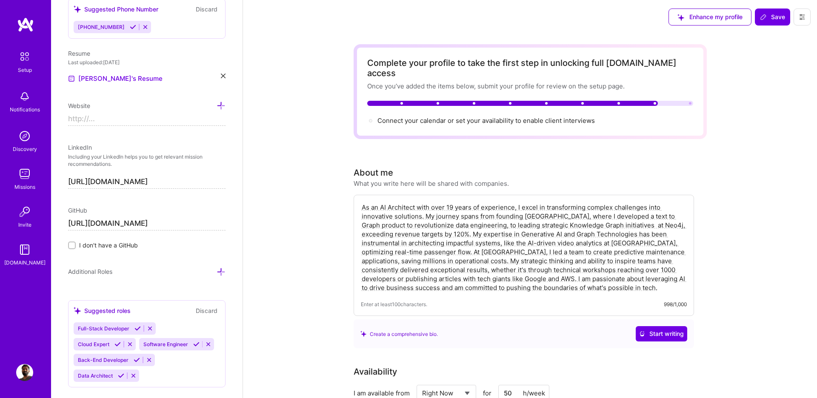
click at [152, 126] on input at bounding box center [146, 119] width 157 height 14
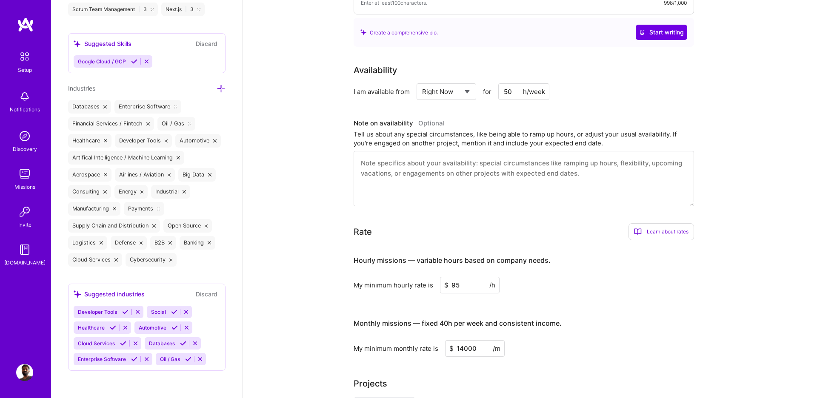
scroll to position [240, 0]
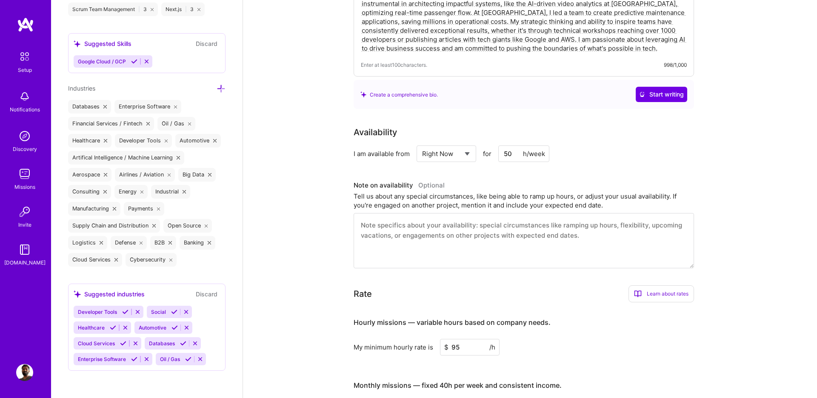
type input "https://graphora.io"
click at [509, 146] on input "50" at bounding box center [523, 154] width 51 height 17
type input "60"
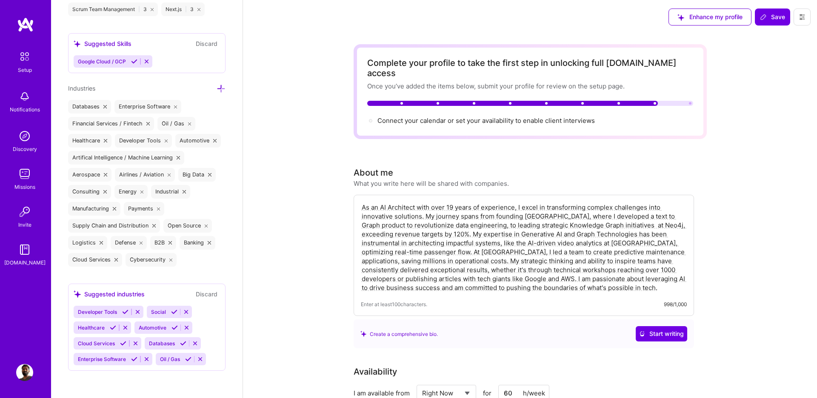
scroll to position [0, 0]
click at [782, 16] on span "Save" at bounding box center [772, 17] width 25 height 9
click at [395, 116] on span "Connect your calendar or set your availability to enable client interviews →" at bounding box center [490, 120] width 225 height 8
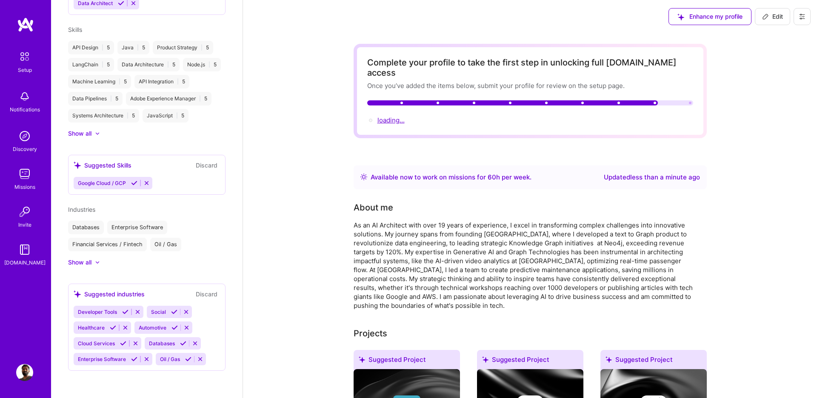
scroll to position [462, 0]
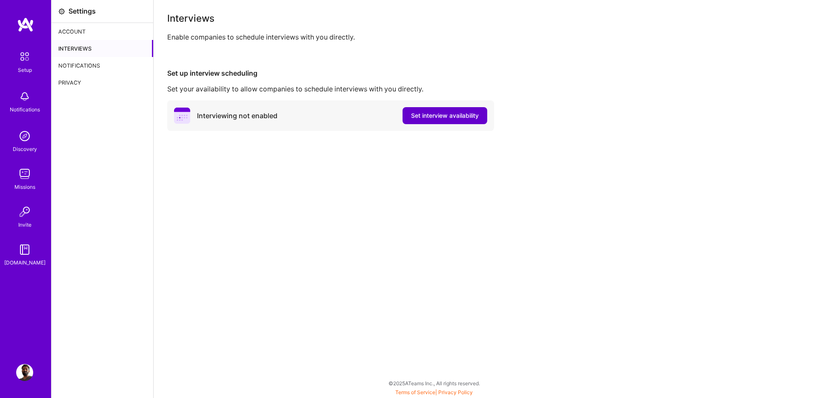
click at [441, 114] on span "Set interview availability" at bounding box center [445, 116] width 68 height 9
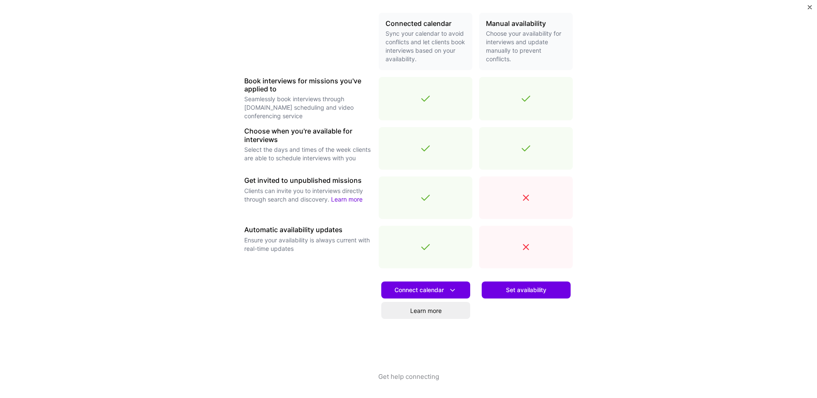
scroll to position [198, 0]
click at [453, 291] on icon at bounding box center [452, 290] width 9 height 9
click at [428, 310] on button "Google calendar" at bounding box center [415, 314] width 111 height 23
click at [444, 292] on span "Connect calendar" at bounding box center [426, 290] width 63 height 9
click at [406, 319] on button "Google calendar" at bounding box center [415, 314] width 111 height 23
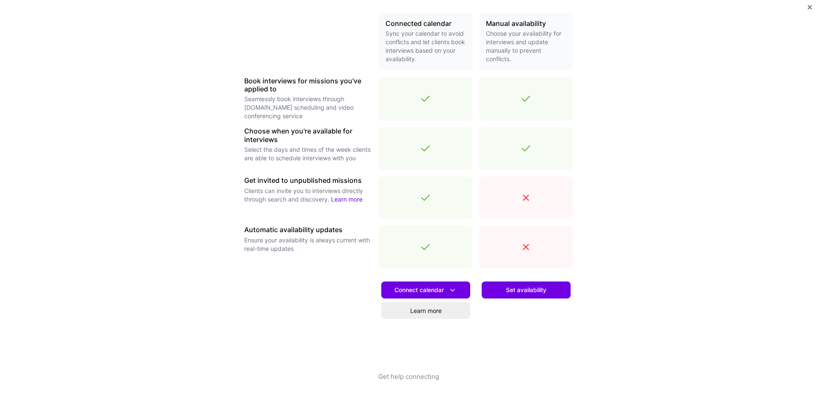
click at [645, 226] on div "Make interview scheduling effortless Choose how you want clients to schedule in…" at bounding box center [408, 199] width 817 height 398
click at [430, 313] on link "Learn more" at bounding box center [425, 310] width 89 height 17
click at [454, 293] on icon at bounding box center [452, 290] width 9 height 9
click at [408, 316] on button "Google calendar" at bounding box center [415, 314] width 111 height 23
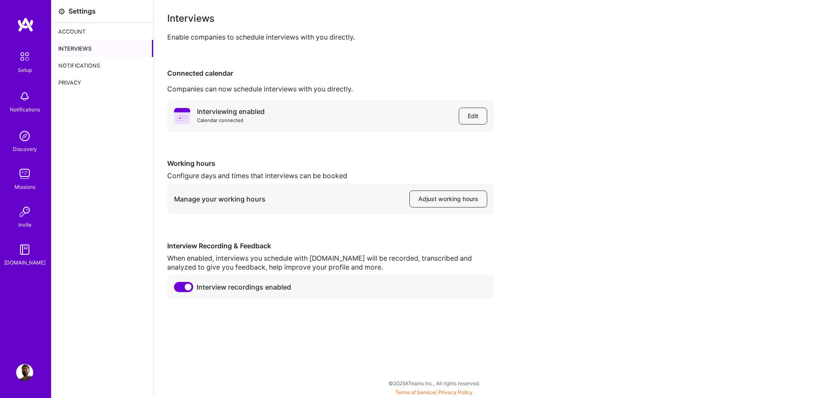
click at [621, 204] on div "Interviewing enabled Calendar connected Edit Working hours Configure days and t…" at bounding box center [485, 199] width 636 height 199
click at [555, 264] on div "Interviewing enabled Calendar connected Edit Working hours Configure days and t…" at bounding box center [485, 199] width 636 height 199
click at [173, 286] on div "Interview recordings enabled" at bounding box center [330, 287] width 327 height 24
click at [174, 286] on span at bounding box center [183, 287] width 19 height 10
click at [176, 289] on input "checkbox" at bounding box center [176, 289] width 0 height 0
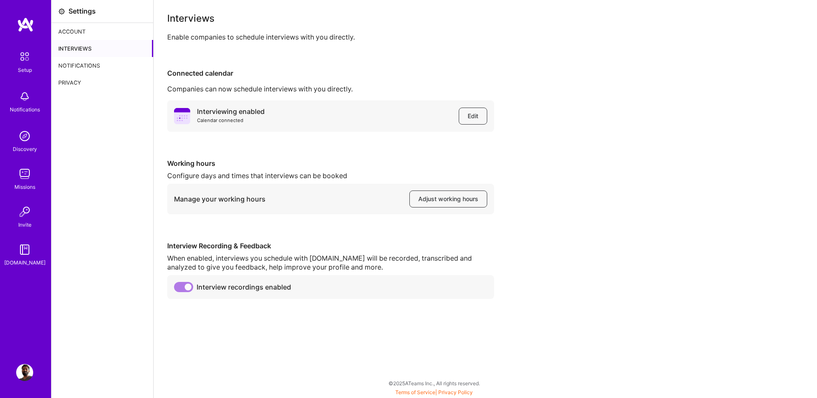
click at [181, 288] on span at bounding box center [183, 287] width 19 height 10
click at [252, 323] on div "Interviews Enable companies to schedule interviews with you directly. Connected…" at bounding box center [486, 199] width 664 height 398
click at [71, 60] on div "Notifications" at bounding box center [102, 65] width 102 height 17
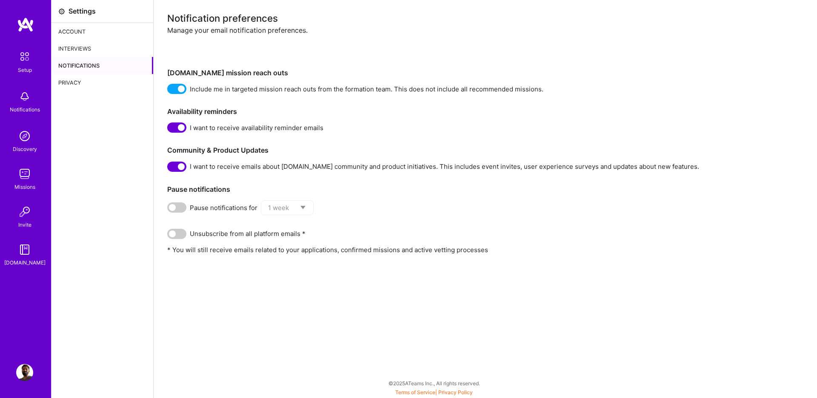
click at [69, 79] on div "Privacy" at bounding box center [102, 82] width 102 height 17
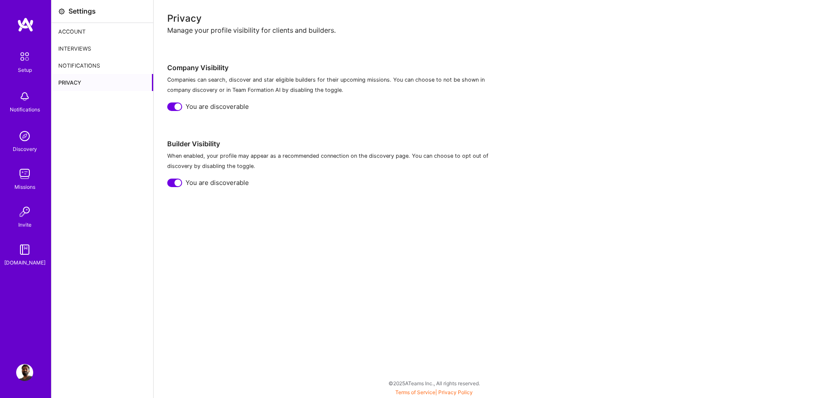
click at [70, 46] on div "Interviews" at bounding box center [102, 48] width 102 height 17
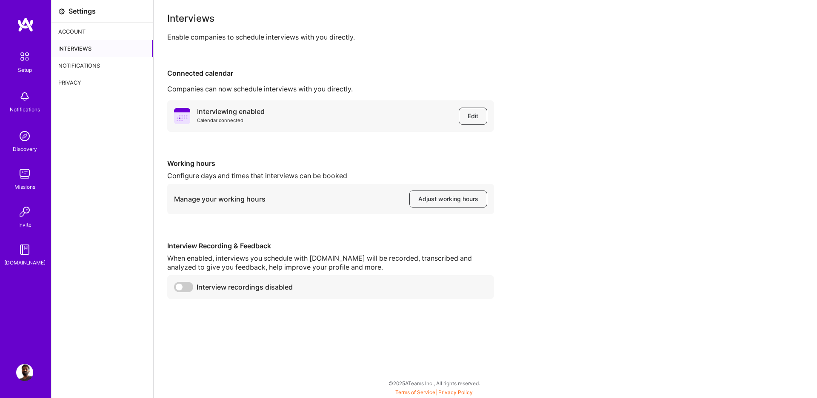
click at [77, 34] on div "Account" at bounding box center [102, 31] width 102 height 17
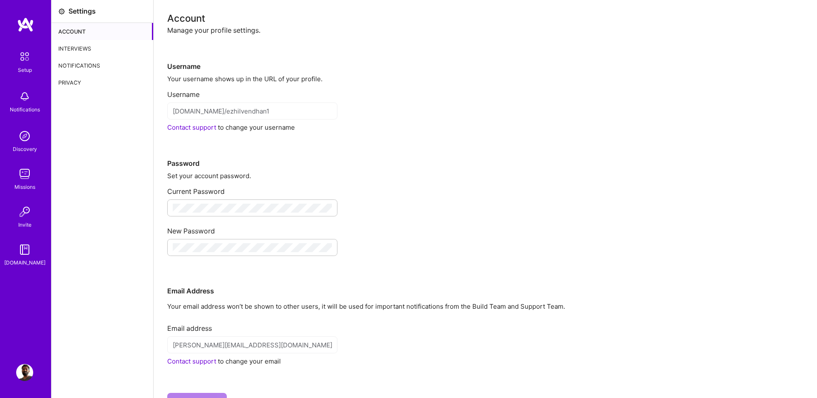
click at [478, 89] on div "Username" at bounding box center [485, 91] width 636 height 16
click at [437, 102] on div "Username platform.a.team/ezhilvendhan1 Contact support to change your username" at bounding box center [485, 107] width 636 height 49
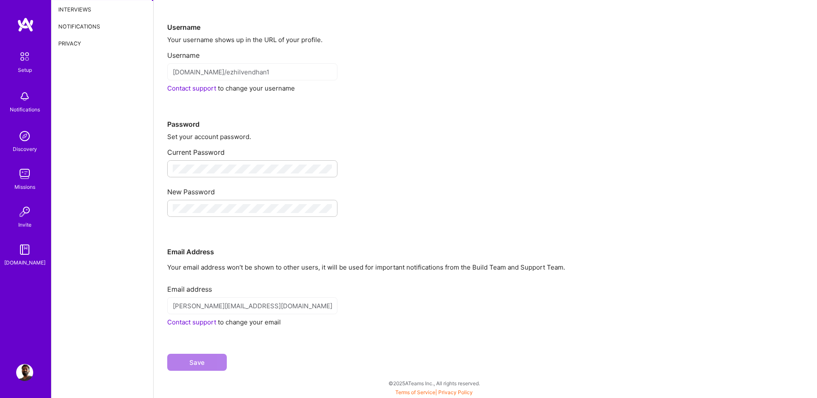
scroll to position [39, 0]
click at [21, 64] on img at bounding box center [25, 57] width 18 height 18
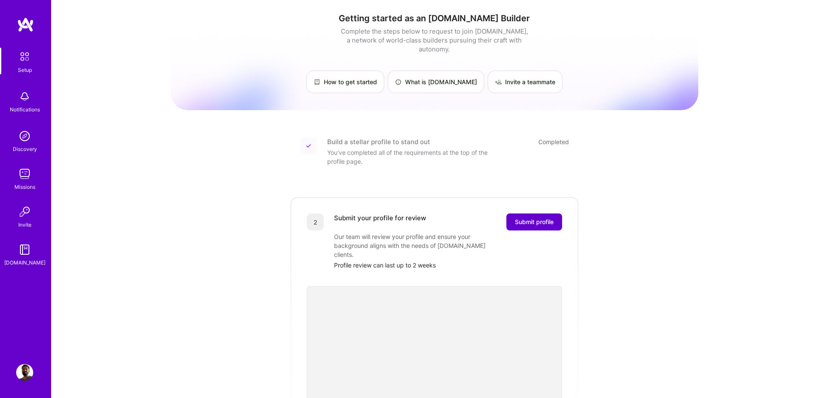
click at [532, 218] on span "Submit profile" at bounding box center [534, 222] width 39 height 9
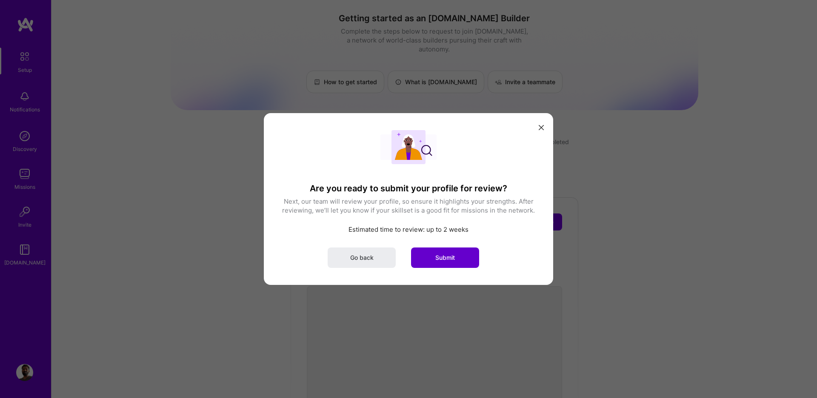
click at [441, 256] on span "Submit" at bounding box center [445, 258] width 20 height 9
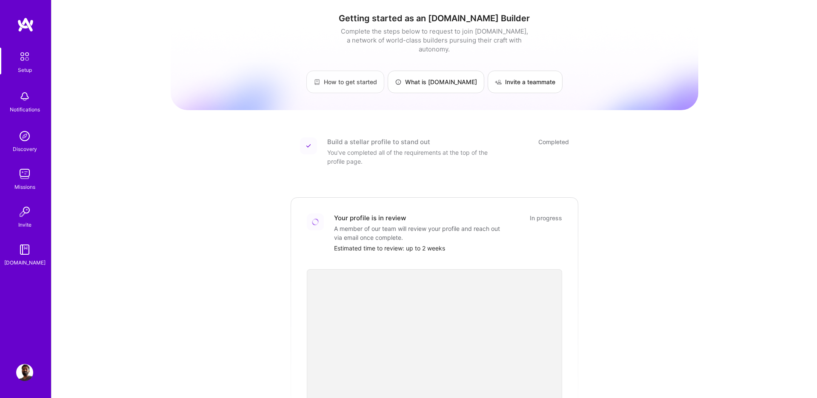
click at [372, 71] on link "How to get started" at bounding box center [345, 82] width 78 height 23
click at [17, 175] on img at bounding box center [24, 174] width 17 height 17
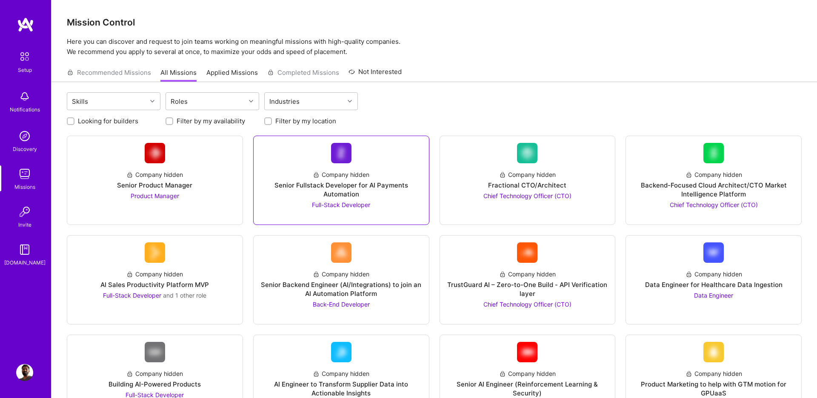
click at [408, 177] on div "Company hidden Senior Fullstack Developer for AI Payments Automation Full-Stack…" at bounding box center [341, 186] width 162 height 46
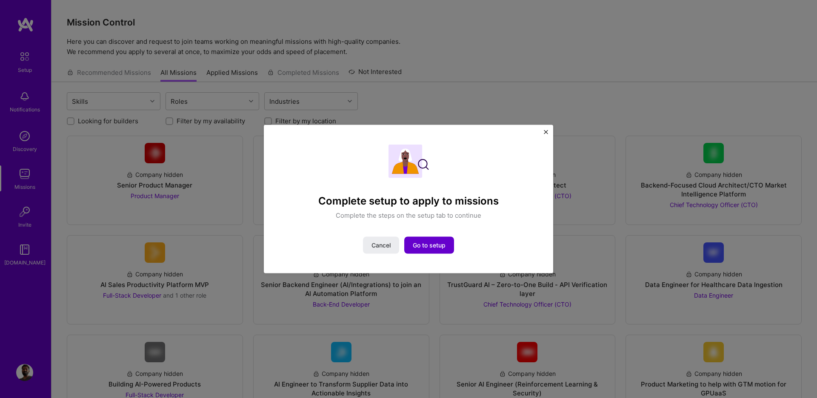
click at [439, 241] on span "Go to setup" at bounding box center [429, 245] width 33 height 9
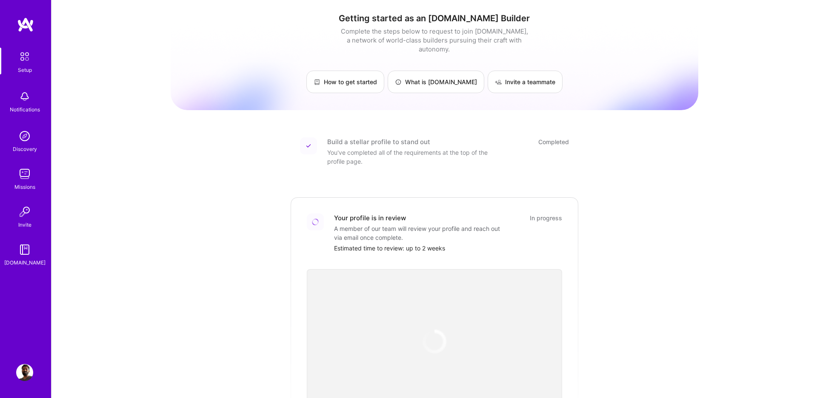
click at [21, 248] on img at bounding box center [24, 249] width 17 height 17
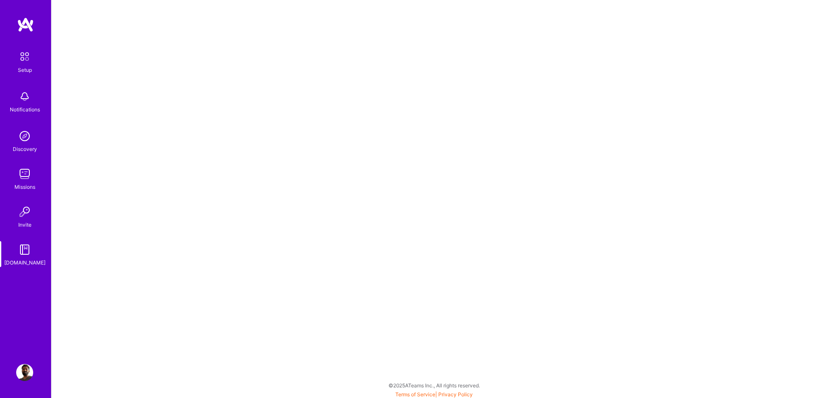
click at [28, 209] on img at bounding box center [24, 211] width 17 height 17
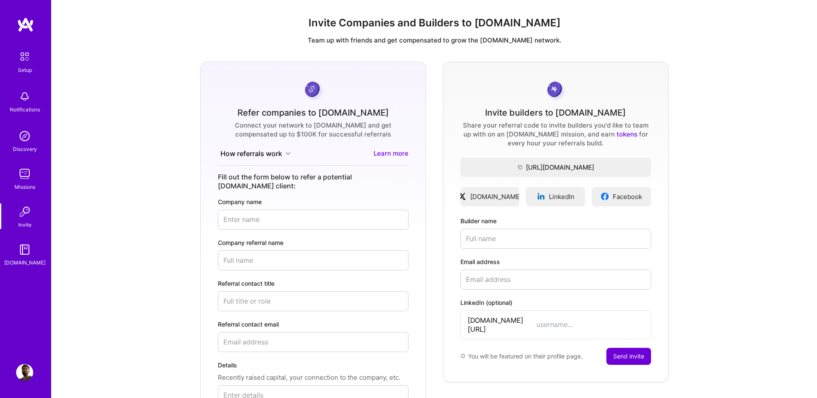
click at [24, 175] on img at bounding box center [24, 174] width 17 height 17
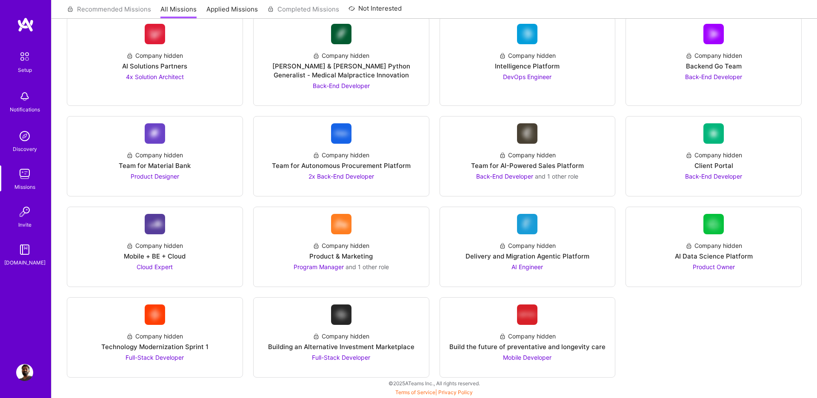
scroll to position [1007, 0]
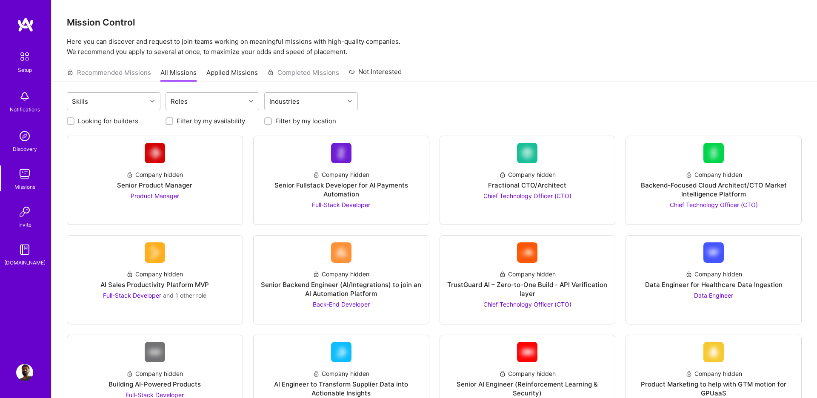
scroll to position [0, 0]
click at [221, 73] on link "Applied Missions" at bounding box center [231, 75] width 51 height 14
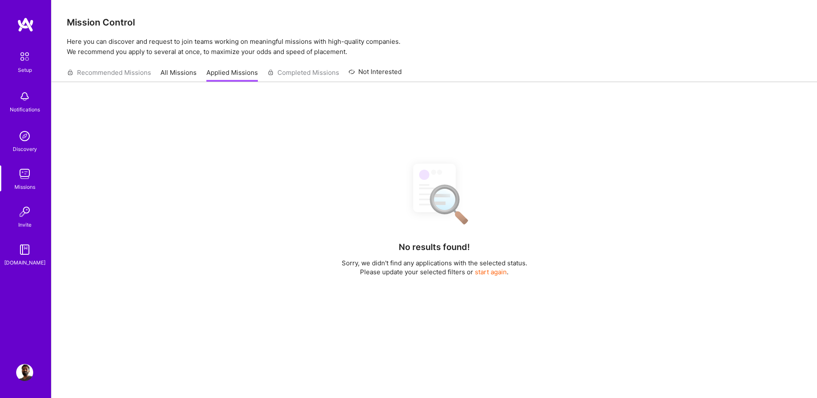
click at [98, 73] on div "Recommended Missions All Missions Applied Missions Completed Missions Not Inter…" at bounding box center [234, 72] width 335 height 18
click at [152, 72] on div "Recommended Missions All Missions Applied Missions Completed Missions Not Inter…" at bounding box center [234, 72] width 335 height 18
click at [154, 72] on div "Recommended Missions All Missions Applied Missions Completed Missions Not Inter…" at bounding box center [234, 72] width 335 height 18
click at [160, 72] on link "All Missions" at bounding box center [178, 75] width 36 height 14
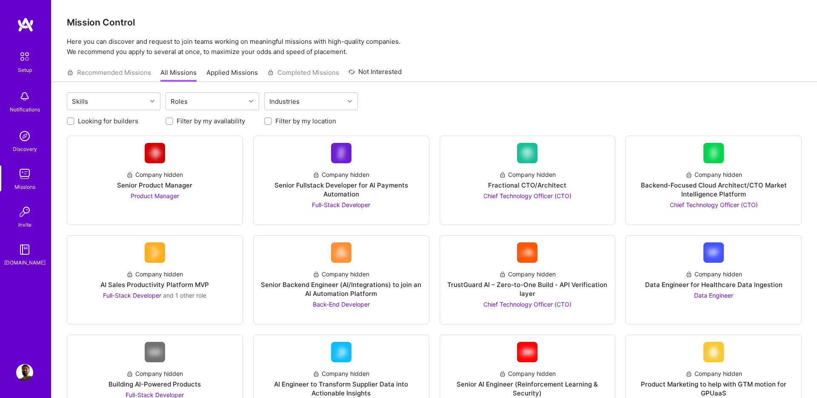
click at [6, 99] on div "Notifications" at bounding box center [24, 100] width 53 height 29
click at [28, 371] on img at bounding box center [24, 372] width 17 height 17
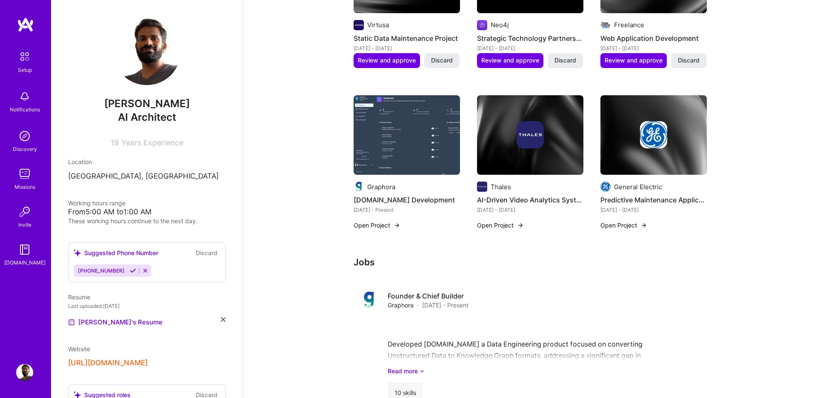
scroll to position [572, 0]
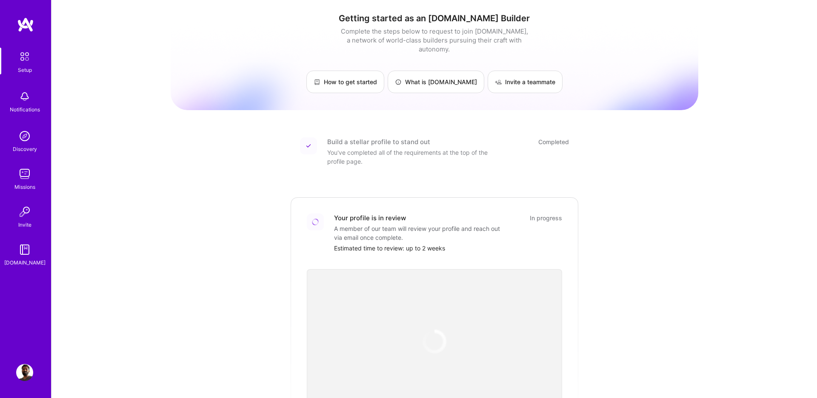
click at [25, 372] on img at bounding box center [24, 372] width 17 height 17
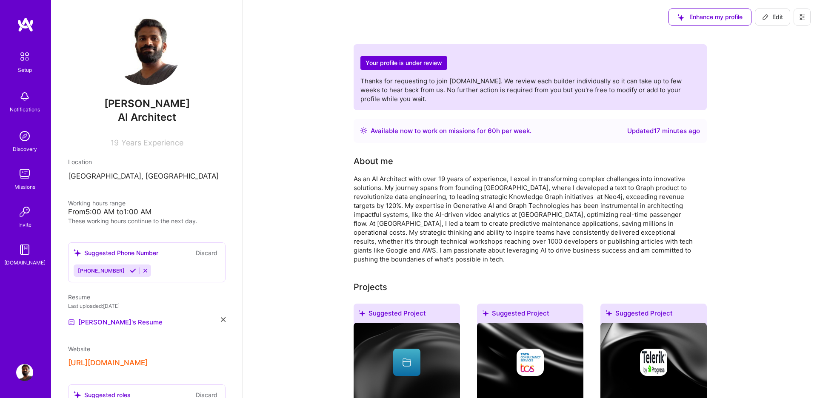
click at [775, 14] on span "Edit" at bounding box center [772, 17] width 21 height 9
select select "US"
select select "Right Now"
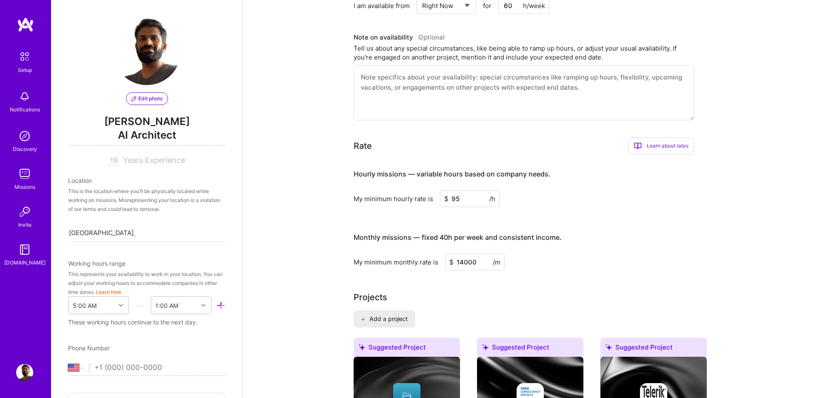
scroll to position [341, 0]
click at [453, 197] on input "95" at bounding box center [470, 198] width 60 height 17
type input "150"
click at [567, 251] on div "Monthly missions — fixed 40h per week and consistent income. My minimum monthly…" at bounding box center [524, 246] width 340 height 46
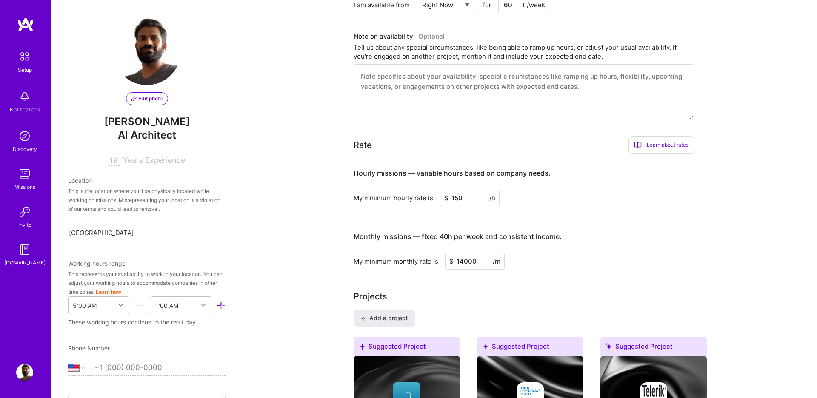
click at [464, 264] on input "14000" at bounding box center [475, 261] width 60 height 17
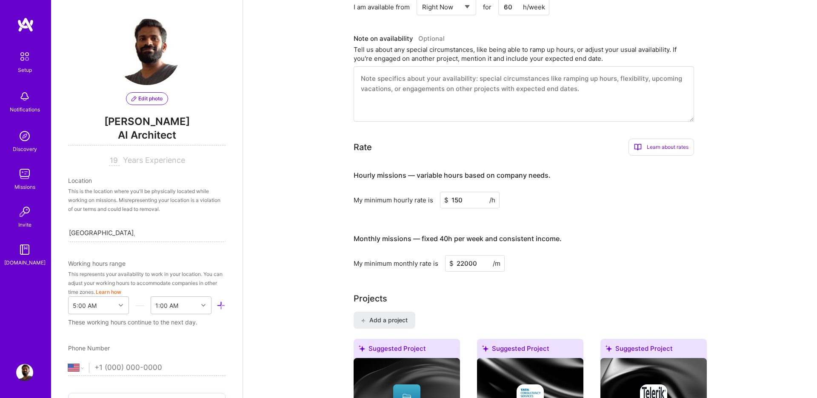
type input "22000"
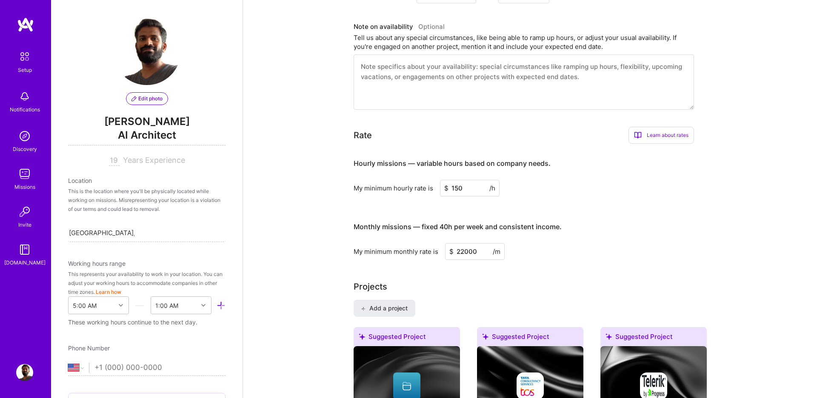
scroll to position [352, 0]
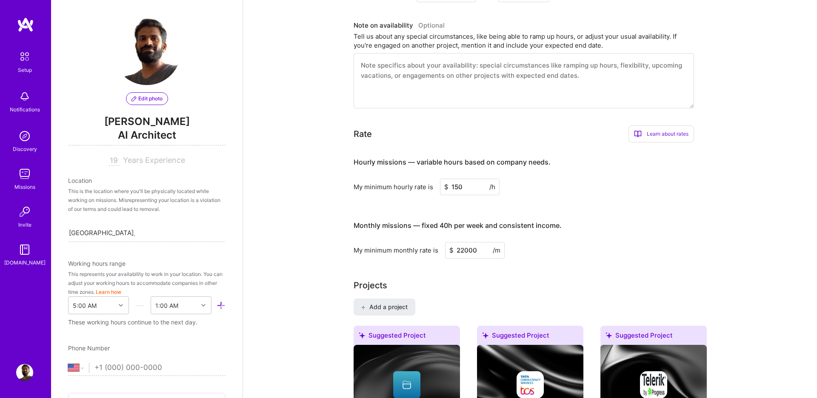
click at [464, 185] on input "150" at bounding box center [470, 187] width 60 height 17
click at [631, 196] on div "Hourly missions — variable hours based on company needs. My minimum hourly rate…" at bounding box center [524, 203] width 340 height 109
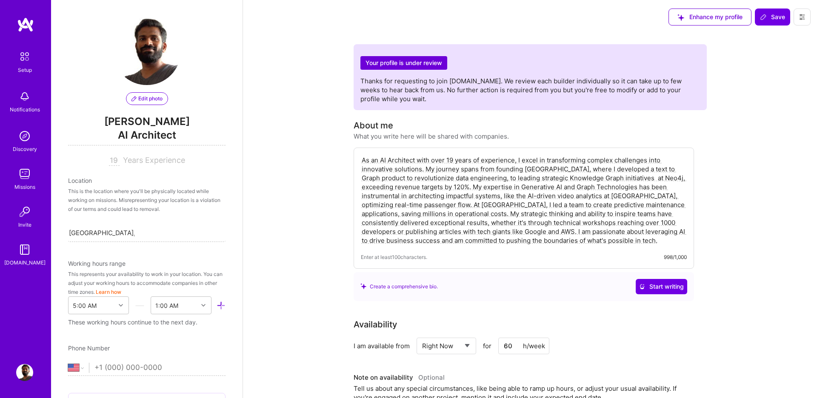
scroll to position [0, 0]
click at [778, 19] on span "Save" at bounding box center [772, 17] width 25 height 9
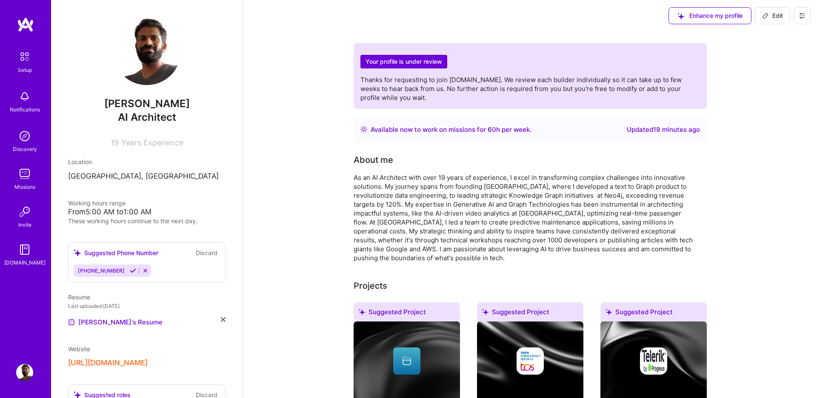
scroll to position [1, 0]
click at [805, 13] on icon at bounding box center [802, 15] width 7 height 7
click at [777, 66] on button "Payment method" at bounding box center [779, 57] width 64 height 22
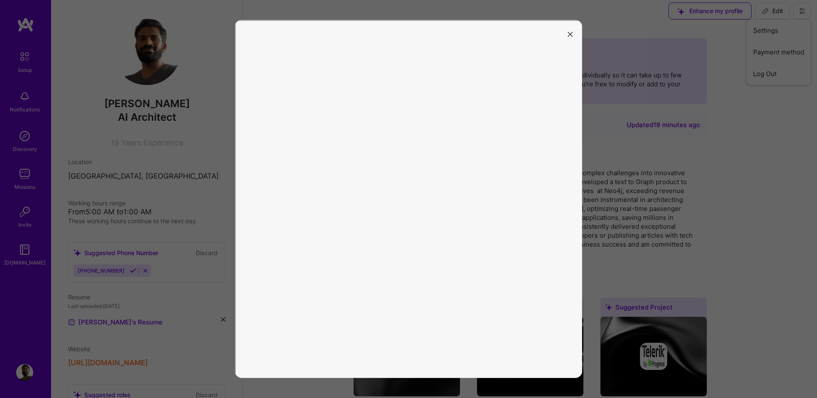
scroll to position [6, 0]
click at [571, 35] on icon "modal" at bounding box center [570, 34] width 5 height 5
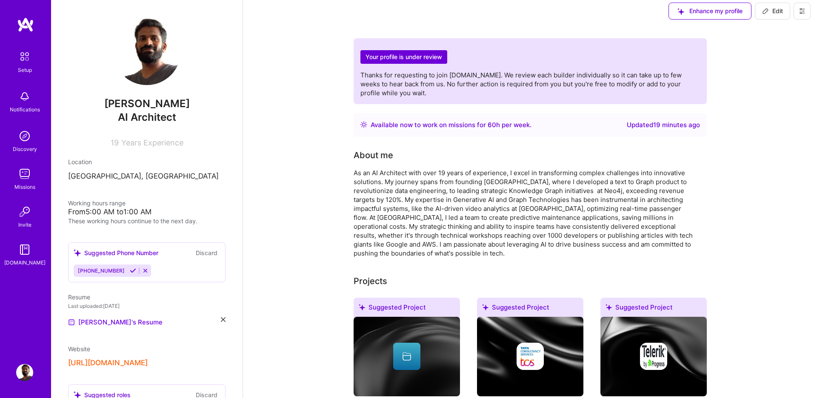
scroll to position [6, 0]
